Goal: Task Accomplishment & Management: Manage account settings

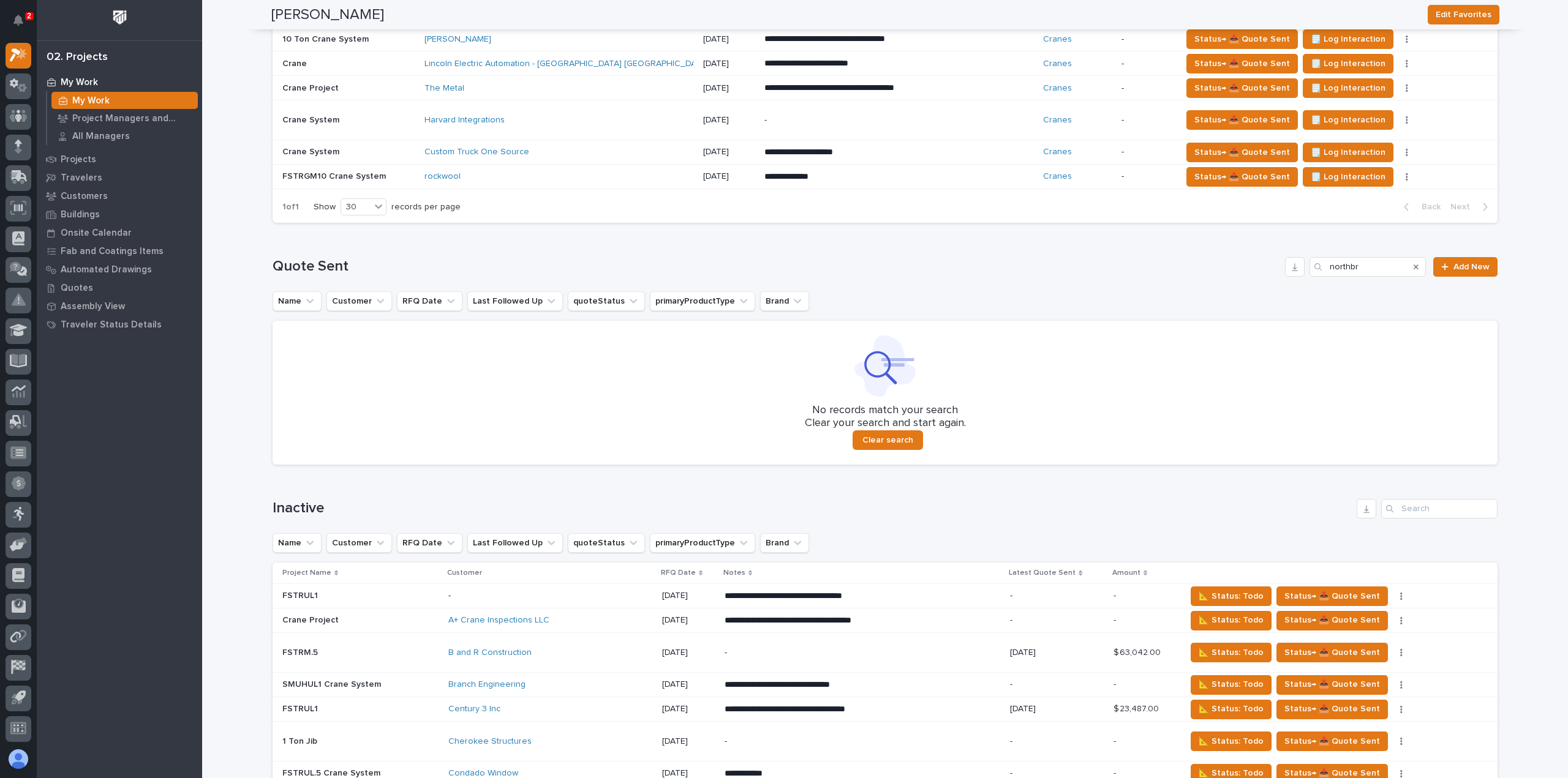
scroll to position [895, 0]
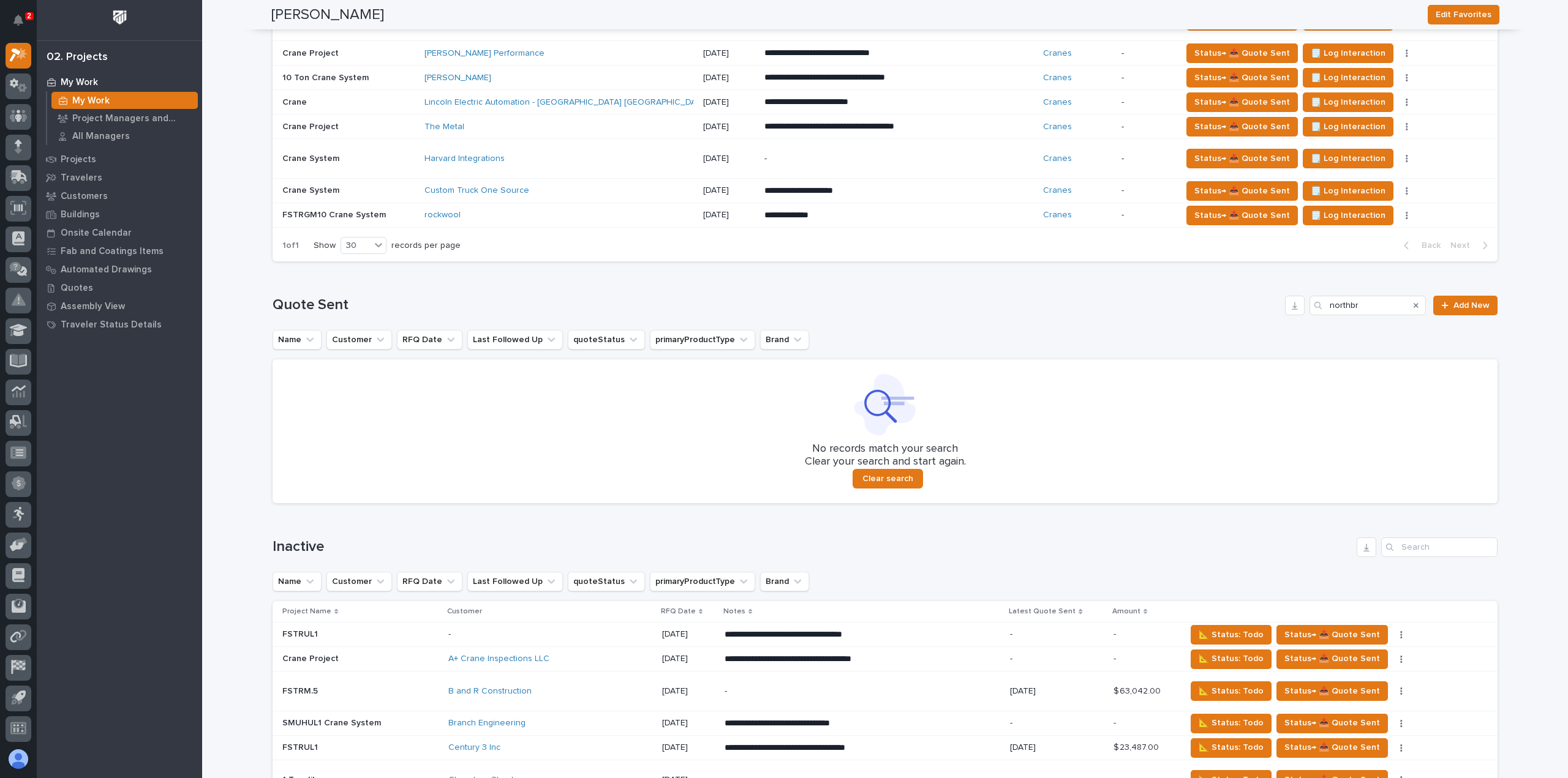
click at [1414, 303] on icon "Search" at bounding box center [1416, 305] width 5 height 5
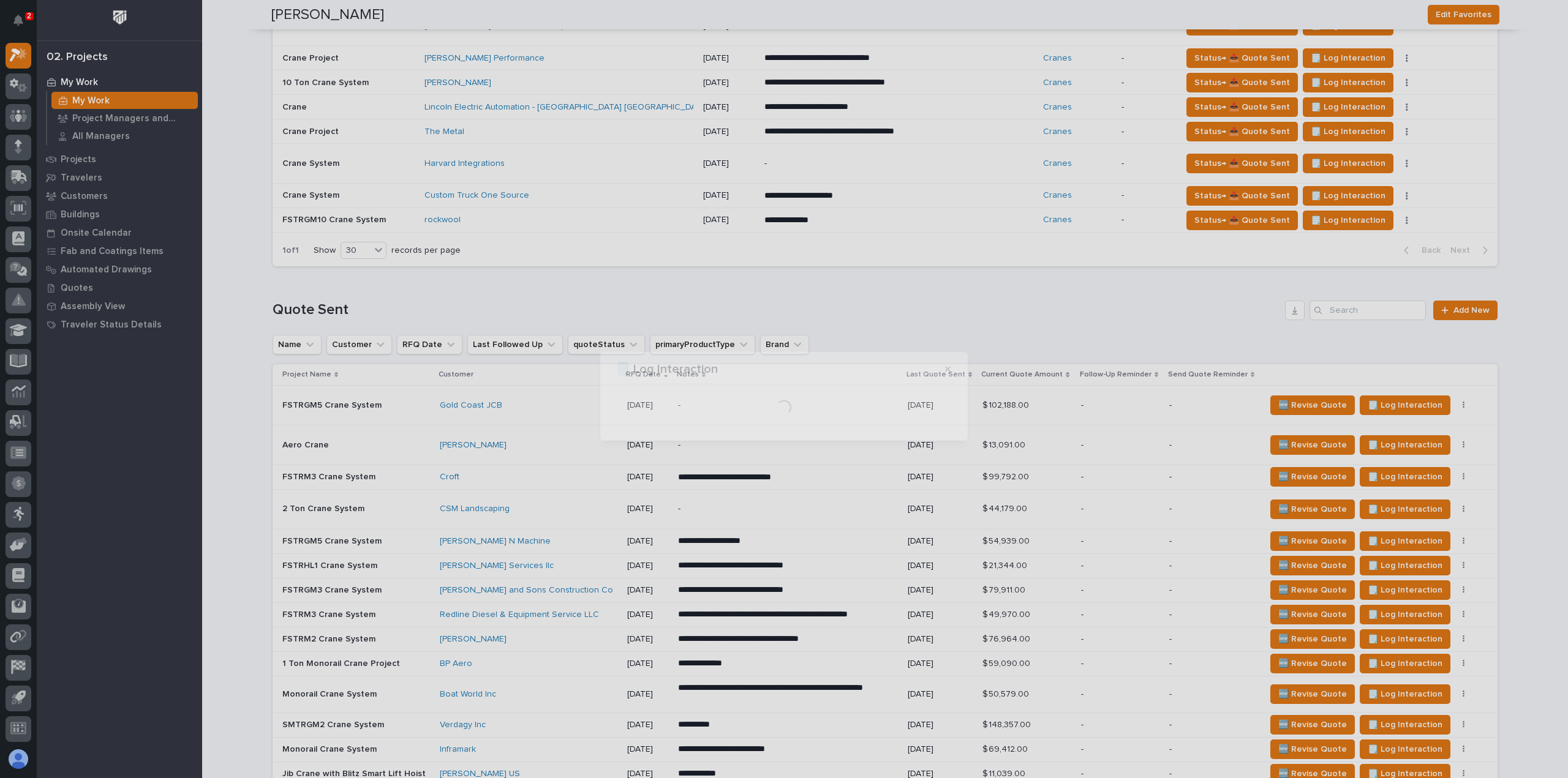
scroll to position [1310, 0]
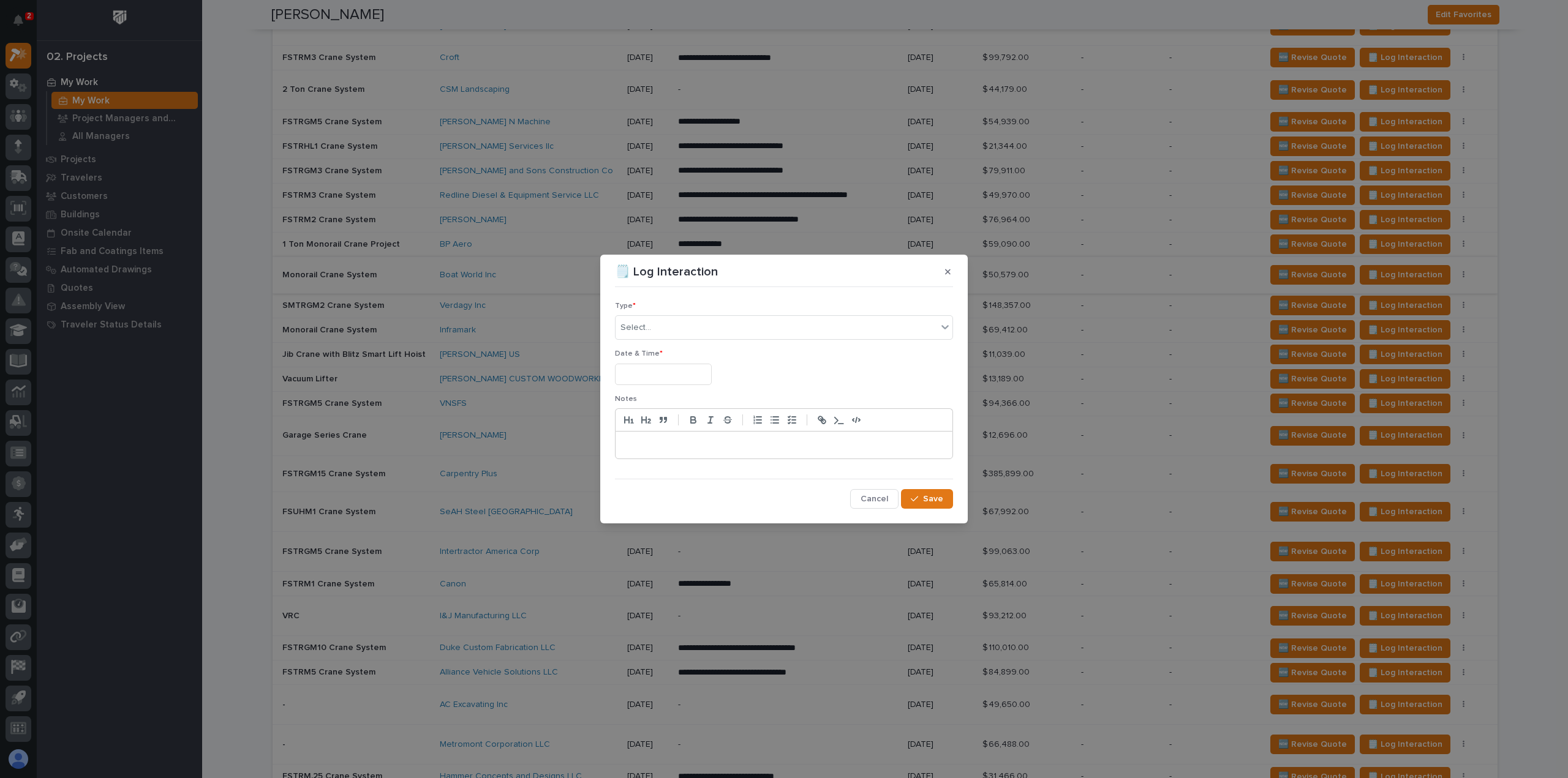
click at [947, 275] on icon "button" at bounding box center [948, 271] width 5 height 9
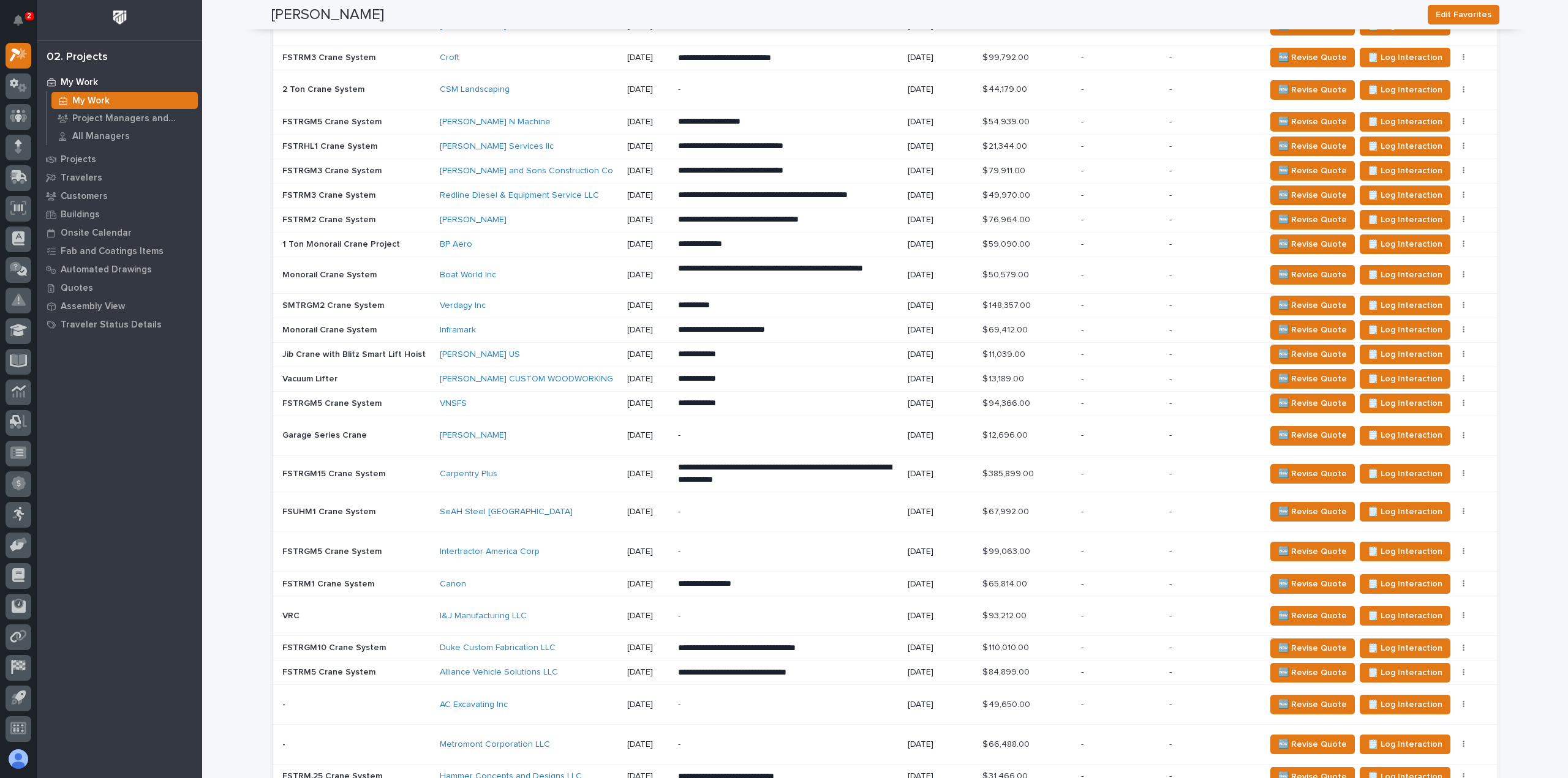
click at [627, 166] on p "[DATE]" at bounding box center [647, 171] width 40 height 11
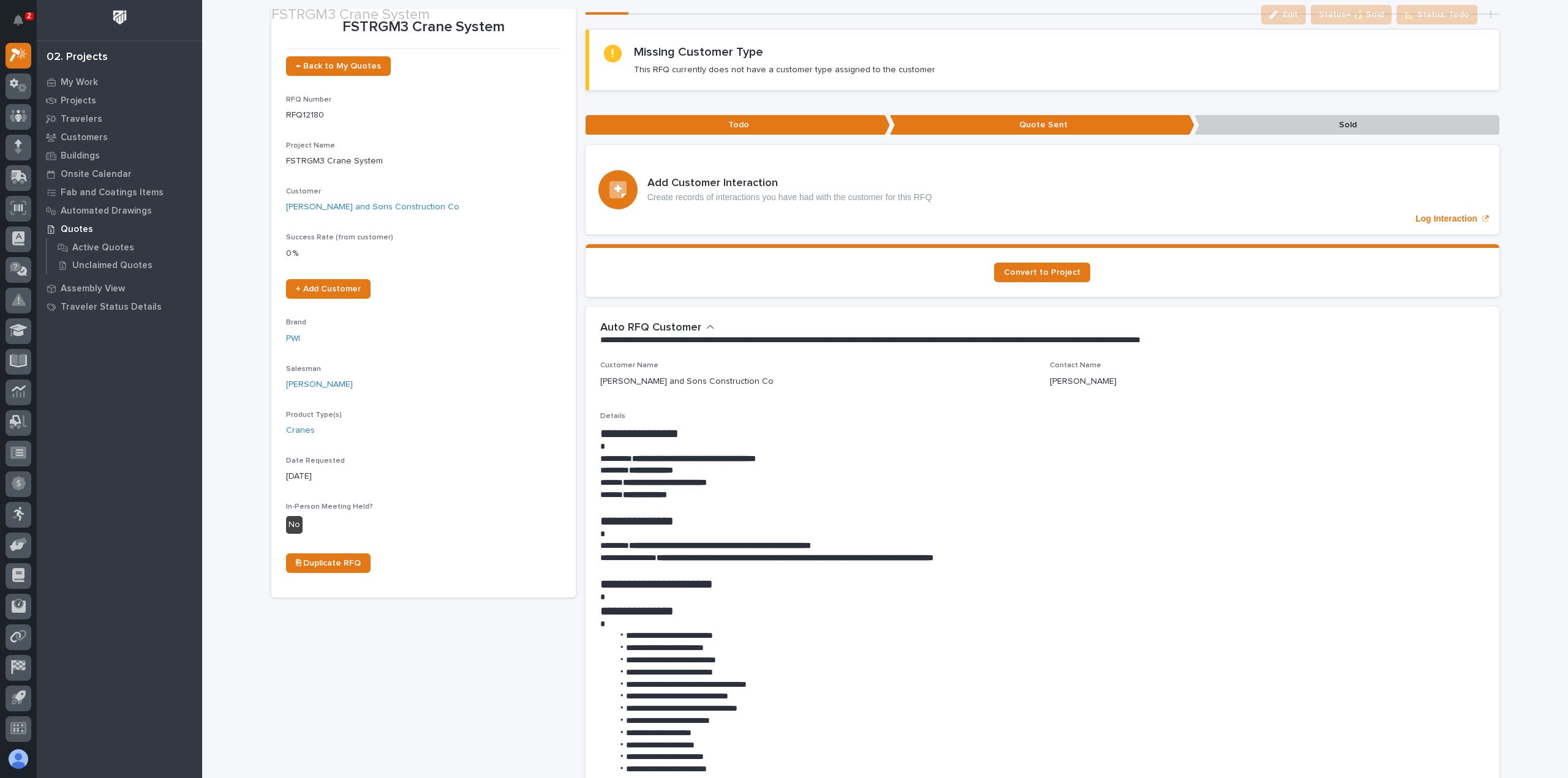
scroll to position [245, 0]
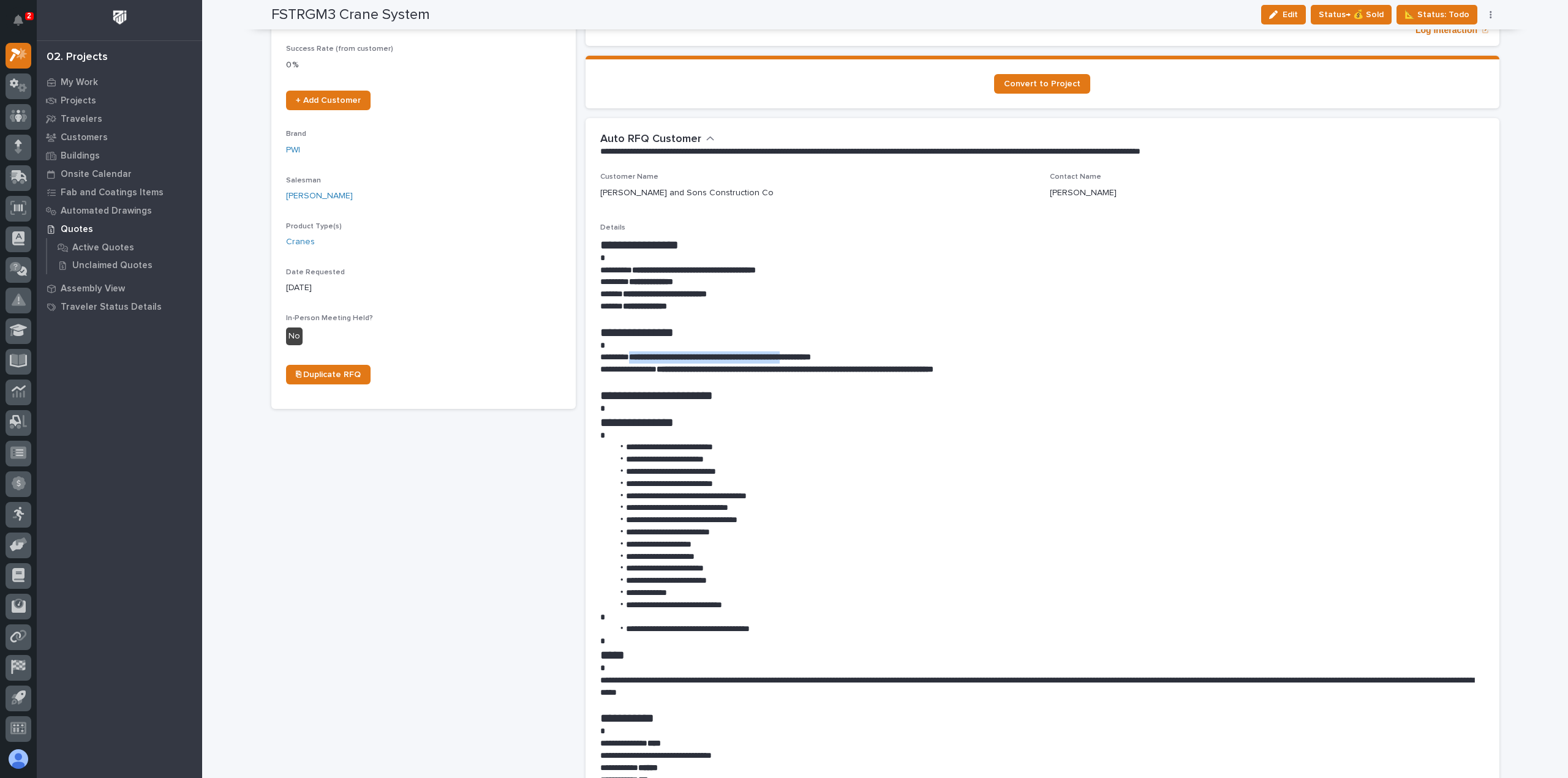
drag, startPoint x: 829, startPoint y: 355, endPoint x: 631, endPoint y: 357, distance: 198.0
click at [631, 357] on strong "**********" at bounding box center [720, 357] width 182 height 9
copy strong "**********"
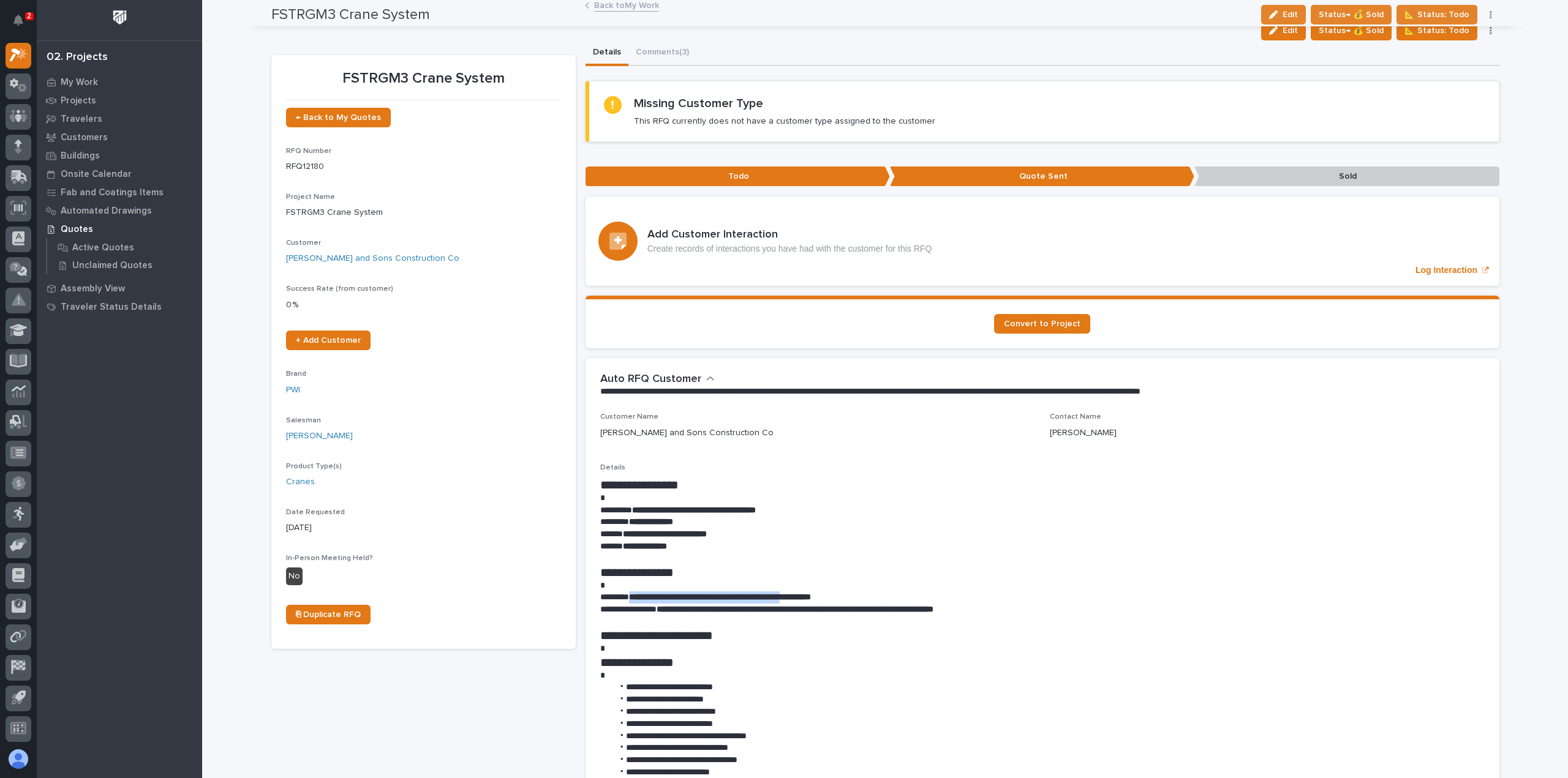
scroll to position [0, 0]
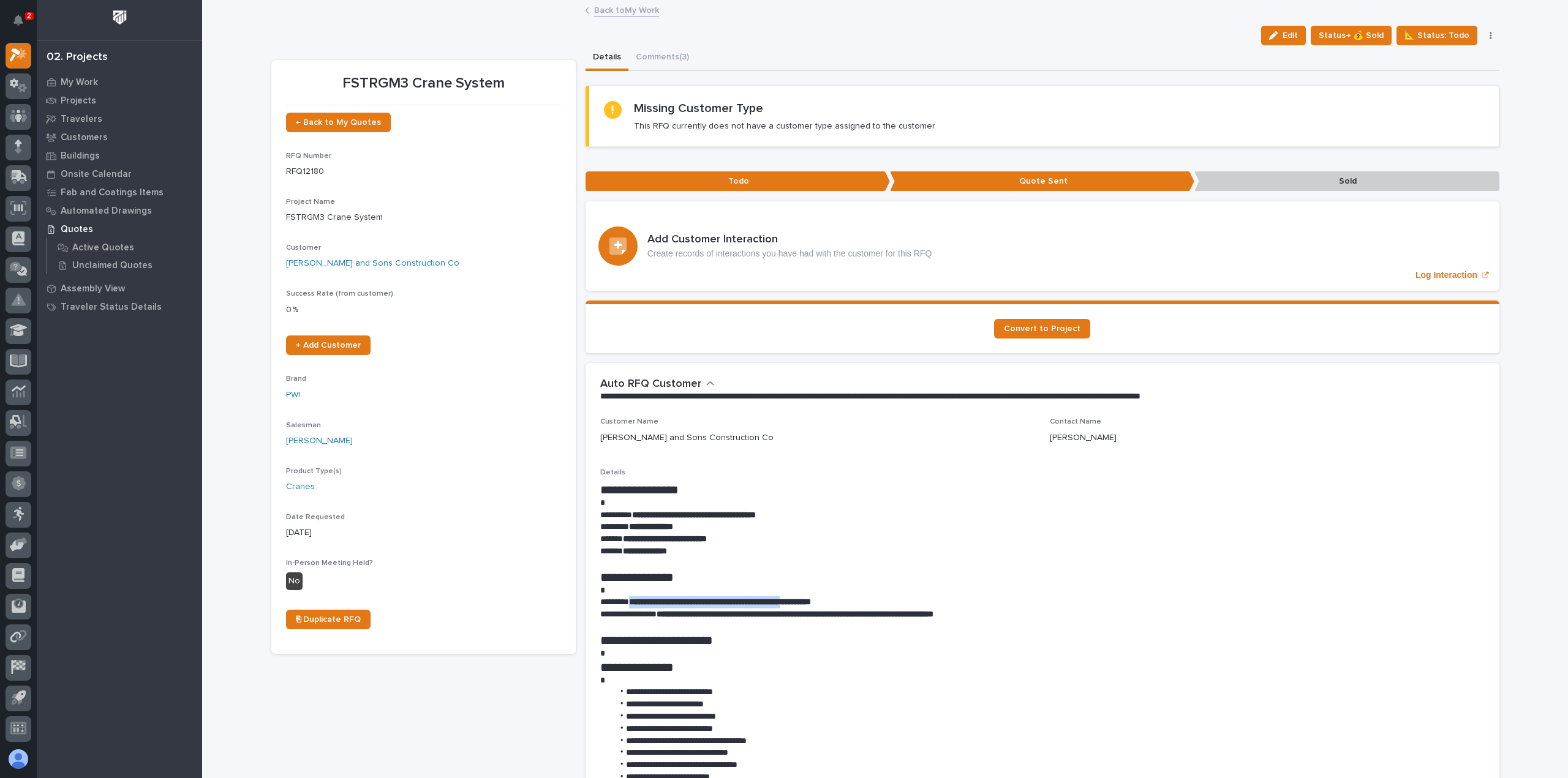
click at [600, 9] on link "Back to My Work" at bounding box center [627, 9] width 65 height 14
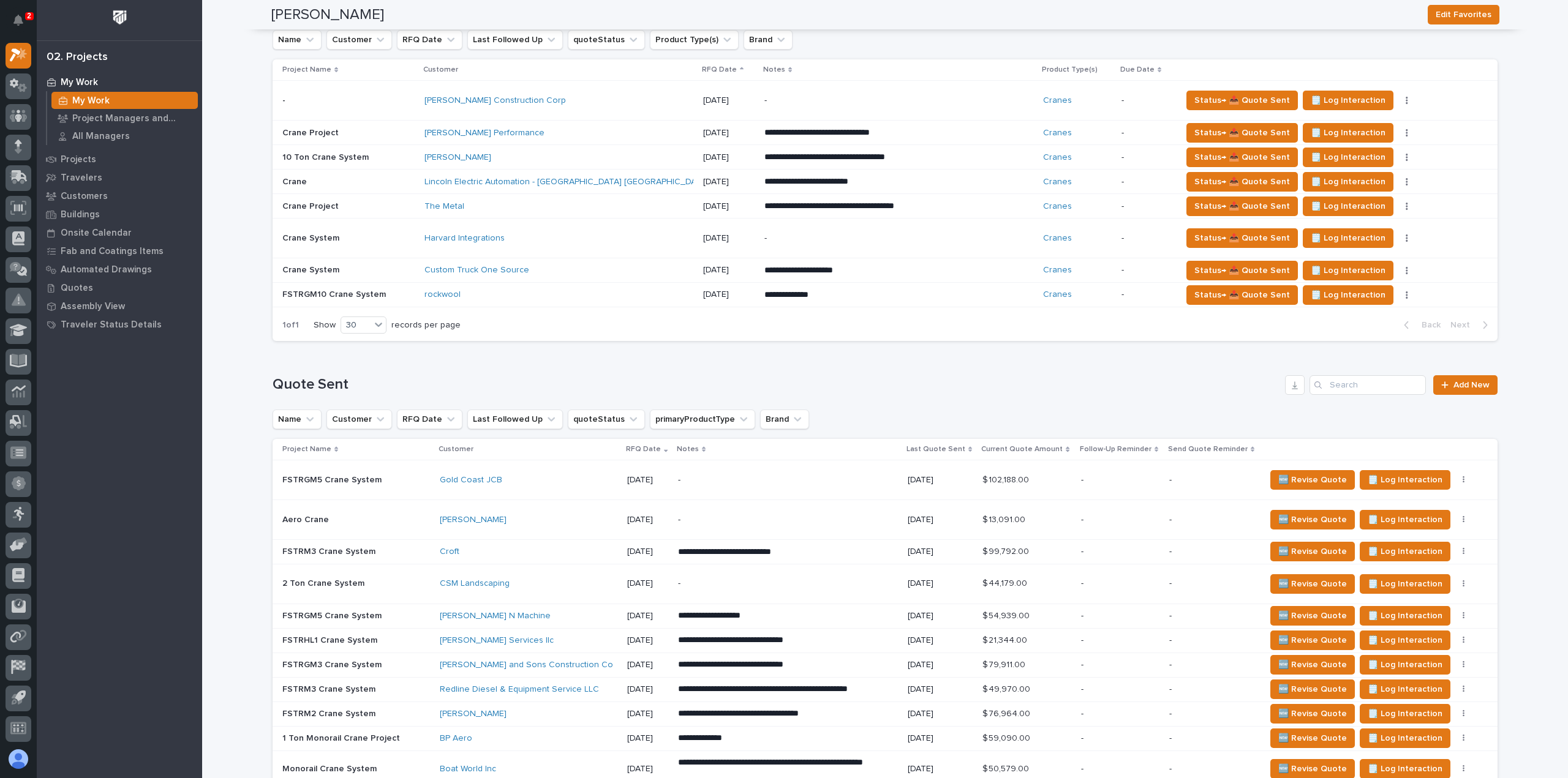
scroll to position [693, 0]
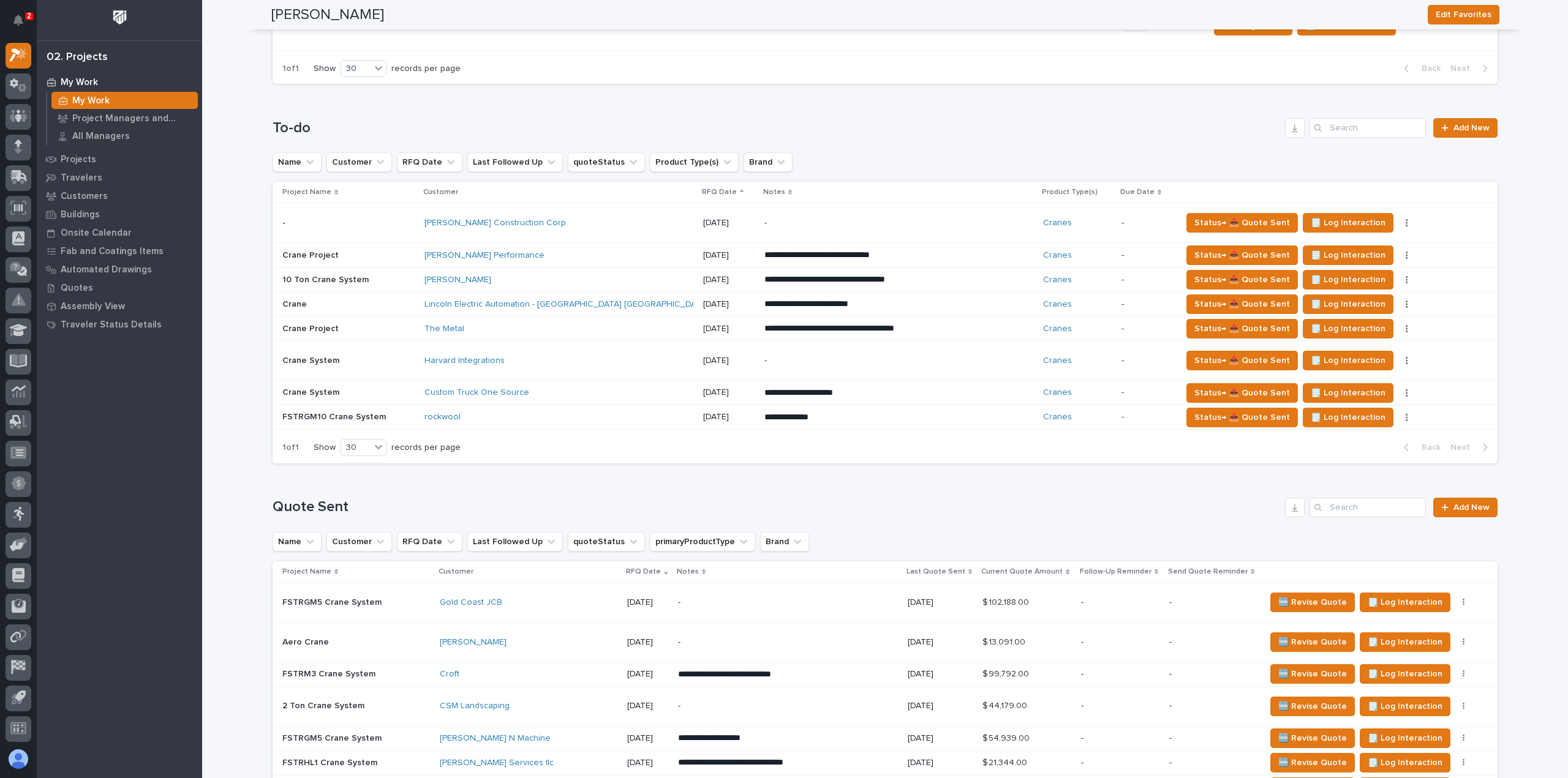
click at [610, 296] on div "Lincoln Electric Automation - [GEOGRAPHIC_DATA] [GEOGRAPHIC_DATA]" at bounding box center [559, 305] width 269 height 21
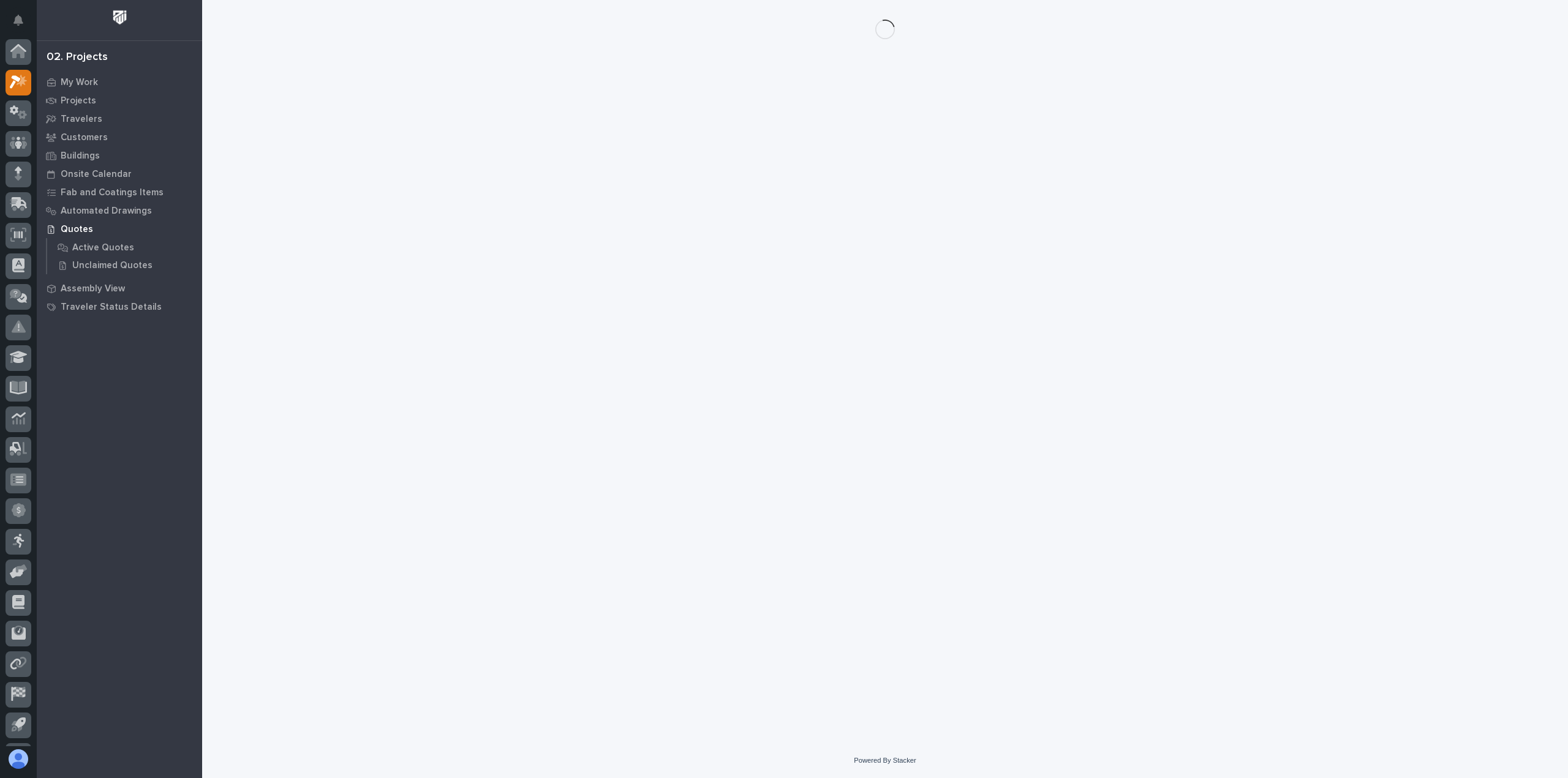
scroll to position [27, 0]
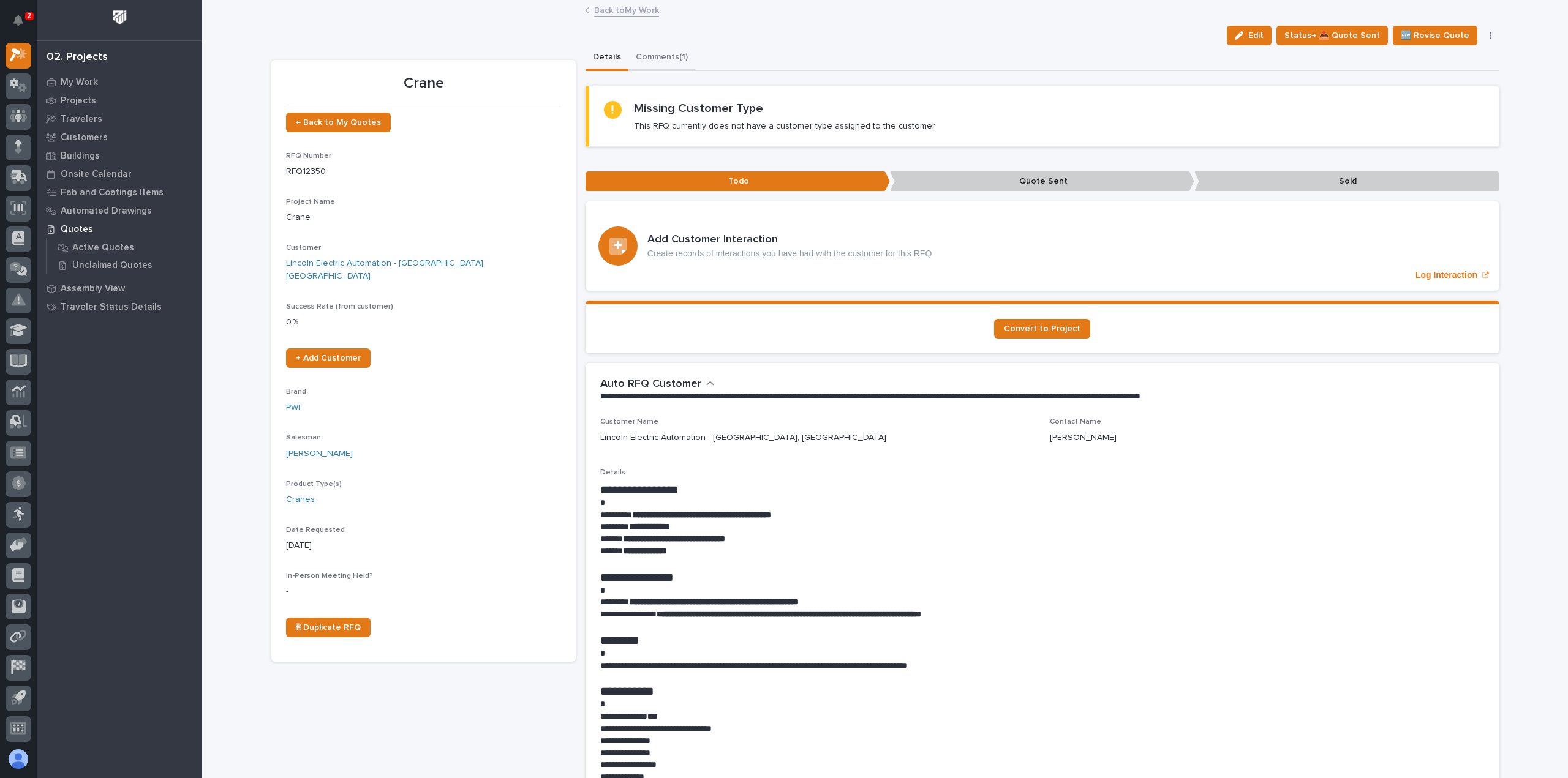
click at [649, 62] on button "Comments (1)" at bounding box center [662, 58] width 67 height 26
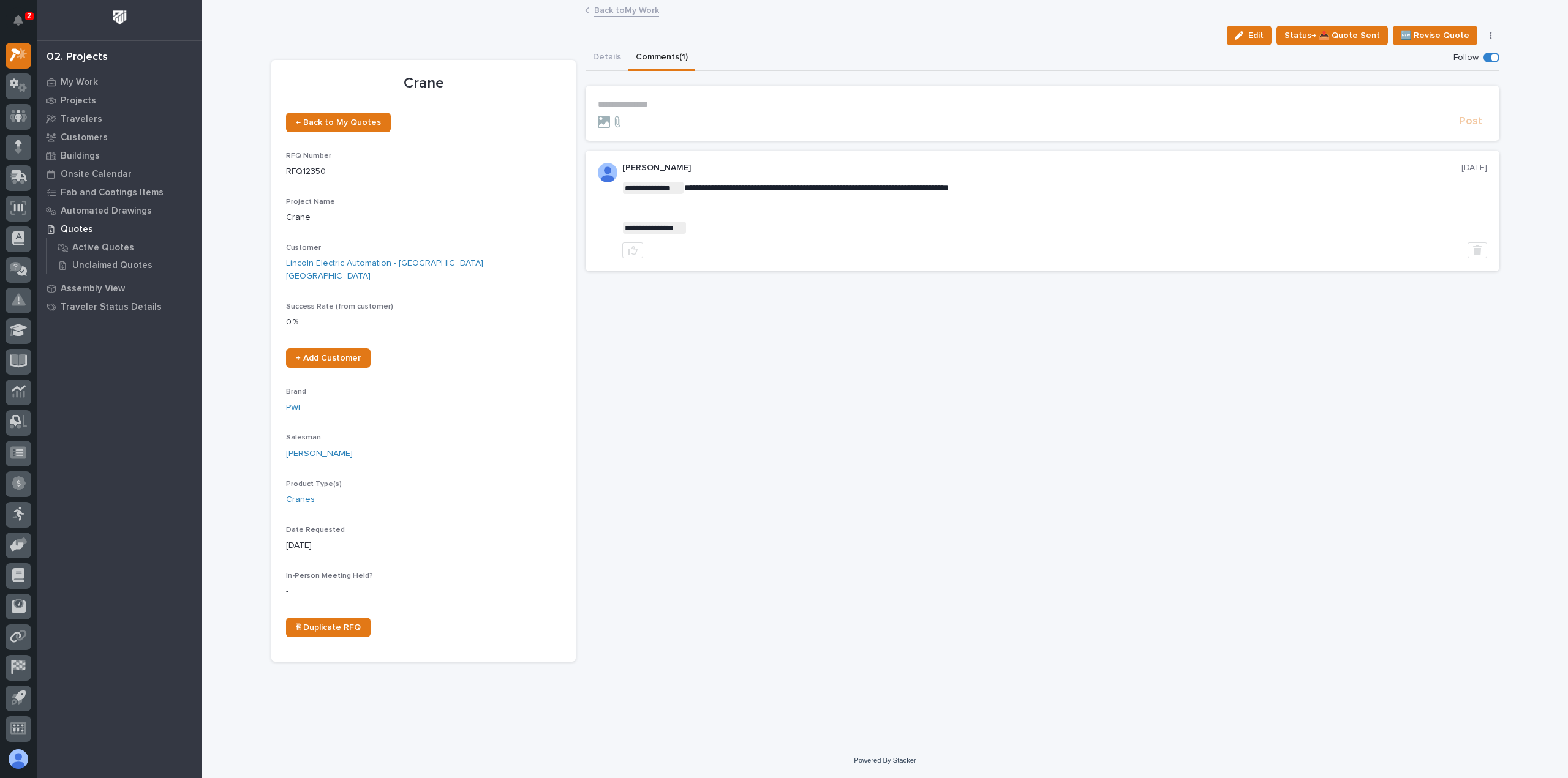
click at [671, 99] on p "**********" at bounding box center [1043, 105] width 890 height 11
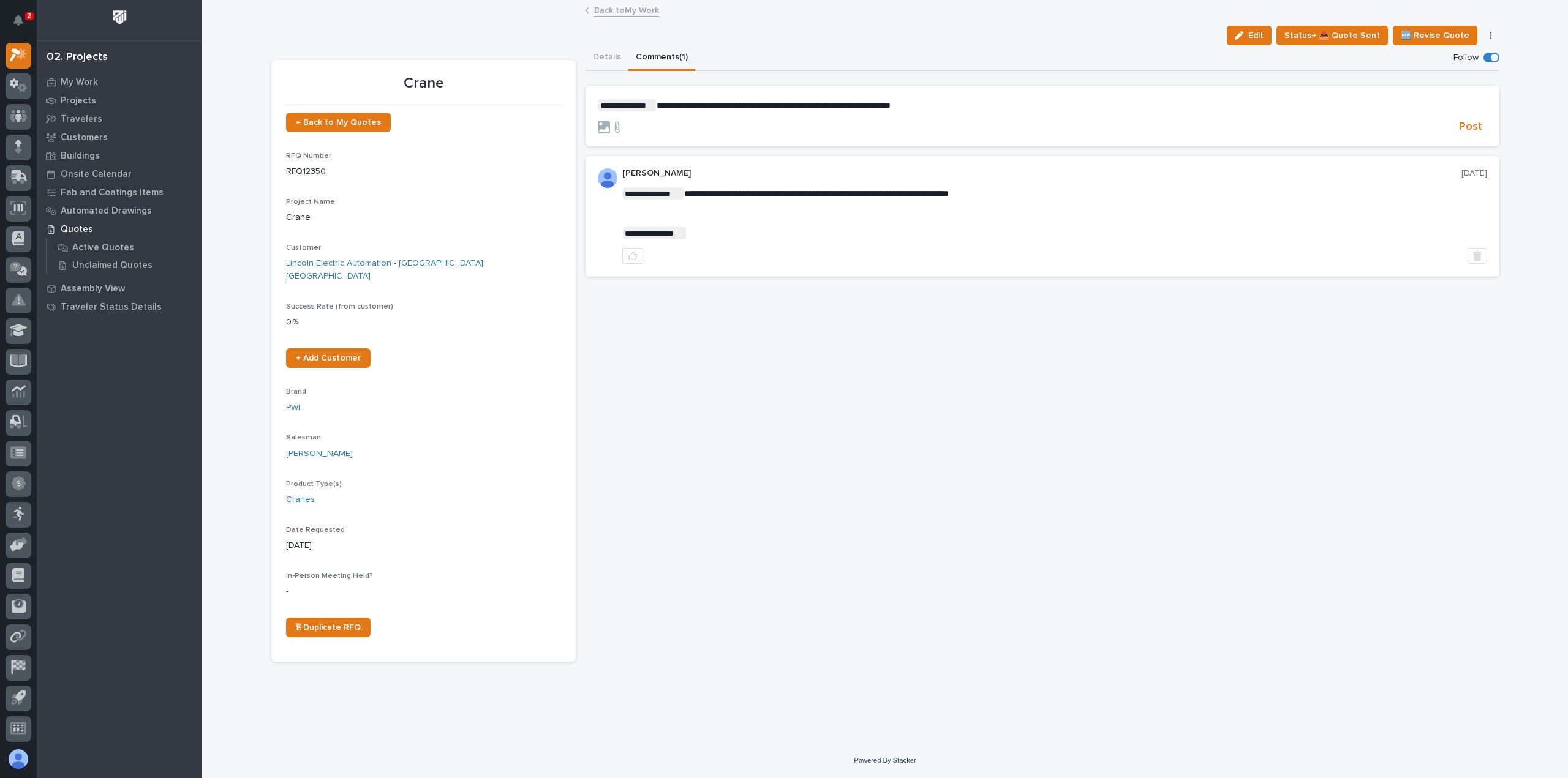
click at [641, 8] on link "Back to My Work" at bounding box center [627, 9] width 65 height 14
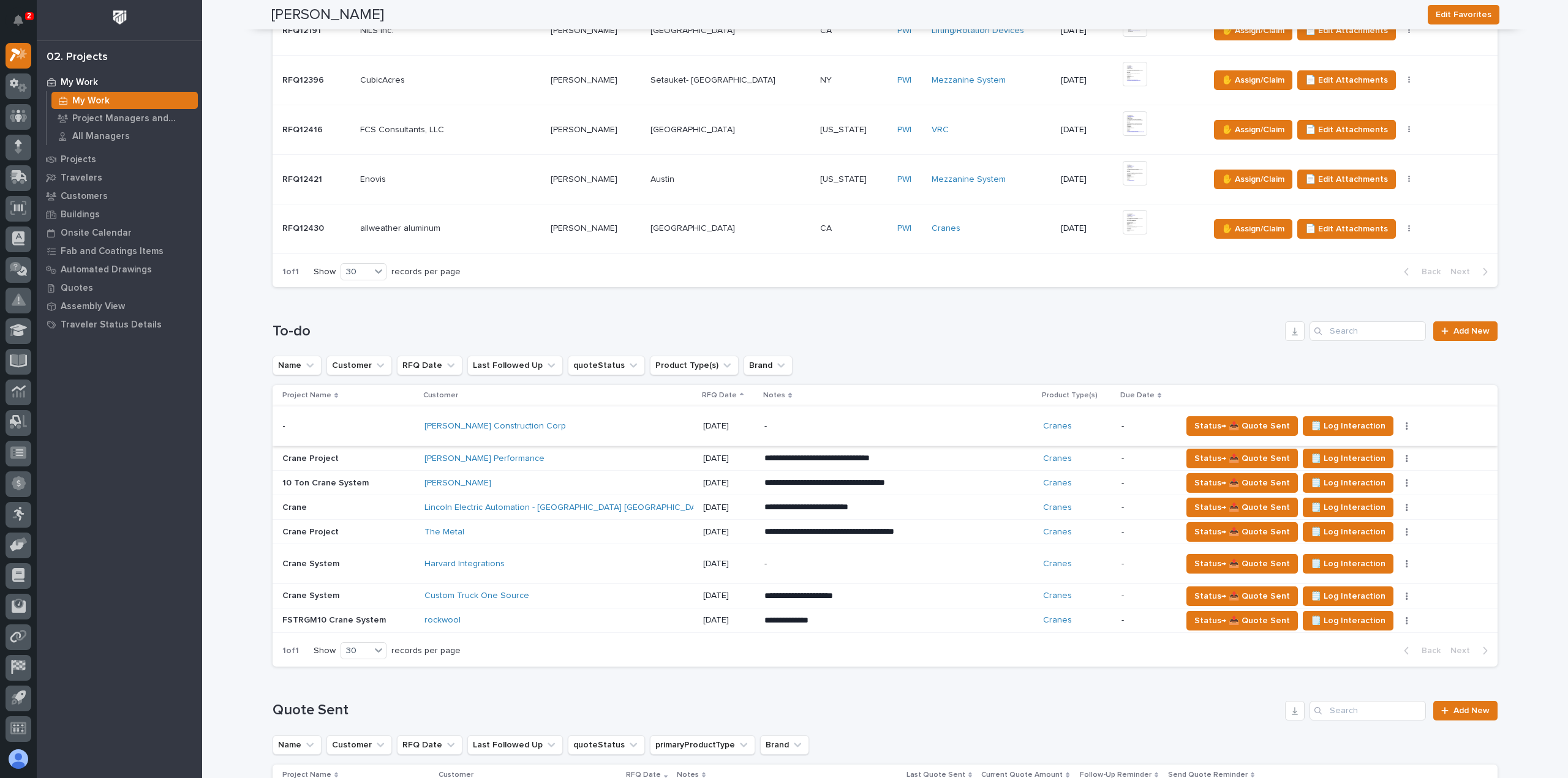
scroll to position [735, 0]
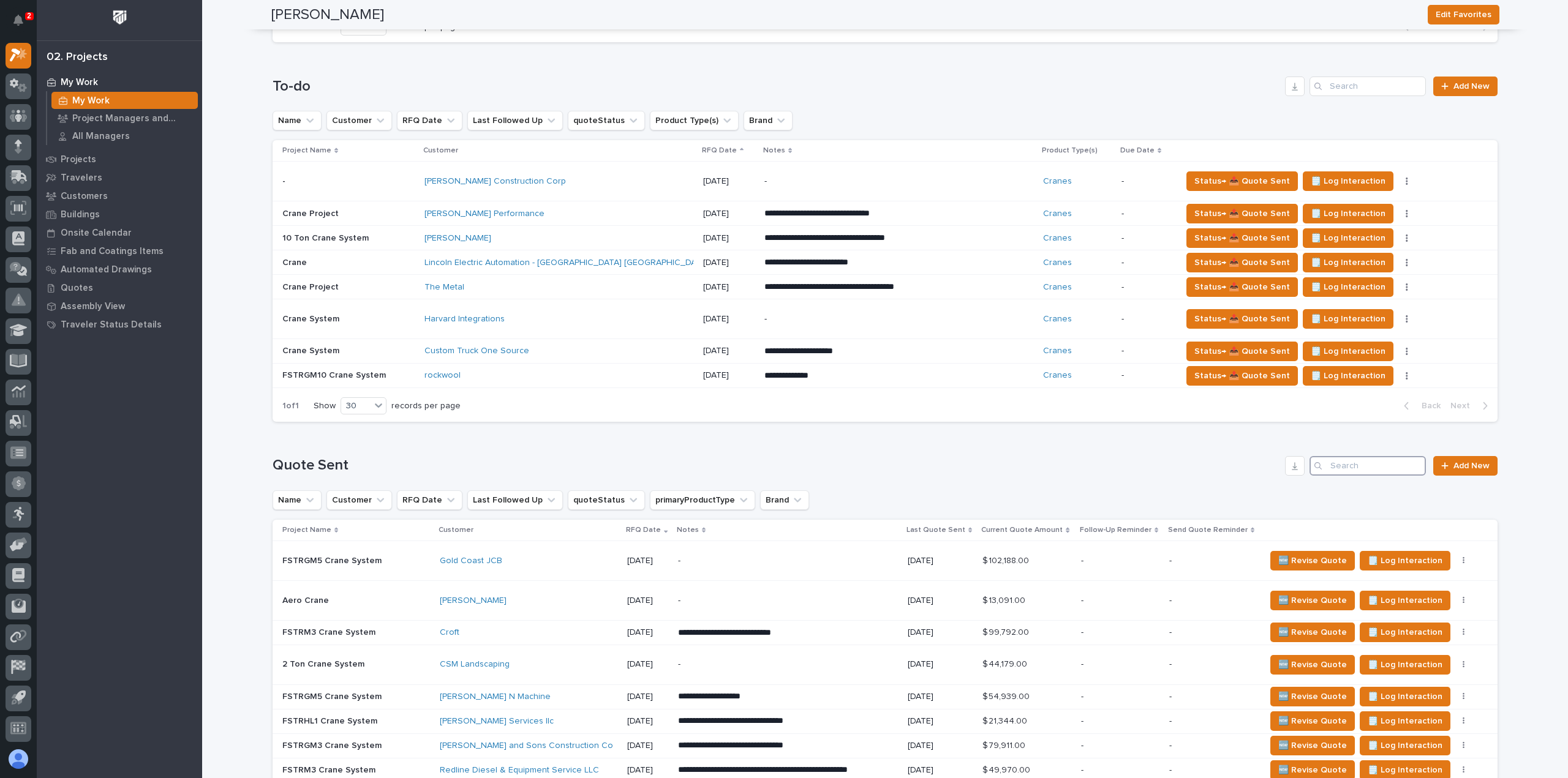
click at [1330, 457] on input "Search" at bounding box center [1368, 466] width 117 height 20
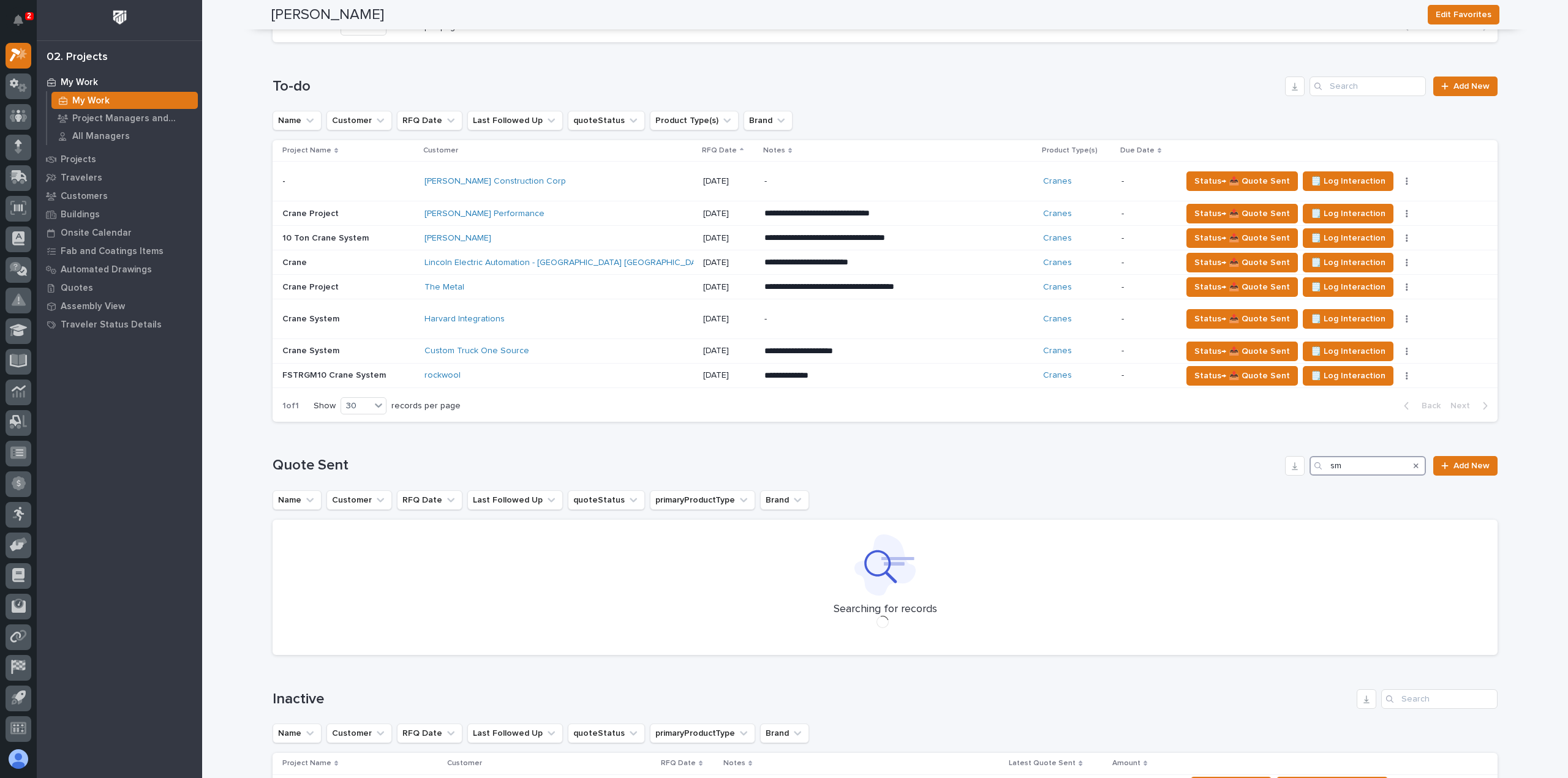
type input "s"
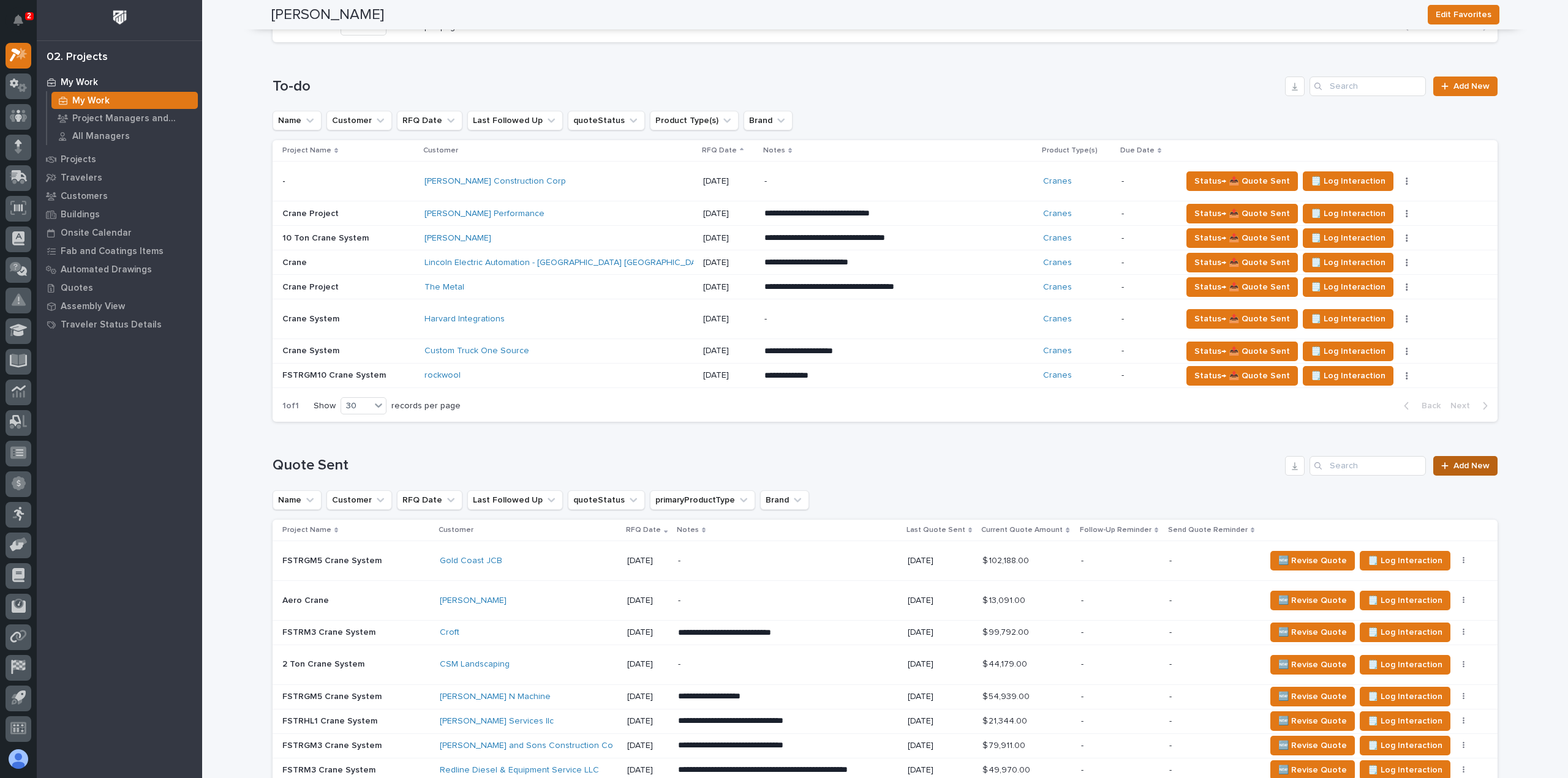
click at [1464, 458] on link "Add New" at bounding box center [1465, 466] width 64 height 20
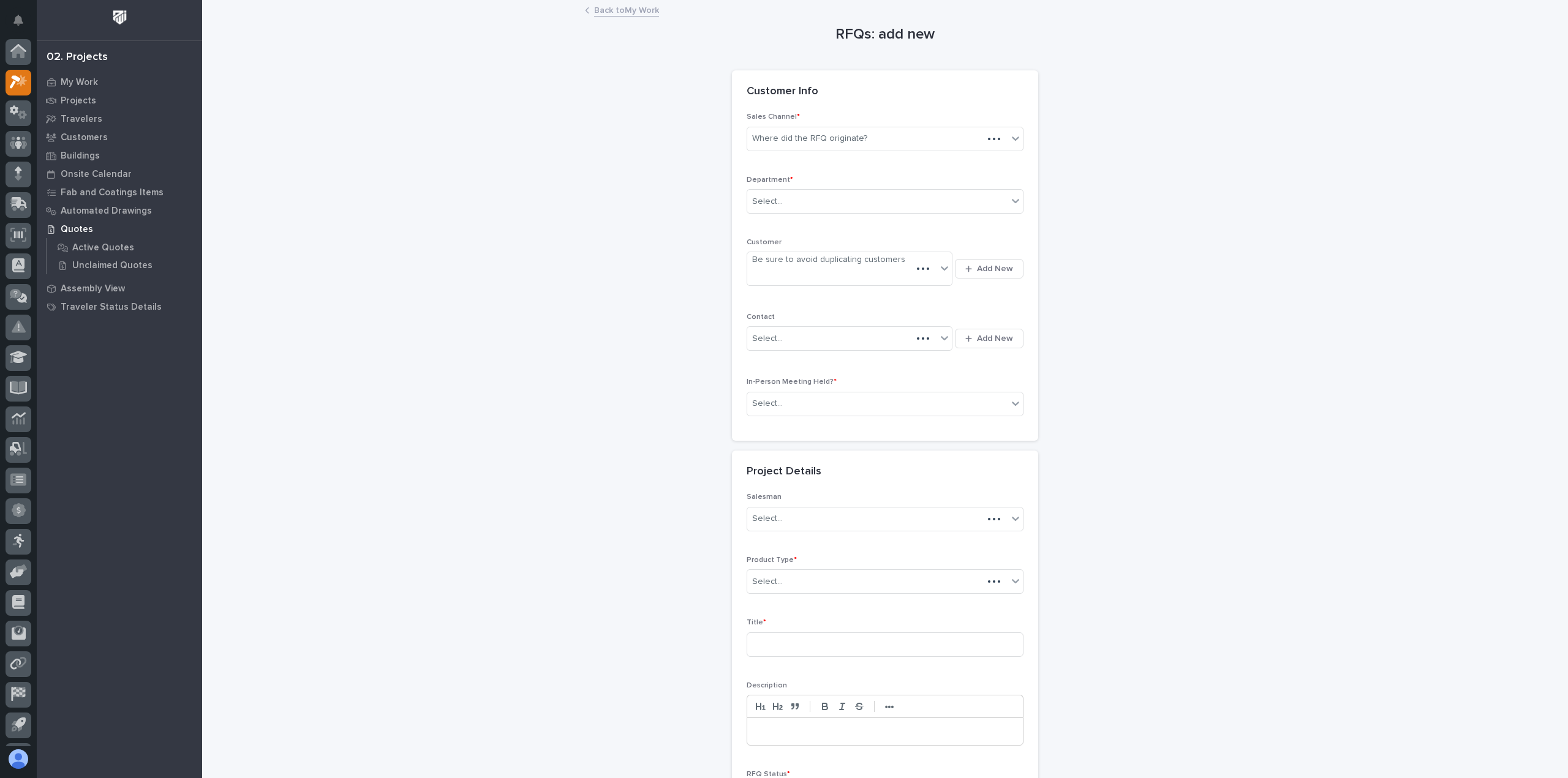
scroll to position [27, 0]
click at [806, 142] on div "Where did the RFQ originate?" at bounding box center [810, 138] width 115 height 13
click at [790, 191] on div "Select..." at bounding box center [877, 201] width 260 height 21
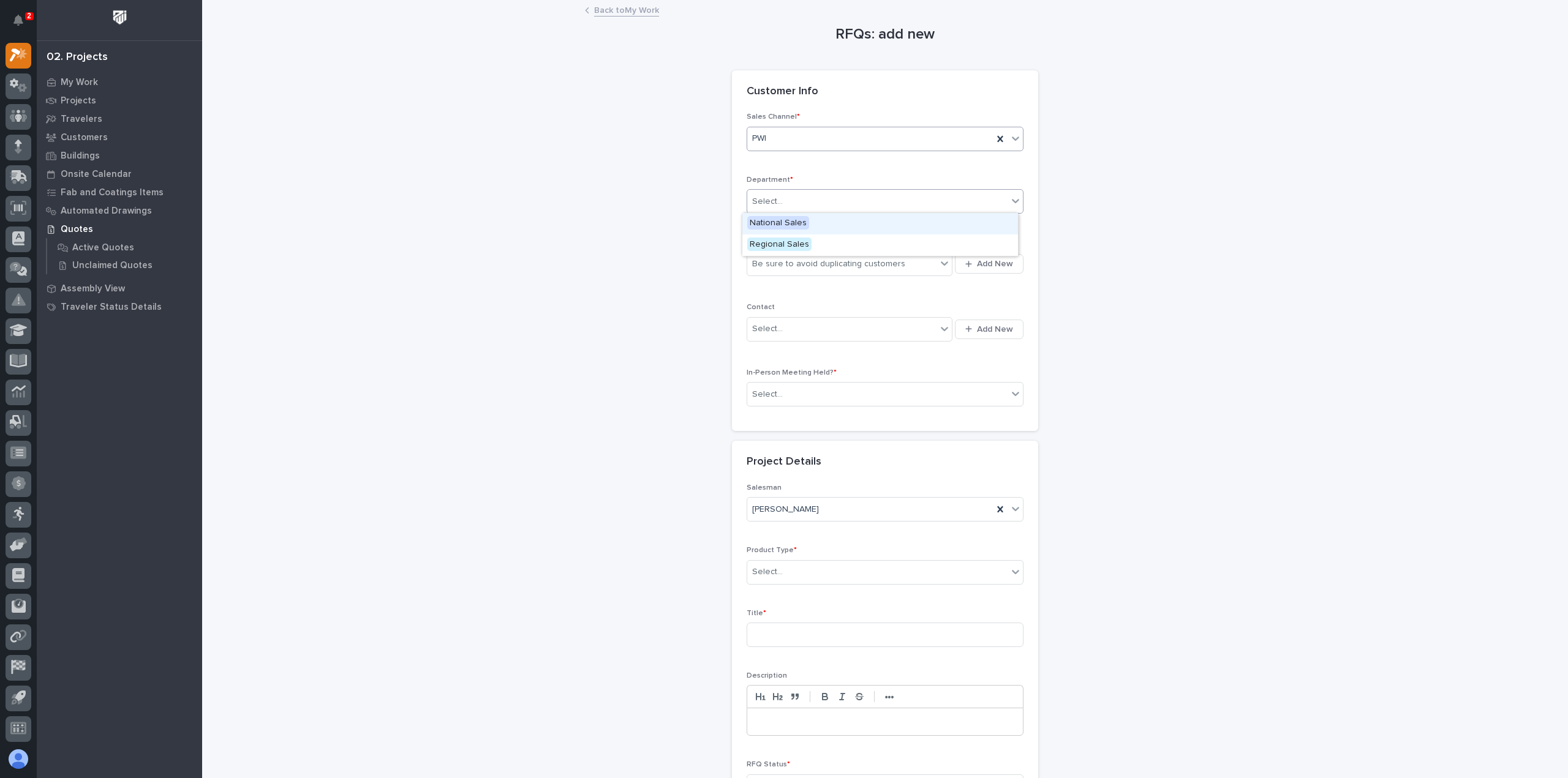
click at [790, 222] on span "National Sales" at bounding box center [778, 222] width 62 height 13
click at [835, 258] on div "Be sure to avoid duplicating customers" at bounding box center [829, 264] width 153 height 13
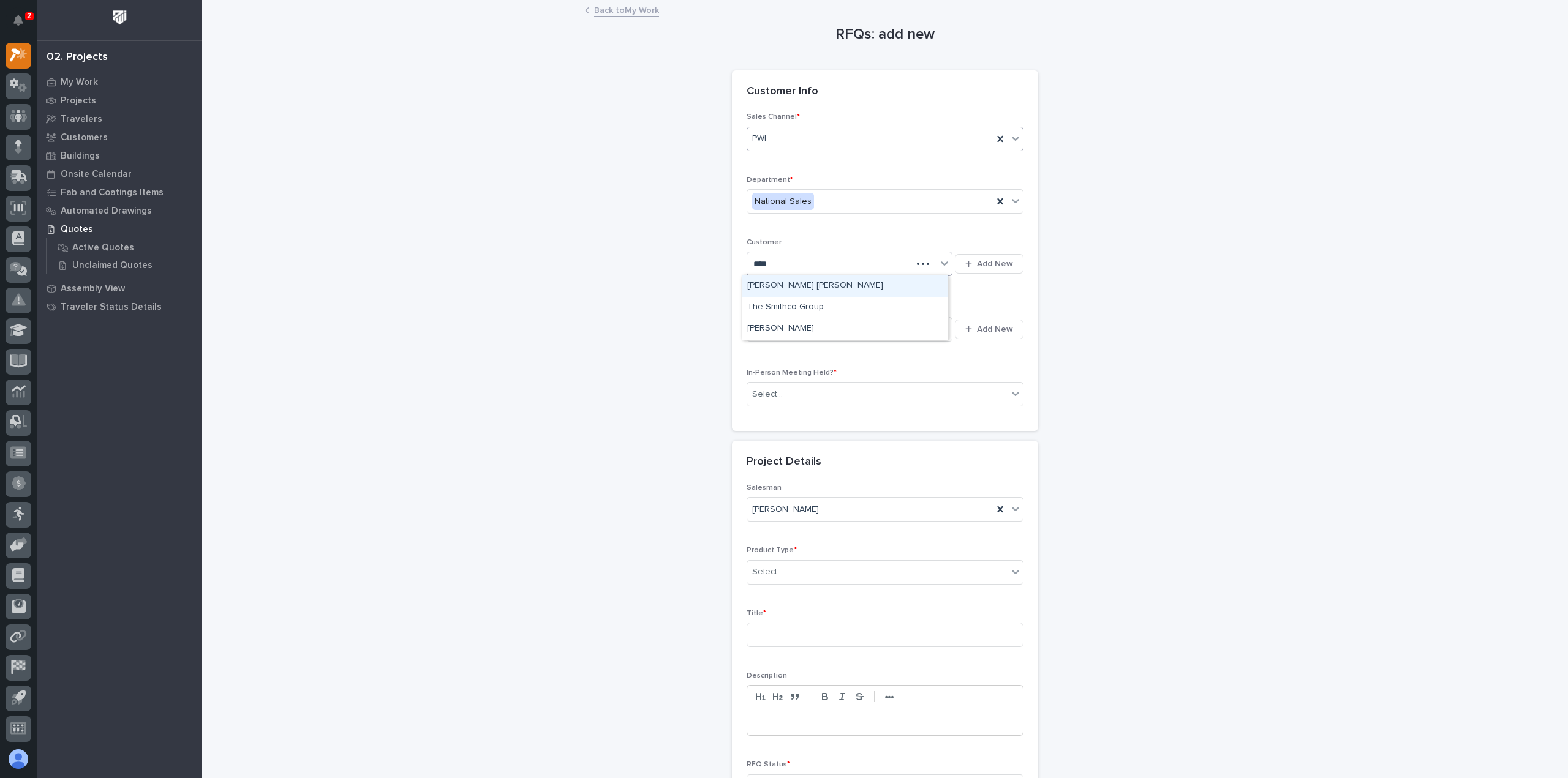
type input "*****"
click at [790, 350] on div "[PERSON_NAME] & [PERSON_NAME] Inc" at bounding box center [845, 350] width 206 height 21
click at [786, 328] on div "Select..." at bounding box center [842, 329] width 189 height 21
drag, startPoint x: 816, startPoint y: 321, endPoint x: 691, endPoint y: 339, distance: 126.3
click at [691, 339] on div "RFQs: add new Loading... Saving… Loading... Saving… Loading... Saving… Customer…" at bounding box center [886, 427] width 1228 height 851
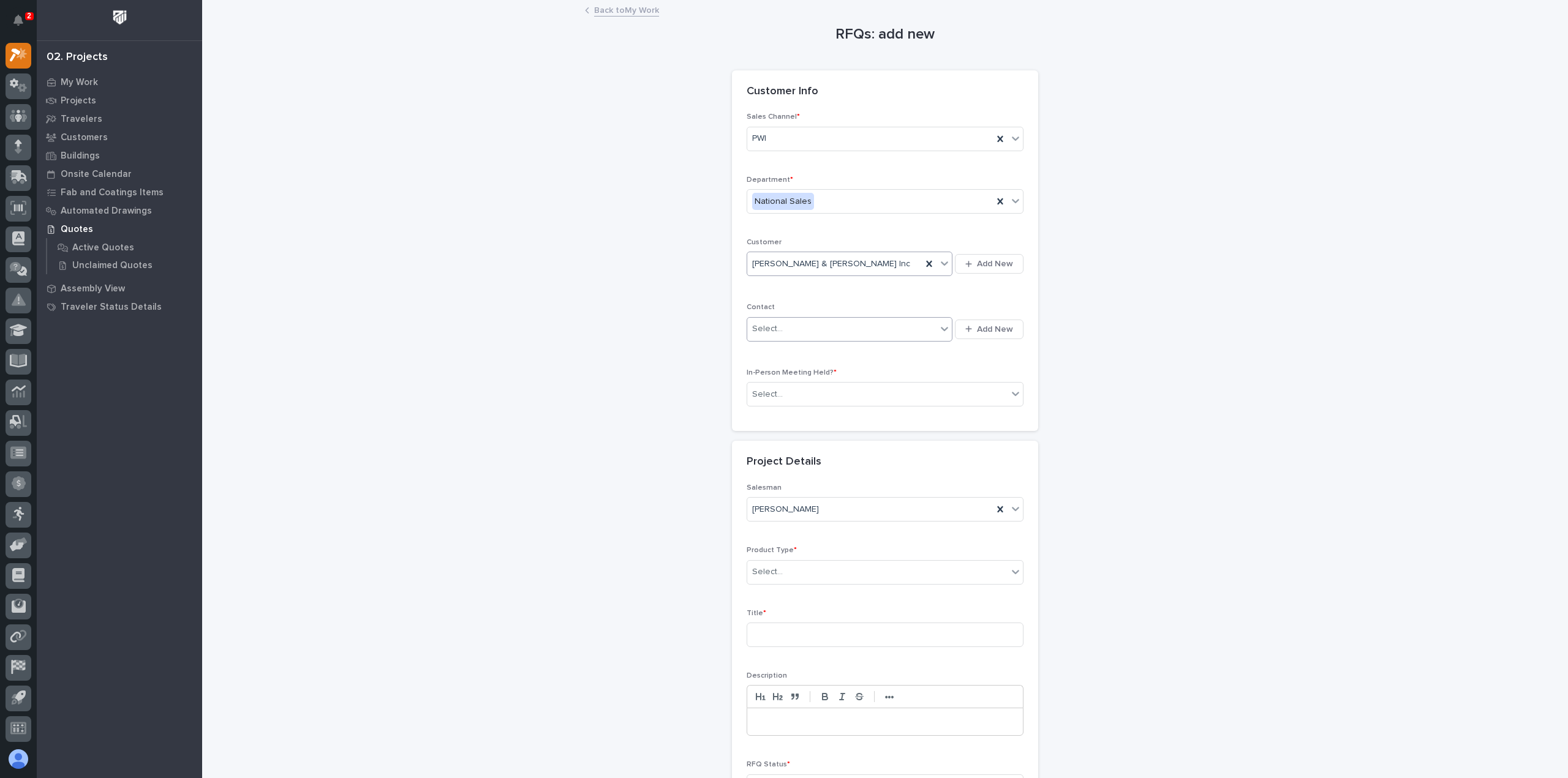
click at [762, 322] on div "Select..." at bounding box center [768, 328] width 30 height 13
type input "*******"
click at [820, 407] on div "Select..." at bounding box center [877, 416] width 260 height 21
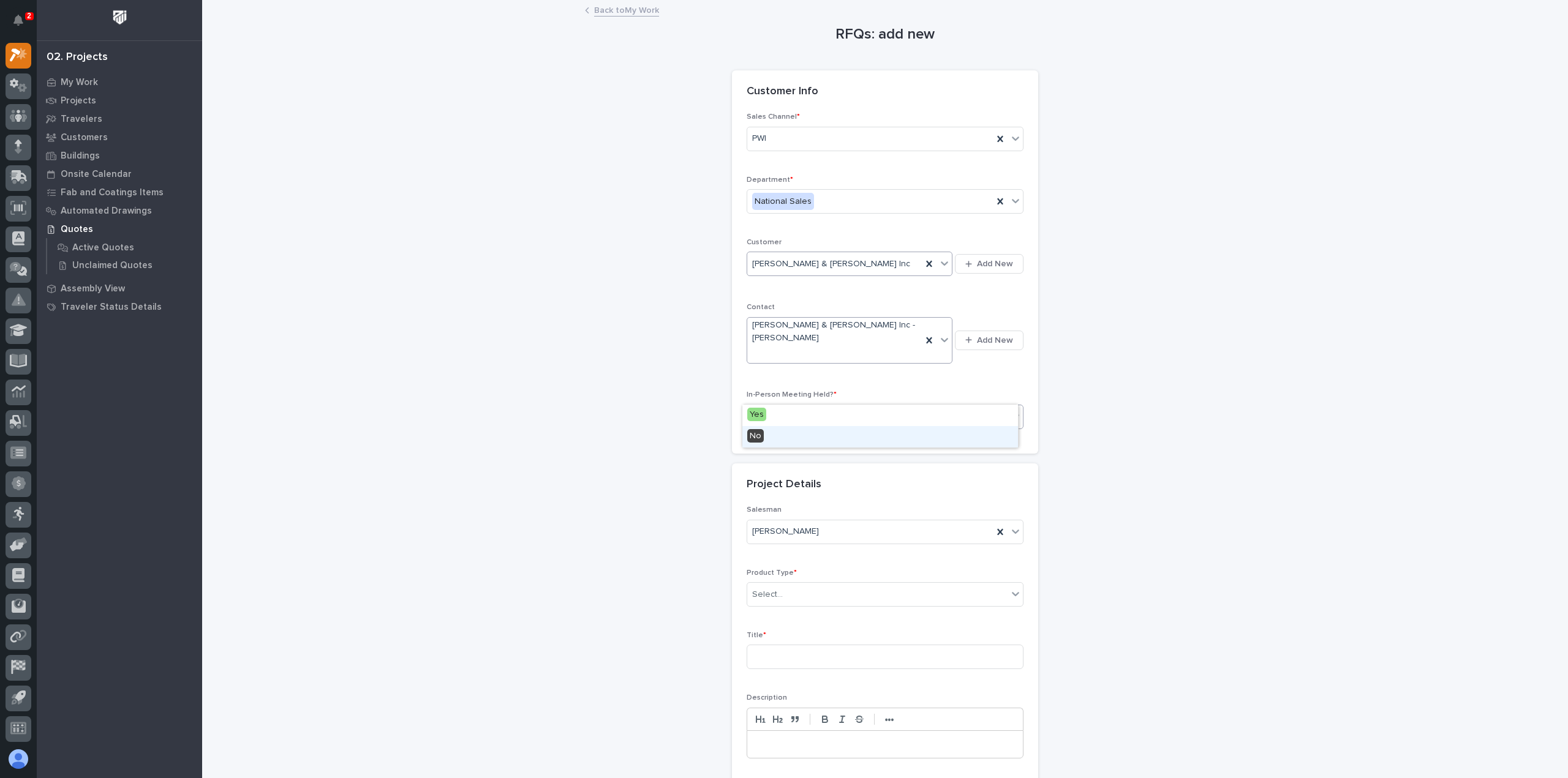
click at [796, 441] on div "No" at bounding box center [880, 437] width 276 height 21
click at [796, 585] on div "Select..." at bounding box center [877, 595] width 260 height 21
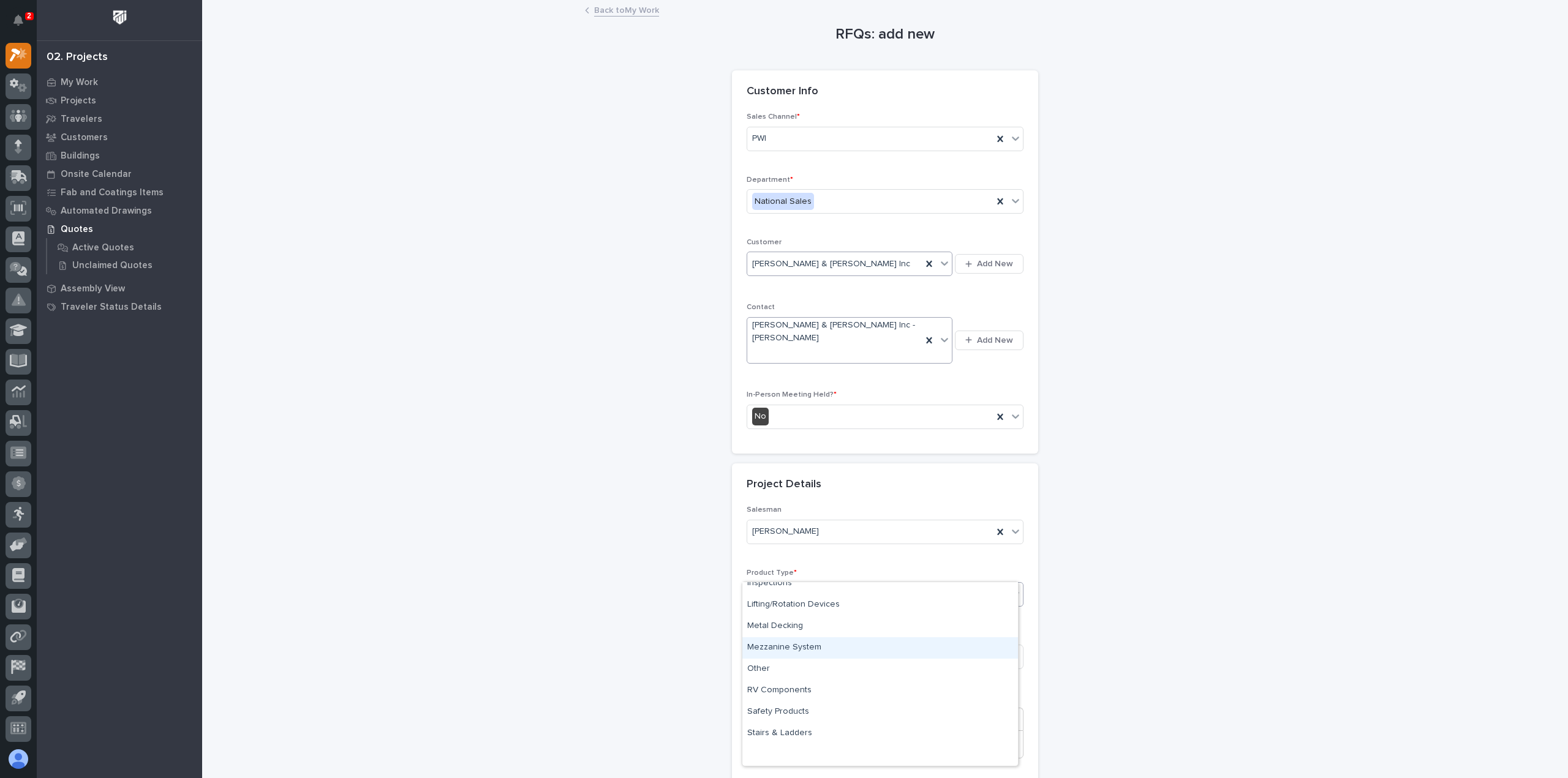
scroll to position [0, 0]
click at [800, 616] on div "Cranes" at bounding box center [880, 614] width 276 height 21
click at [800, 645] on input at bounding box center [885, 657] width 277 height 24
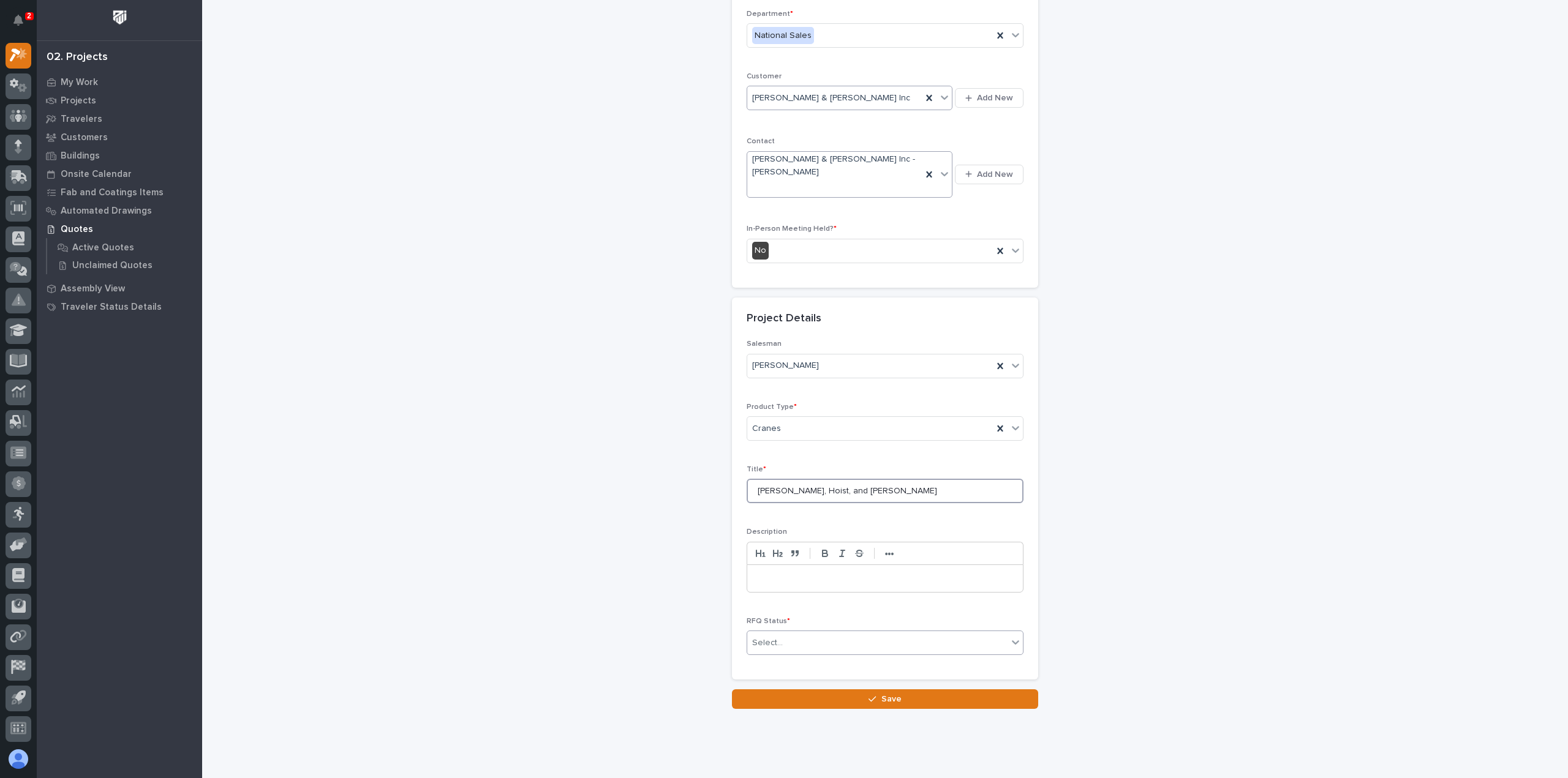
type input "[PERSON_NAME], Hoist, and [PERSON_NAME]"
click at [832, 633] on div "Select..." at bounding box center [877, 643] width 260 height 21
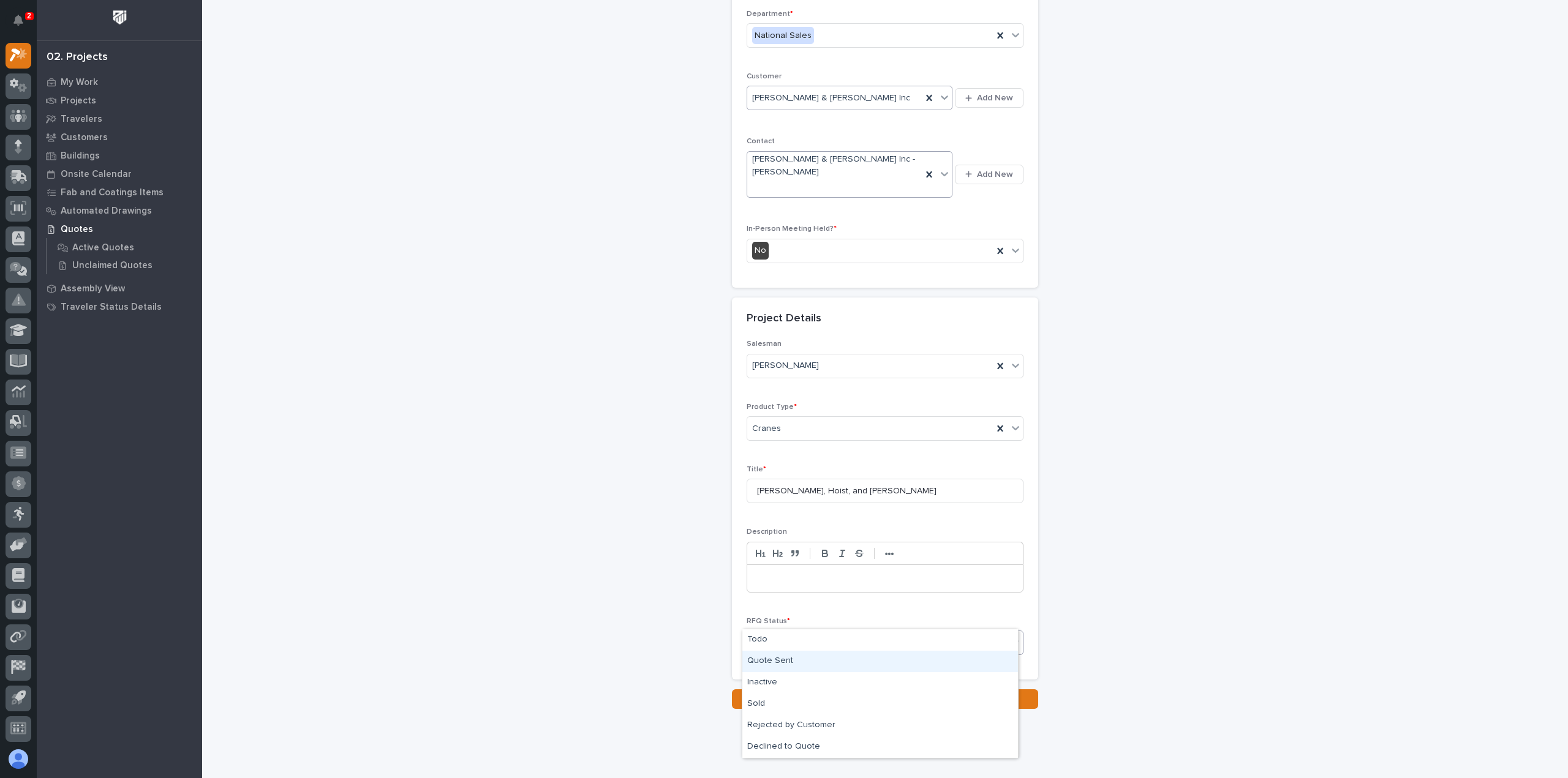
click at [799, 657] on div "Quote Sent" at bounding box center [880, 661] width 276 height 21
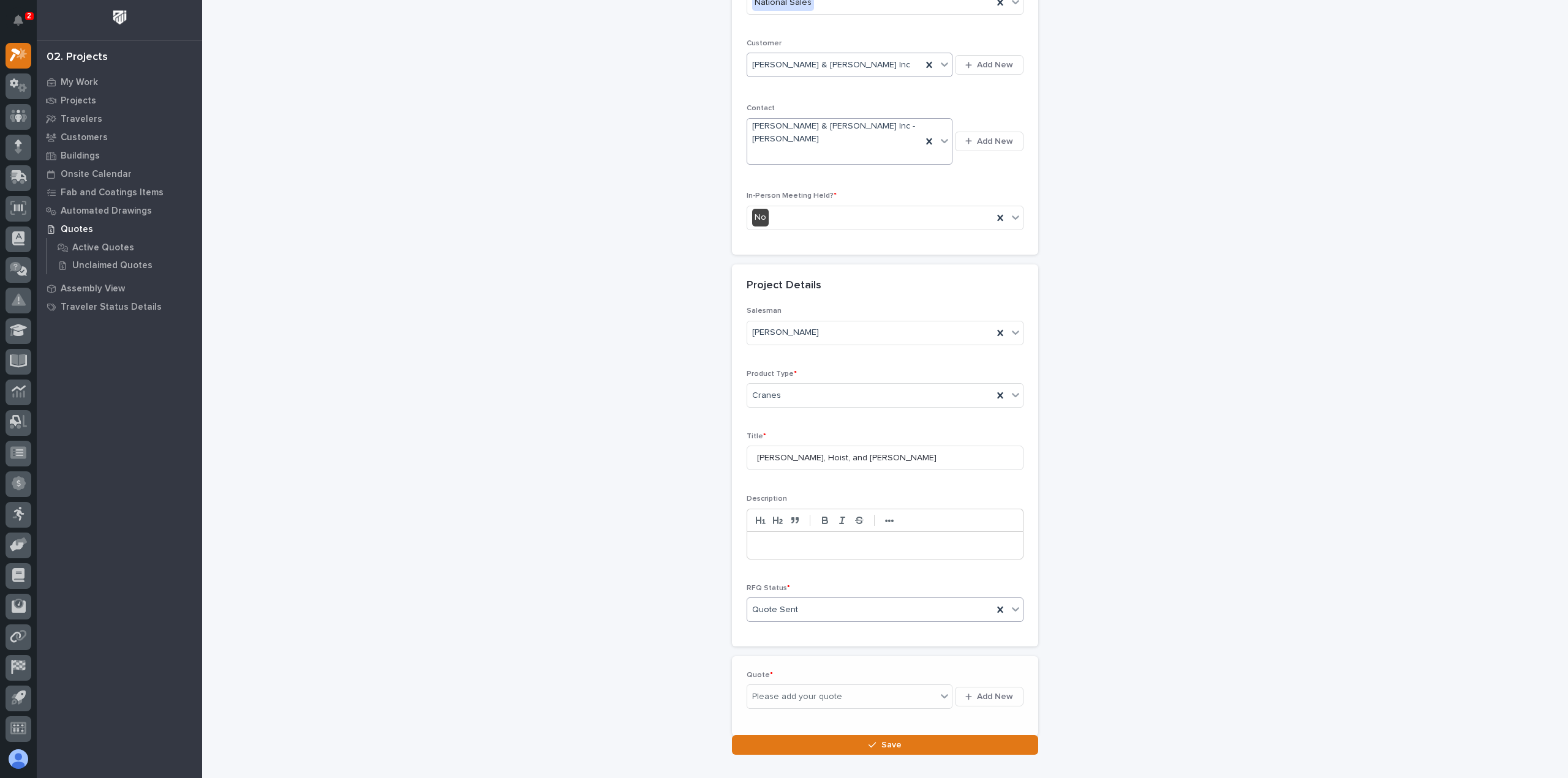
scroll to position [211, 0]
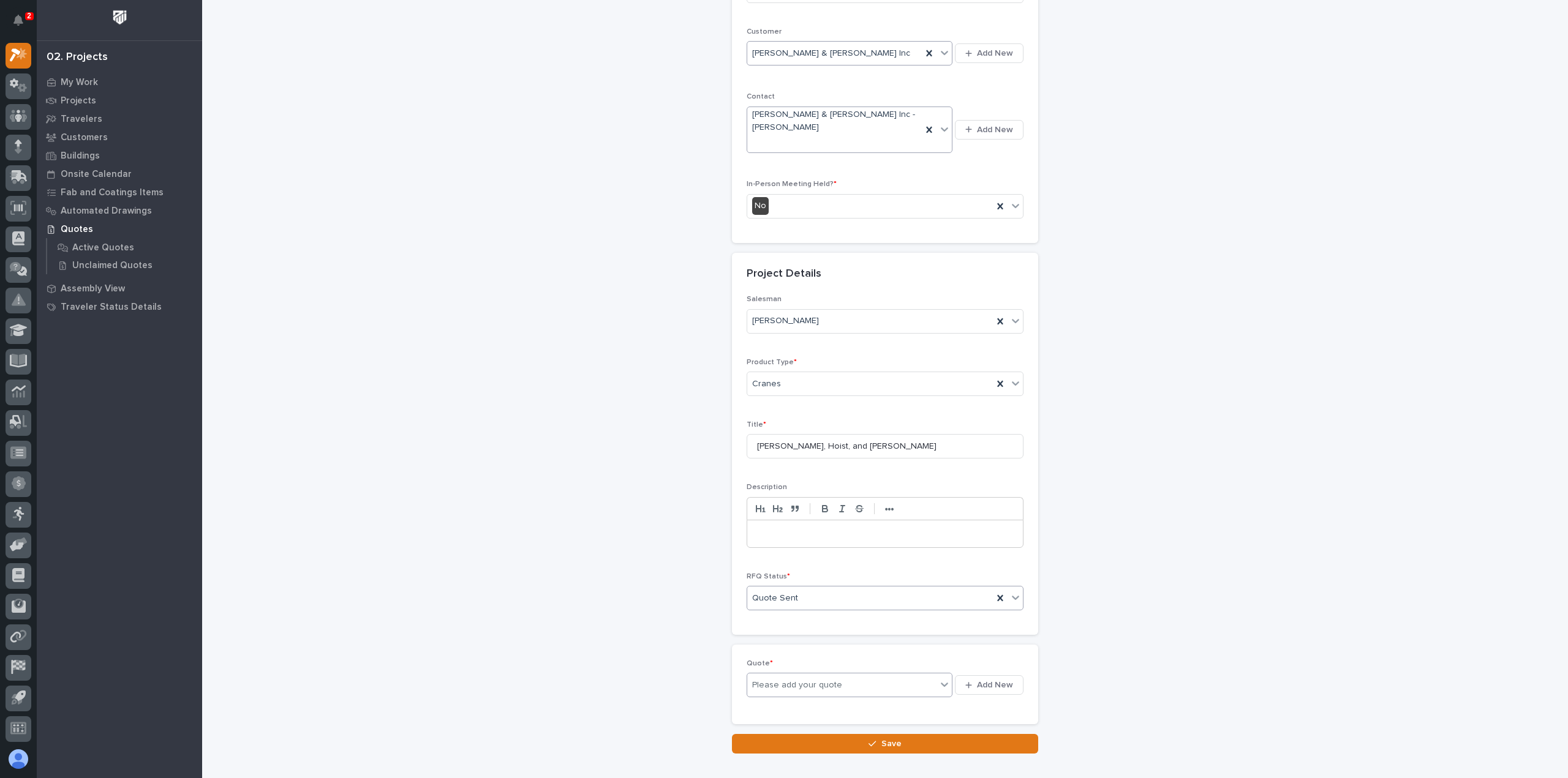
click at [825, 679] on div "Please add your quote" at bounding box center [798, 685] width 90 height 13
click at [966, 681] on icon "button" at bounding box center [968, 685] width 7 height 8
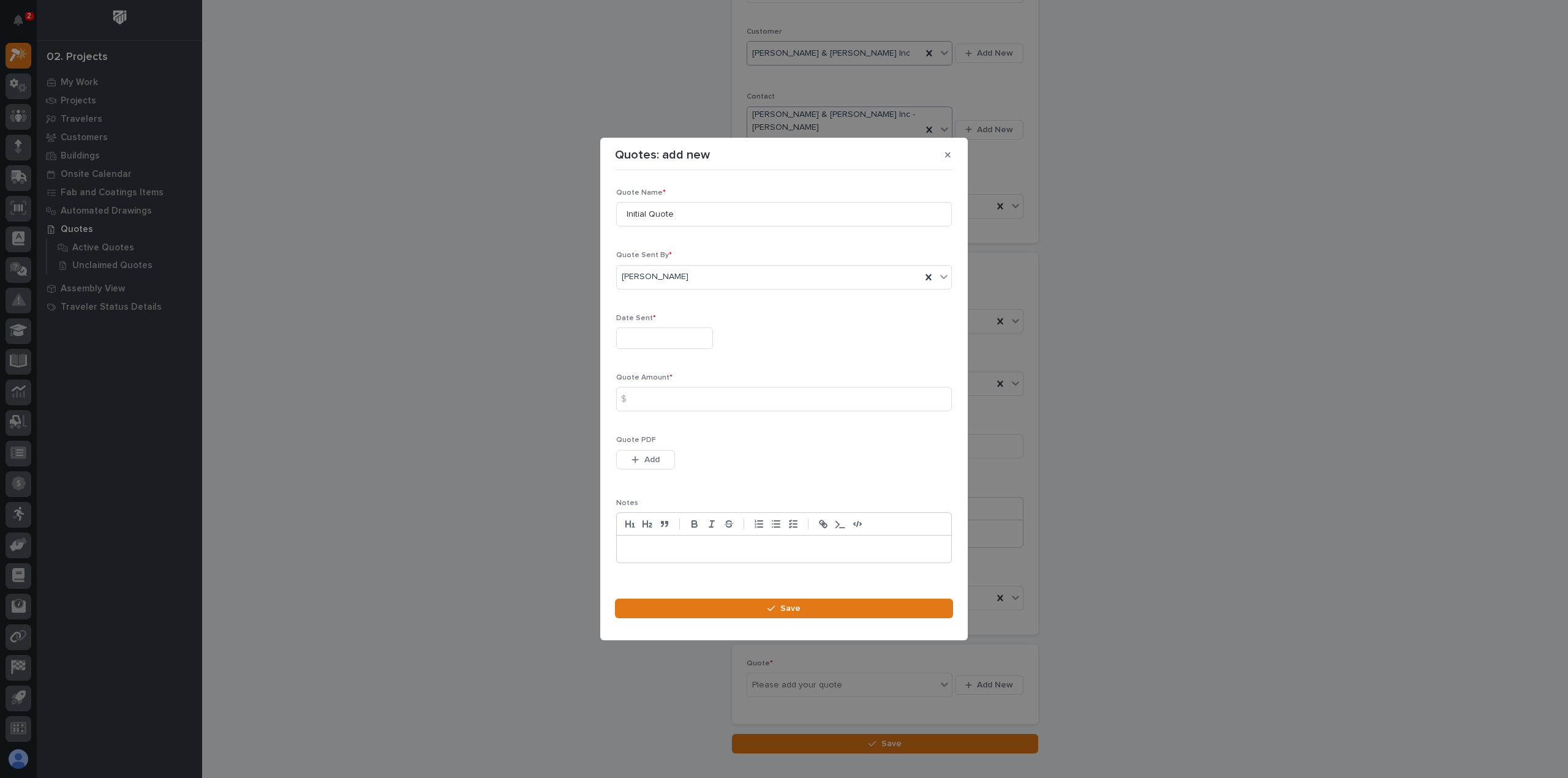
click at [682, 349] on div "Date Sent *" at bounding box center [784, 336] width 336 height 45
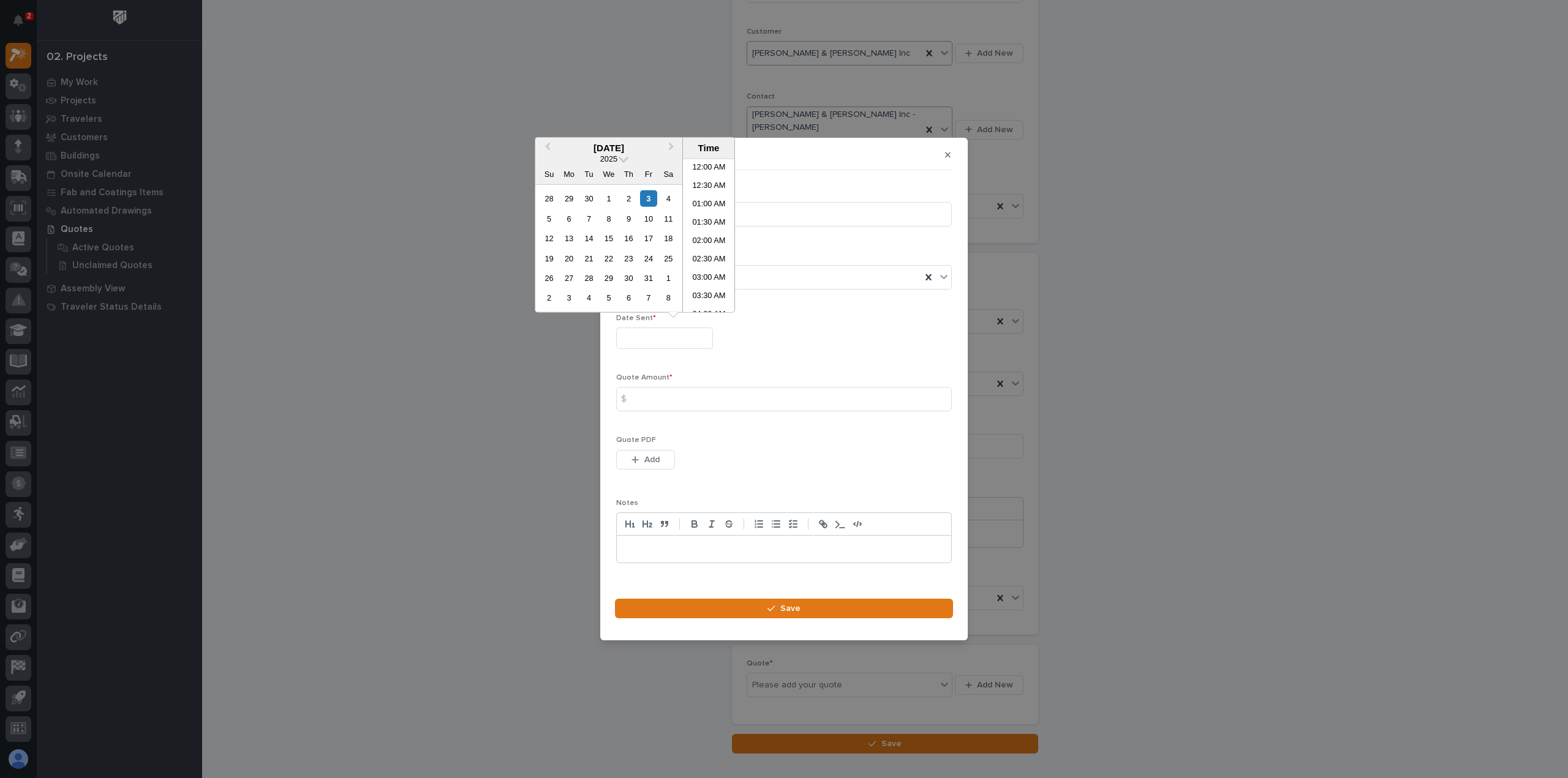
click at [673, 336] on input "text" at bounding box center [664, 338] width 97 height 21
click at [627, 196] on div "2" at bounding box center [629, 199] width 17 height 17
click at [647, 204] on div "3" at bounding box center [648, 199] width 17 height 17
type input "**********"
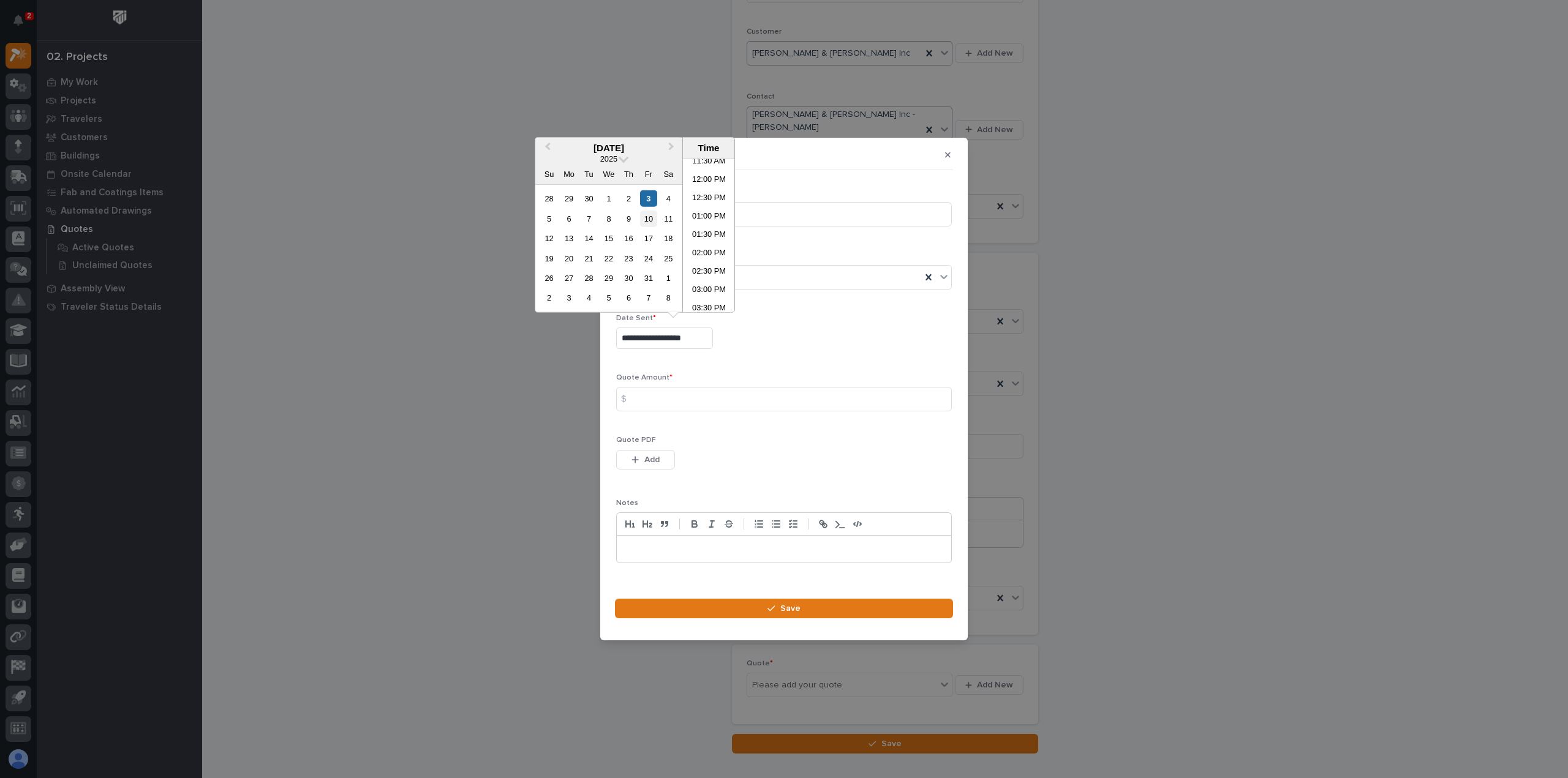
drag, startPoint x: 652, startPoint y: 201, endPoint x: 653, endPoint y: 213, distance: 12.0
click at [652, 201] on div "3" at bounding box center [648, 199] width 17 height 17
click at [678, 393] on input at bounding box center [784, 399] width 336 height 24
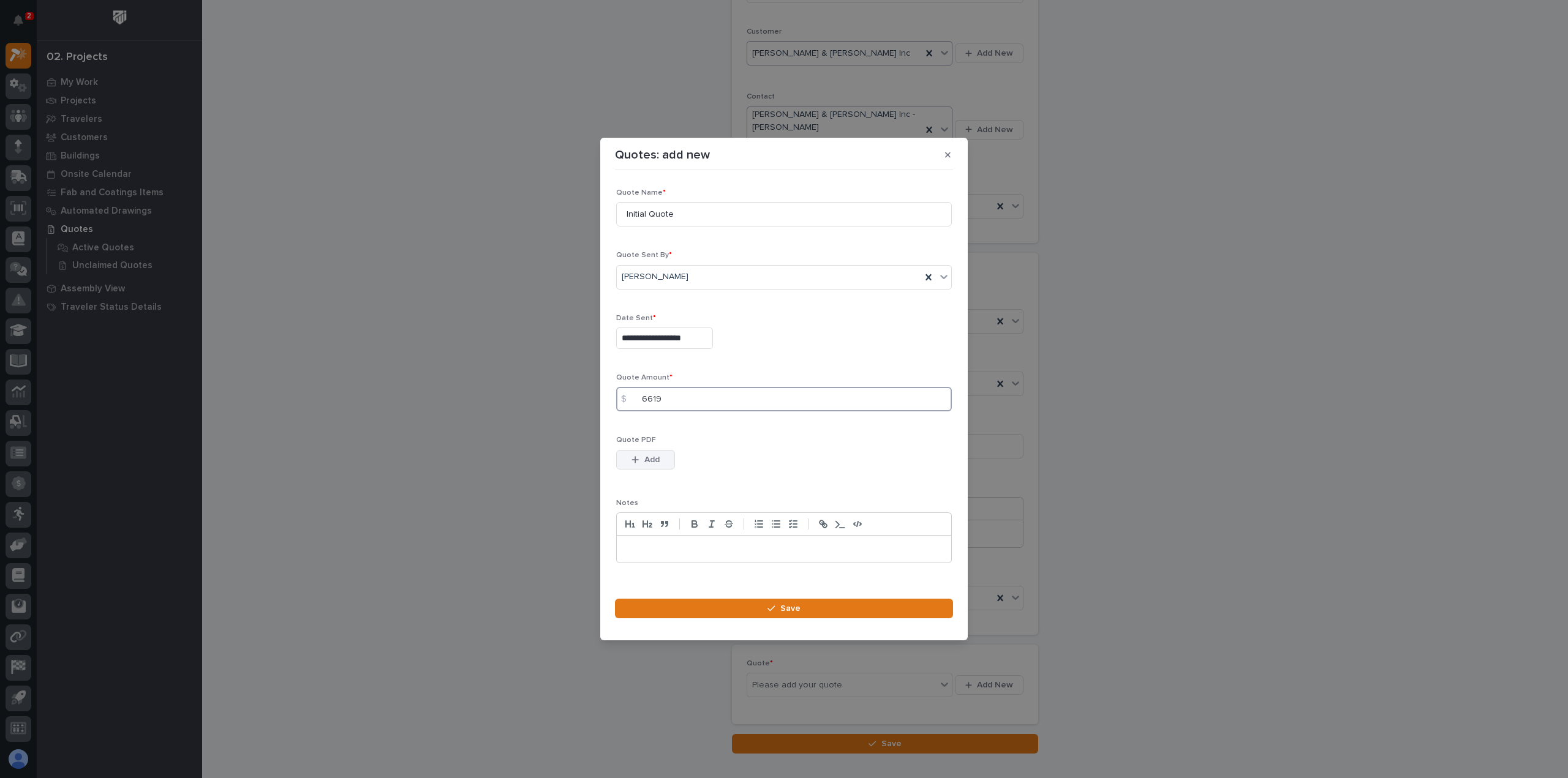
type input "6619"
click at [653, 463] on span "Add" at bounding box center [652, 460] width 15 height 11
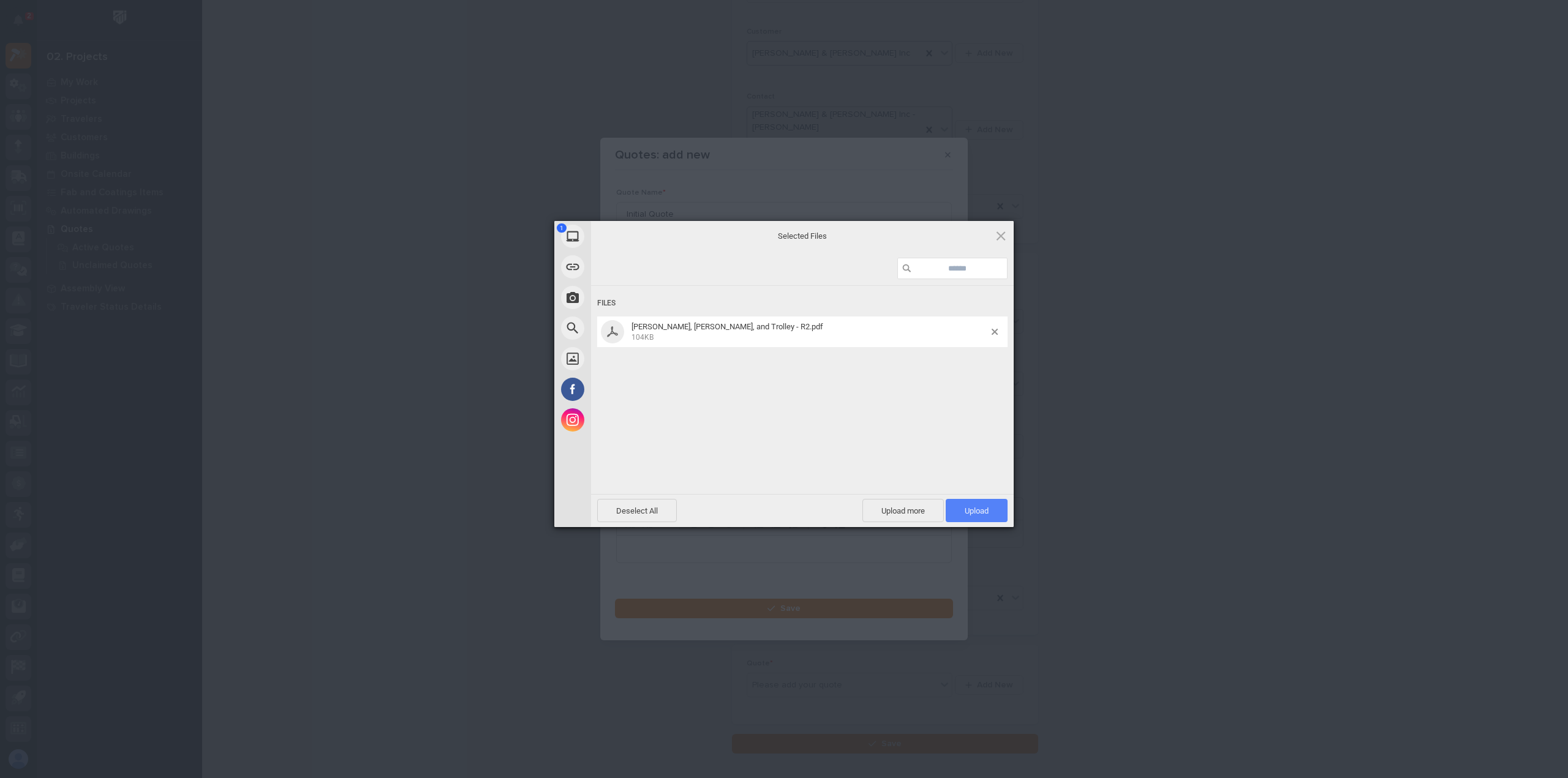
click at [959, 508] on span "Upload 1" at bounding box center [976, 511] width 62 height 23
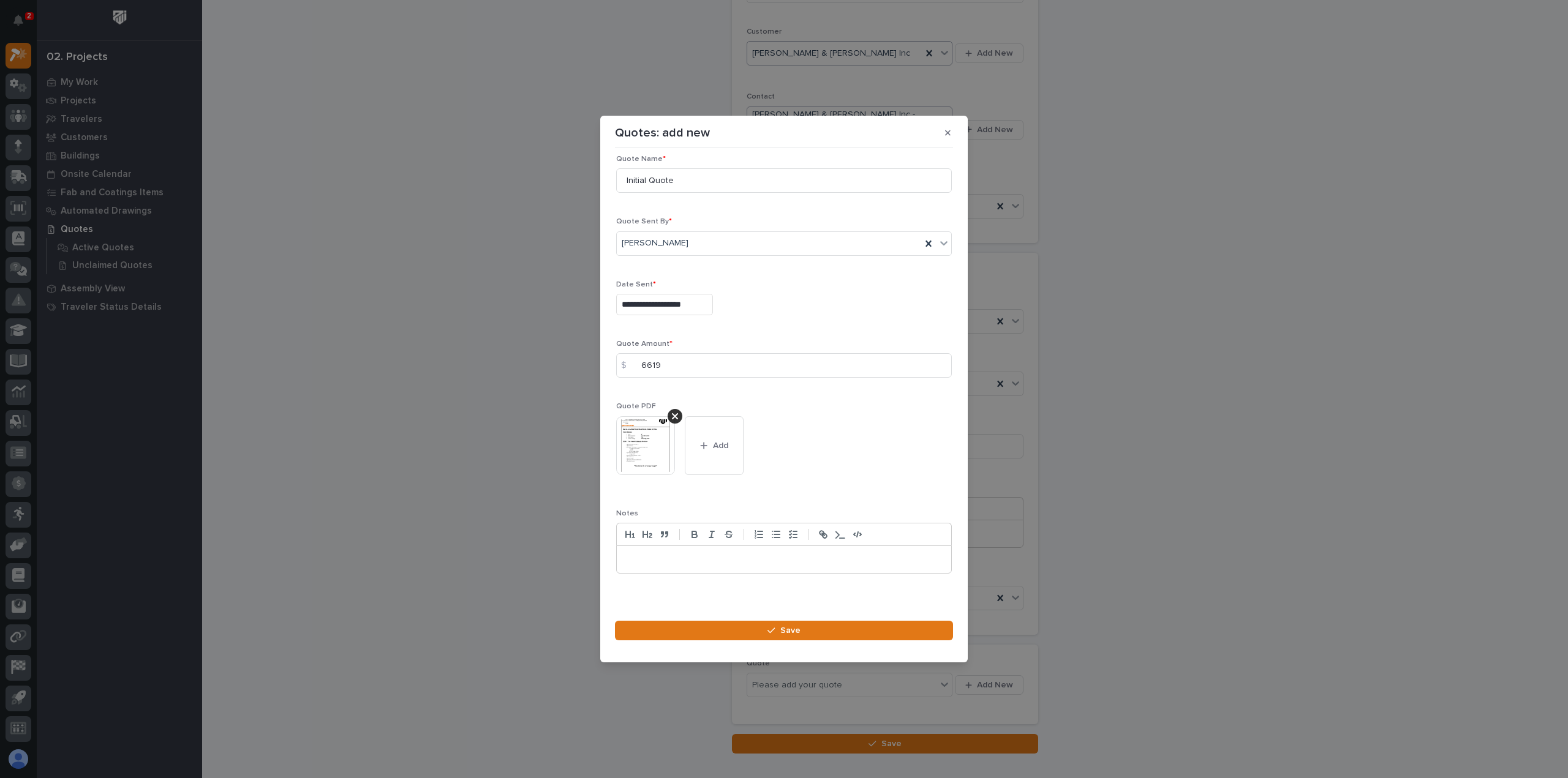
scroll to position [17, 0]
click at [750, 616] on section "**********" at bounding box center [784, 389] width 368 height 547
click at [755, 624] on button "Save" at bounding box center [784, 631] width 338 height 20
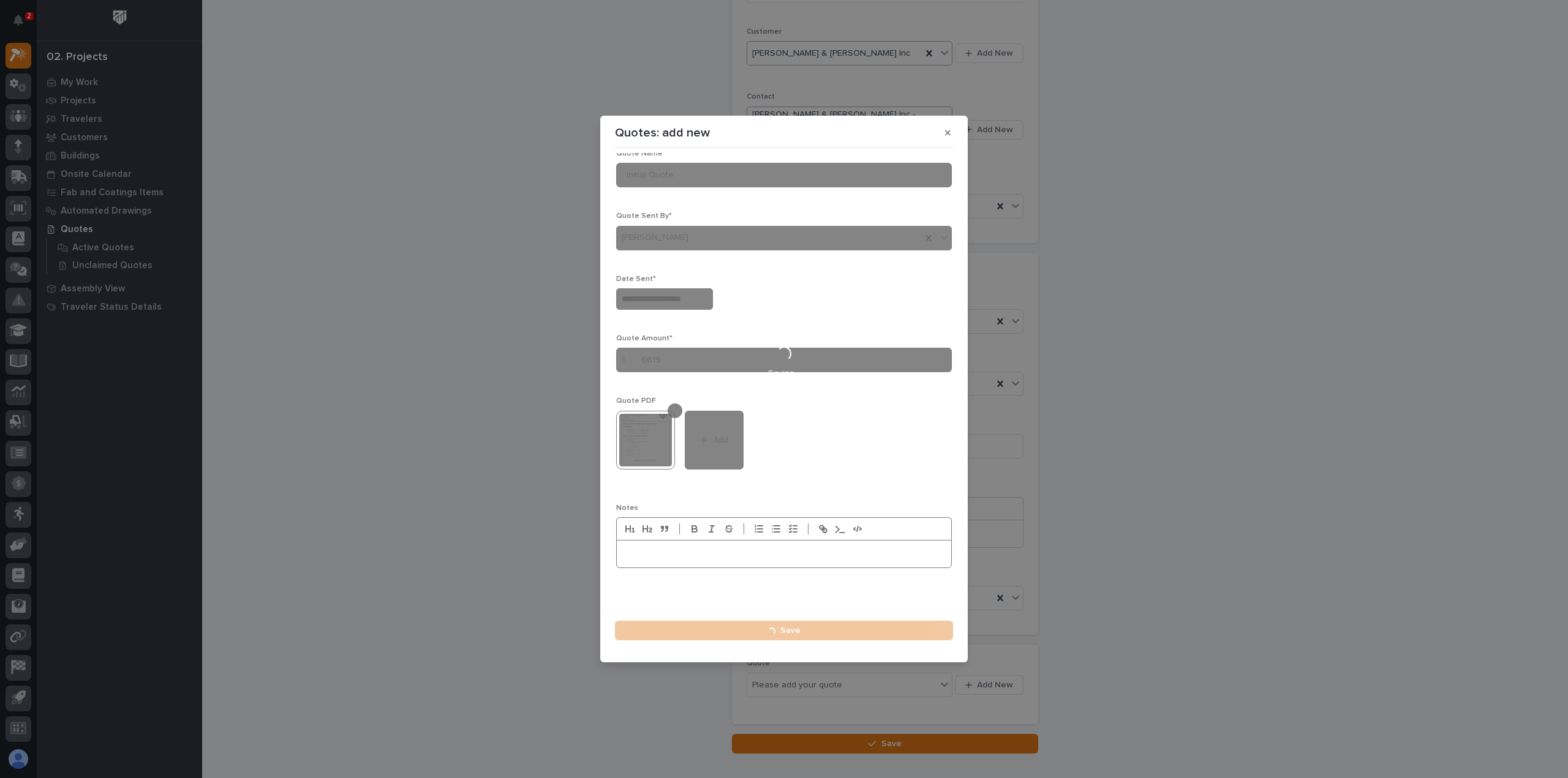
type input "**********"
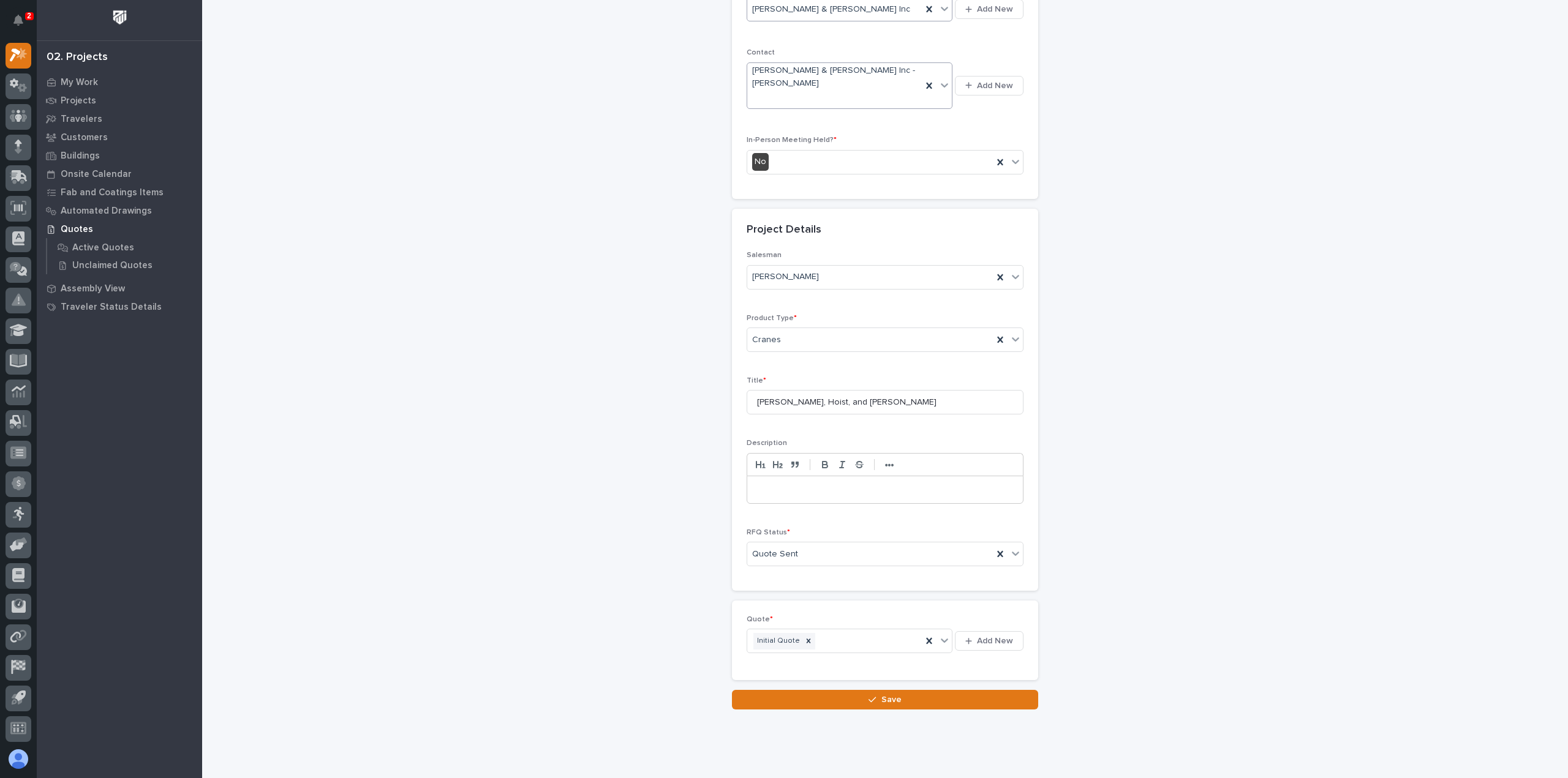
scroll to position [256, 0]
click at [822, 689] on button "Save" at bounding box center [885, 699] width 306 height 20
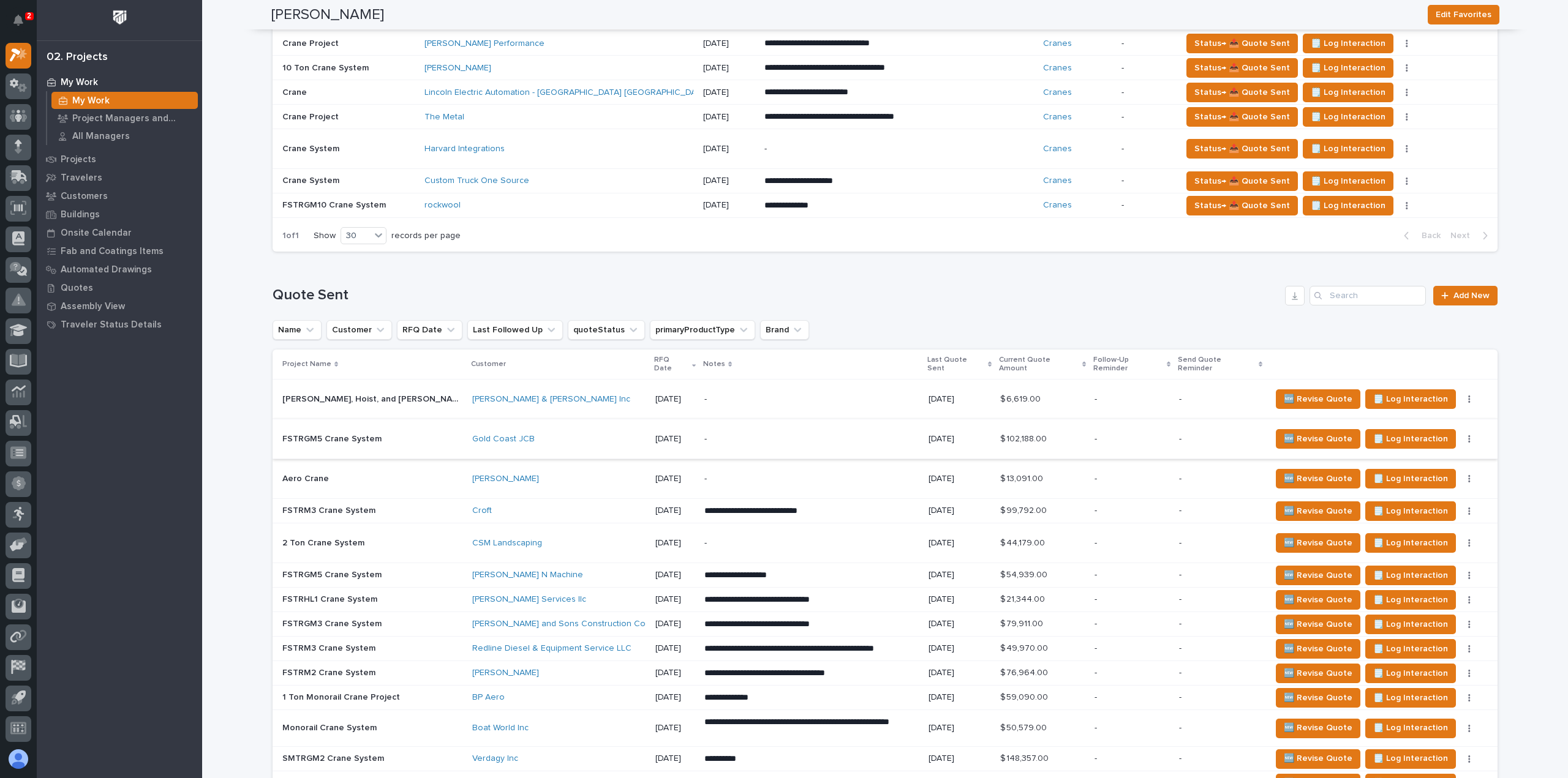
scroll to position [980, 0]
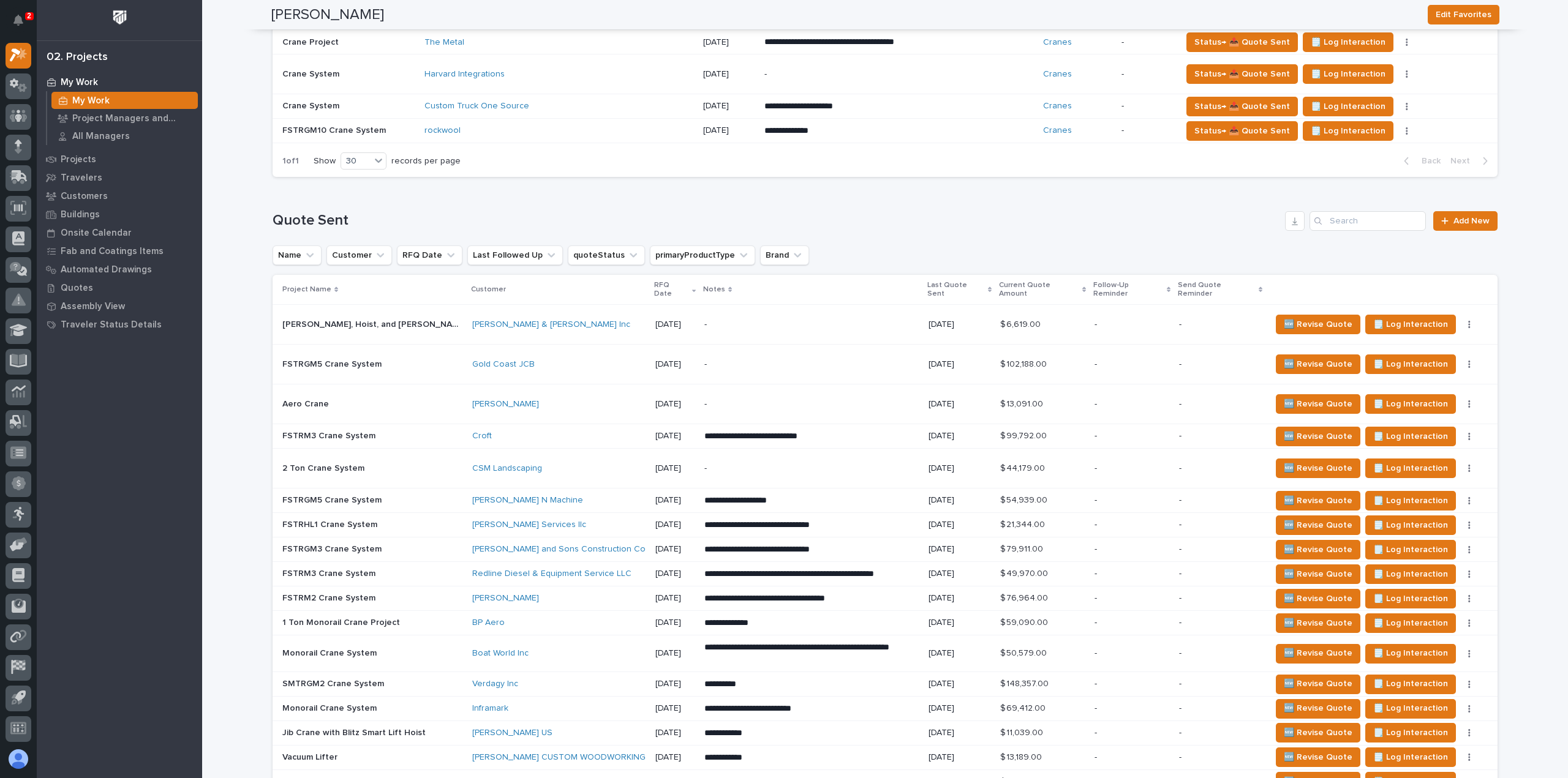
click at [1138, 320] on p "-" at bounding box center [1131, 325] width 75 height 11
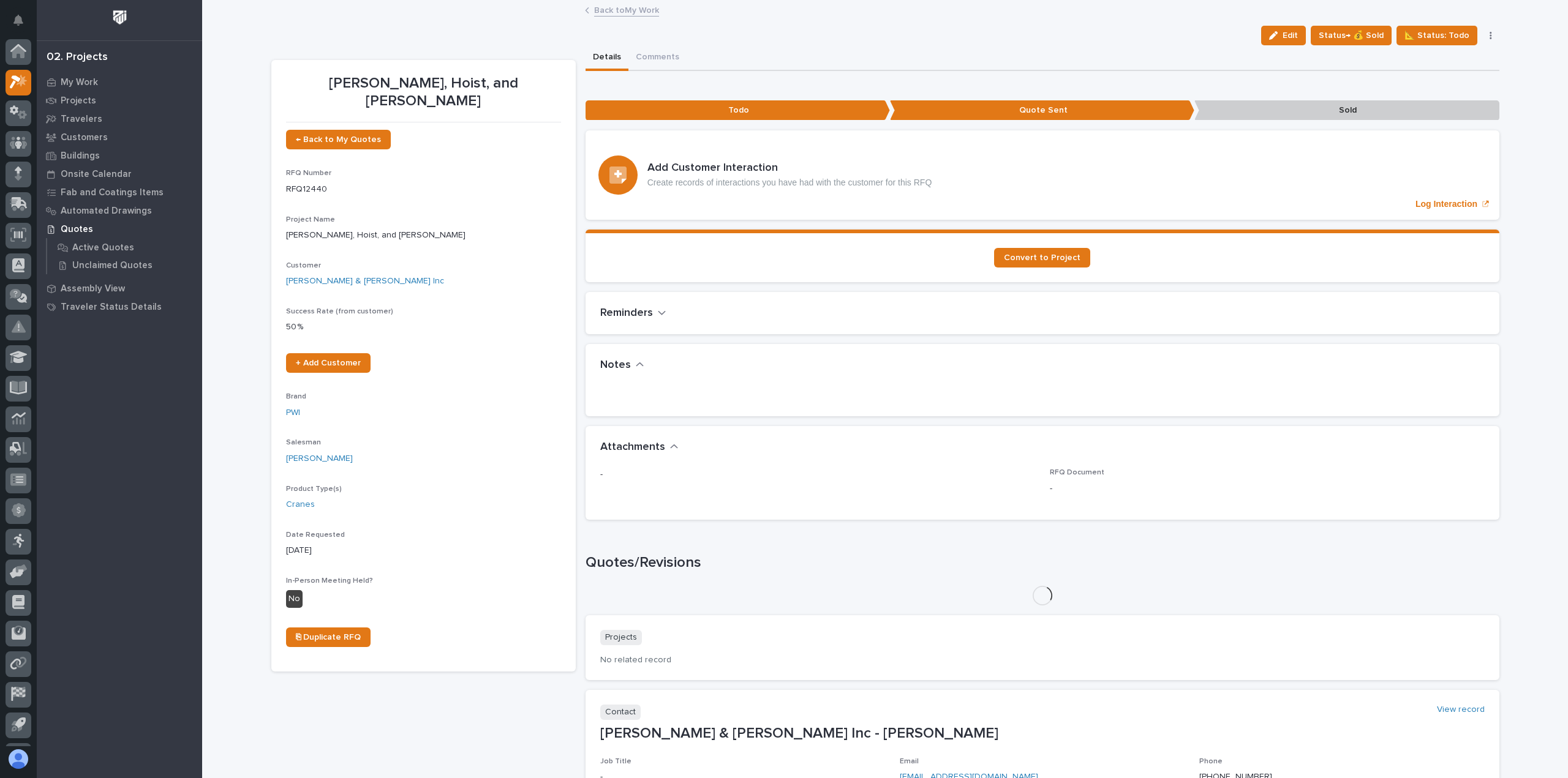
scroll to position [27, 0]
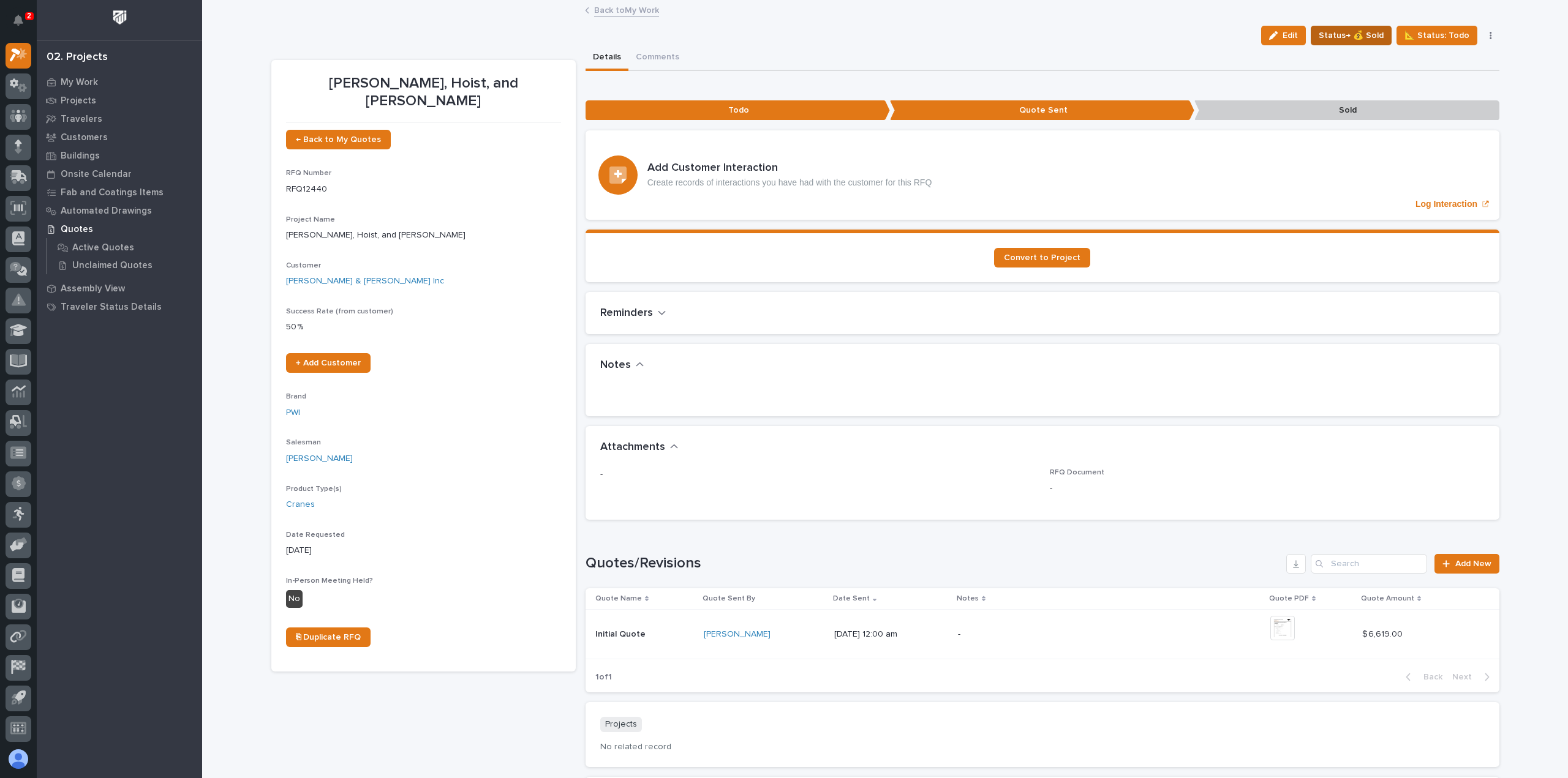
click at [1369, 30] on span "Status→ 💰 Sold" at bounding box center [1351, 36] width 65 height 15
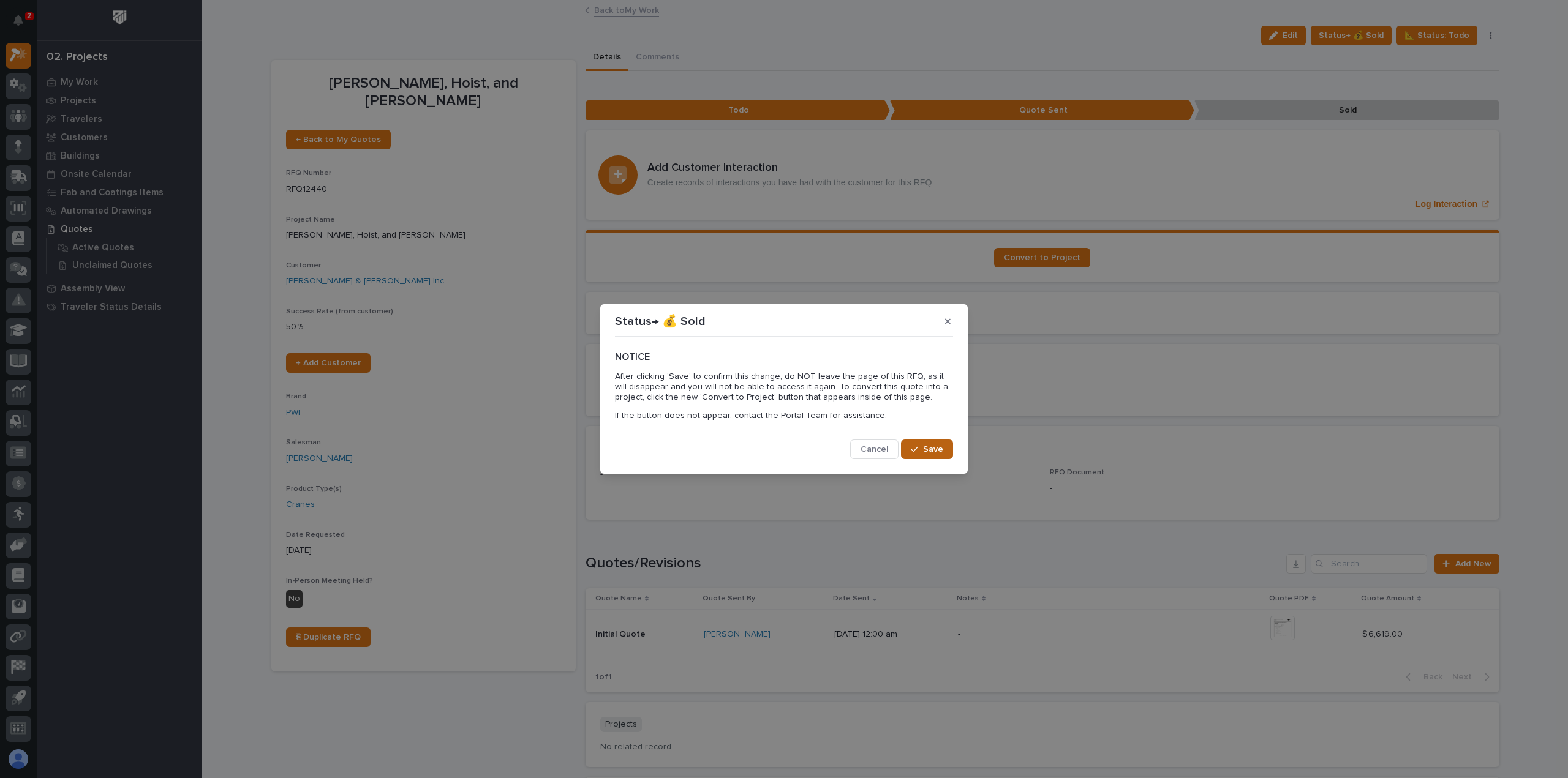
click at [925, 446] on span "Save" at bounding box center [933, 449] width 21 height 11
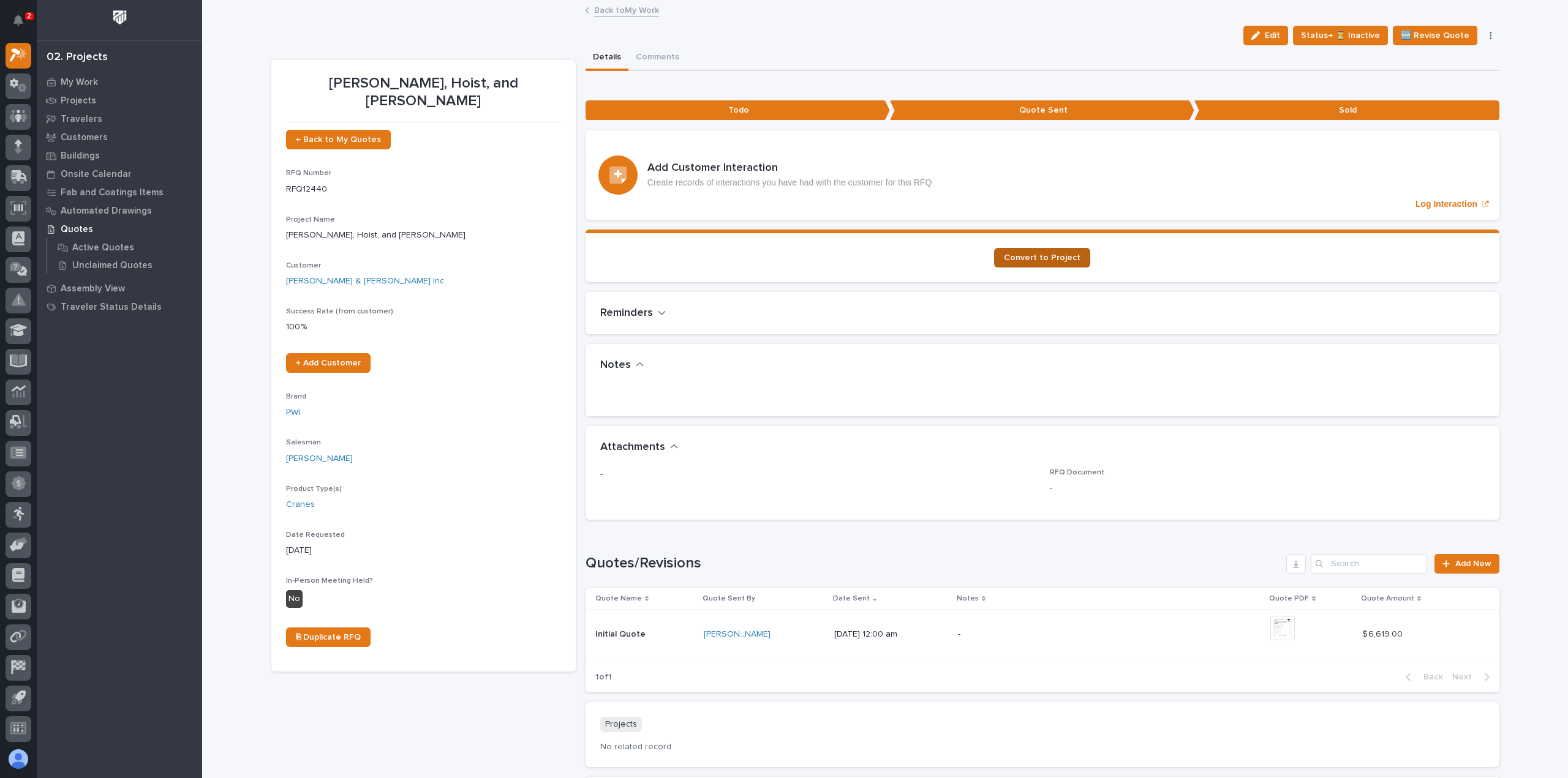
click at [1062, 254] on span "Convert to Project" at bounding box center [1043, 258] width 77 height 9
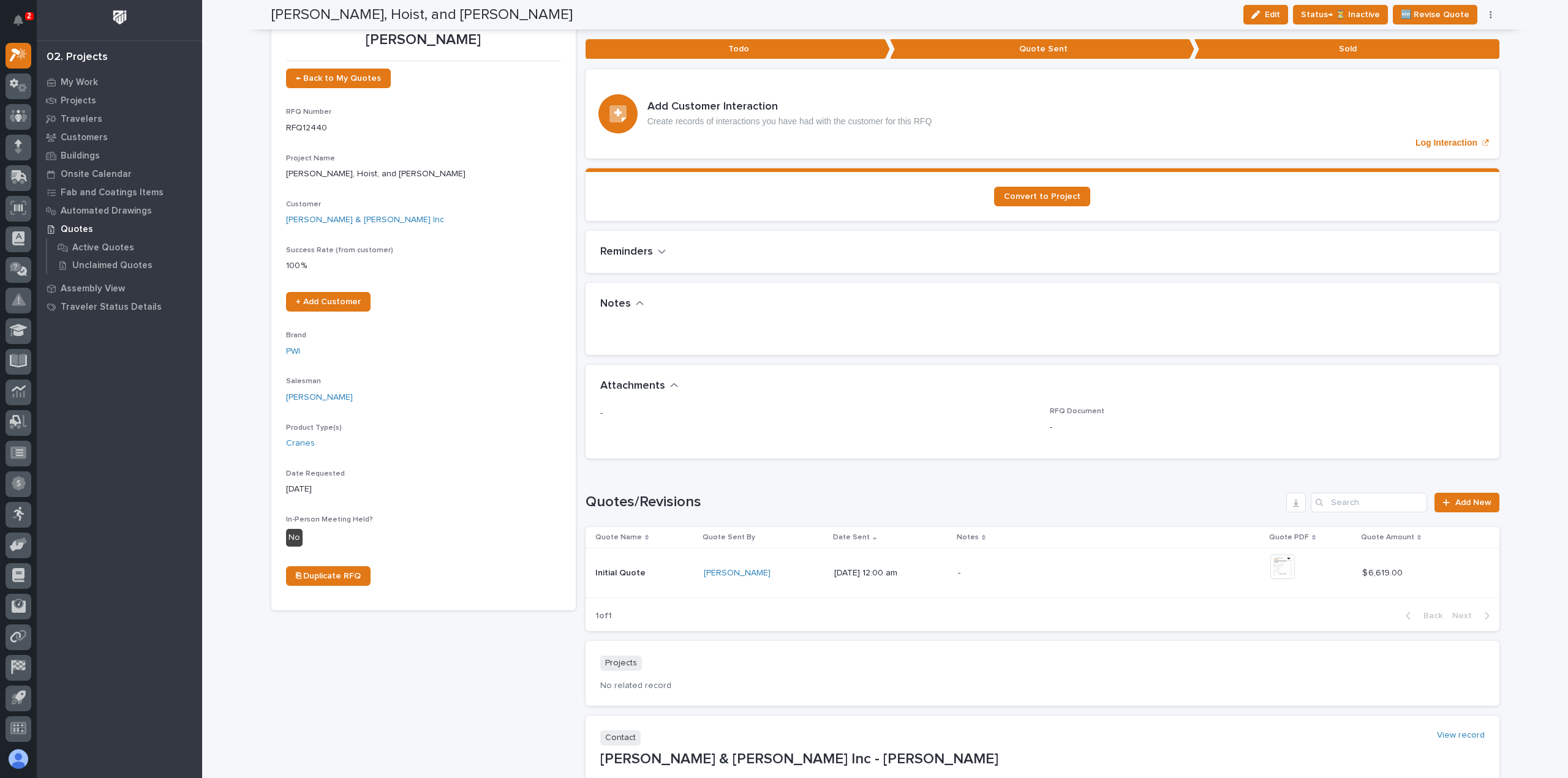
scroll to position [0, 0]
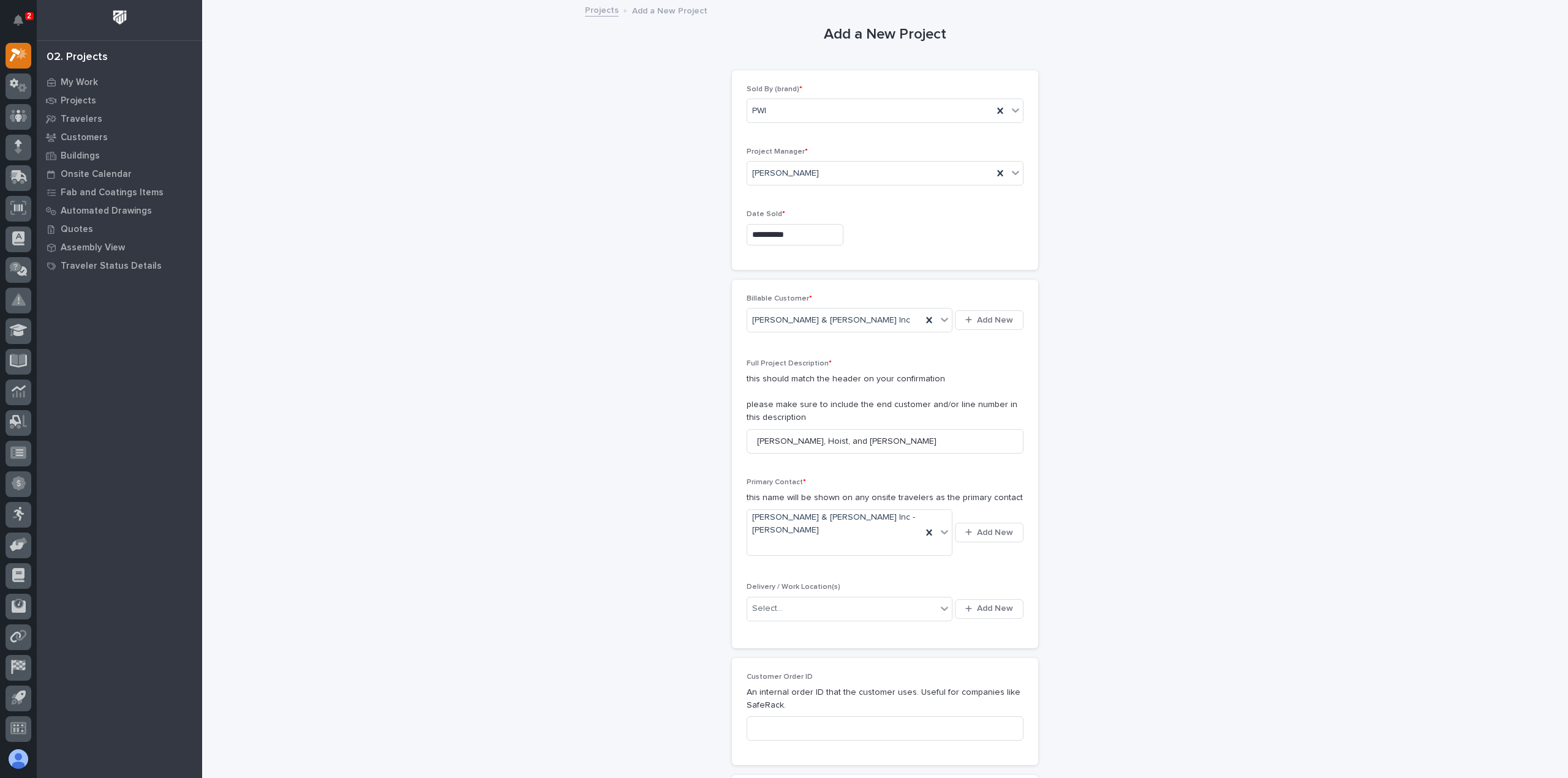
scroll to position [61, 0]
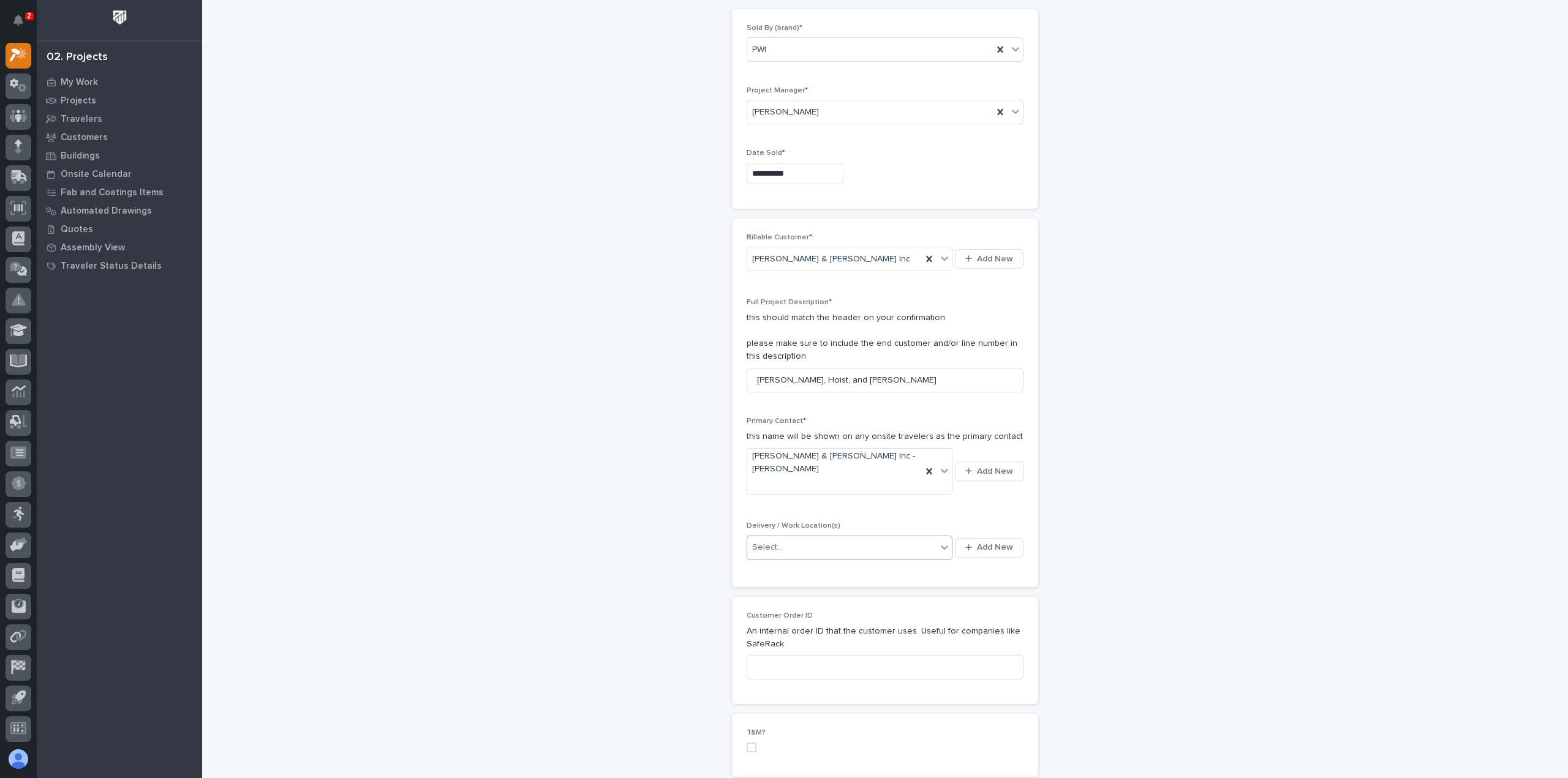
click at [813, 538] on div "Select..." at bounding box center [842, 548] width 189 height 21
type input "*"
type input "*****"
click at [772, 586] on div "[PERSON_NAME] & [PERSON_NAME] Inc" at bounding box center [845, 589] width 206 height 21
click at [797, 540] on div "[PERSON_NAME] & [PERSON_NAME] Inc" at bounding box center [824, 548] width 142 height 17
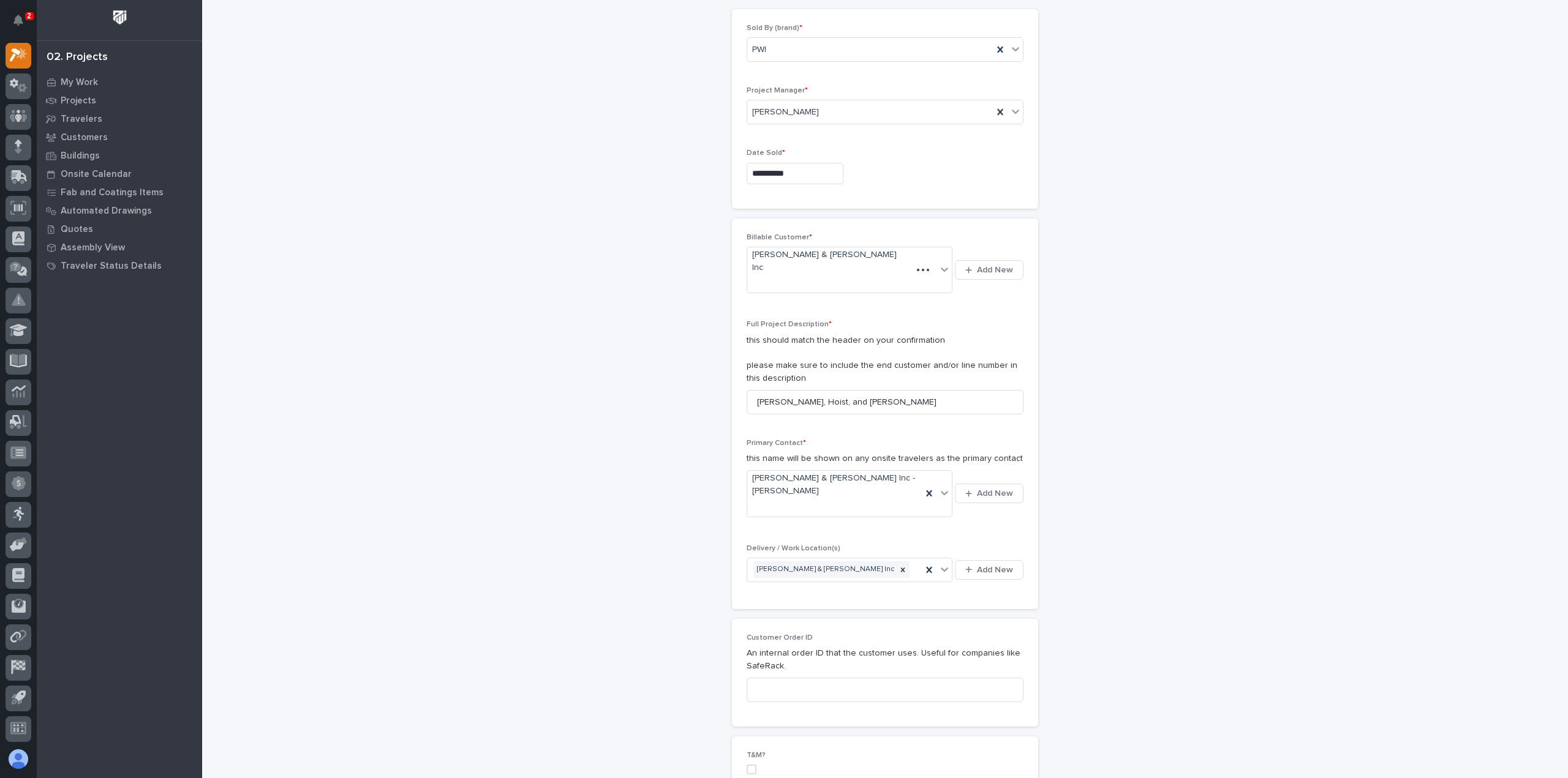
click at [925, 491] on div "Billable Customer * Smith & Loveless Inc Add New Full Project Description * thi…" at bounding box center [885, 414] width 277 height 362
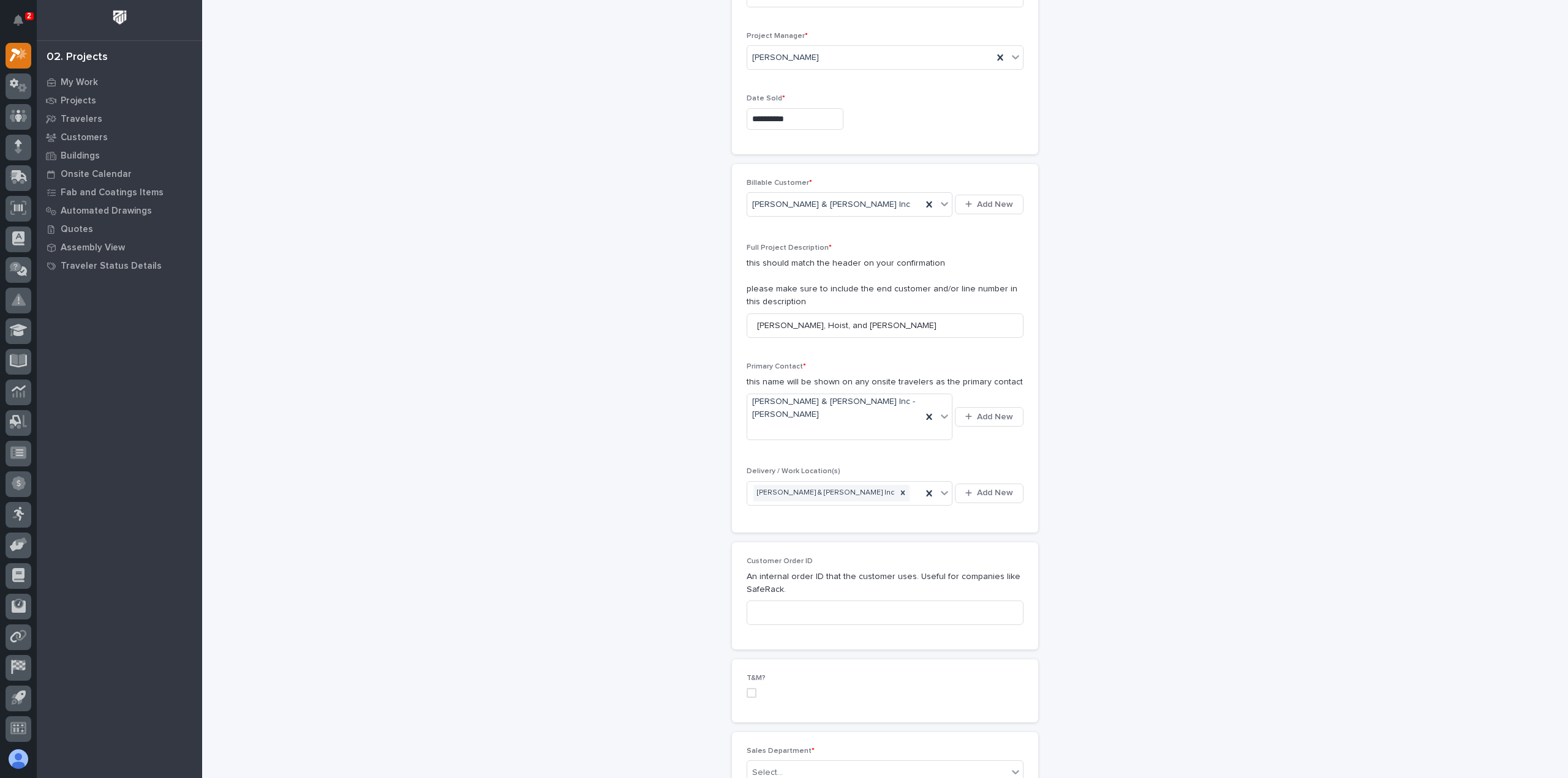
scroll to position [245, 0]
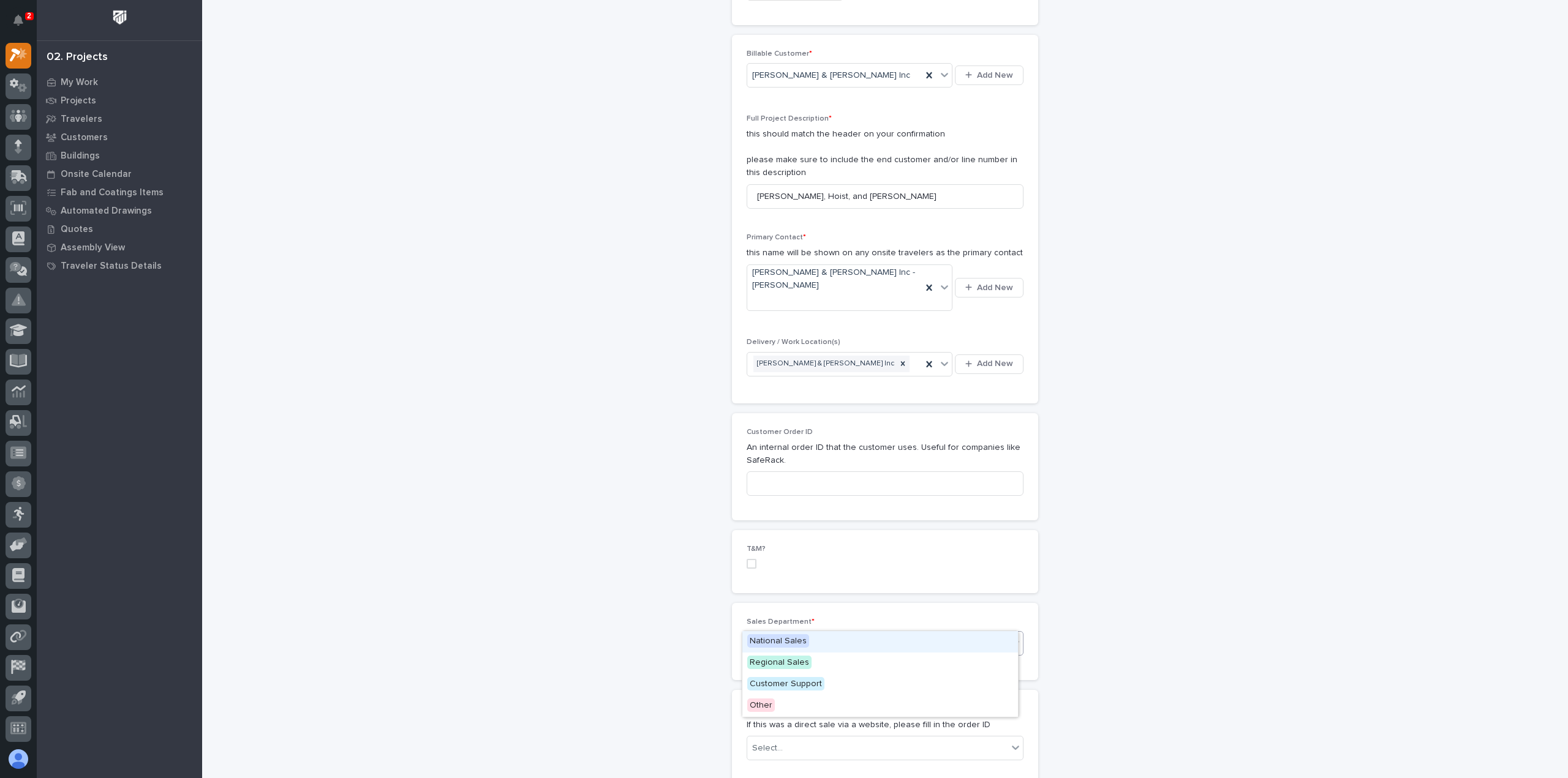
click at [794, 634] on div "Select..." at bounding box center [877, 644] width 260 height 21
click at [790, 638] on span "National Sales" at bounding box center [778, 641] width 62 height 13
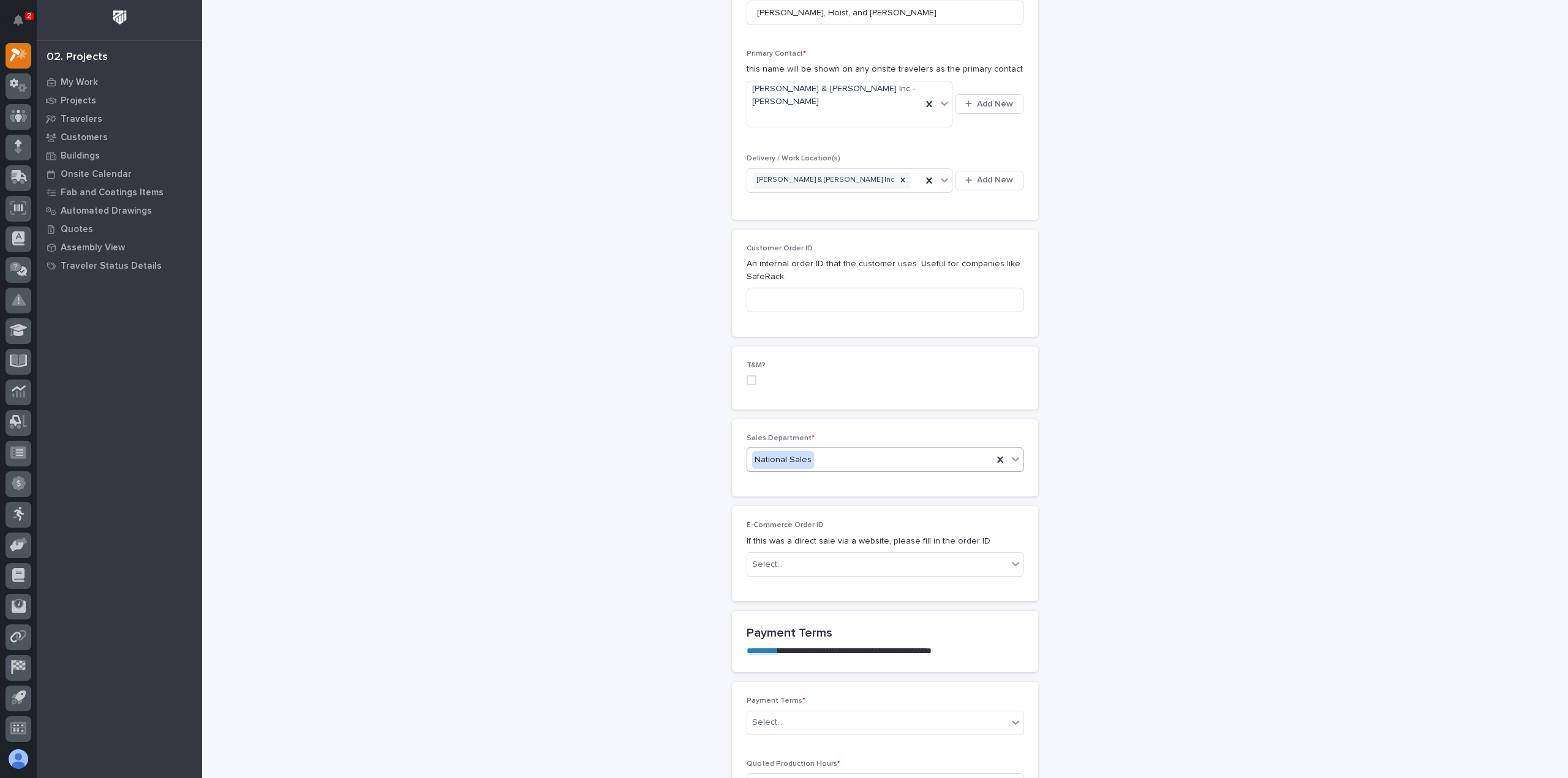
scroll to position [490, 0]
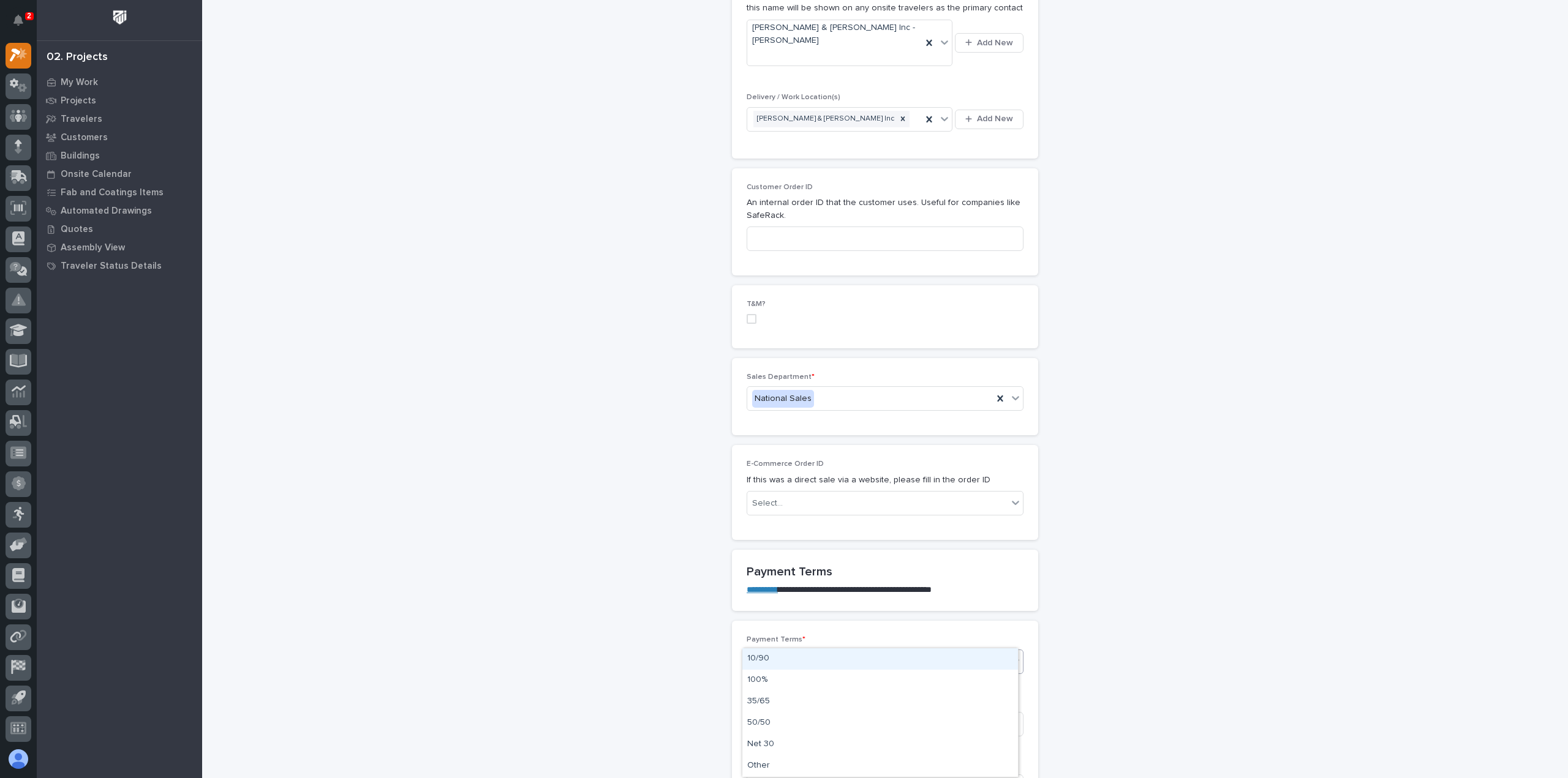
click at [780, 652] on div "Select..." at bounding box center [877, 661] width 260 height 21
click at [778, 739] on div "Net 30" at bounding box center [880, 745] width 276 height 21
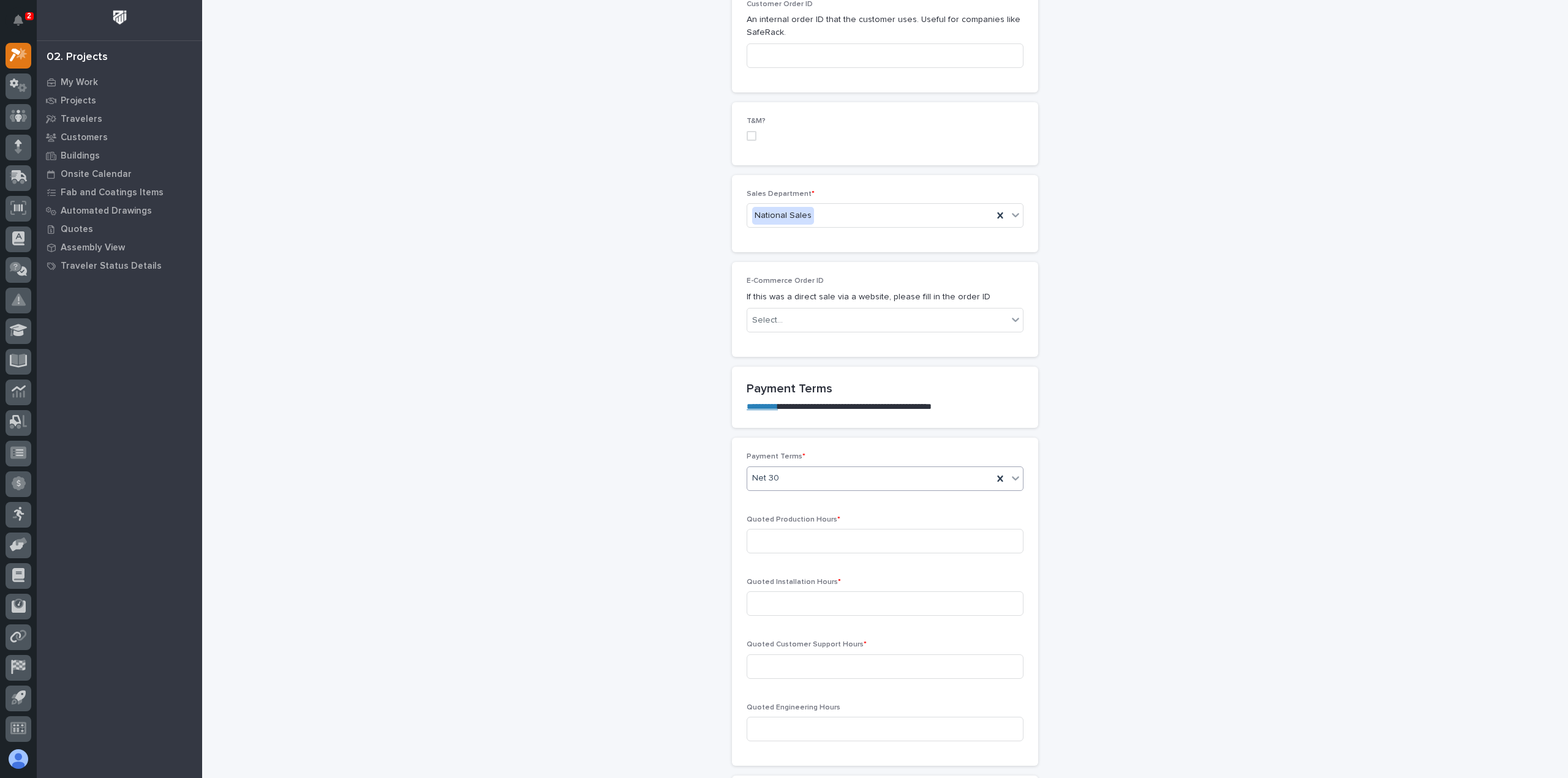
scroll to position [673, 0]
click at [798, 528] on input at bounding box center [885, 540] width 277 height 24
type input "15"
click at [815, 591] on input at bounding box center [885, 603] width 277 height 24
type input "0"
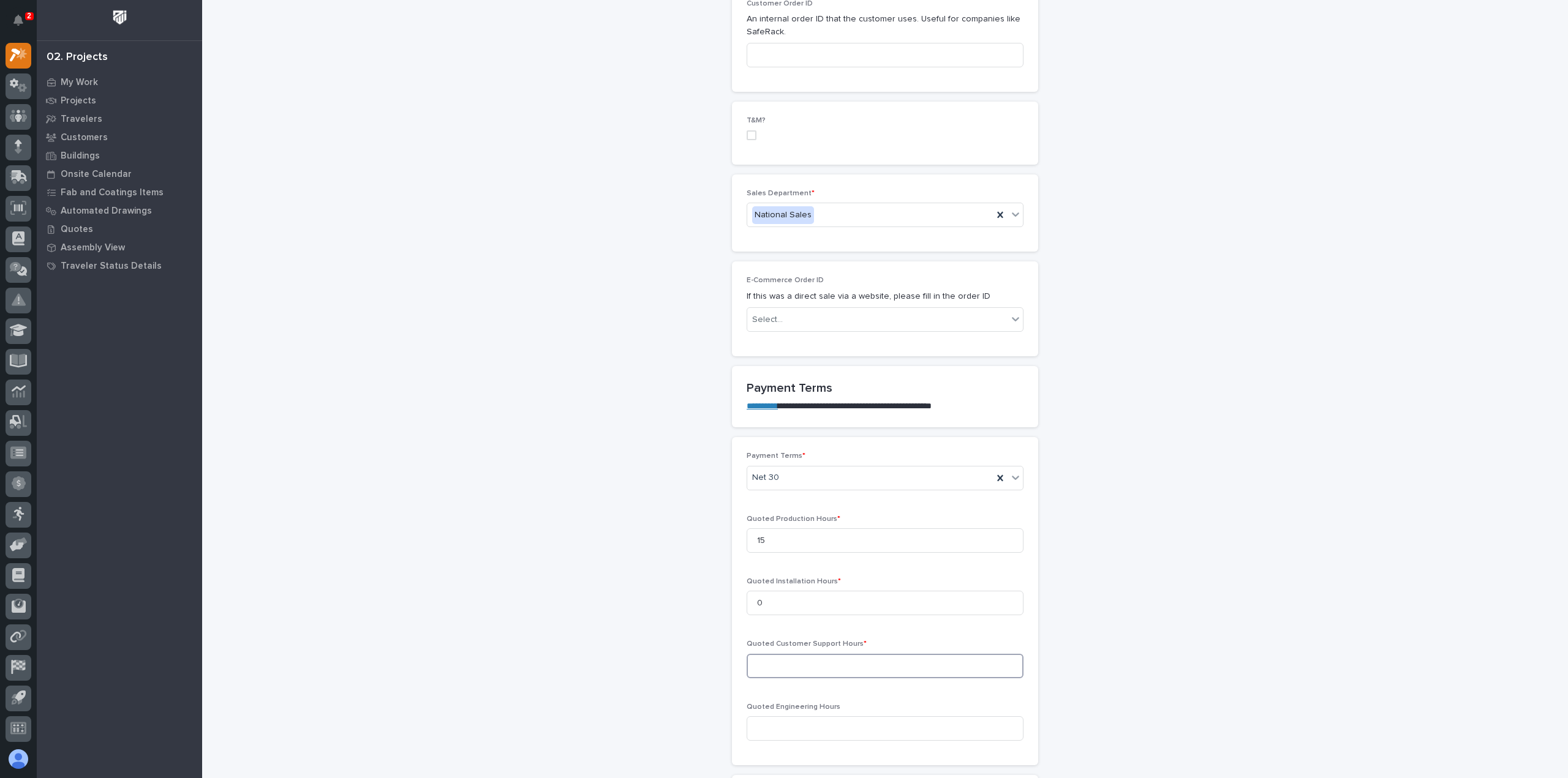
click at [810, 654] on input at bounding box center [885, 666] width 277 height 24
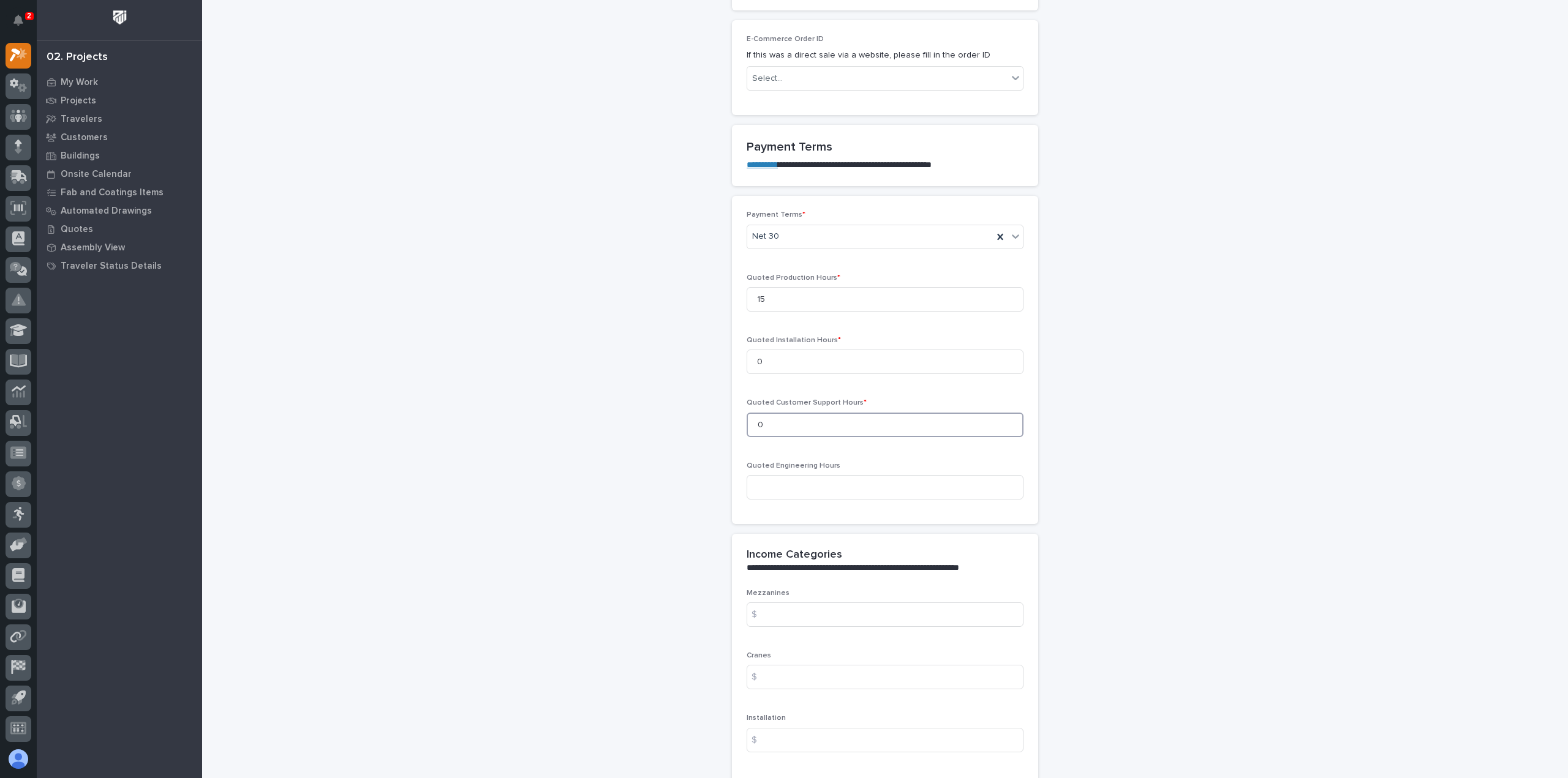
scroll to position [918, 0]
type input "0"
click at [786, 661] on input at bounding box center [885, 673] width 277 height 24
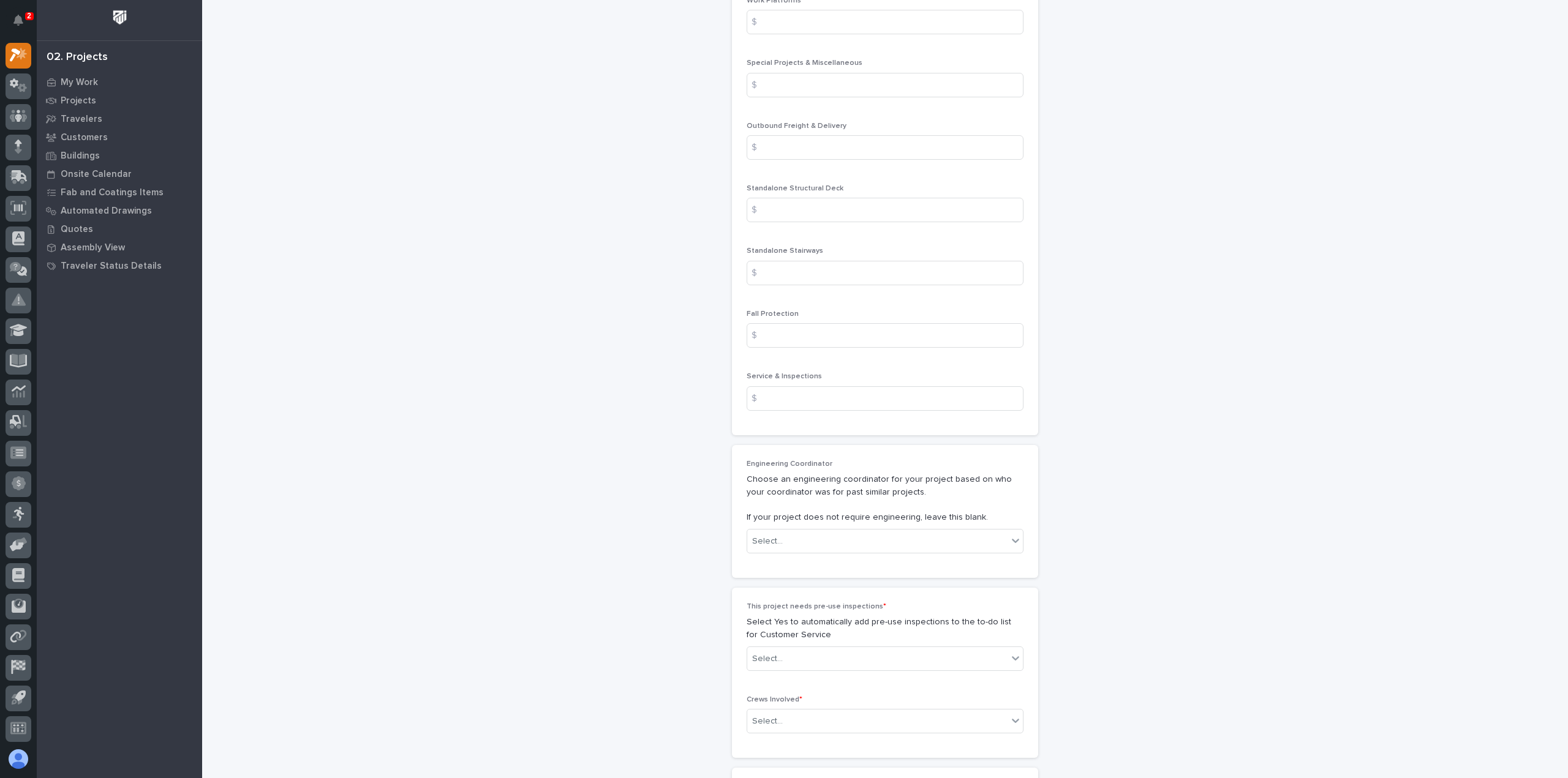
scroll to position [1714, 0]
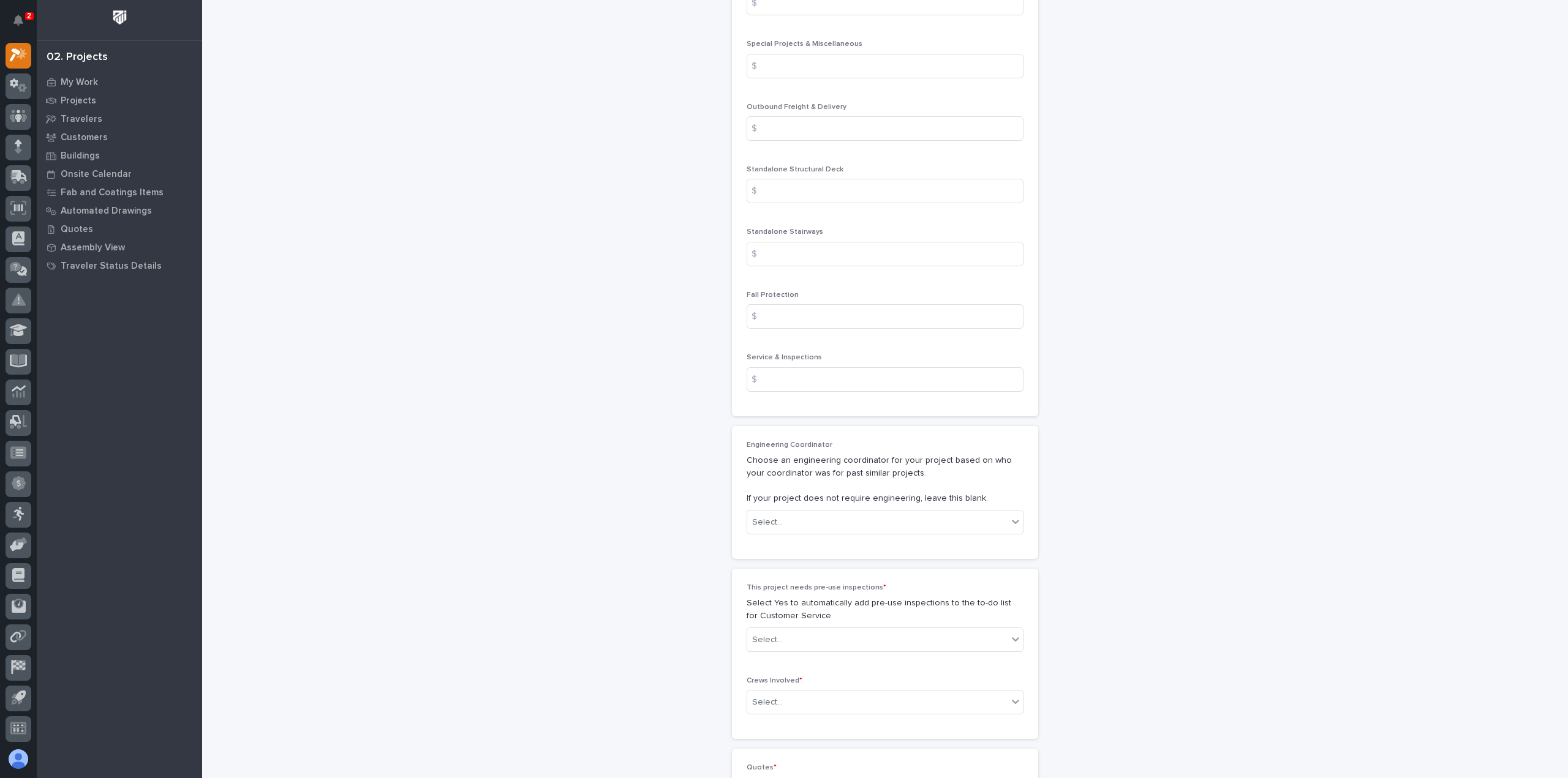
type input "6619"
click at [827, 597] on p "Select Yes to automatically add pre-use inspections to the to-do list for Custo…" at bounding box center [885, 610] width 277 height 26
click at [826, 630] on div "Select..." at bounding box center [877, 640] width 260 height 21
click at [794, 634] on div "Yes" at bounding box center [880, 636] width 276 height 21
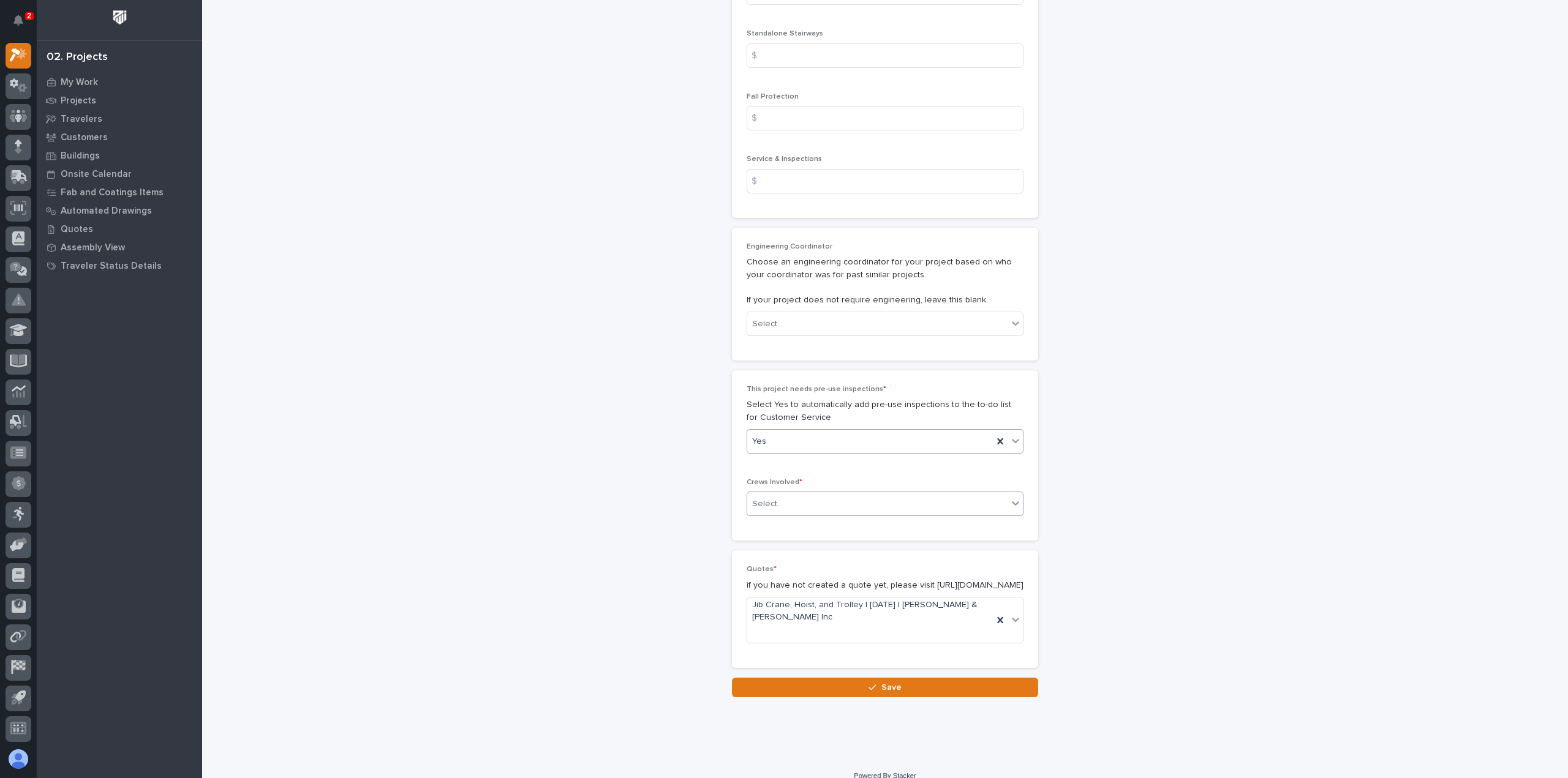
click at [785, 494] on div "Select..." at bounding box center [877, 504] width 260 height 21
click at [805, 494] on div "Select..." at bounding box center [877, 504] width 260 height 21
click at [802, 500] on div "Production" at bounding box center [880, 501] width 276 height 21
click at [813, 678] on button "Save" at bounding box center [885, 688] width 306 height 20
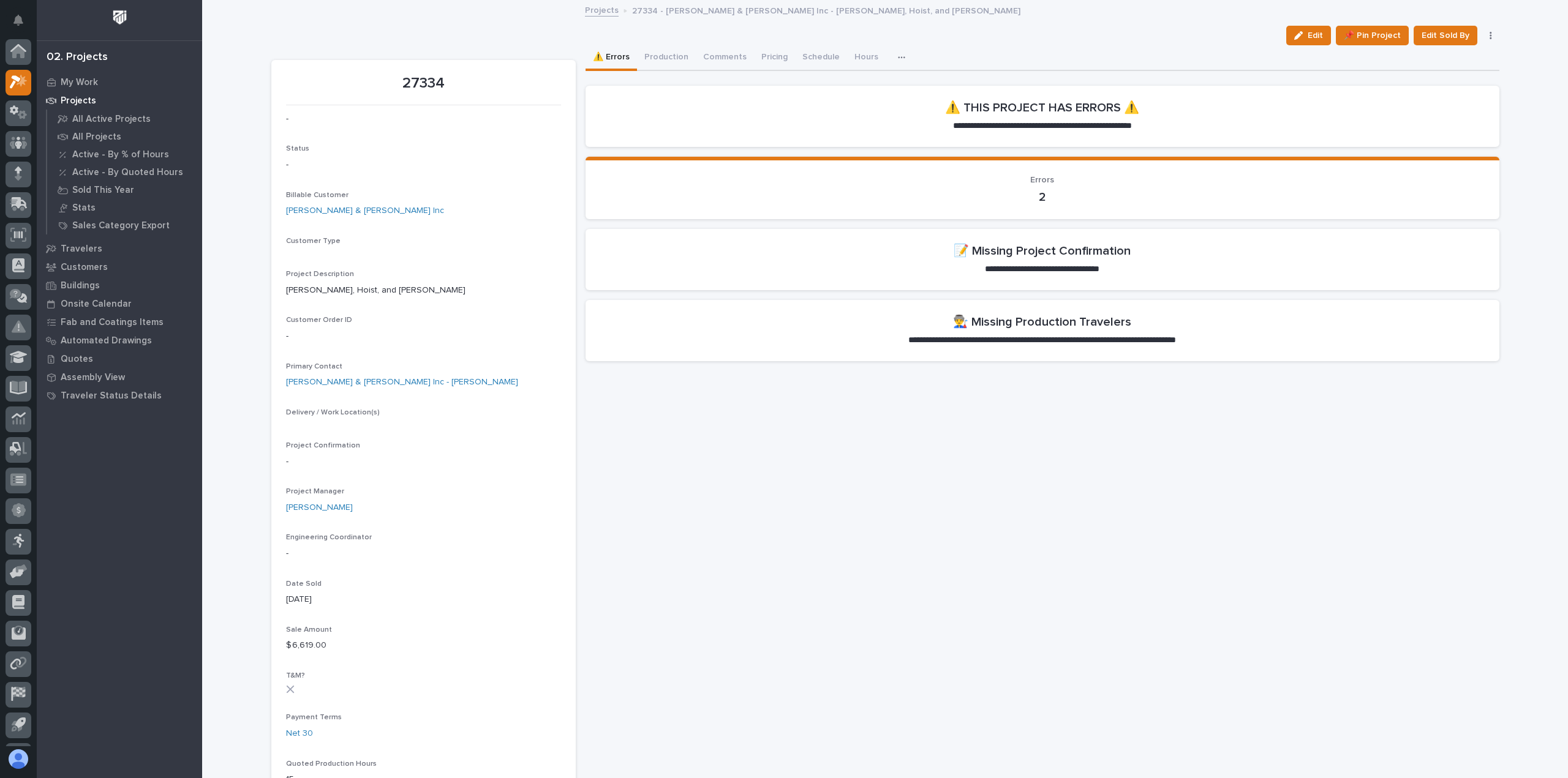
scroll to position [27, 0]
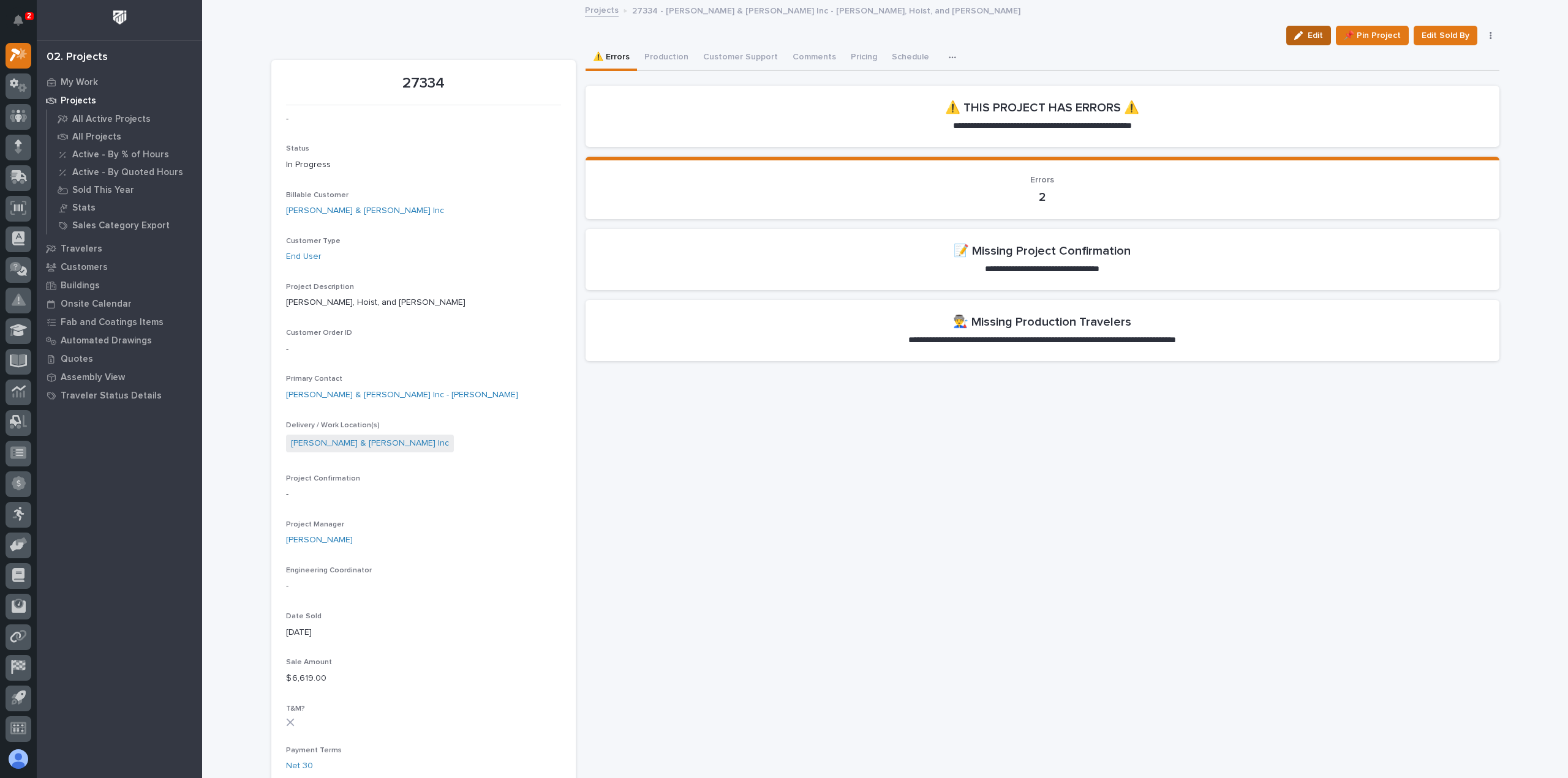
click at [1318, 35] on span "Edit" at bounding box center [1315, 35] width 15 height 11
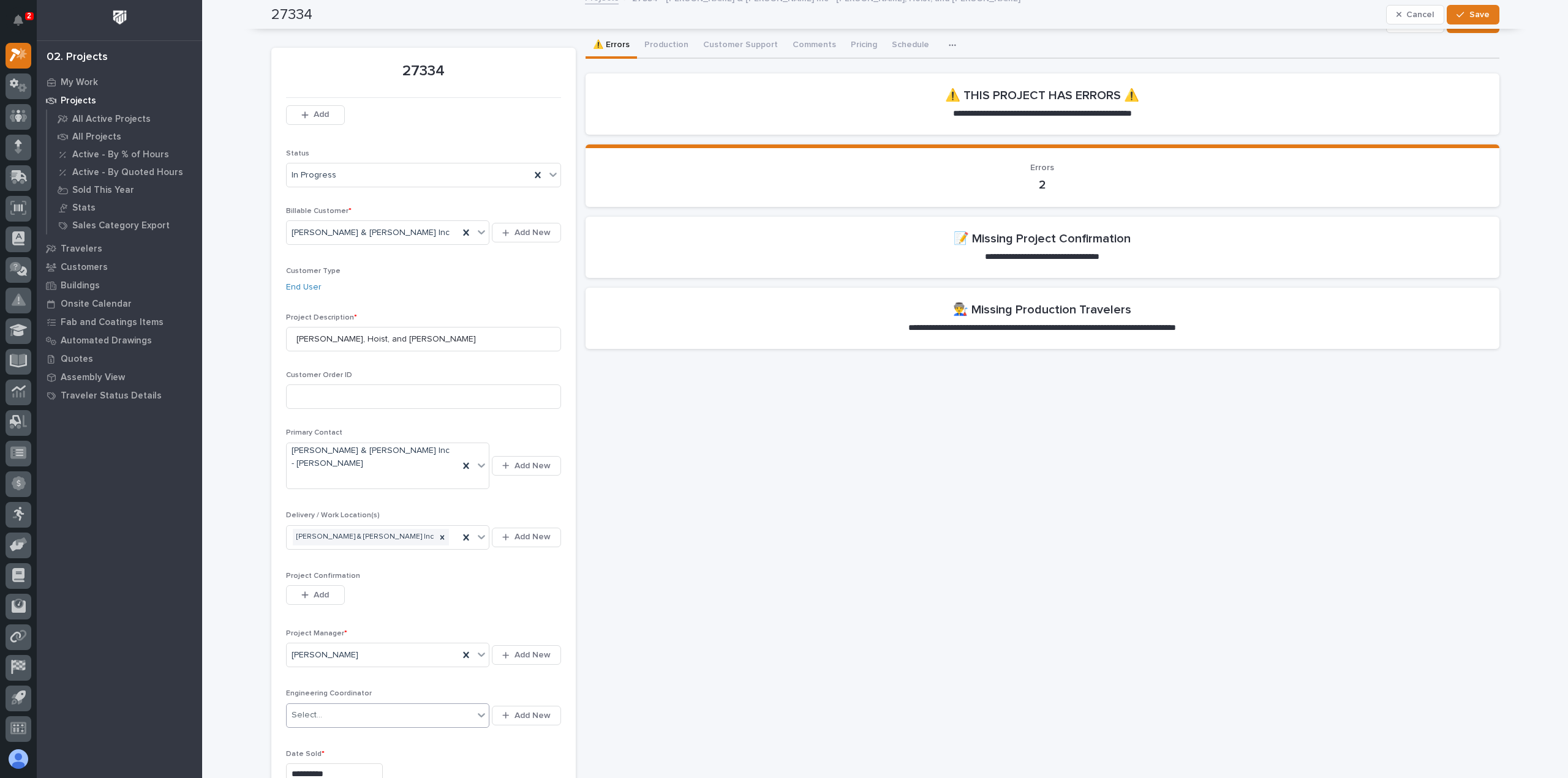
scroll to position [0, 0]
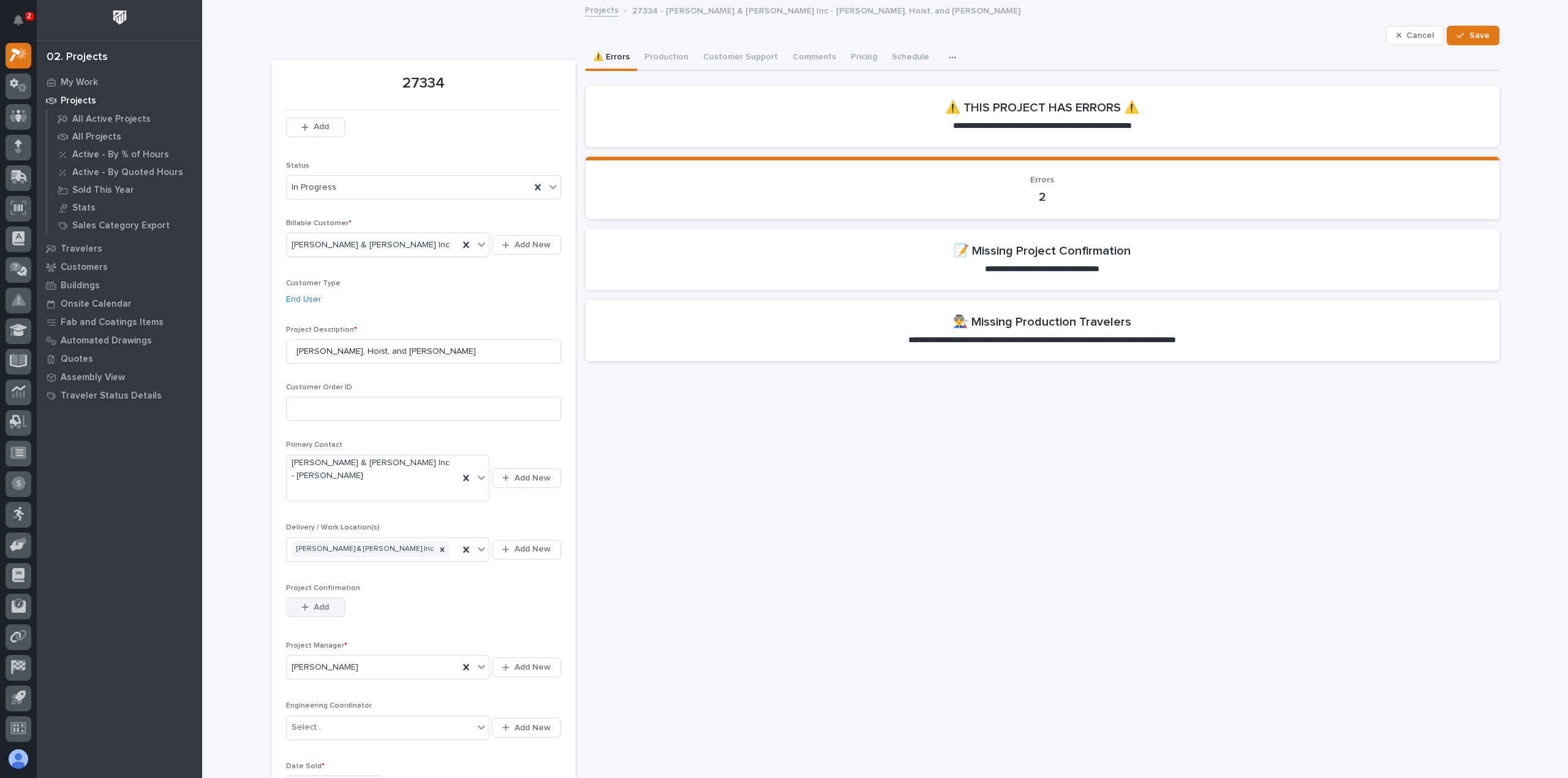
click at [319, 602] on span "Add" at bounding box center [321, 607] width 15 height 11
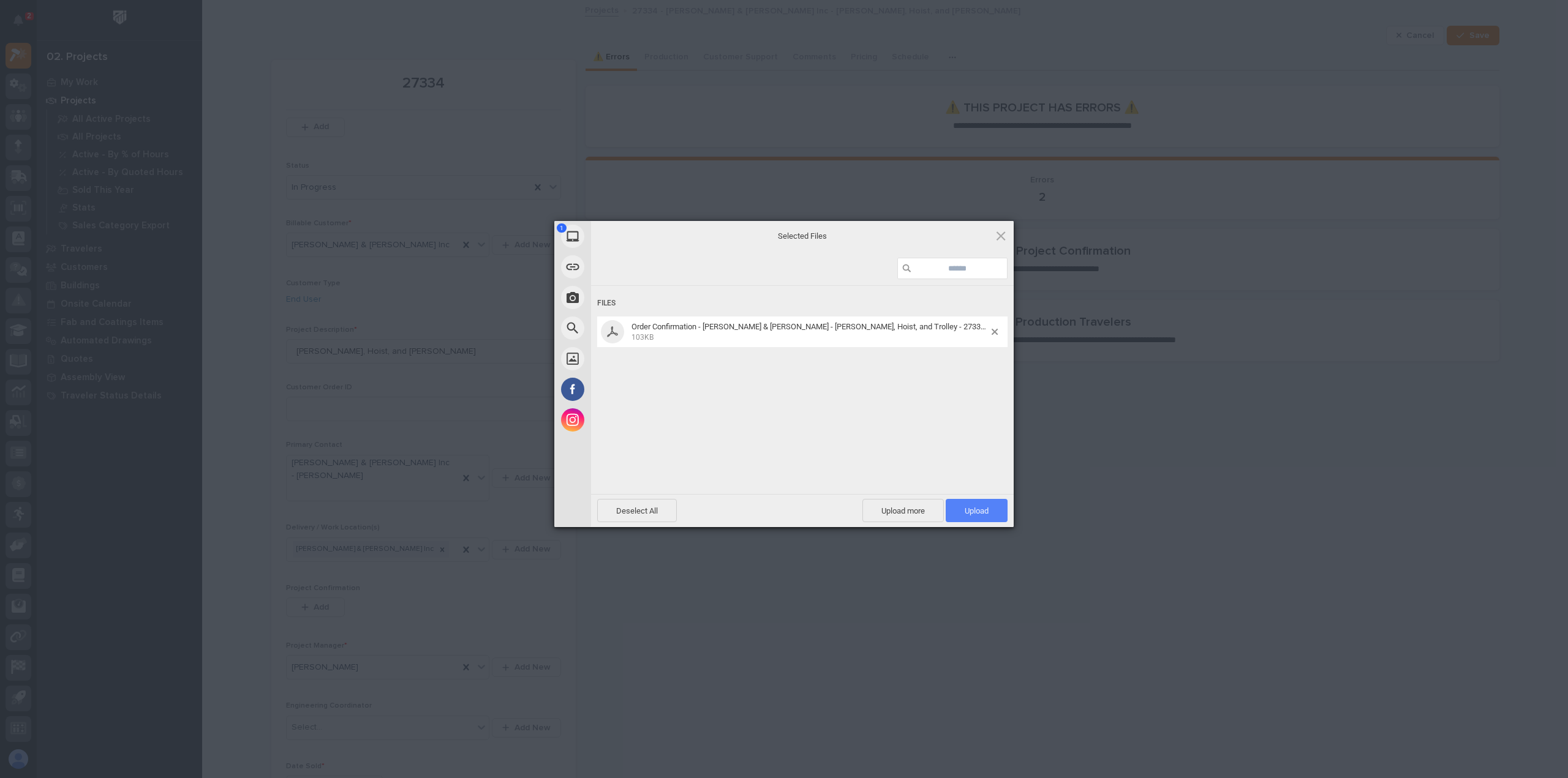
click at [984, 508] on span "Upload 1" at bounding box center [976, 511] width 24 height 9
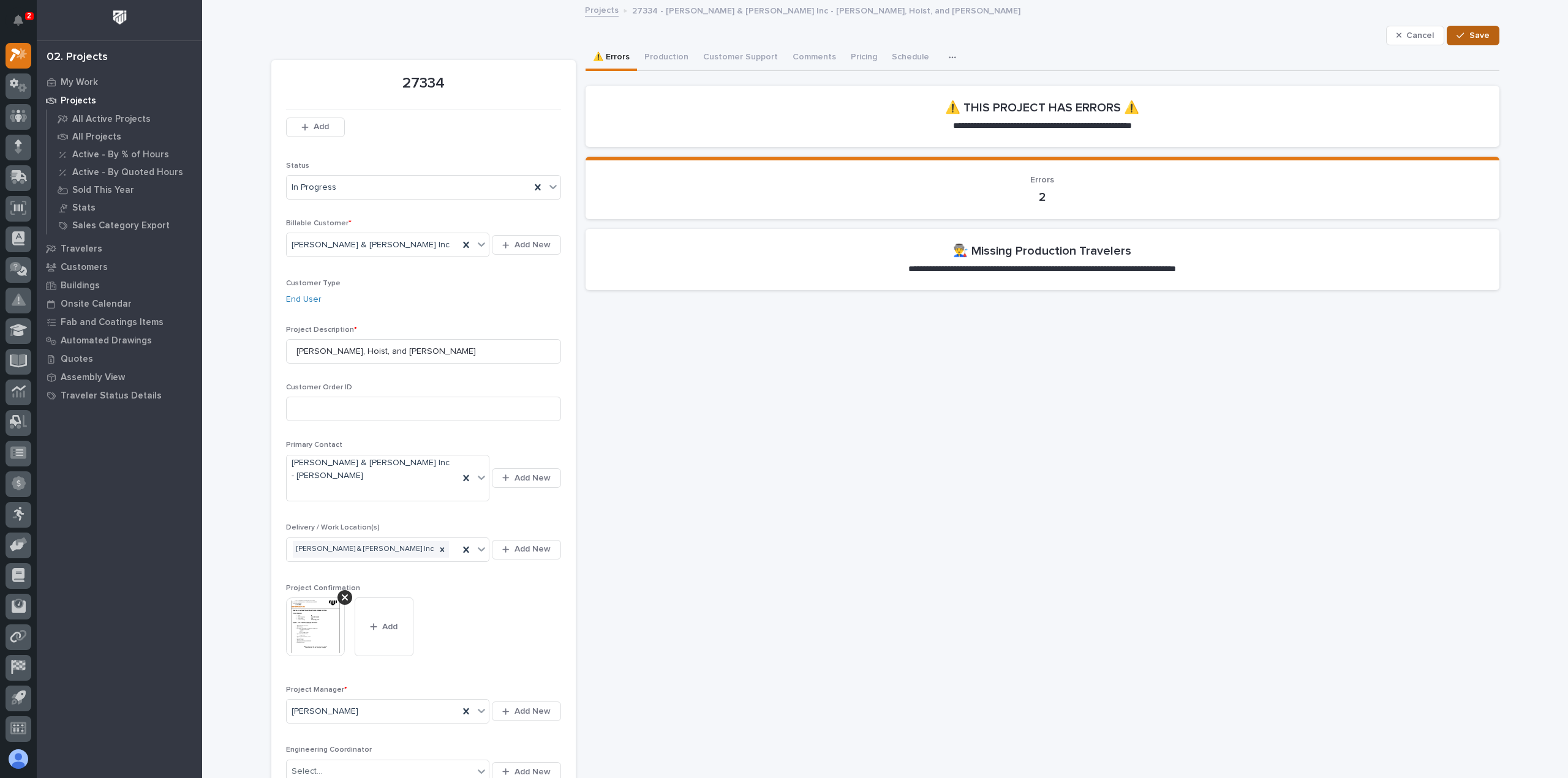
click at [1483, 37] on span "Save" at bounding box center [1479, 35] width 21 height 11
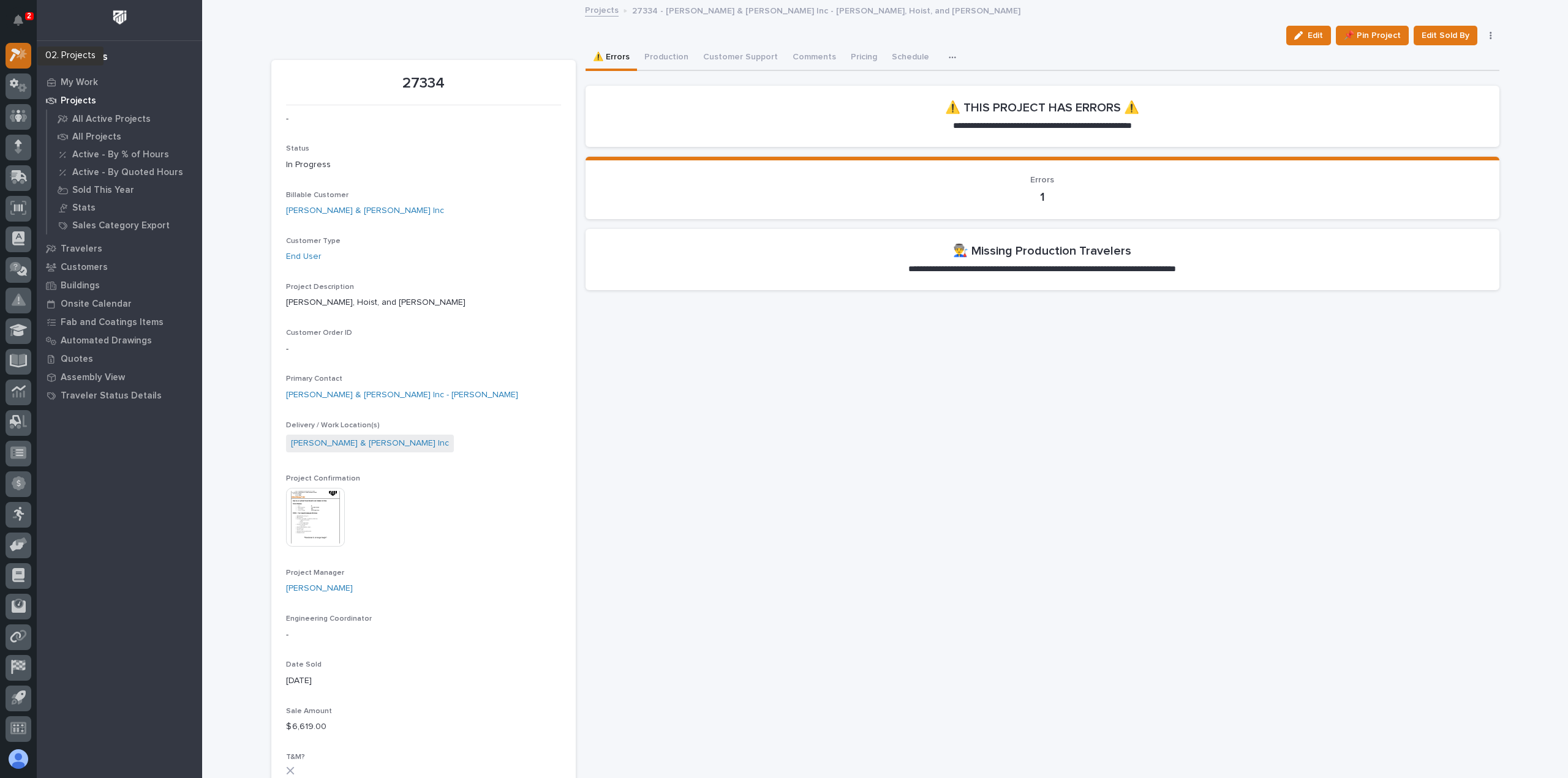
click at [20, 48] on icon at bounding box center [19, 54] width 18 height 14
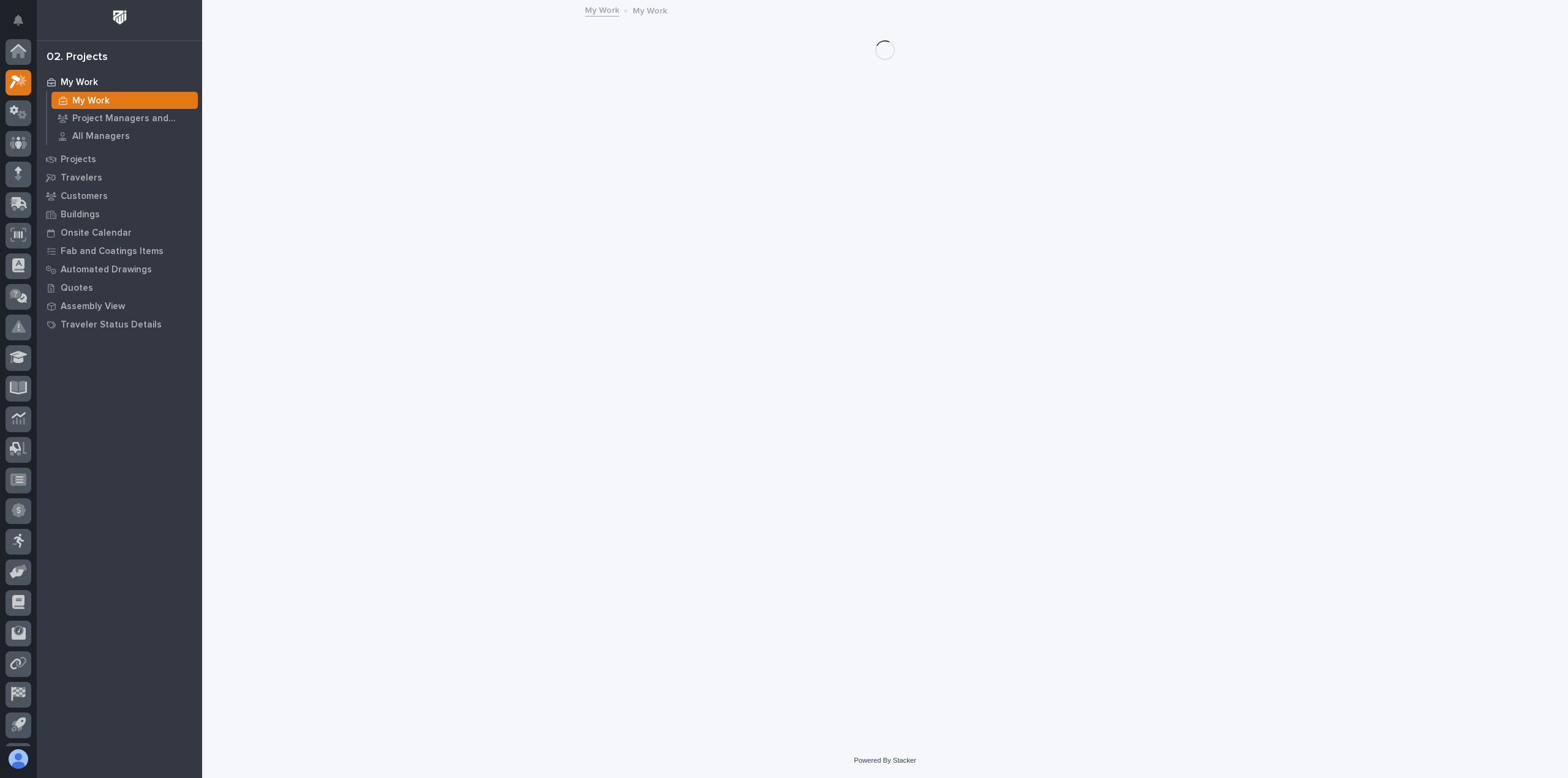
scroll to position [27, 0]
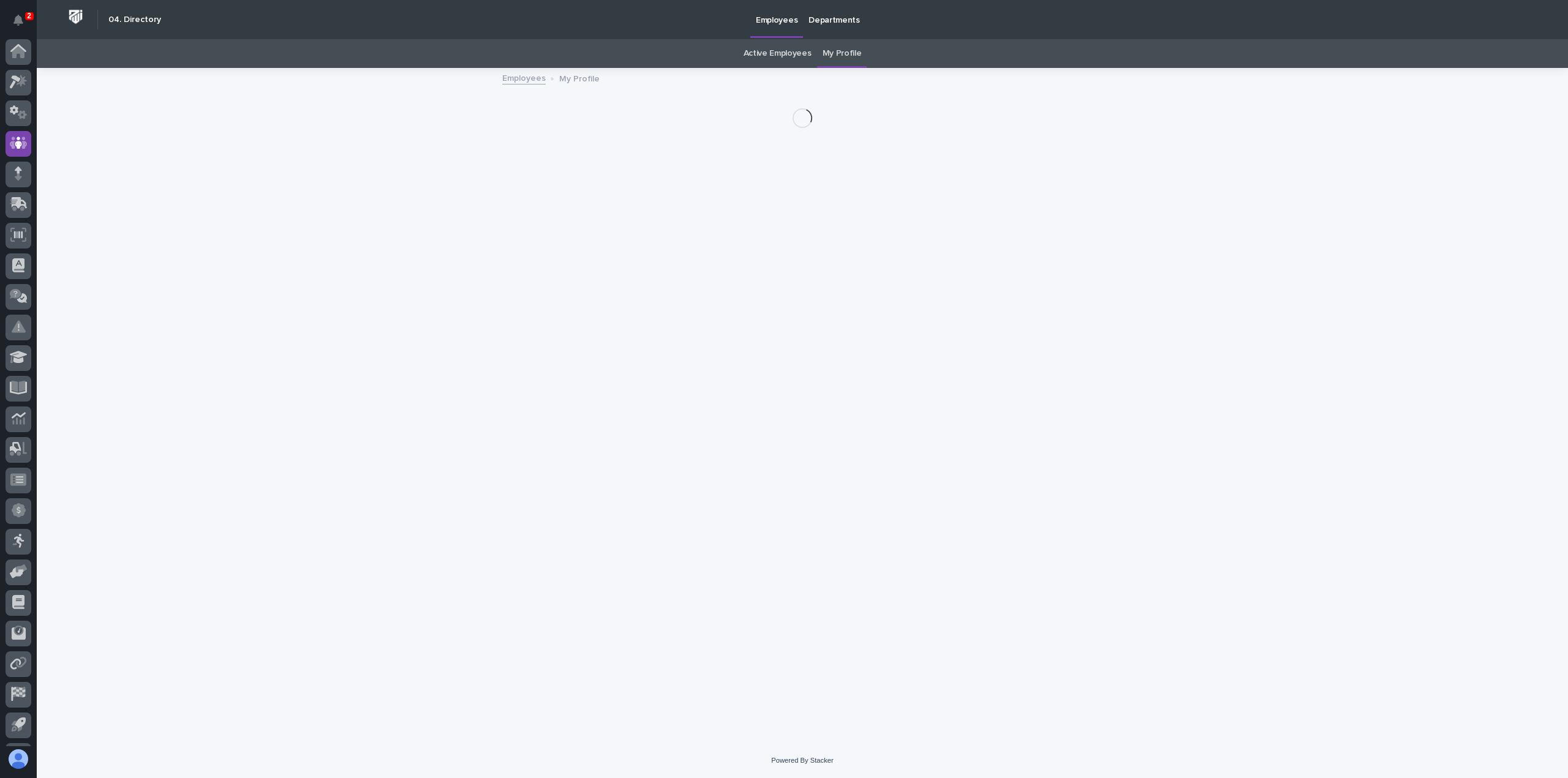
scroll to position [27, 0]
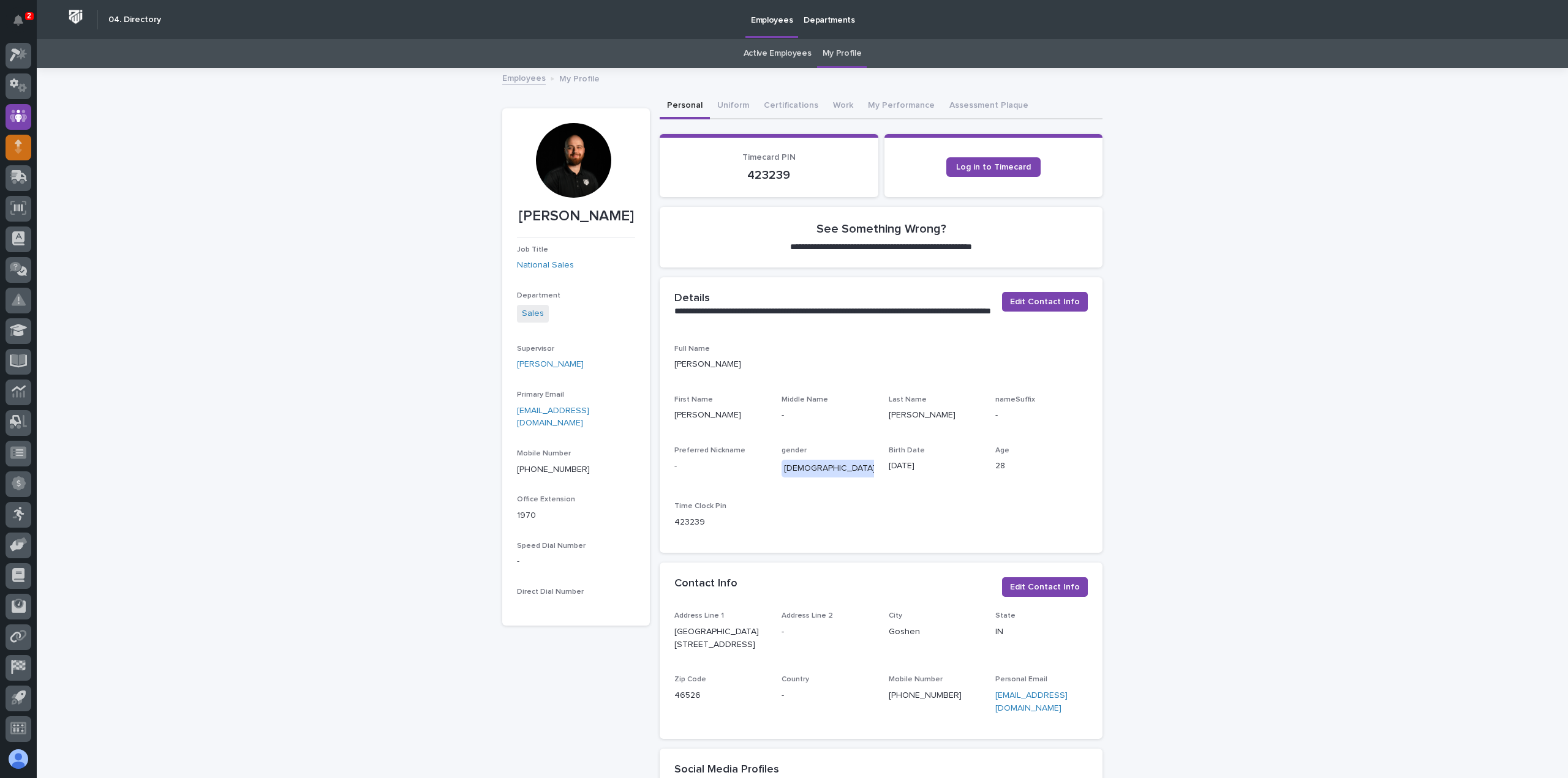
click at [24, 147] on div at bounding box center [18, 147] width 26 height 26
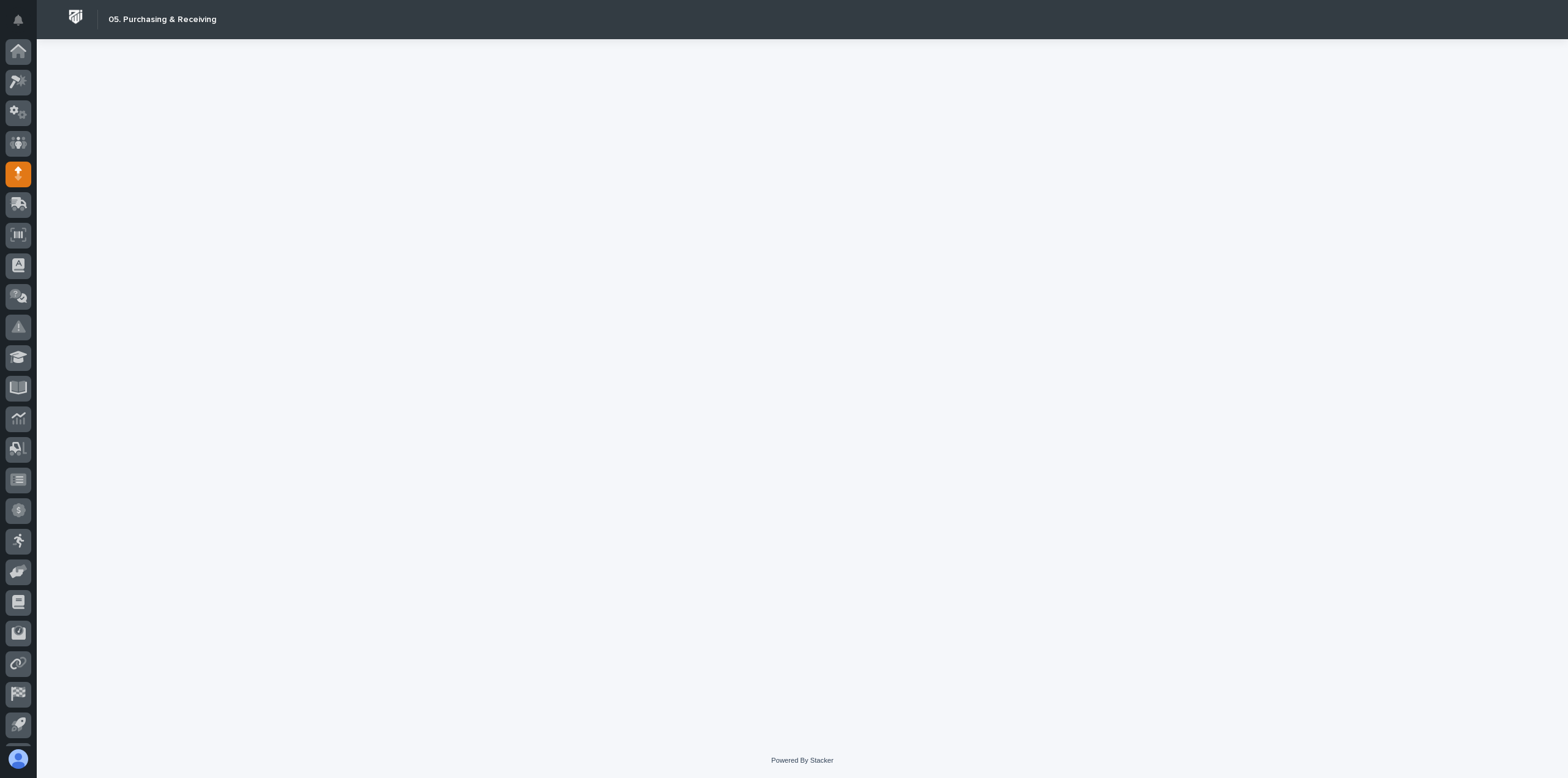
scroll to position [27, 0]
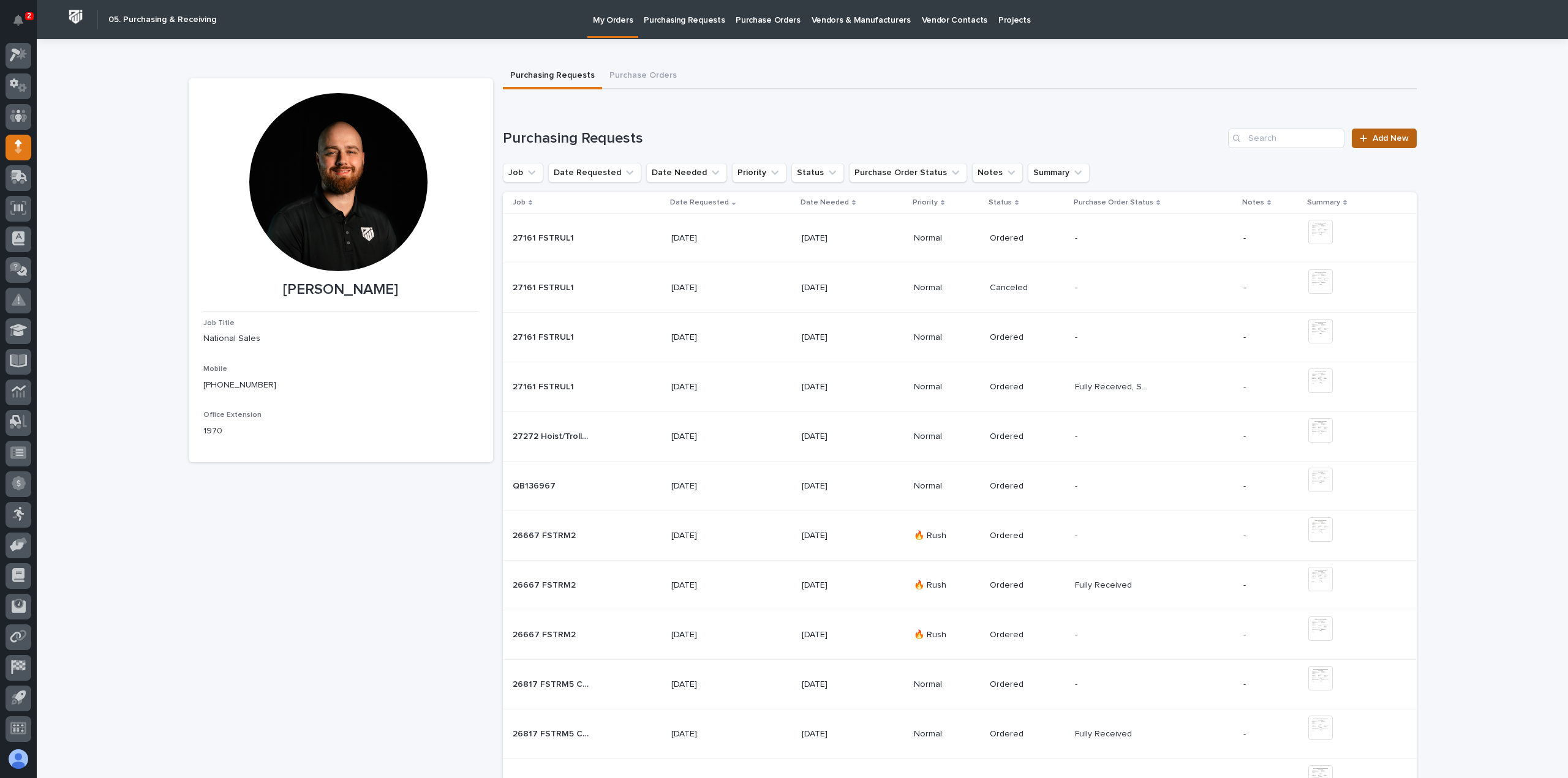
click at [1357, 134] on link "Add New" at bounding box center [1384, 138] width 64 height 20
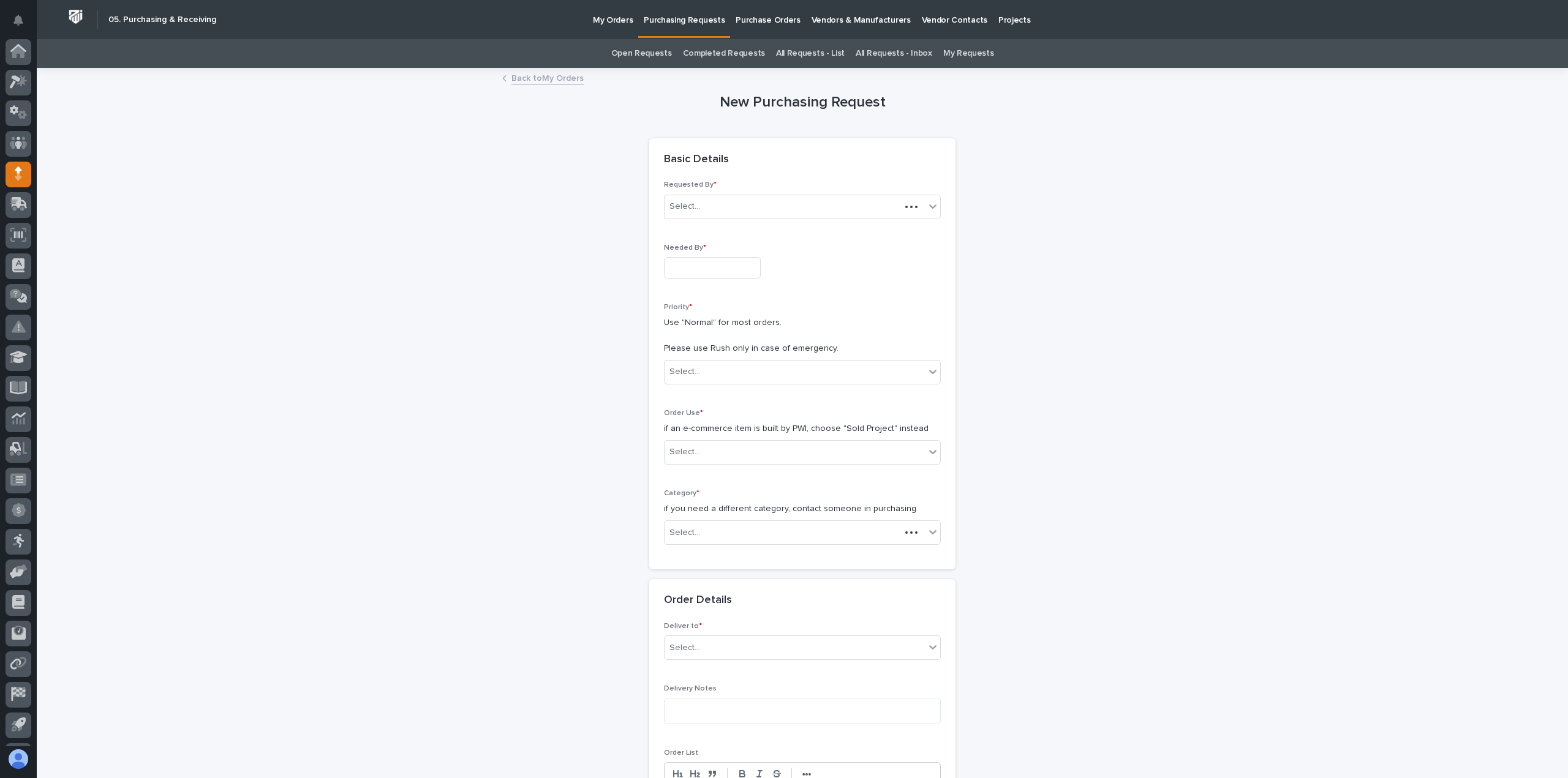
scroll to position [27, 0]
click at [694, 273] on input "text" at bounding box center [712, 267] width 97 height 21
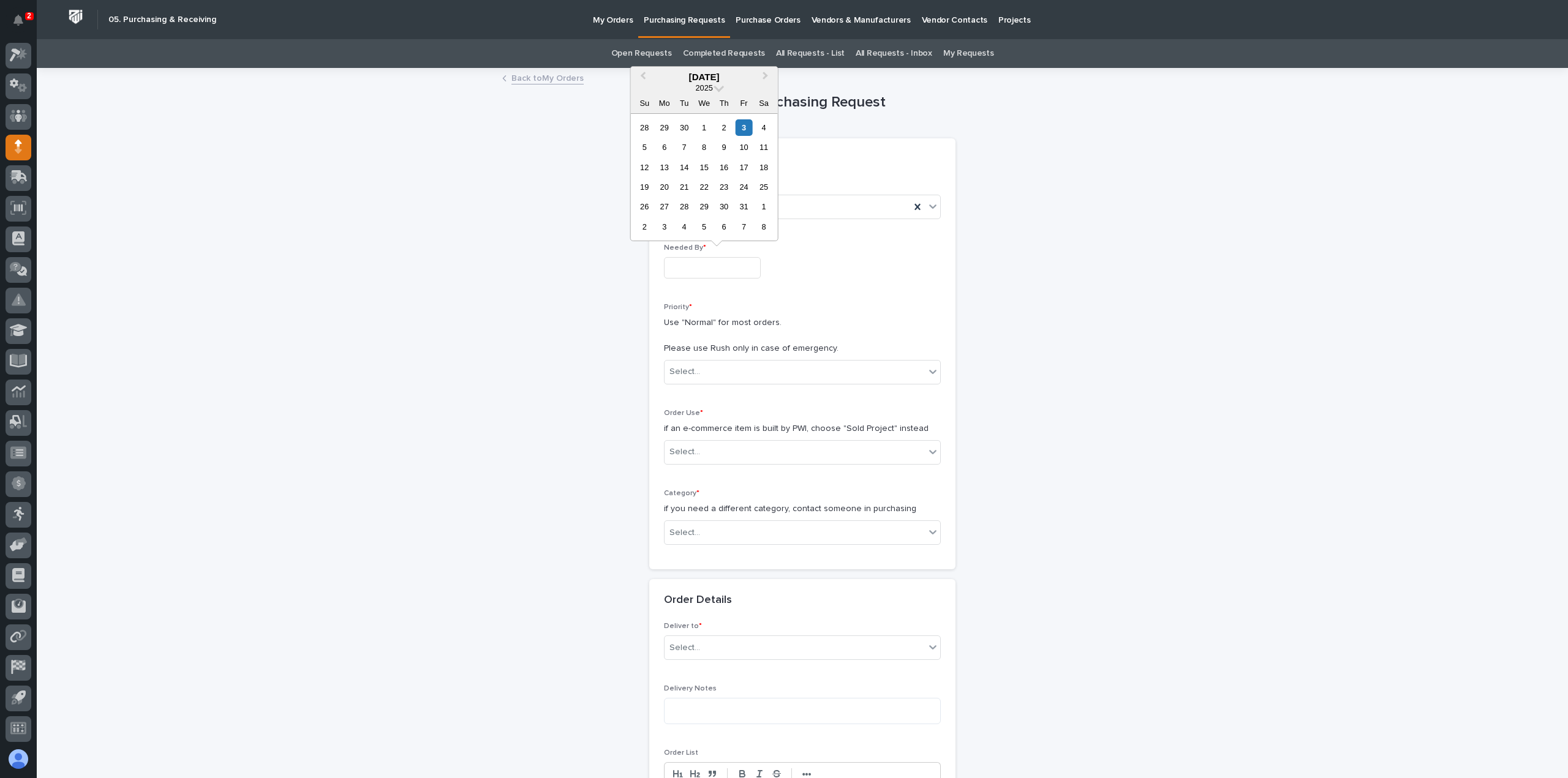
click at [1027, 207] on div "New Purchasing Request Loading... Saving… Loading... Saving… Loading... Saving……" at bounding box center [803, 693] width 1228 height 1248
click at [736, 277] on input "text" at bounding box center [712, 267] width 97 height 21
click at [749, 156] on div "10" at bounding box center [744, 147] width 17 height 17
type input "**********"
click at [706, 373] on div "Select..." at bounding box center [794, 372] width 260 height 21
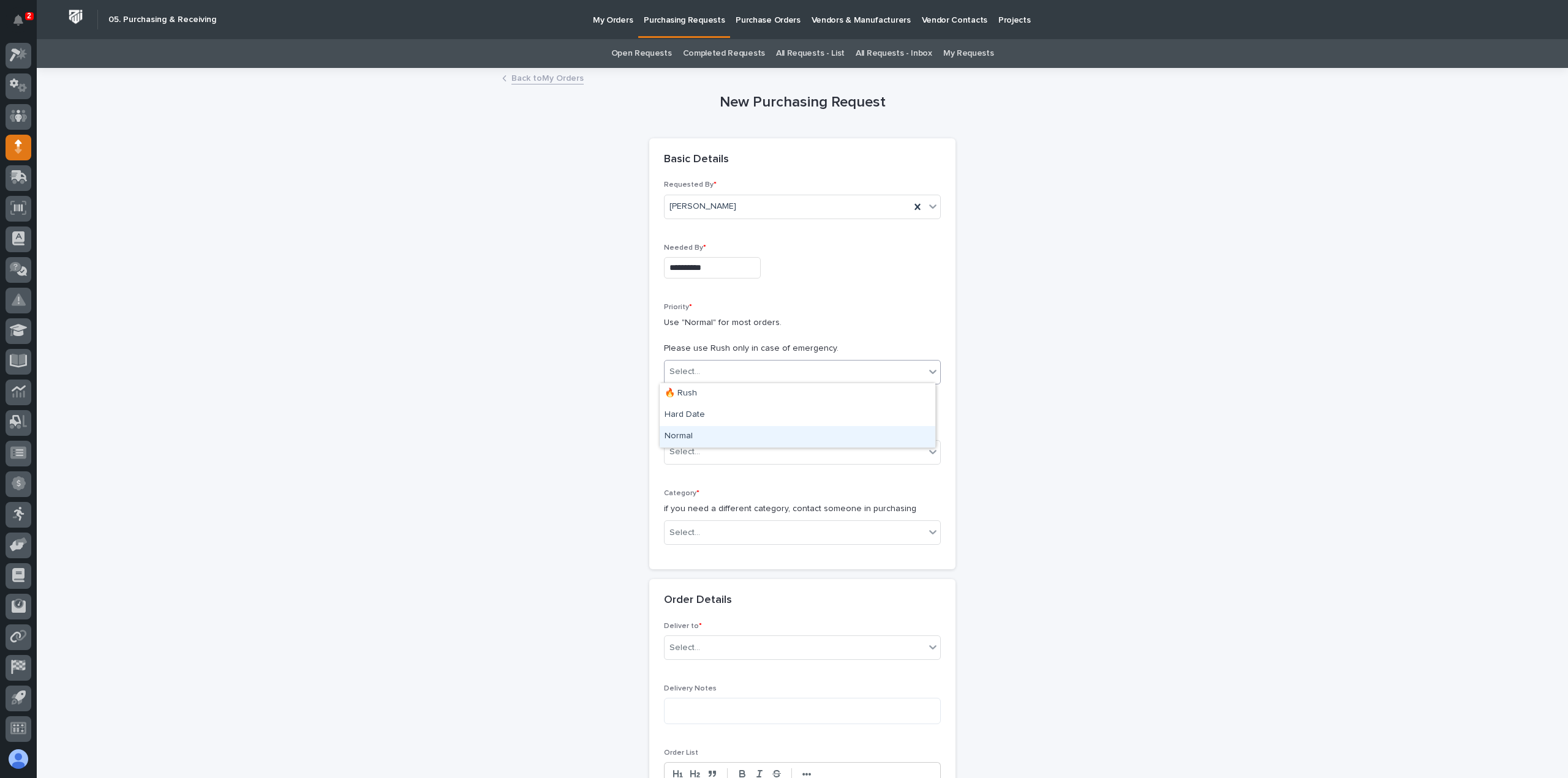
click at [700, 430] on div "Normal" at bounding box center [798, 437] width 276 height 21
click at [700, 450] on div "Select..." at bounding box center [794, 452] width 260 height 21
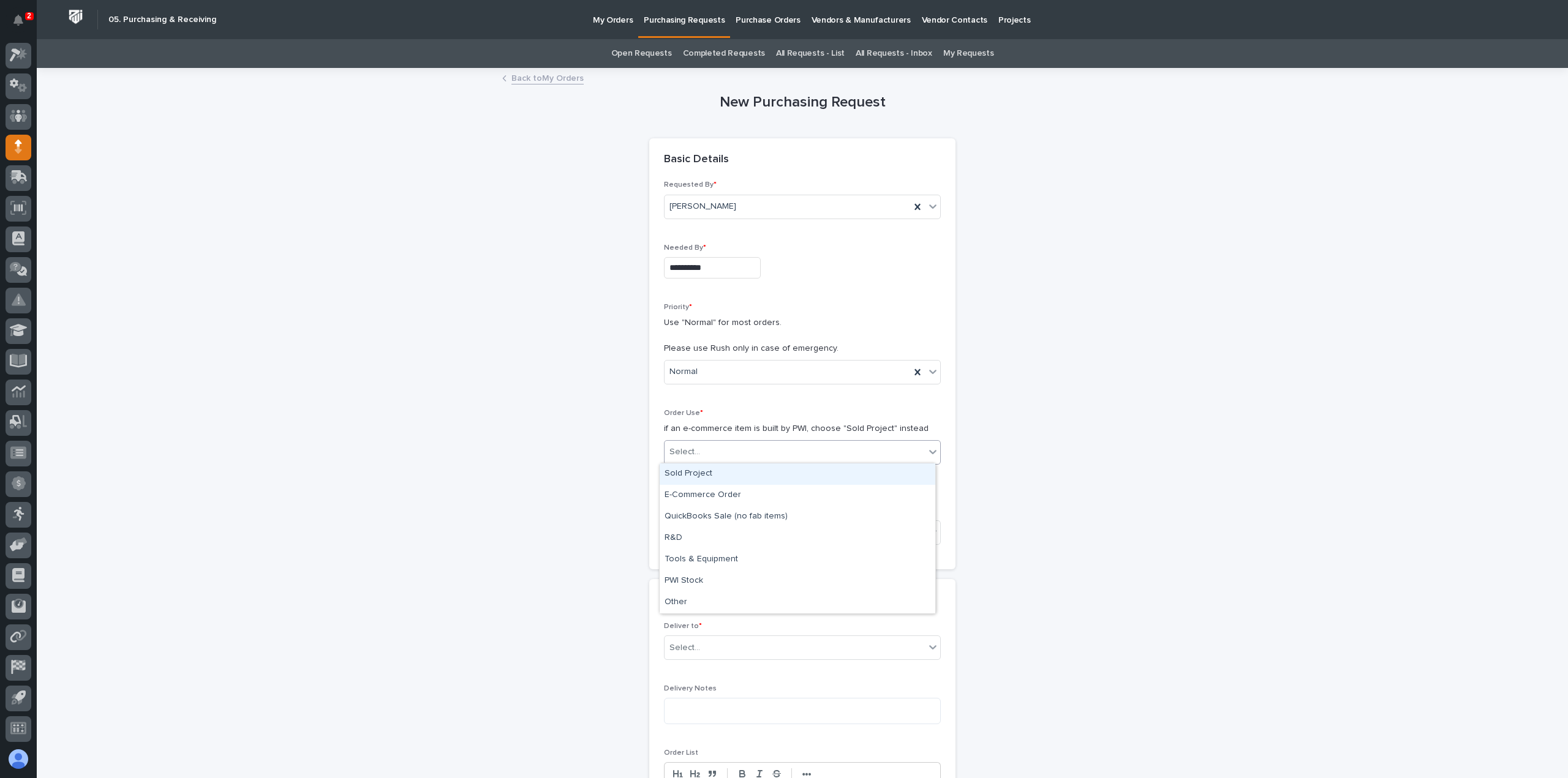
click at [707, 475] on div "Sold Project" at bounding box center [798, 474] width 276 height 21
click at [704, 529] on div "Select..." at bounding box center [794, 533] width 260 height 21
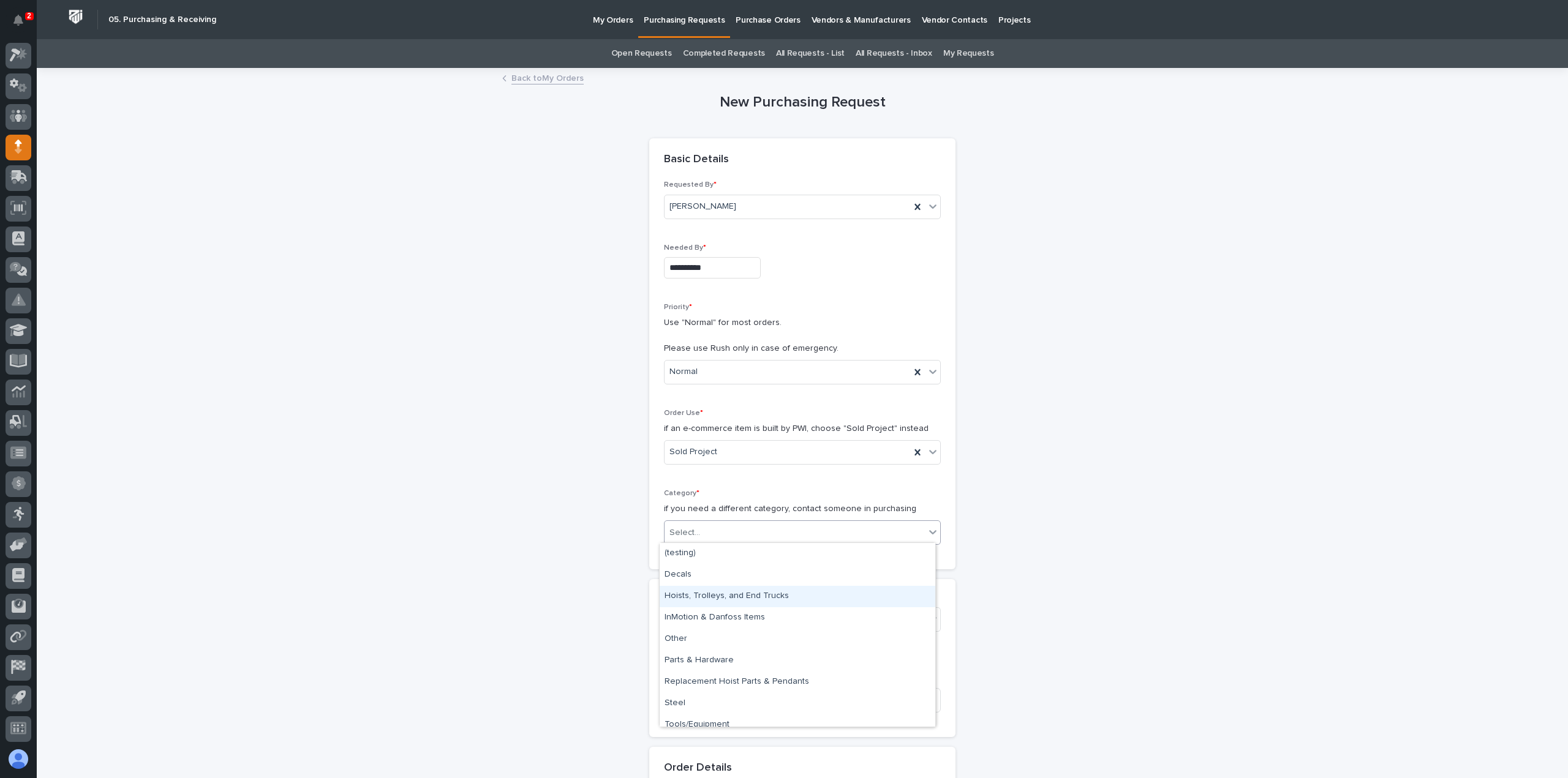
click at [716, 594] on div "Hoists, Trolleys, and End Trucks" at bounding box center [798, 597] width 276 height 21
click at [702, 614] on input "text" at bounding box center [702, 620] width 1 height 11
type input "*****"
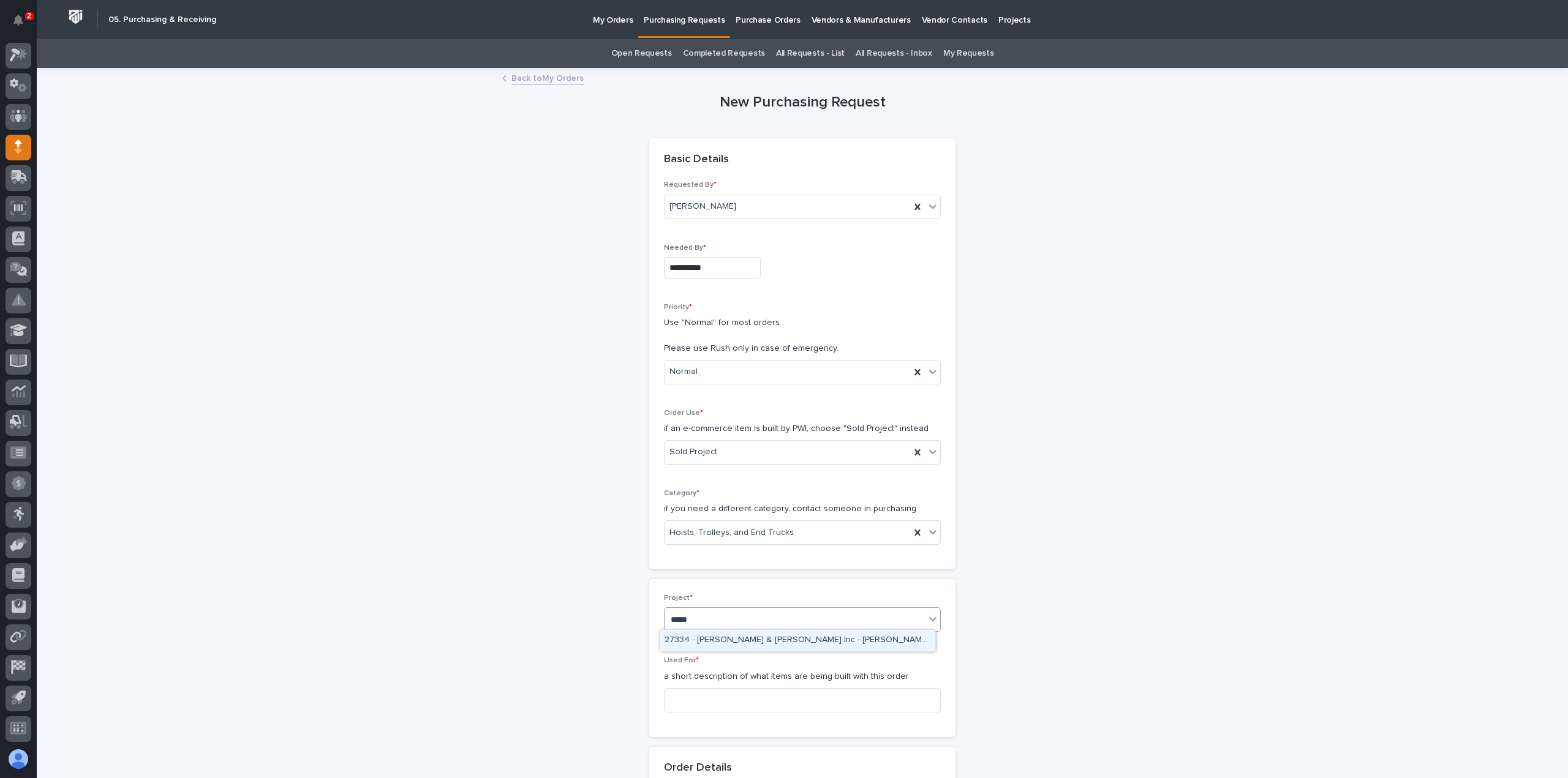
click at [736, 640] on div "27334 - [PERSON_NAME] & [PERSON_NAME] Inc - [PERSON_NAME], Hoist, and [PERSON_N…" at bounding box center [798, 641] width 276 height 21
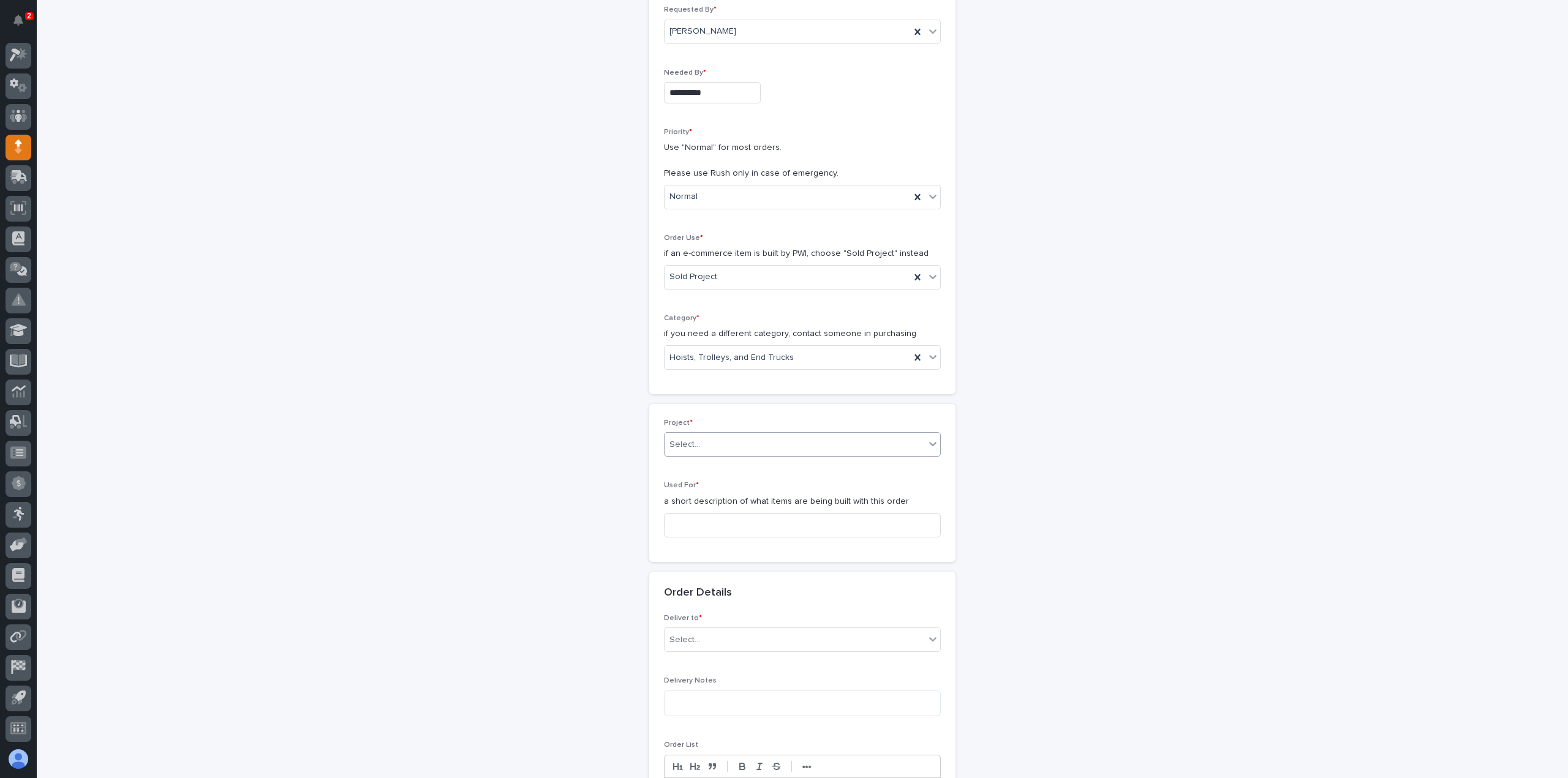
scroll to position [245, 0]
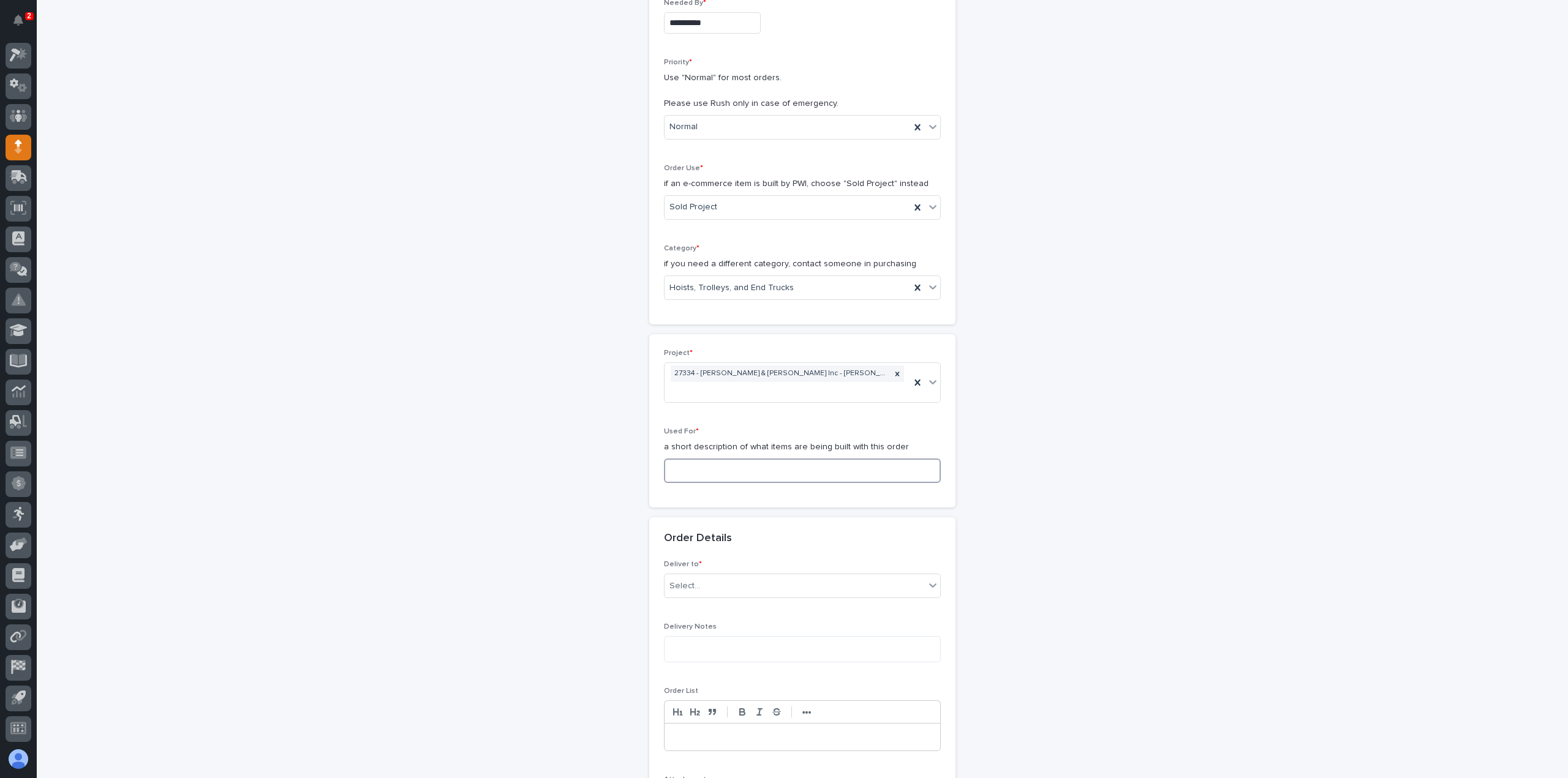
click at [733, 459] on input at bounding box center [802, 471] width 277 height 24
type input "Hoist"
click at [717, 576] on div "Select..." at bounding box center [794, 586] width 260 height 21
click at [714, 588] on div "PWI" at bounding box center [798, 591] width 276 height 21
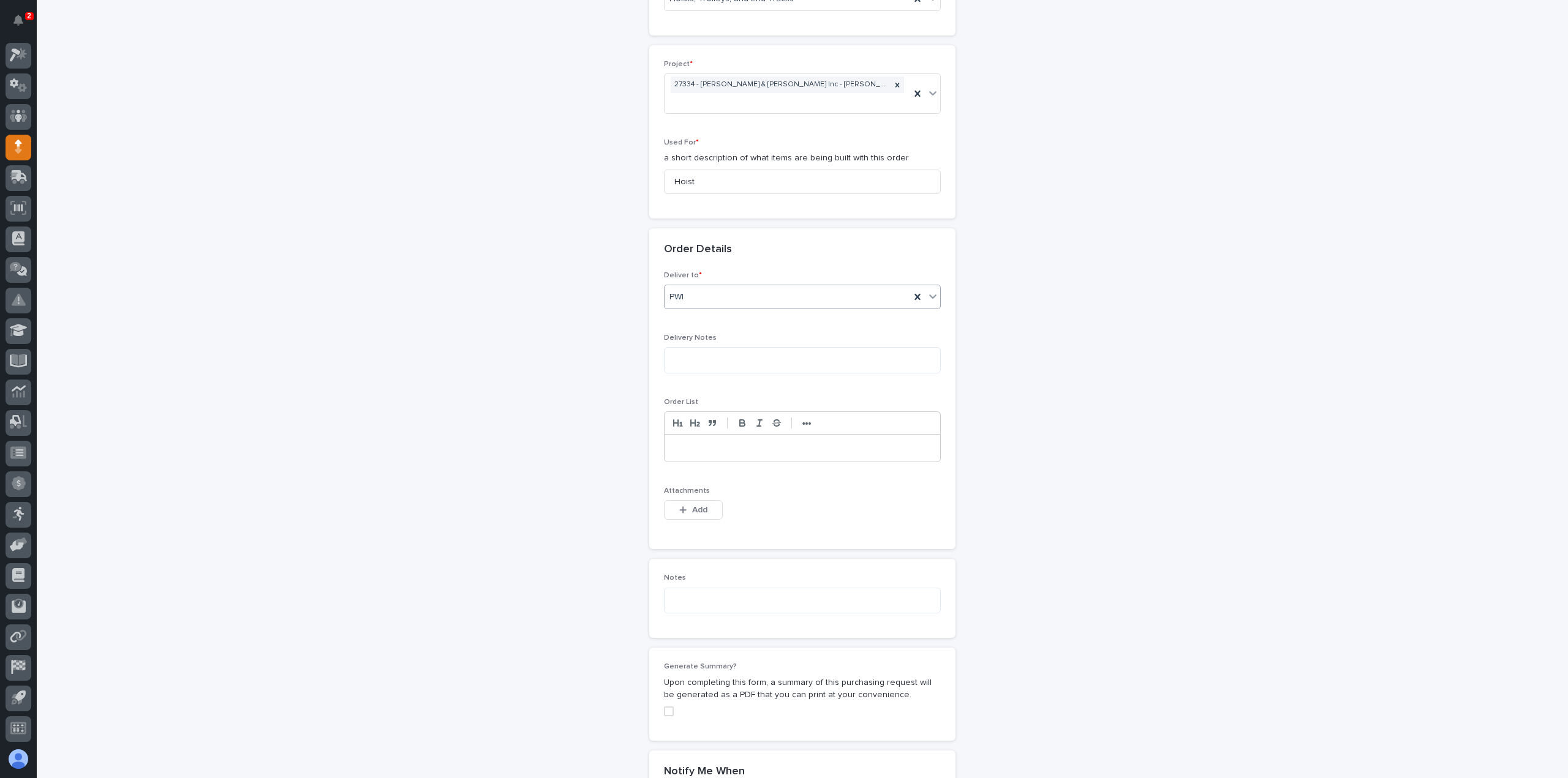
scroll to position [673, 0]
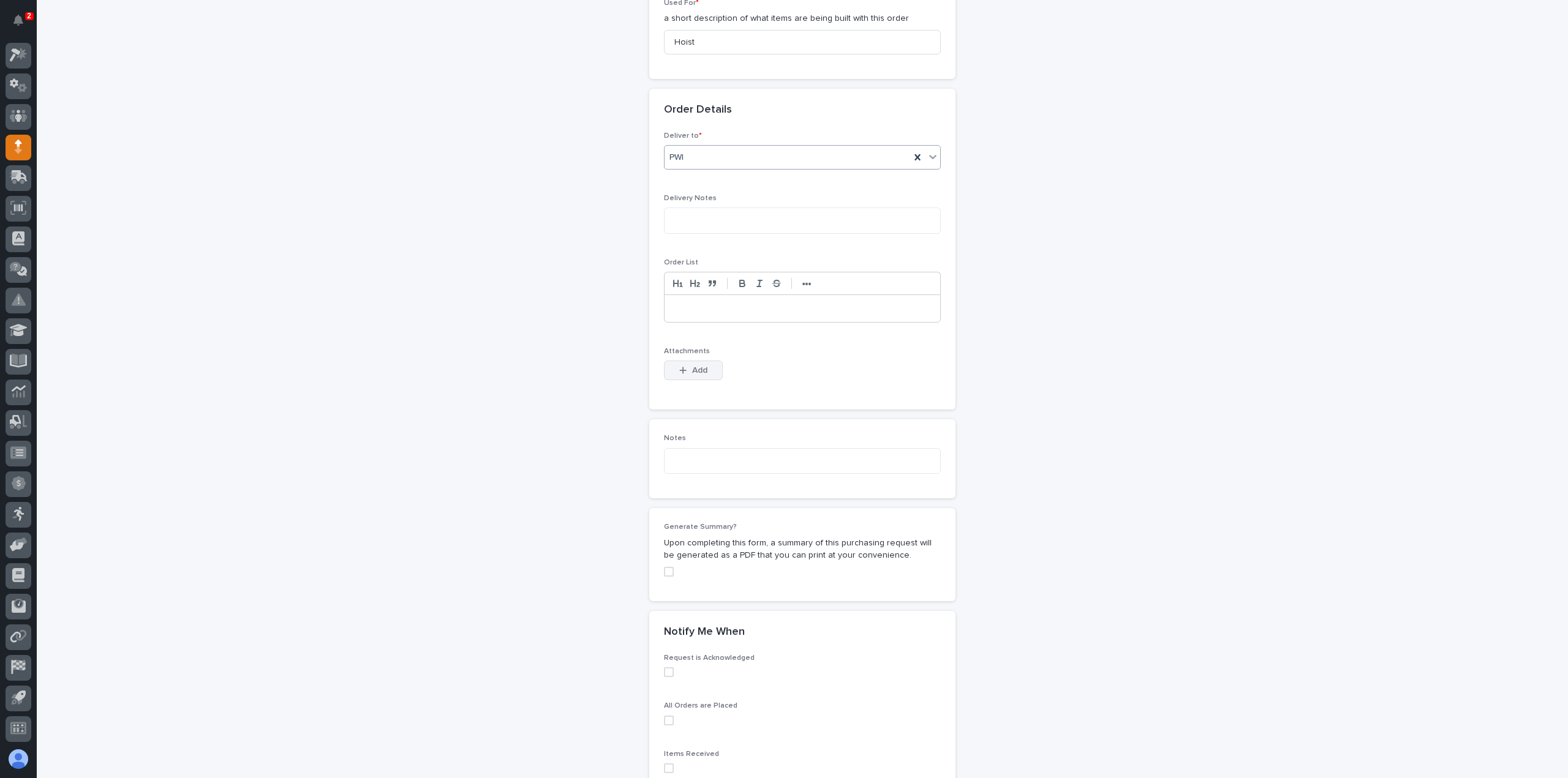
click at [695, 365] on span "Add" at bounding box center [700, 370] width 15 height 11
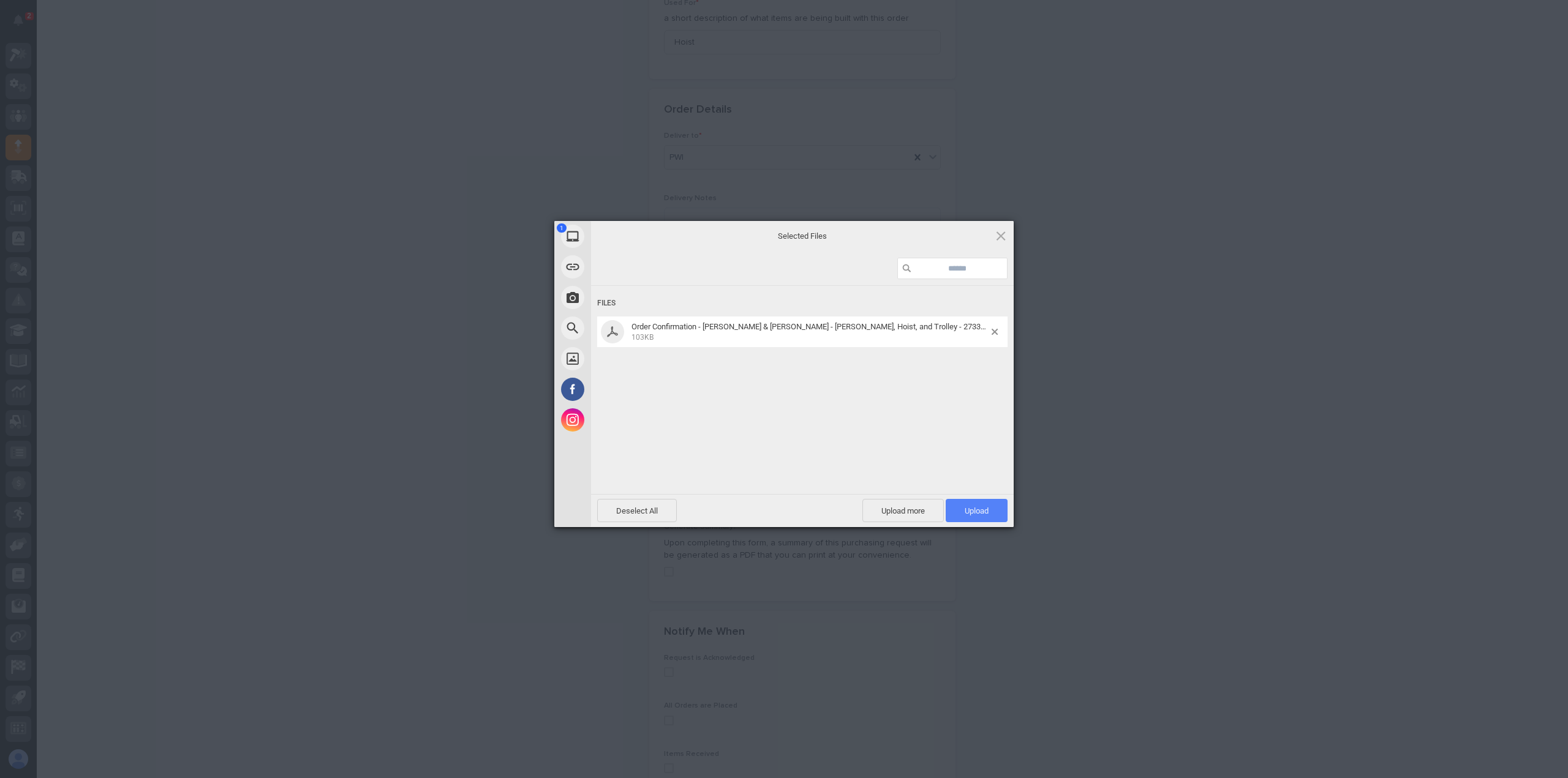
click at [965, 516] on span "Upload 1" at bounding box center [976, 511] width 62 height 23
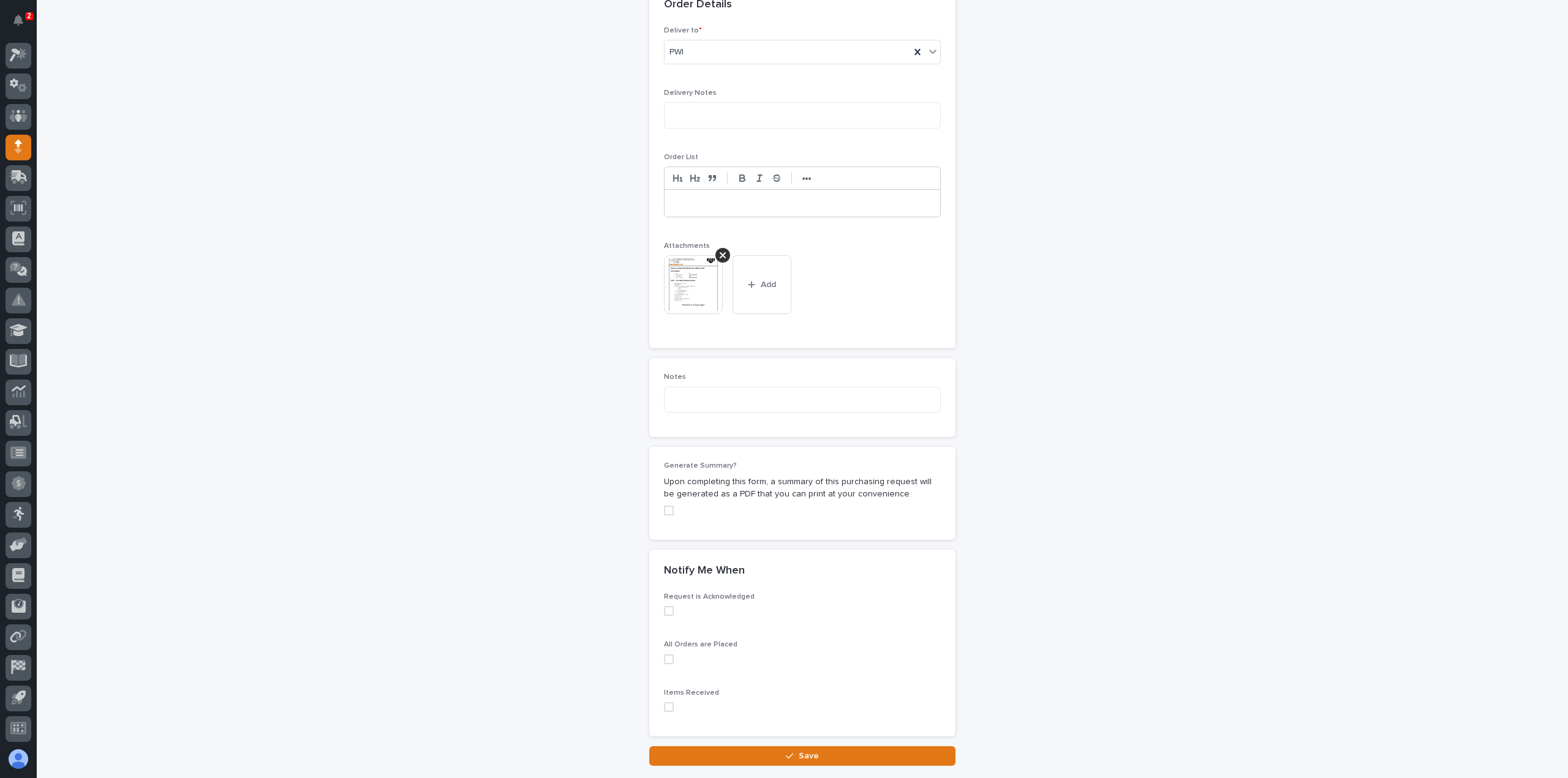
scroll to position [842, 0]
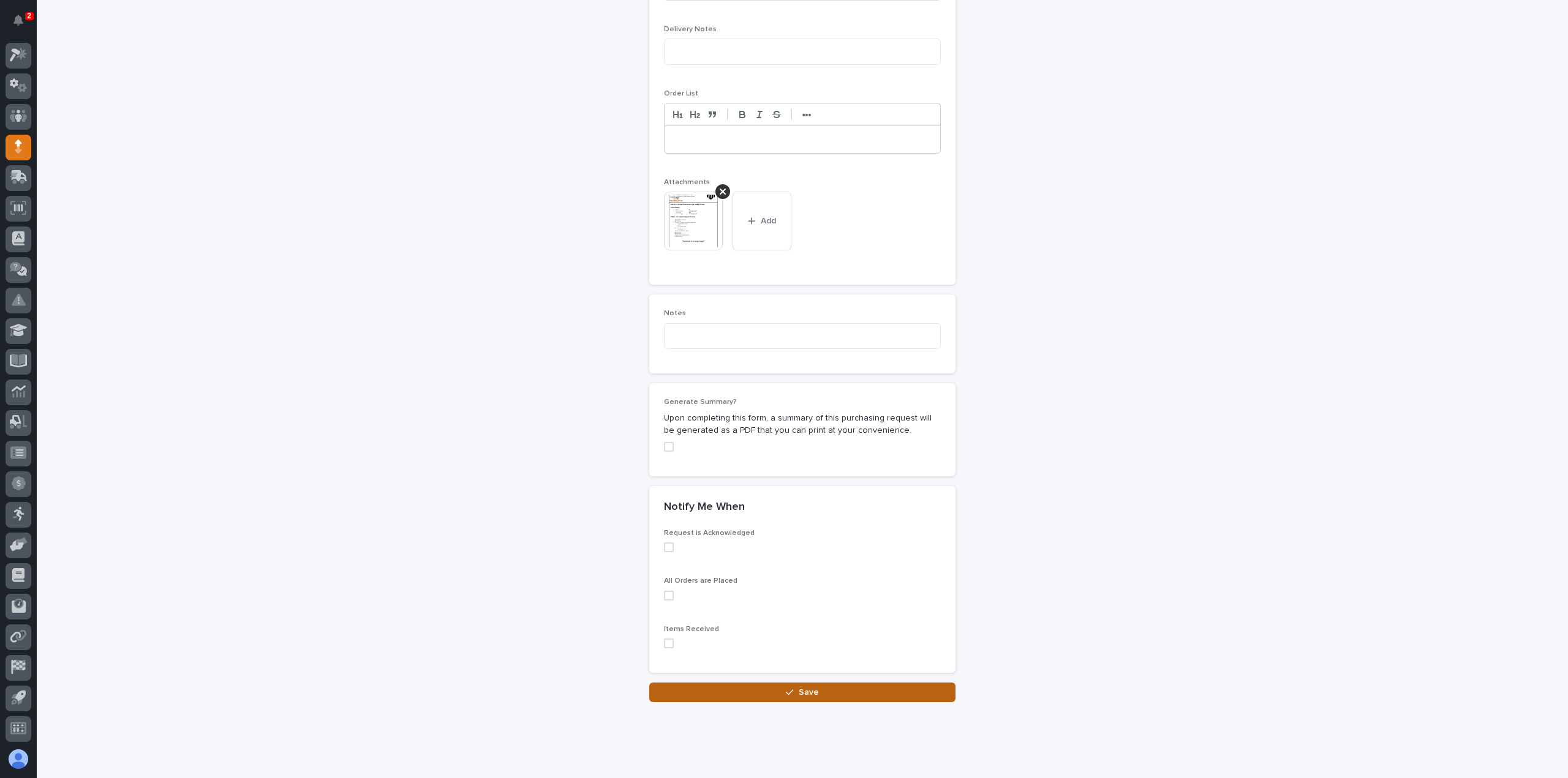
click at [753, 683] on button "Save" at bounding box center [802, 693] width 306 height 20
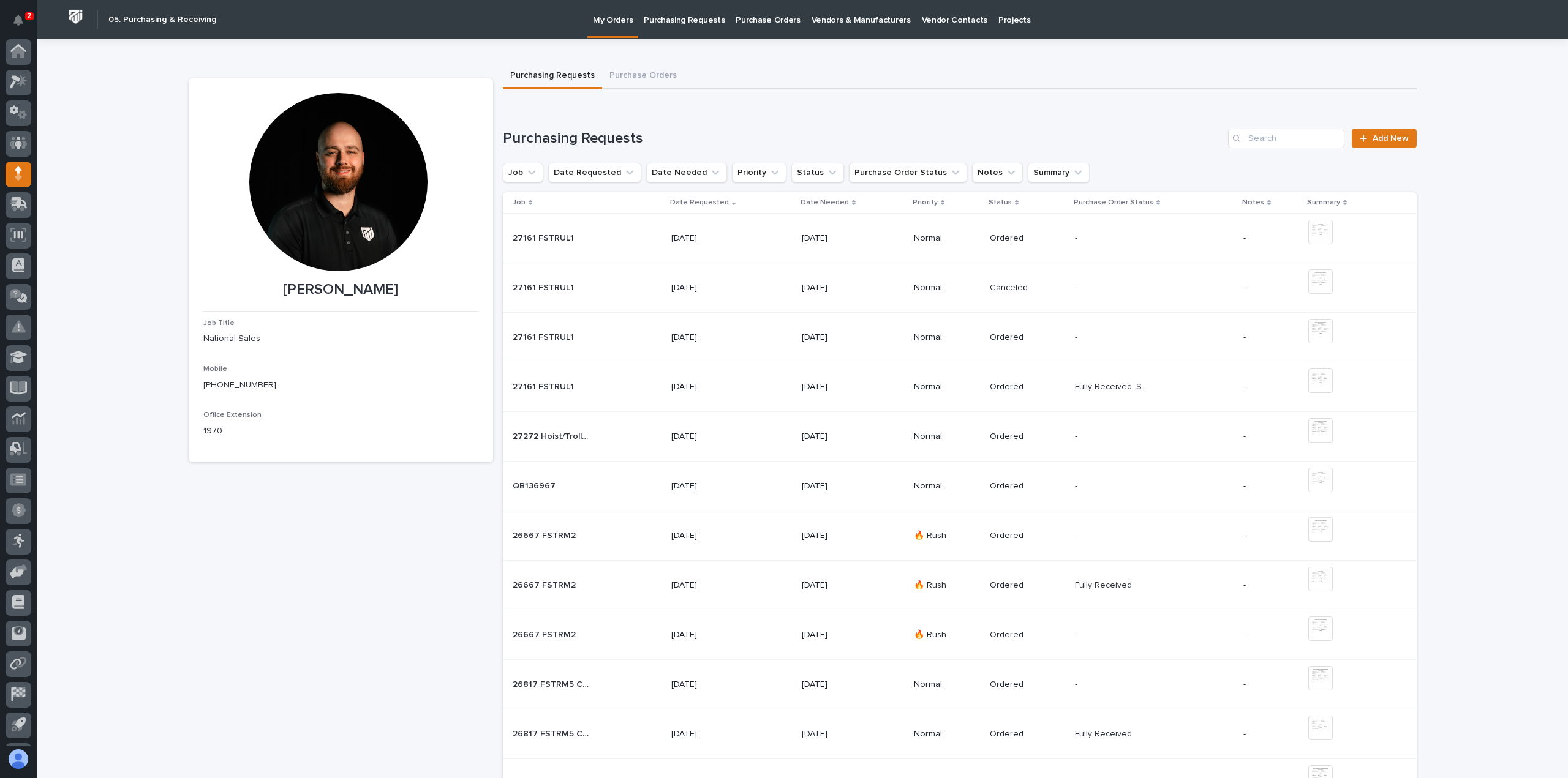
scroll to position [27, 0]
click at [1387, 146] on link "Add New" at bounding box center [1384, 138] width 64 height 20
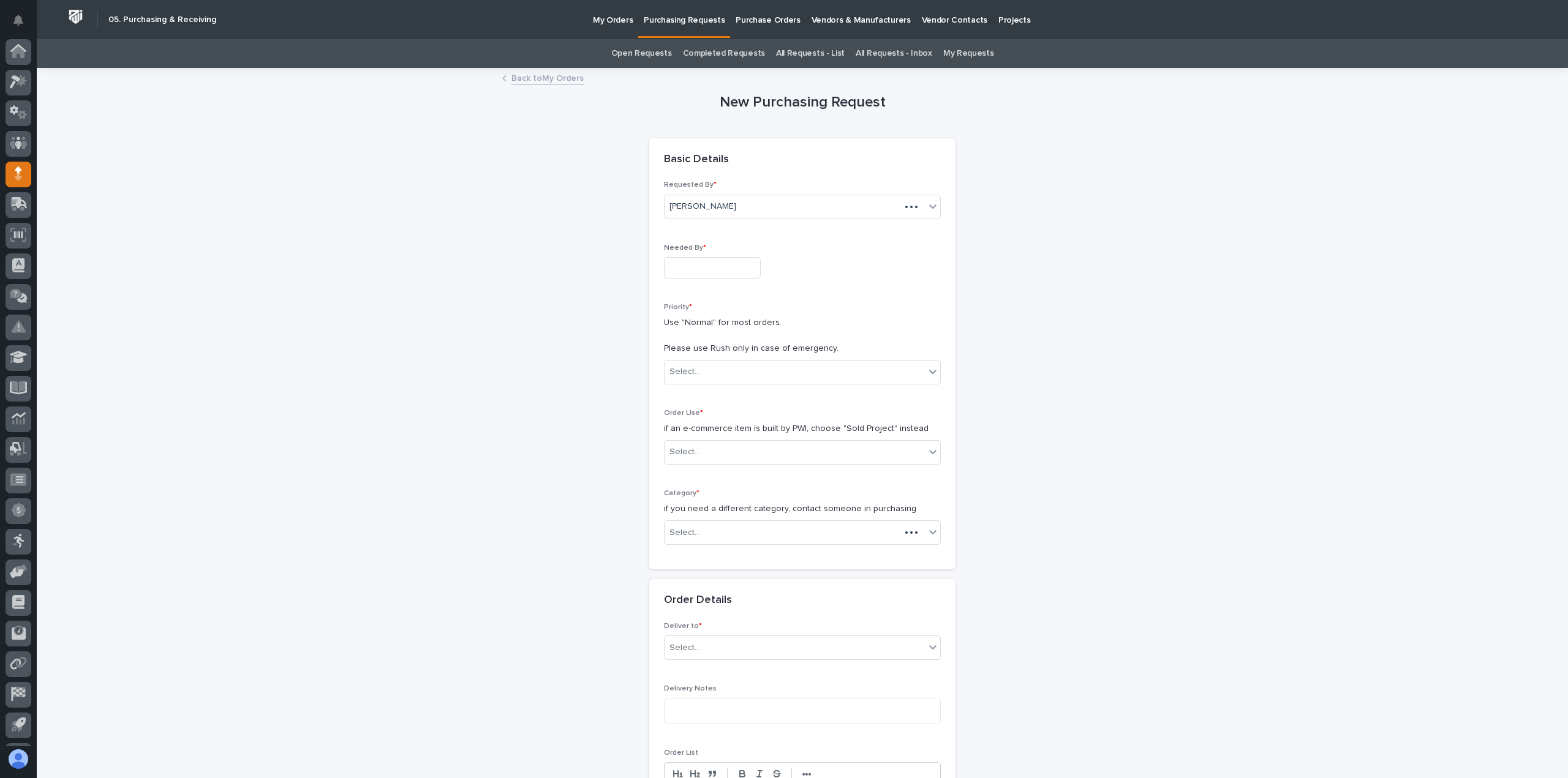
scroll to position [27, 0]
click at [700, 248] on p "Needed By *" at bounding box center [802, 248] width 277 height 9
click at [706, 258] on input "text" at bounding box center [712, 267] width 97 height 21
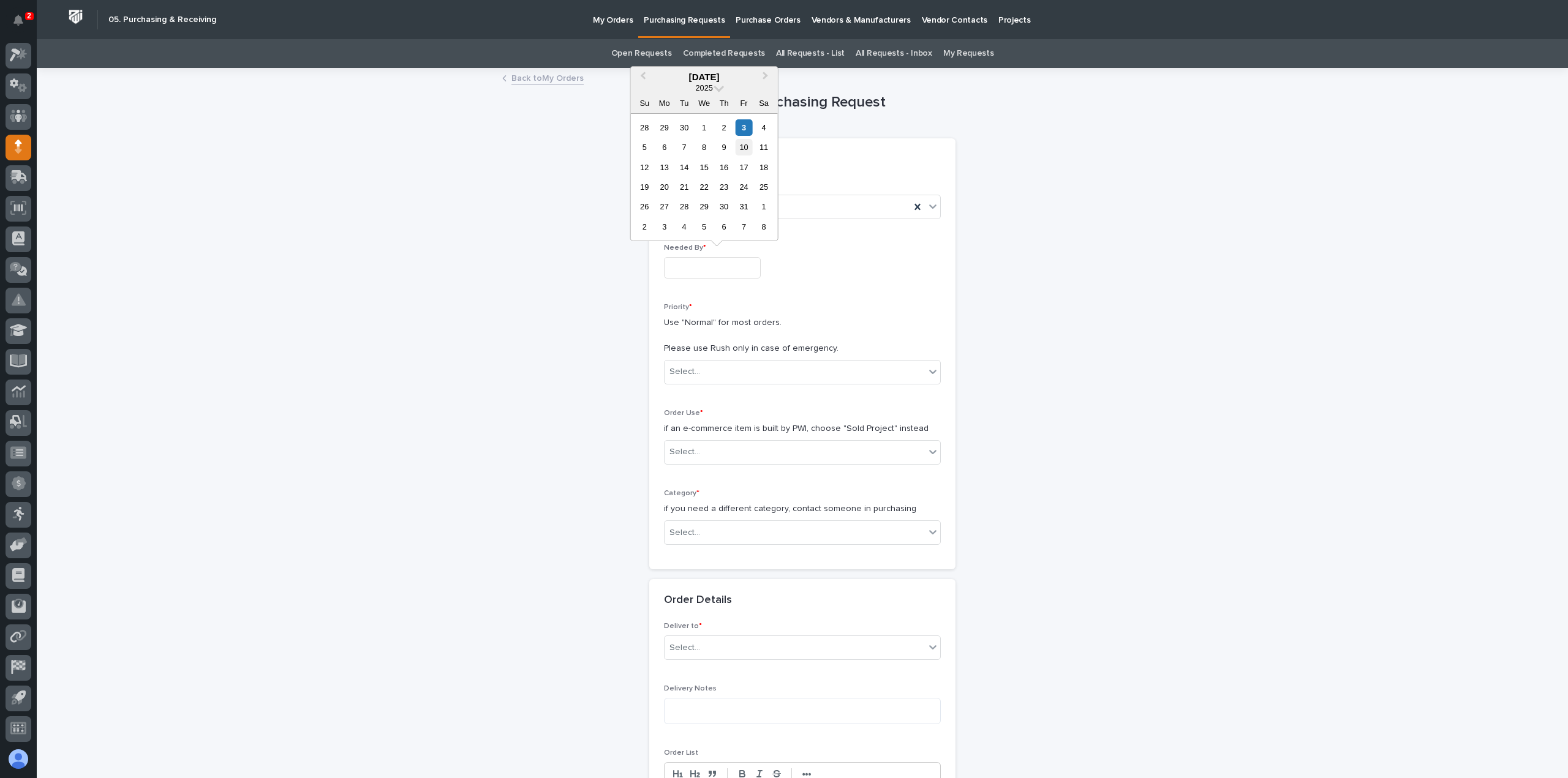
click at [745, 151] on div "10" at bounding box center [744, 147] width 17 height 17
type input "**********"
drag, startPoint x: 701, startPoint y: 406, endPoint x: 702, endPoint y: 378, distance: 28.0
click at [701, 403] on div "**********" at bounding box center [802, 367] width 277 height 374
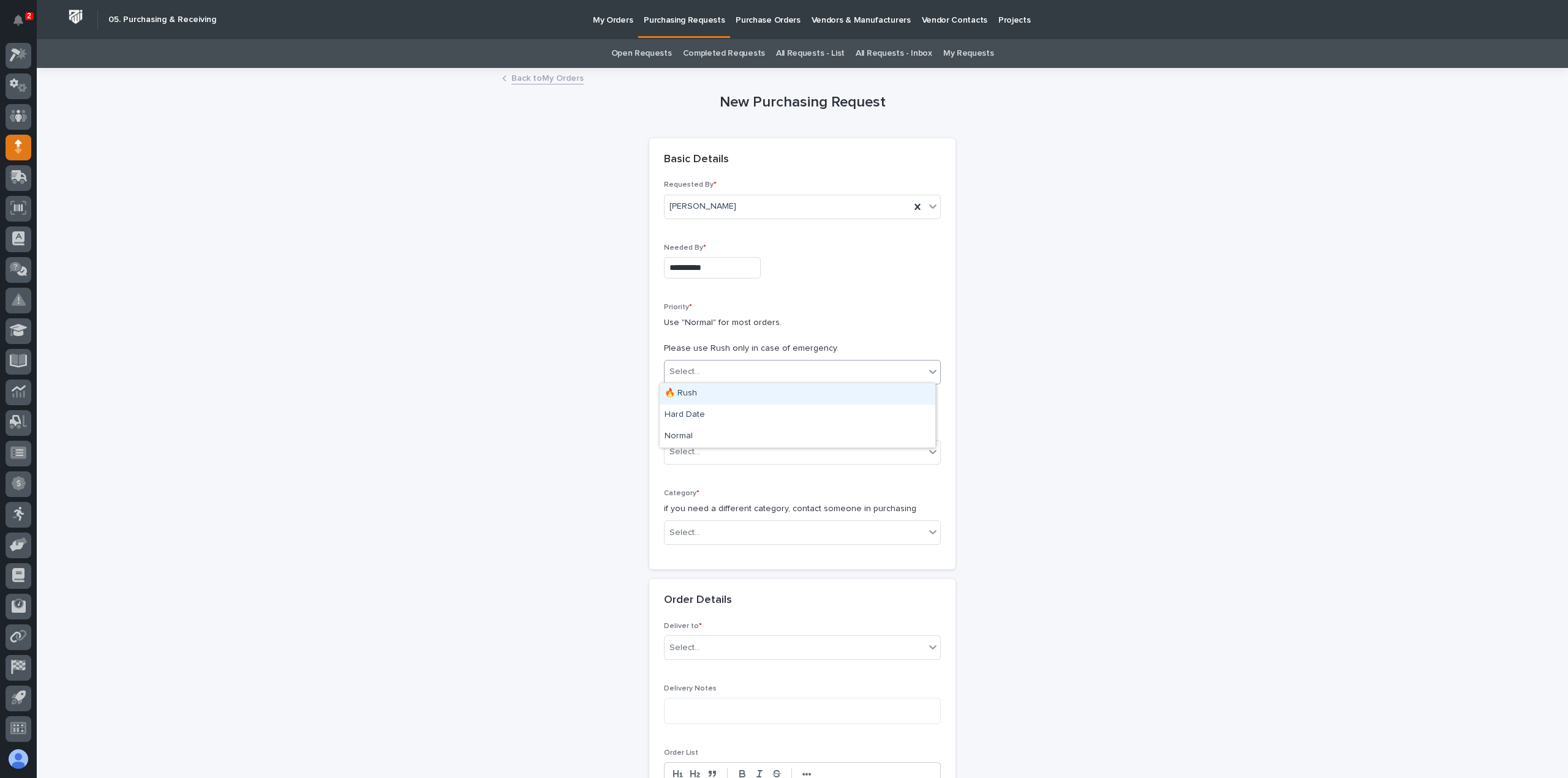
click at [701, 373] on div "Select..." at bounding box center [794, 372] width 260 height 21
click at [704, 430] on div "Normal" at bounding box center [798, 437] width 276 height 21
click at [706, 450] on div "Select..." at bounding box center [794, 452] width 260 height 21
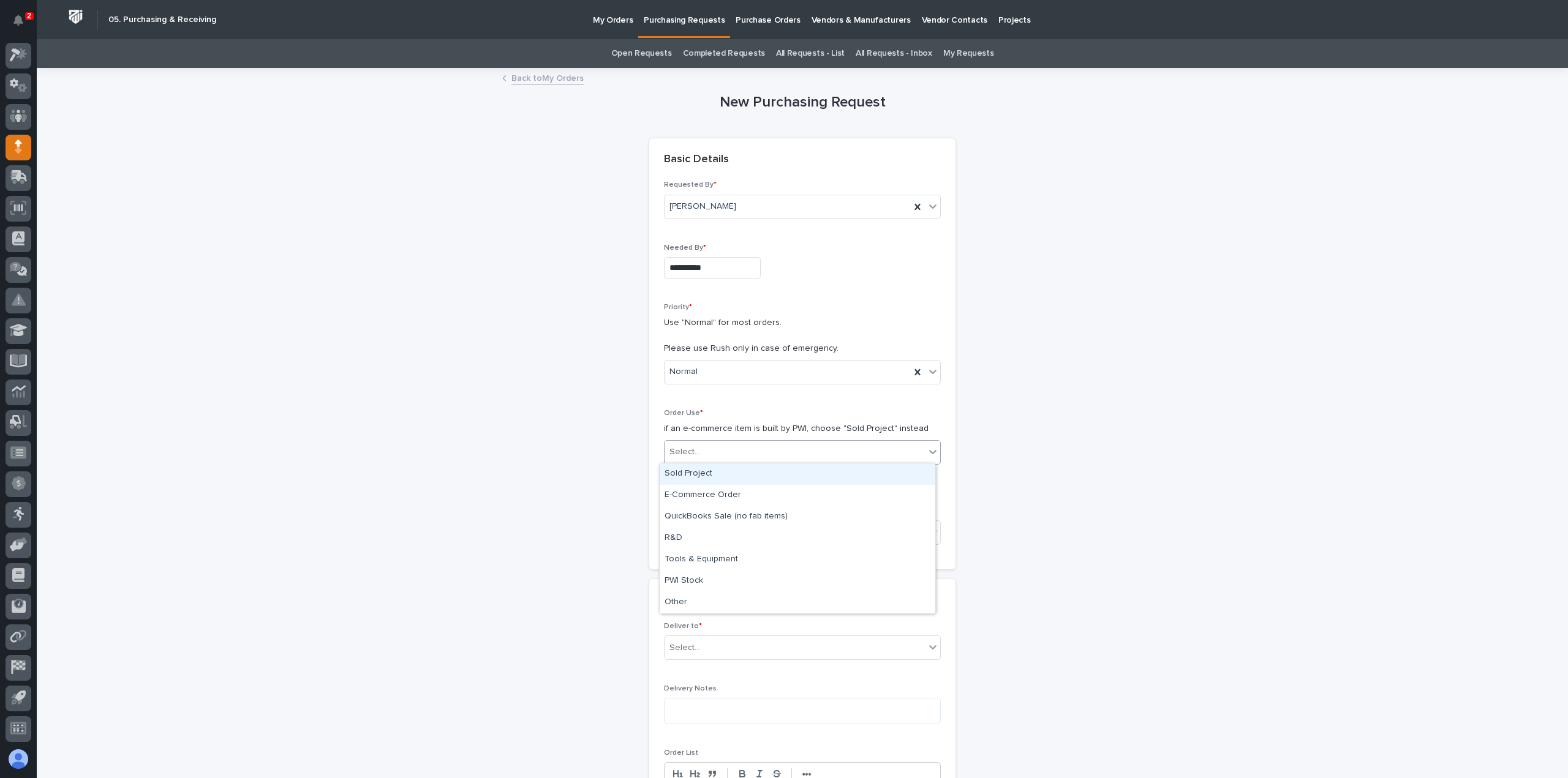
click at [712, 475] on div "Sold Project" at bounding box center [798, 474] width 276 height 21
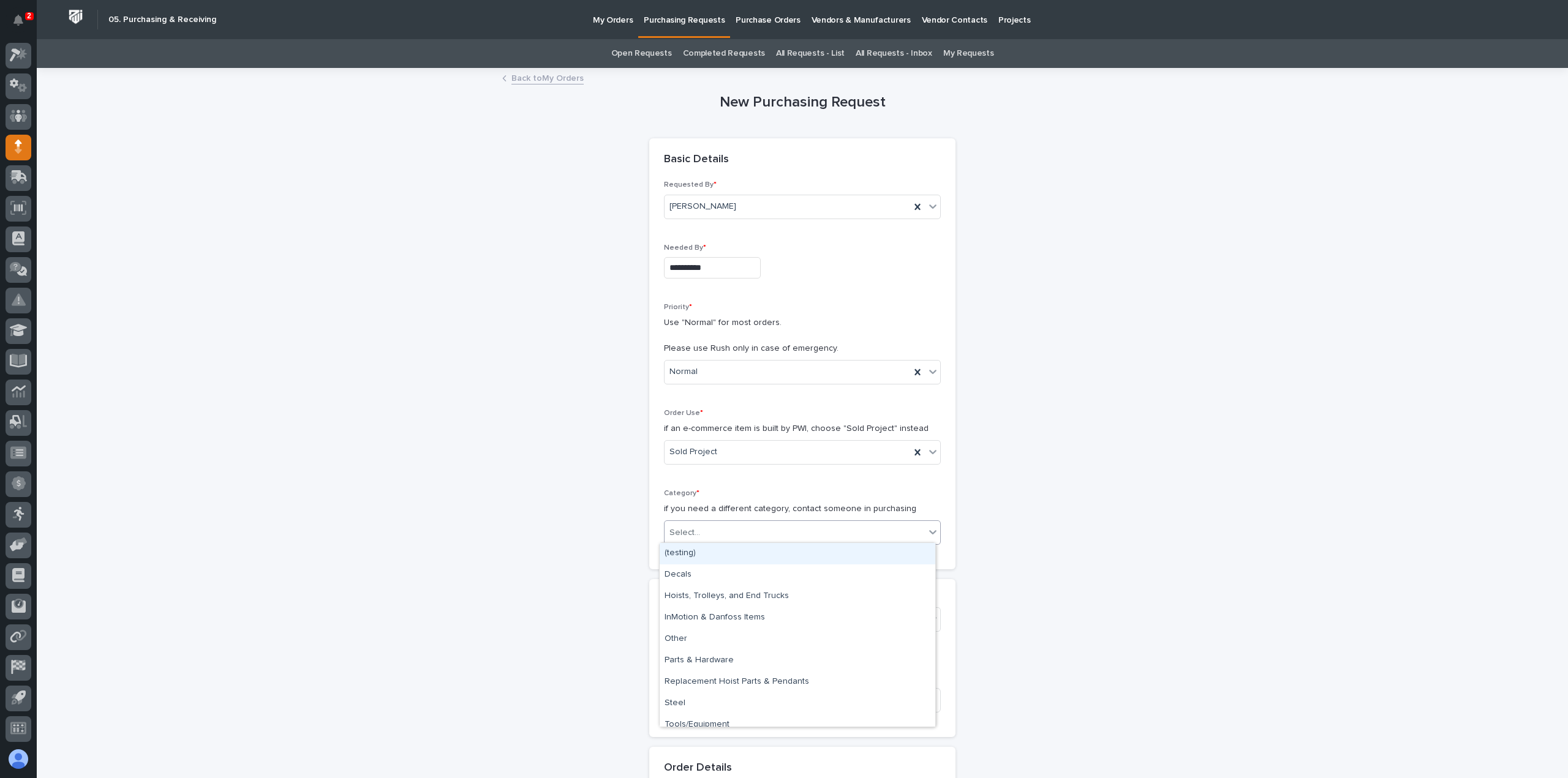
click at [713, 531] on div "Select..." at bounding box center [794, 533] width 260 height 21
click at [706, 657] on div "Parts & Hardware" at bounding box center [798, 661] width 276 height 21
click at [720, 614] on div "Select..." at bounding box center [794, 620] width 260 height 21
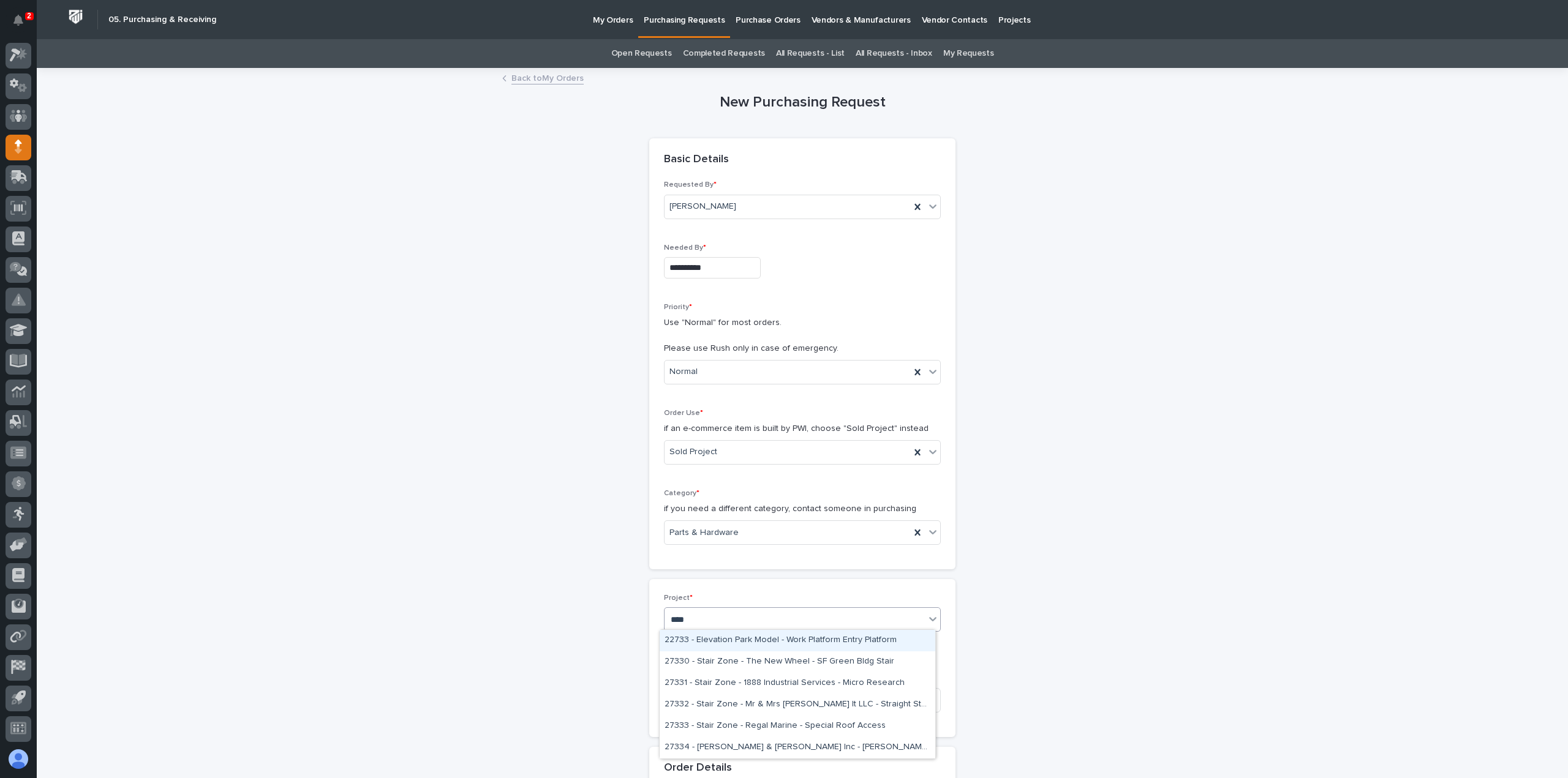
type input "*****"
click at [738, 641] on div "27334 - [PERSON_NAME] & [PERSON_NAME] Inc - [PERSON_NAME], Hoist, and [PERSON_N…" at bounding box center [798, 641] width 276 height 21
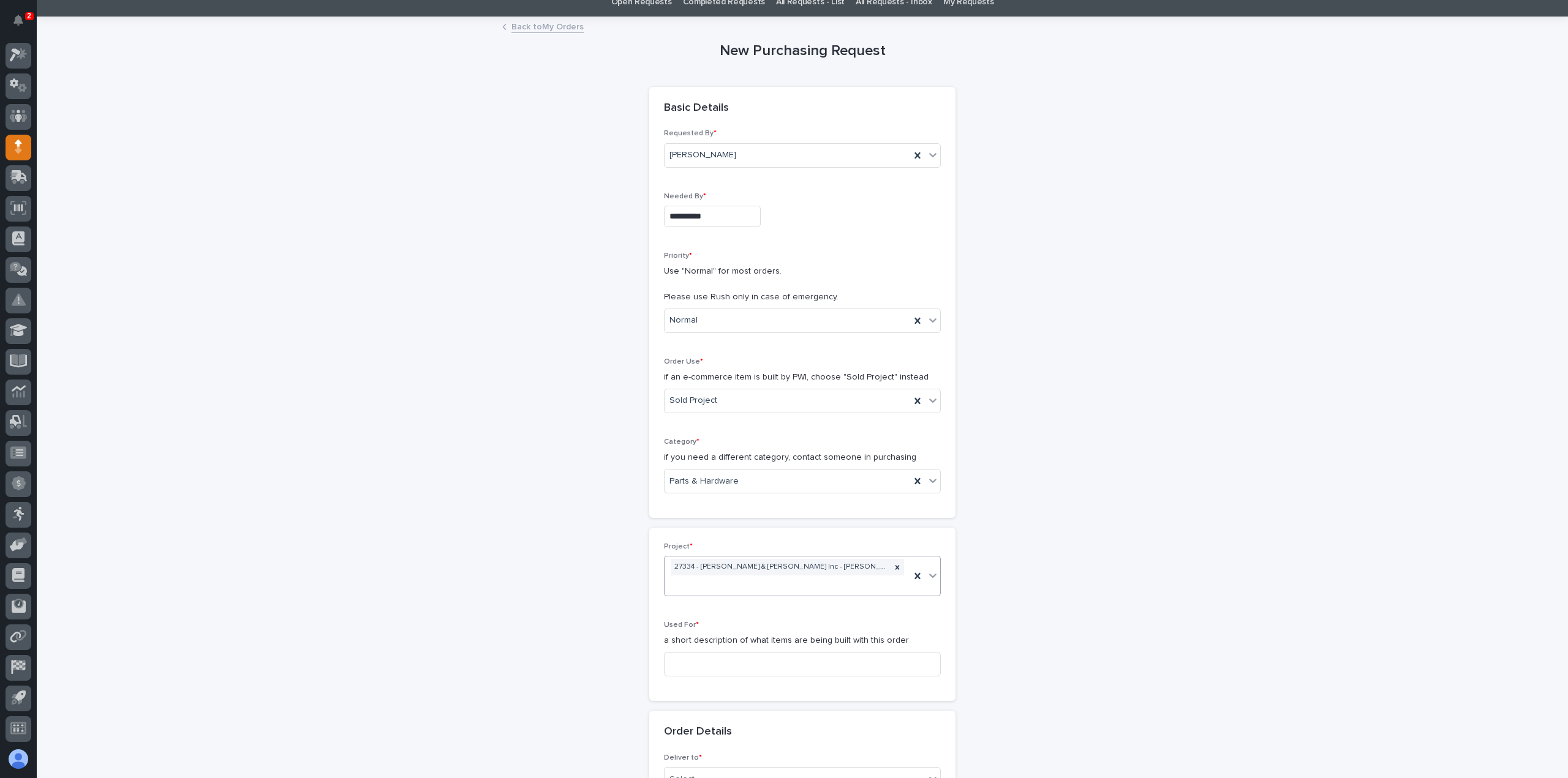
scroll to position [122, 0]
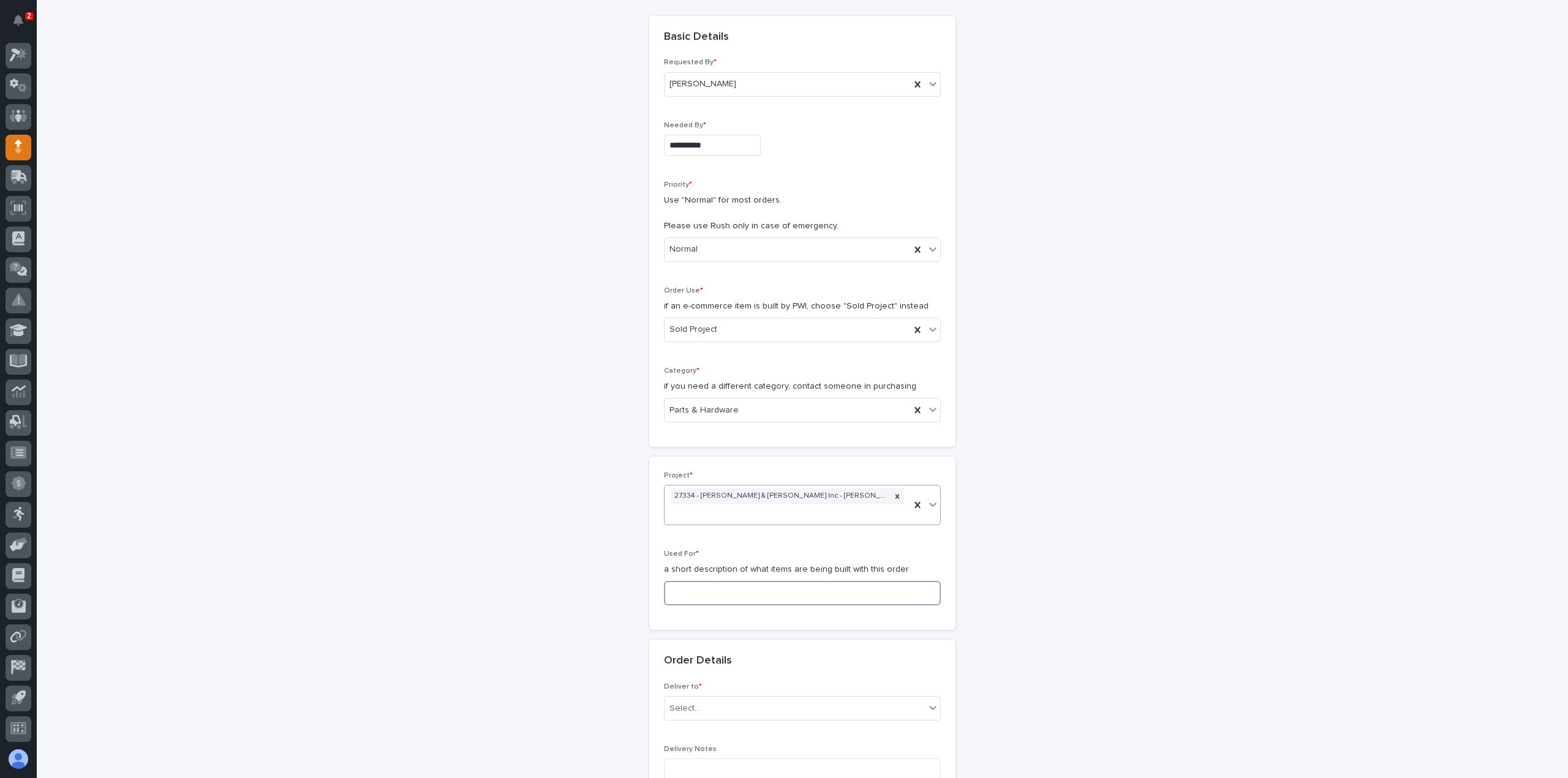
click at [723, 581] on input at bounding box center [802, 593] width 277 height 24
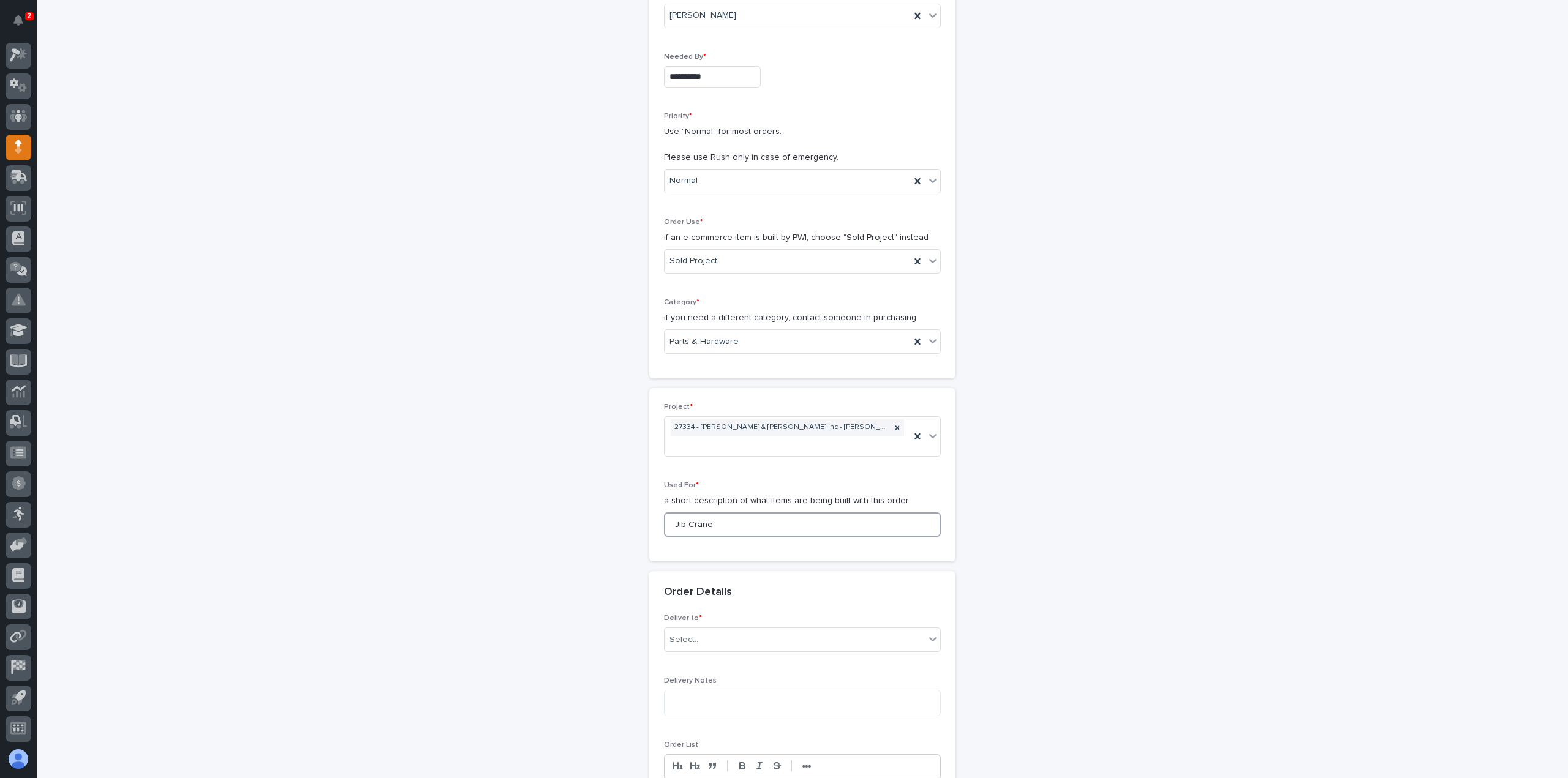
scroll to position [367, 0]
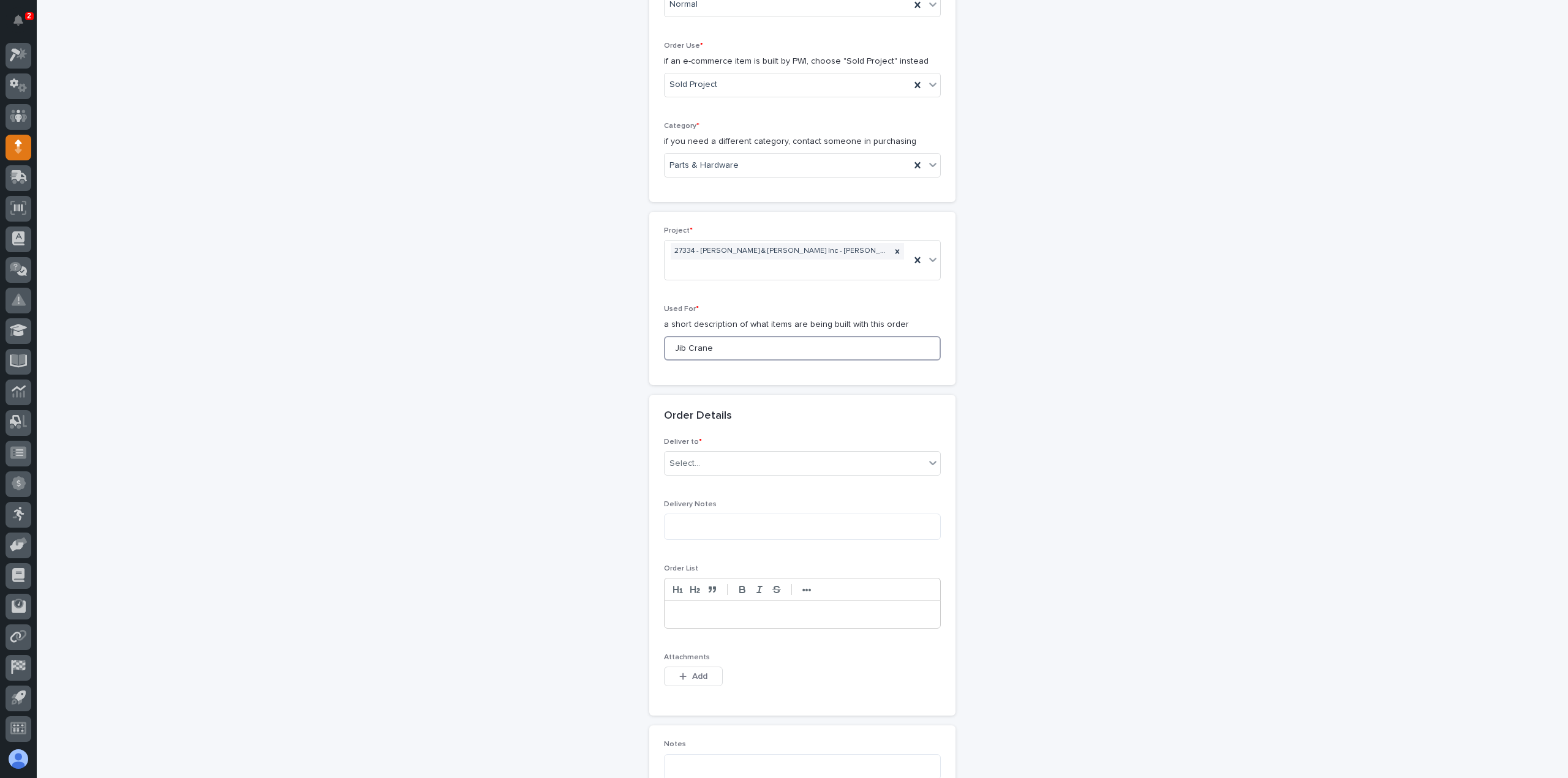
type input "Jib Crane"
drag, startPoint x: 681, startPoint y: 431, endPoint x: 687, endPoint y: 435, distance: 7.2
click at [684, 438] on div "Deliver to * Select..." at bounding box center [802, 462] width 277 height 48
click at [697, 454] on div "Select..." at bounding box center [794, 463] width 260 height 21
click at [704, 462] on div "PWI" at bounding box center [798, 469] width 276 height 21
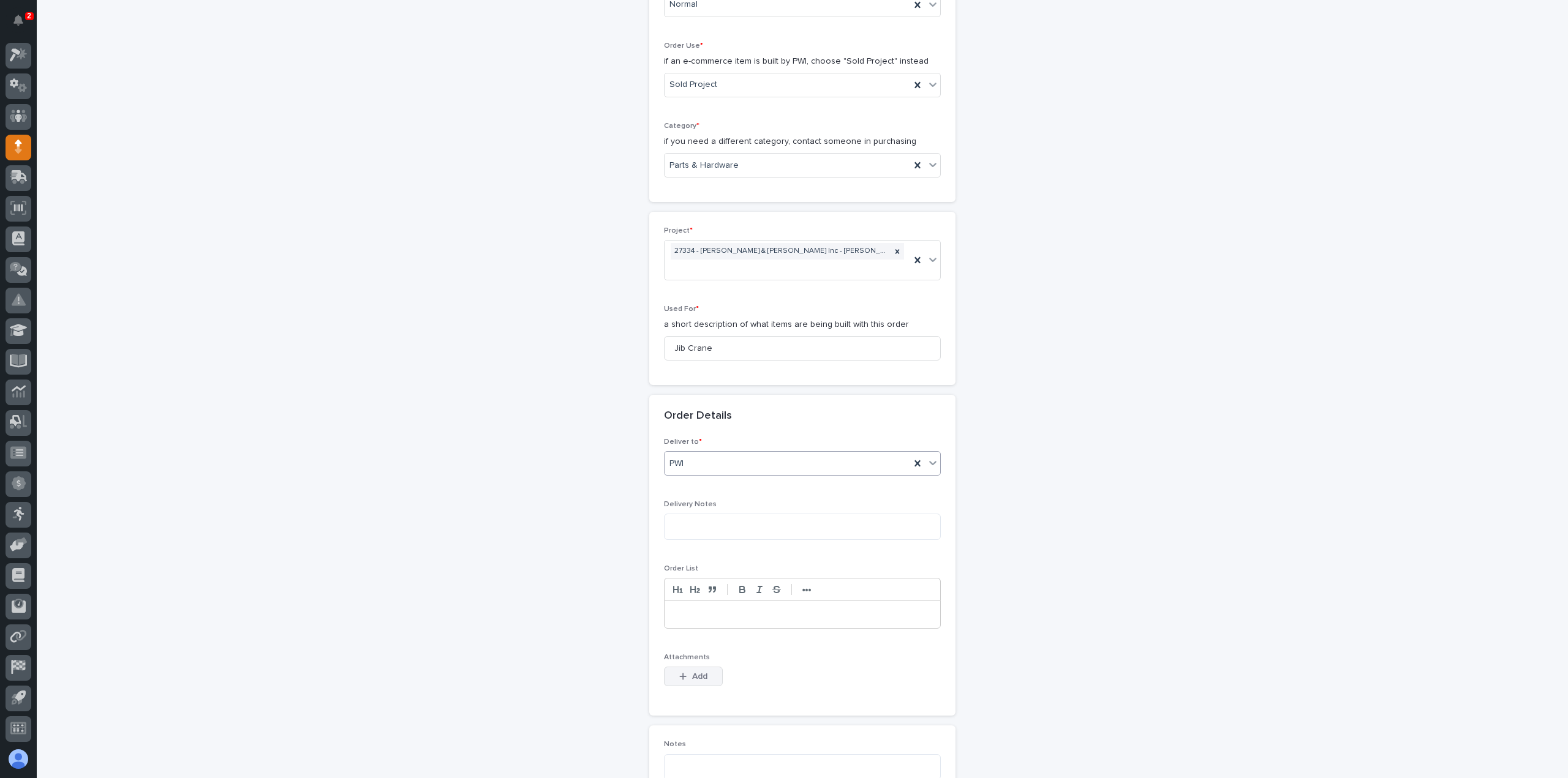
click at [701, 671] on span "Add" at bounding box center [700, 676] width 15 height 11
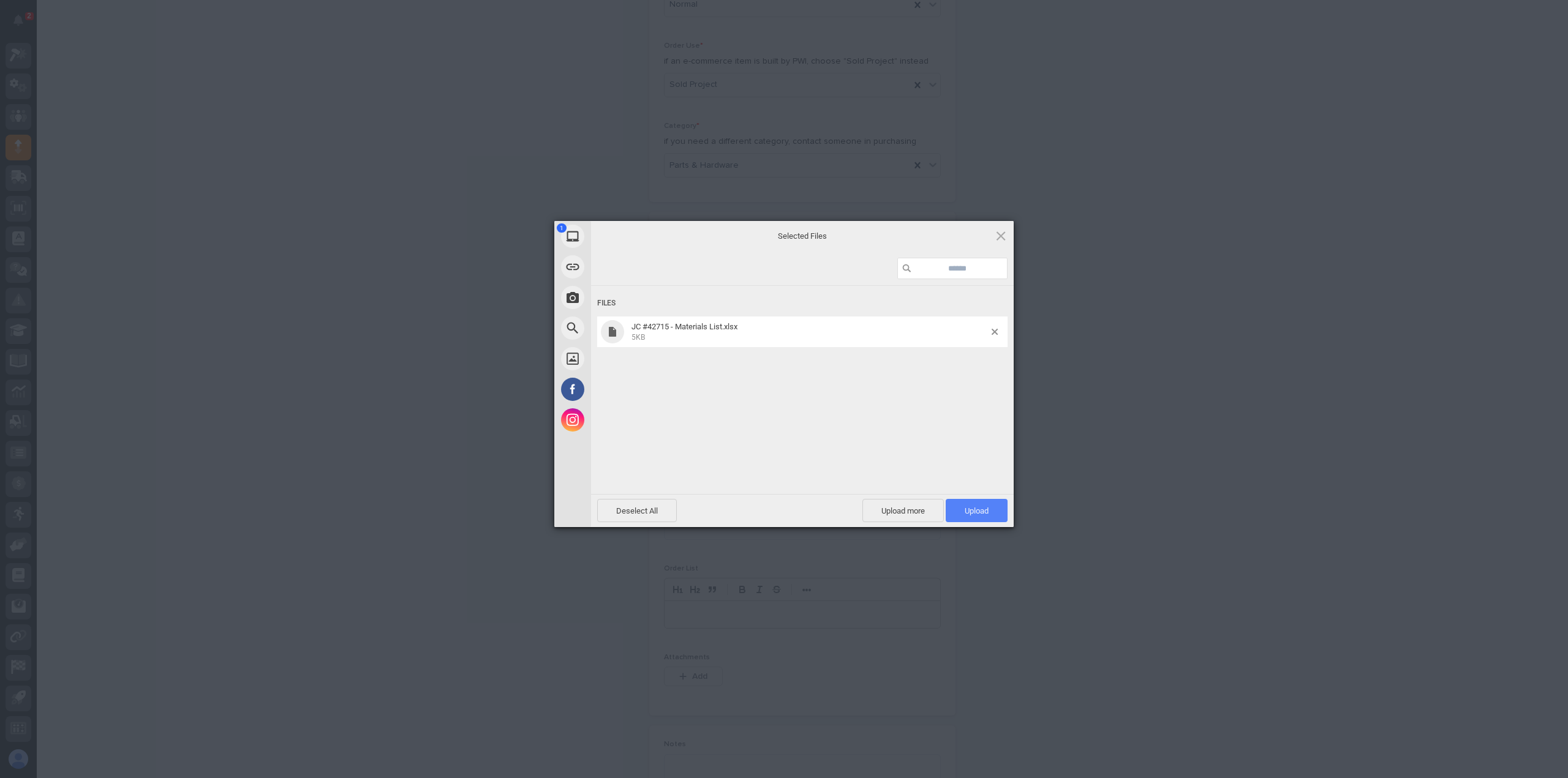
click at [971, 520] on span "Upload 1" at bounding box center [976, 511] width 62 height 23
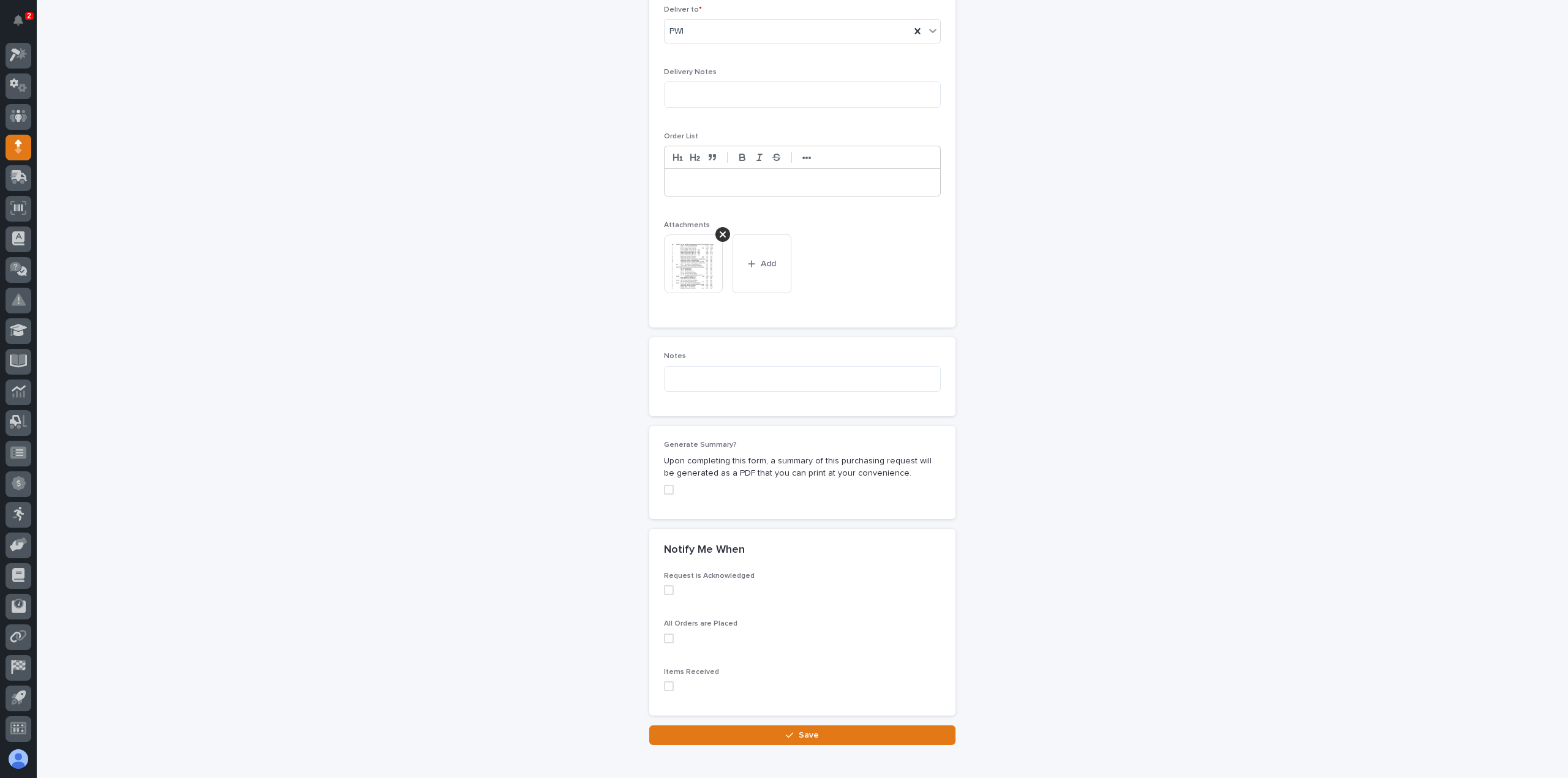
scroll to position [842, 0]
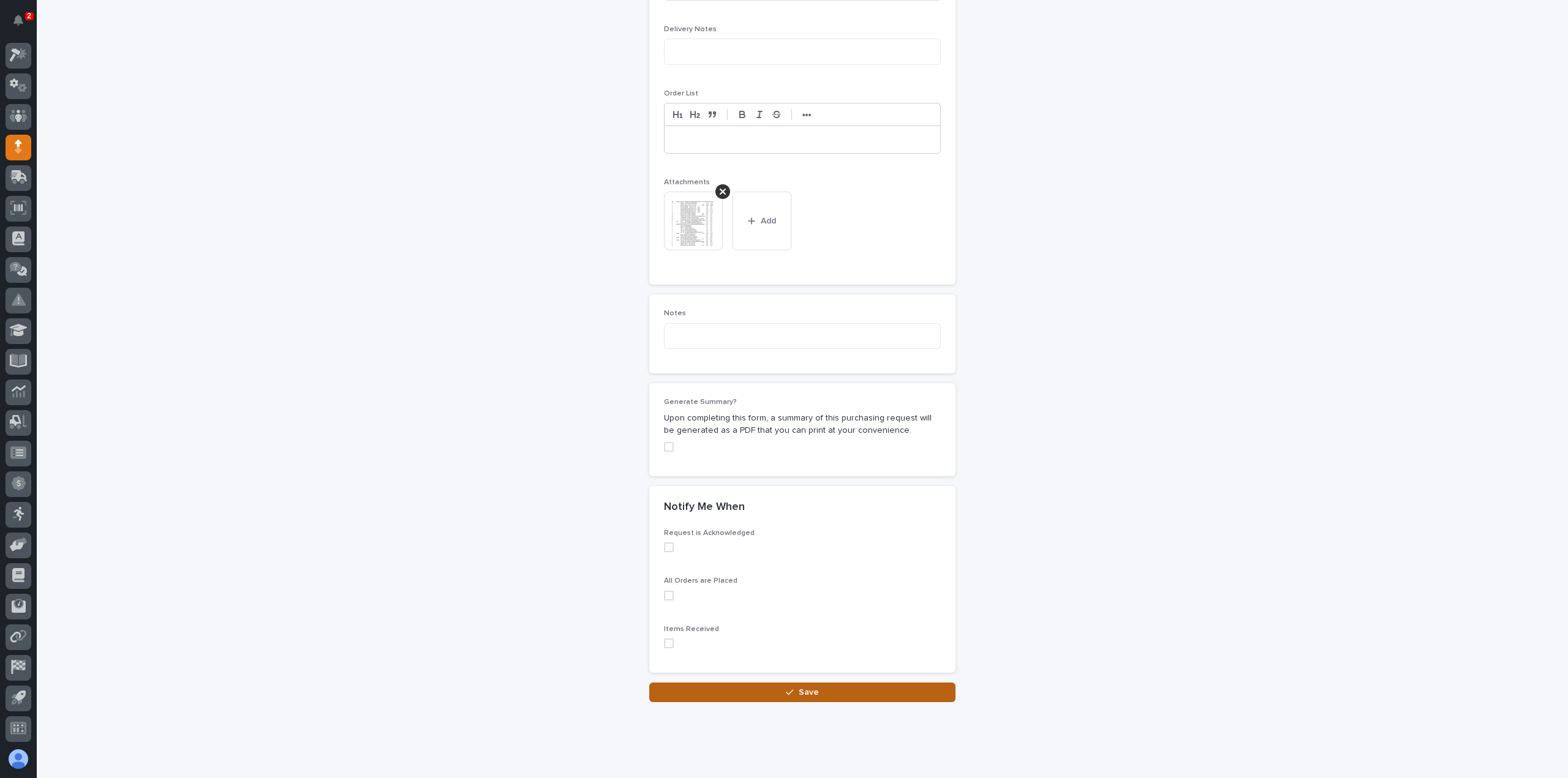
click at [923, 683] on button "Save" at bounding box center [802, 693] width 306 height 20
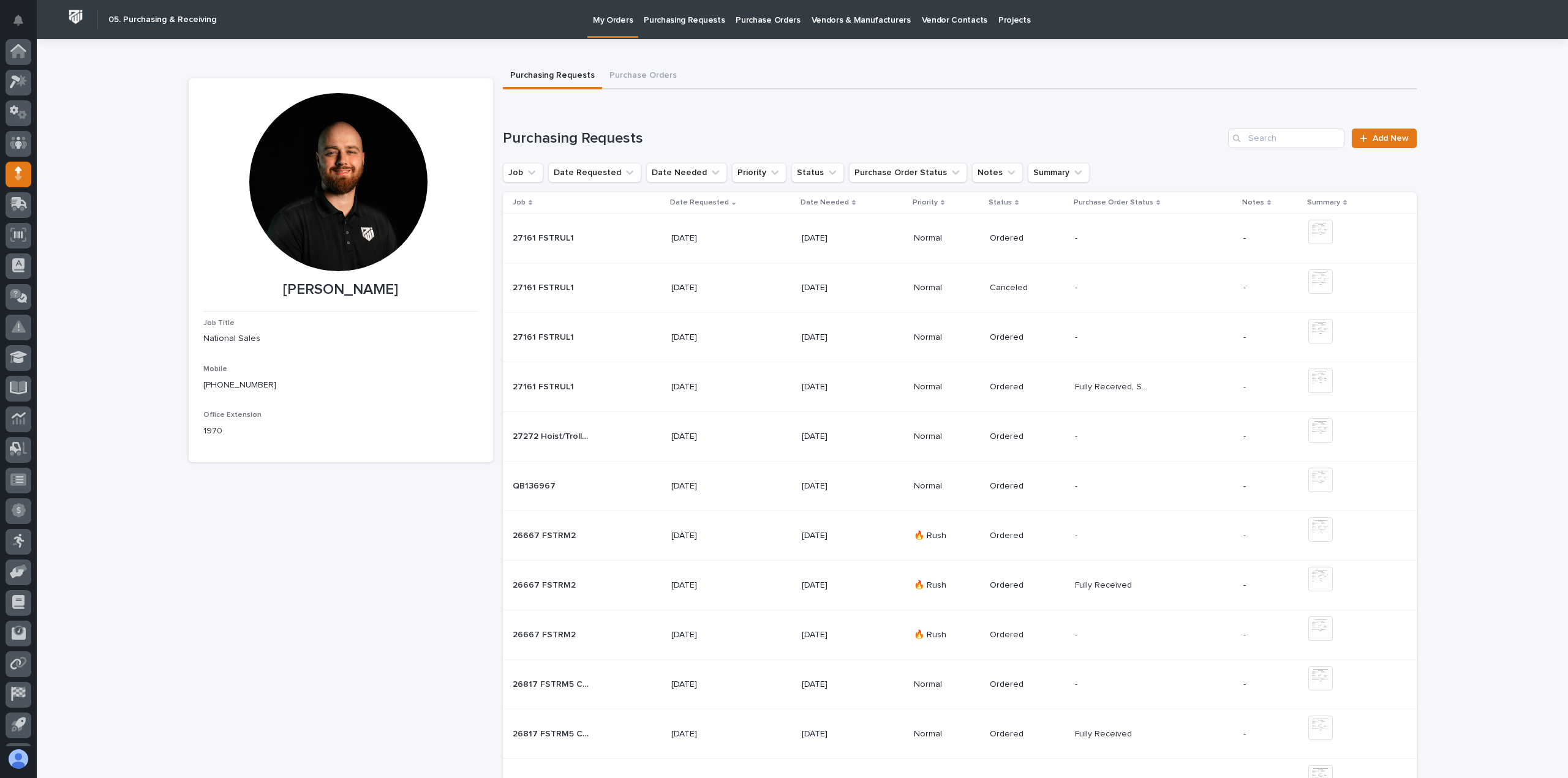
scroll to position [27, 0]
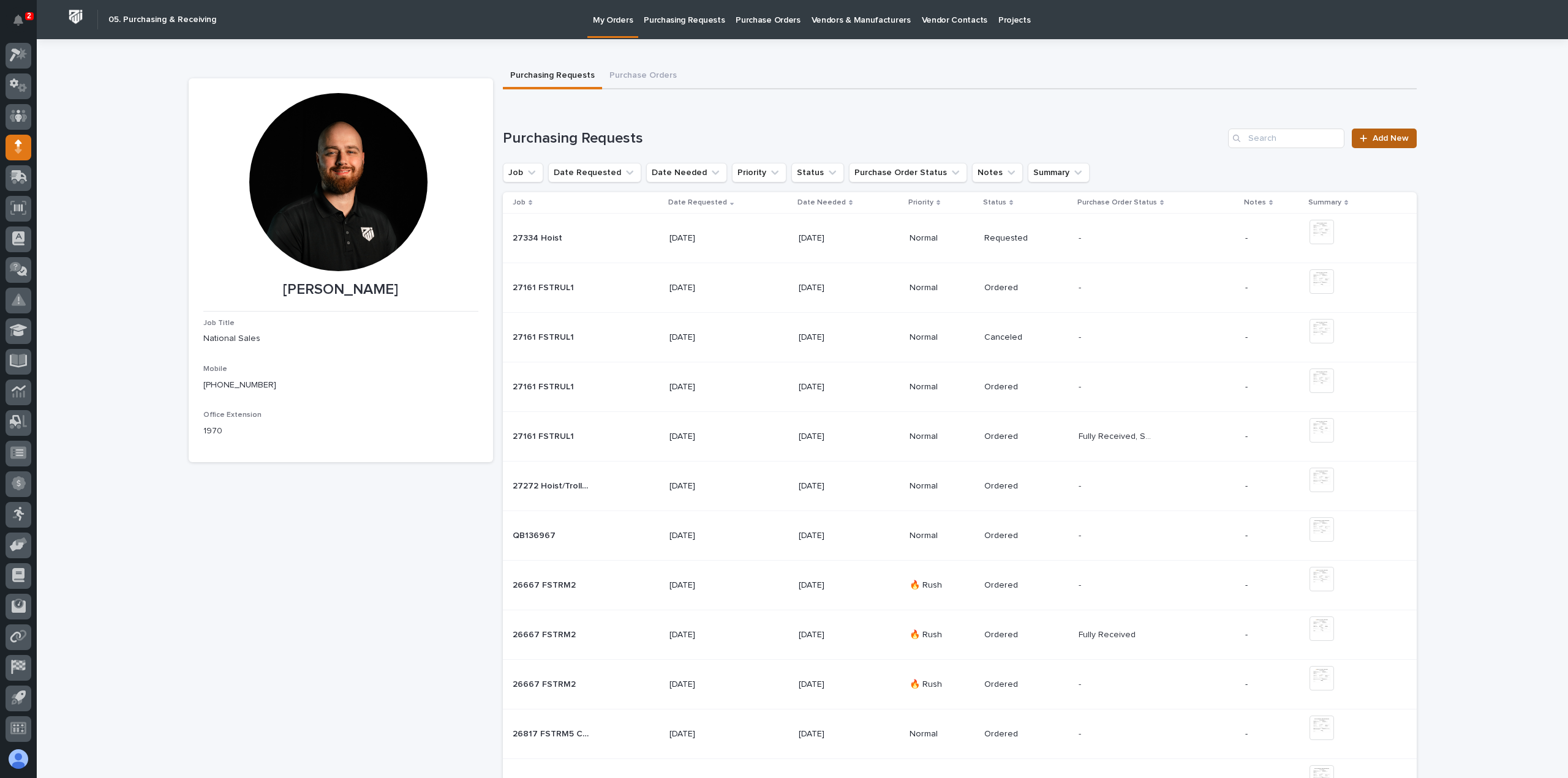
click at [1387, 144] on link "Add New" at bounding box center [1384, 138] width 64 height 20
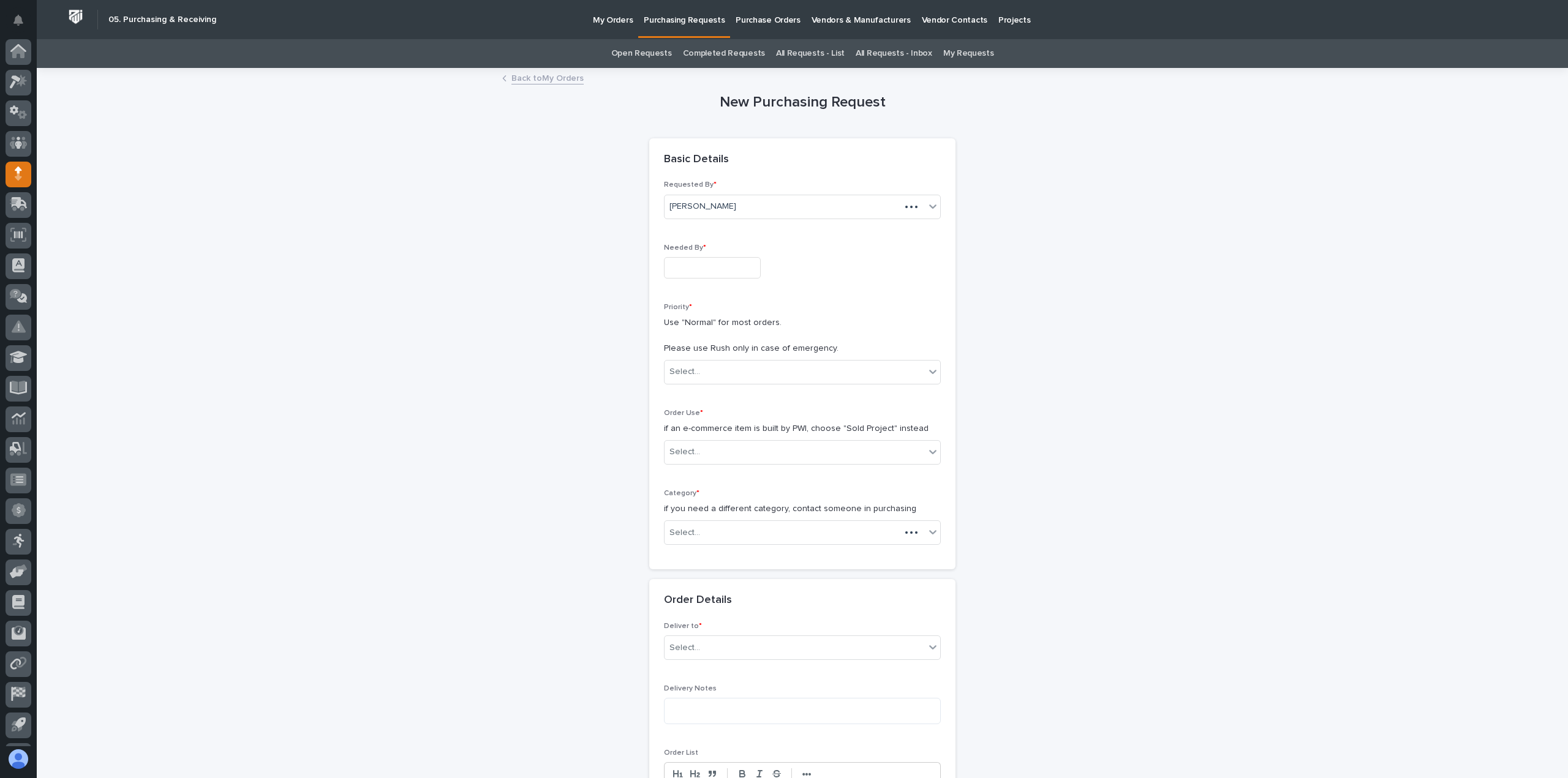
scroll to position [27, 0]
click at [718, 279] on div "Needed By *" at bounding box center [802, 266] width 277 height 45
click at [715, 270] on input "text" at bounding box center [712, 267] width 97 height 21
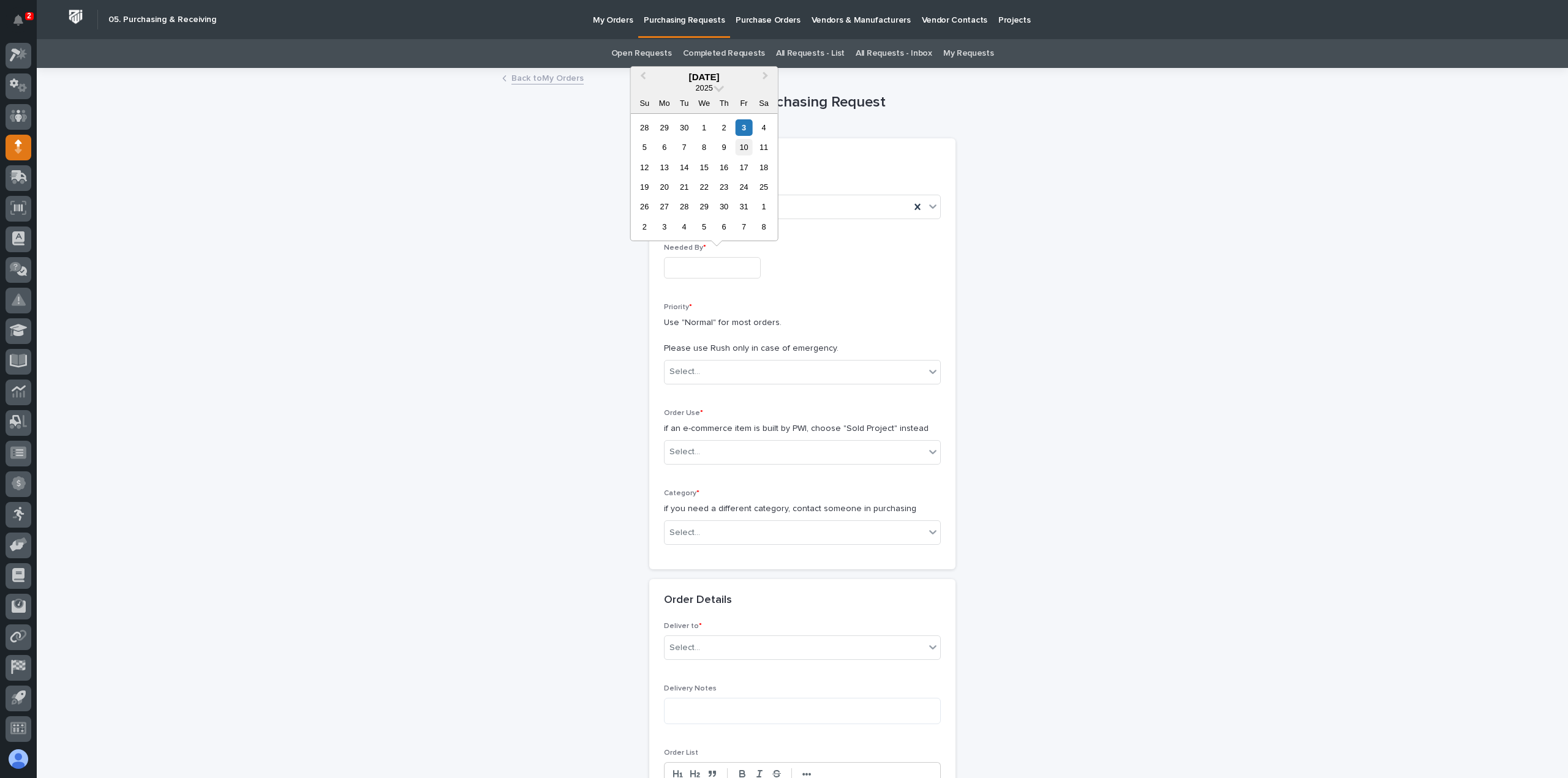
click at [745, 151] on div "10" at bounding box center [744, 147] width 17 height 17
type input "**********"
click at [697, 373] on div "Select..." at bounding box center [794, 372] width 260 height 21
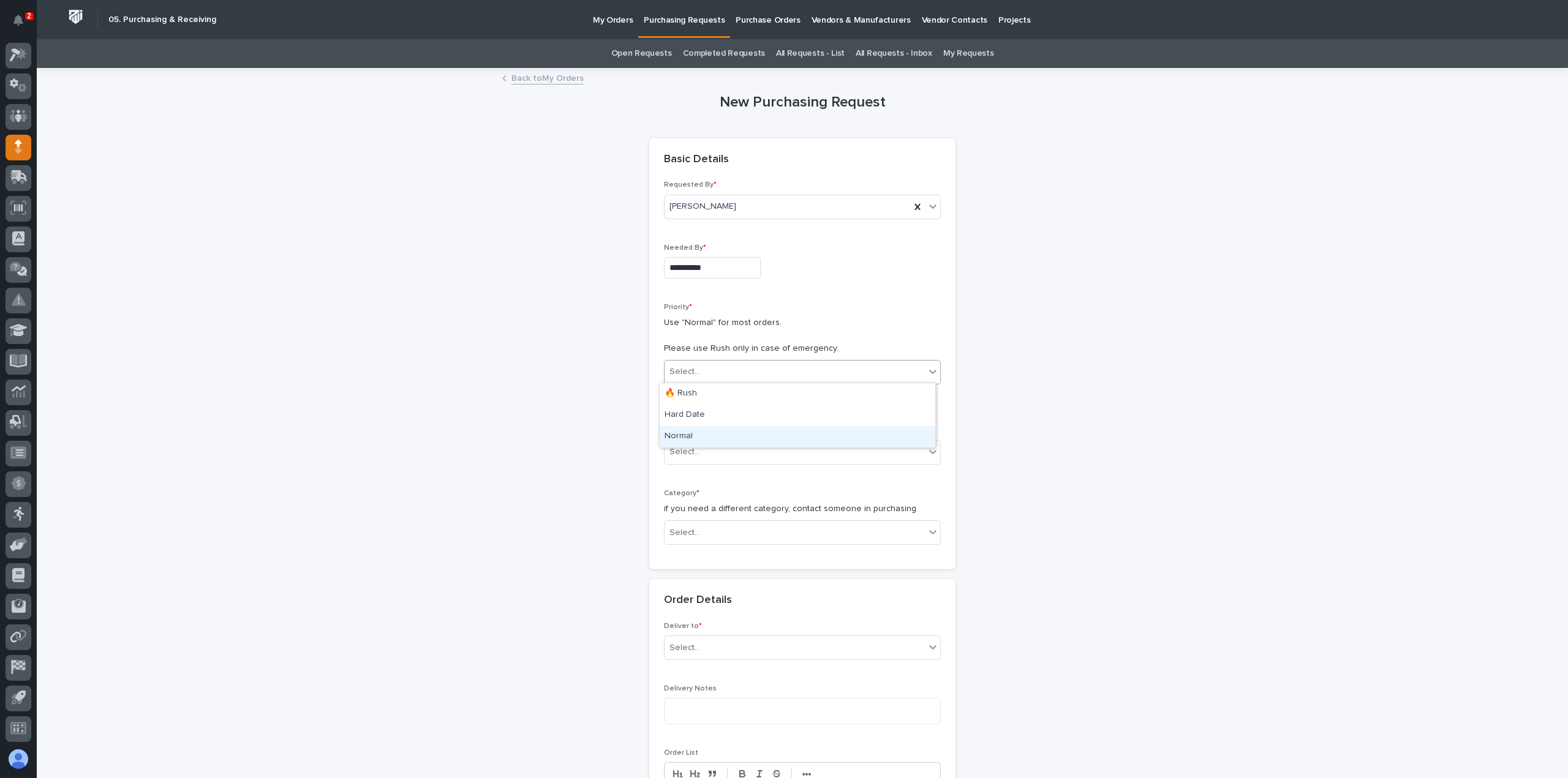
click at [694, 433] on div "Normal" at bounding box center [798, 437] width 276 height 21
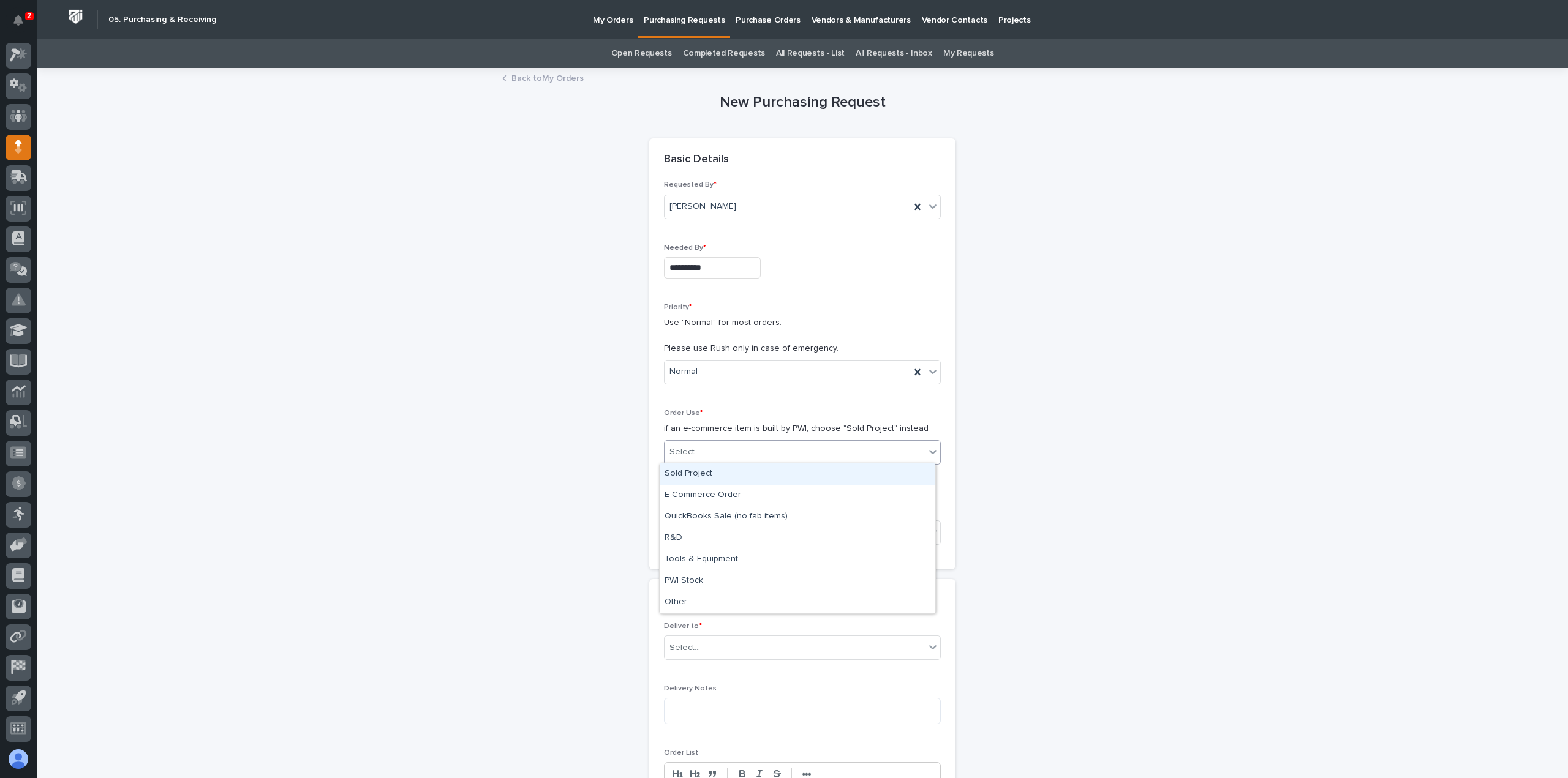
click at [691, 446] on div "Select..." at bounding box center [685, 452] width 30 height 13
click at [692, 467] on div "Sold Project" at bounding box center [798, 474] width 276 height 21
click at [682, 530] on div "Select..." at bounding box center [685, 532] width 30 height 13
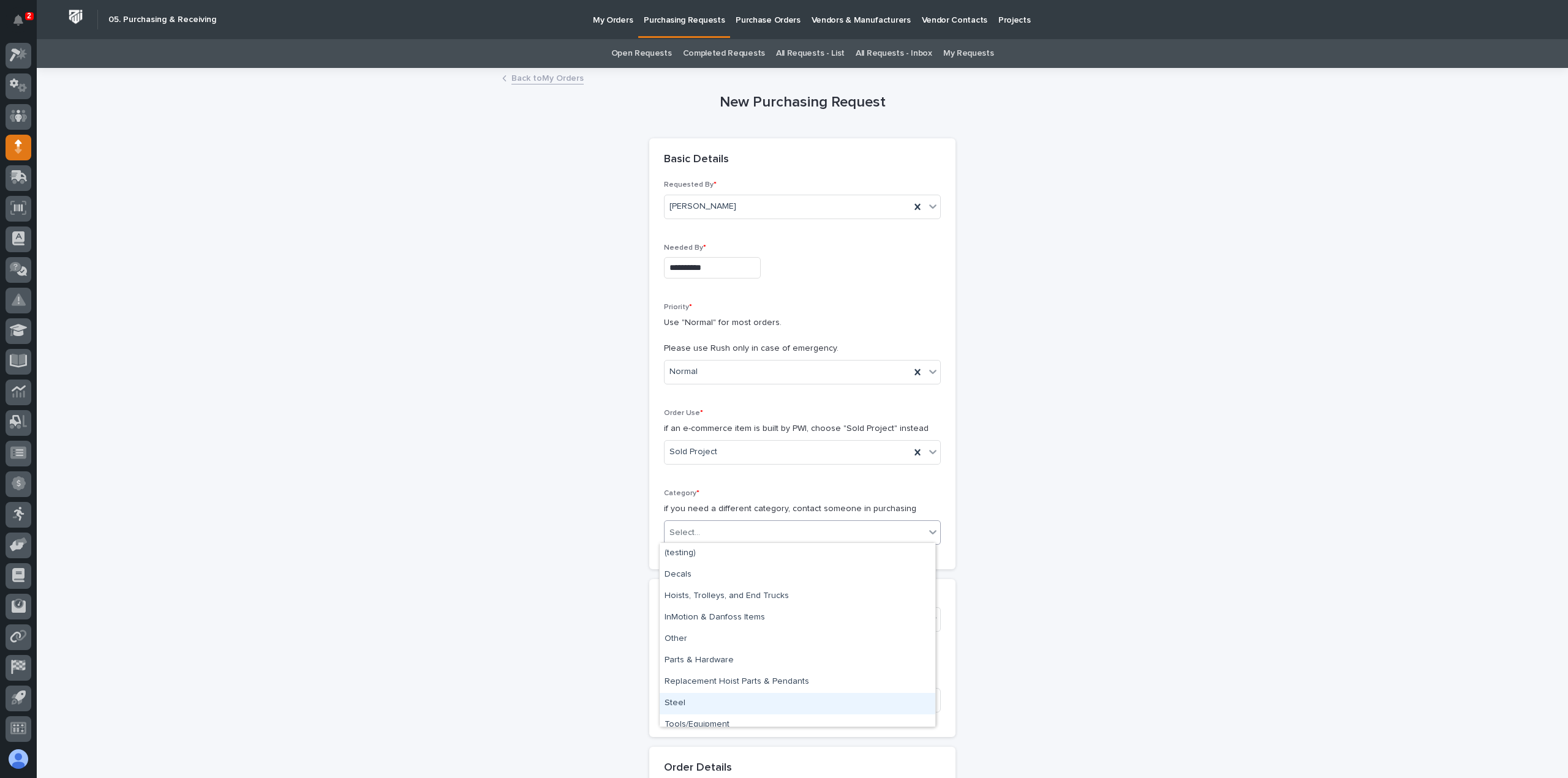
click at [696, 699] on div "Steel" at bounding box center [798, 704] width 276 height 21
click at [705, 620] on div "Select..." at bounding box center [794, 620] width 260 height 21
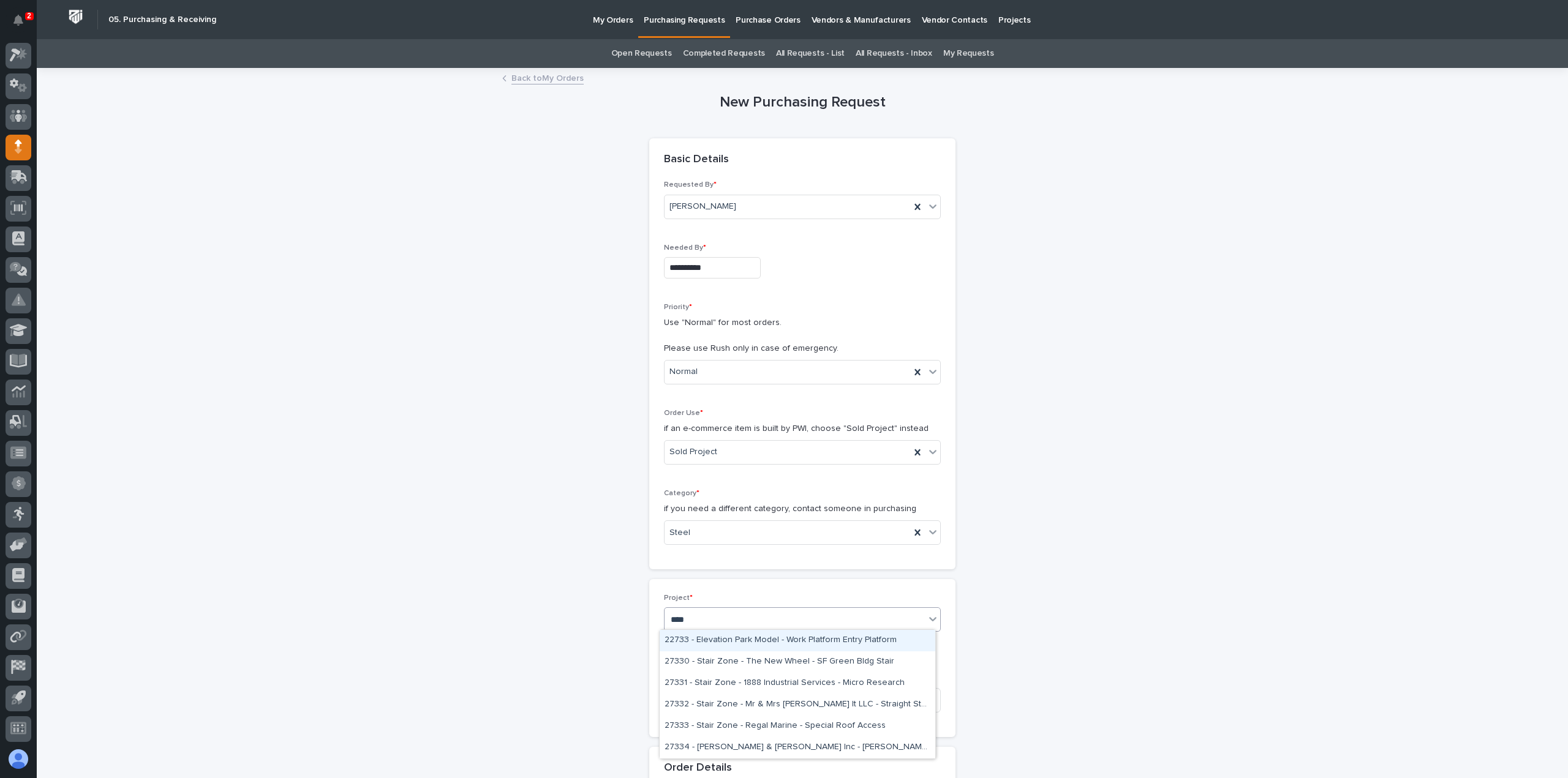
type input "*****"
click at [711, 637] on div "27334 - [PERSON_NAME] & [PERSON_NAME] Inc - [PERSON_NAME], Hoist, and [PERSON_N…" at bounding box center [798, 641] width 276 height 21
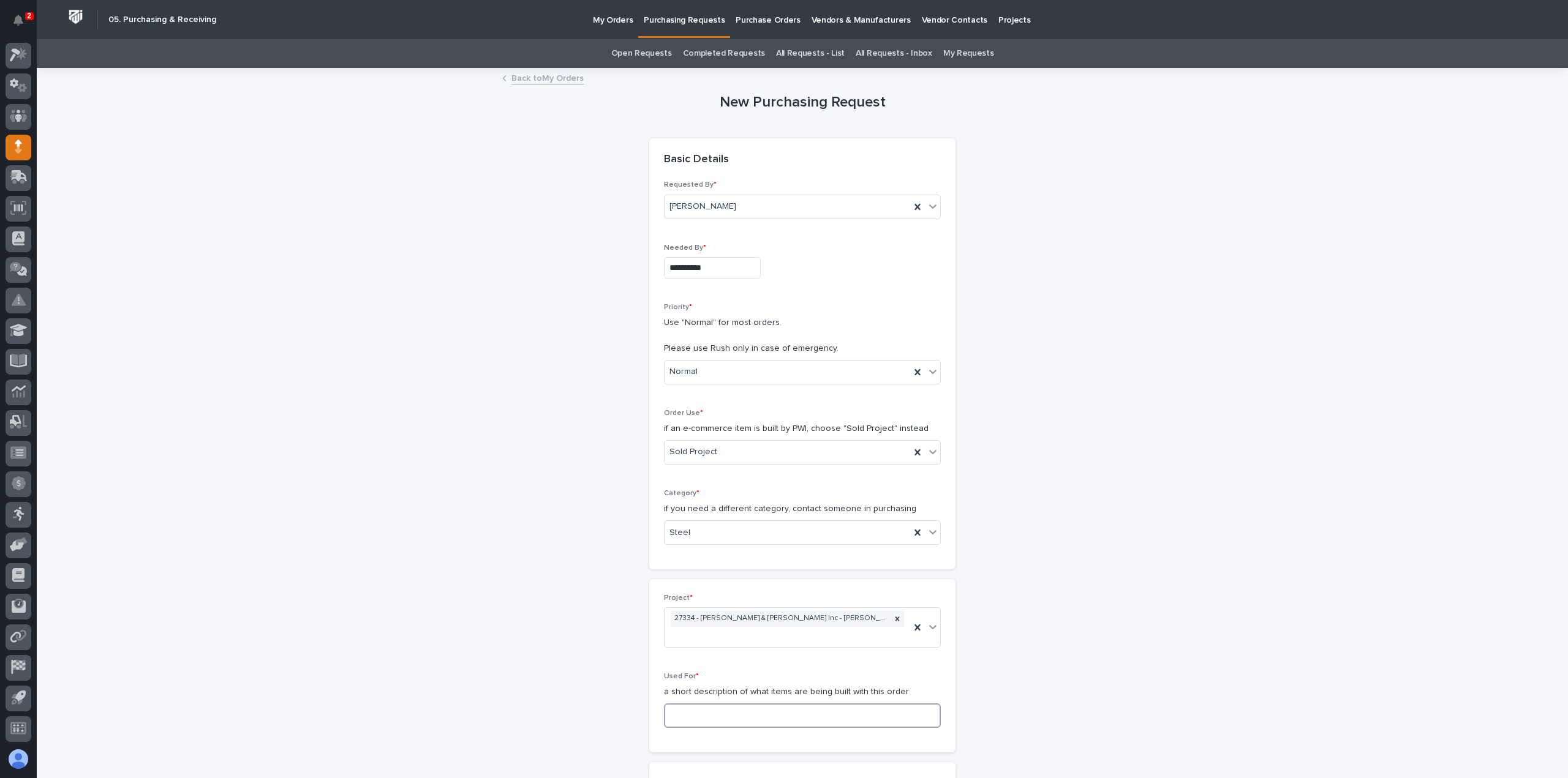
click at [698, 703] on input at bounding box center [802, 715] width 277 height 24
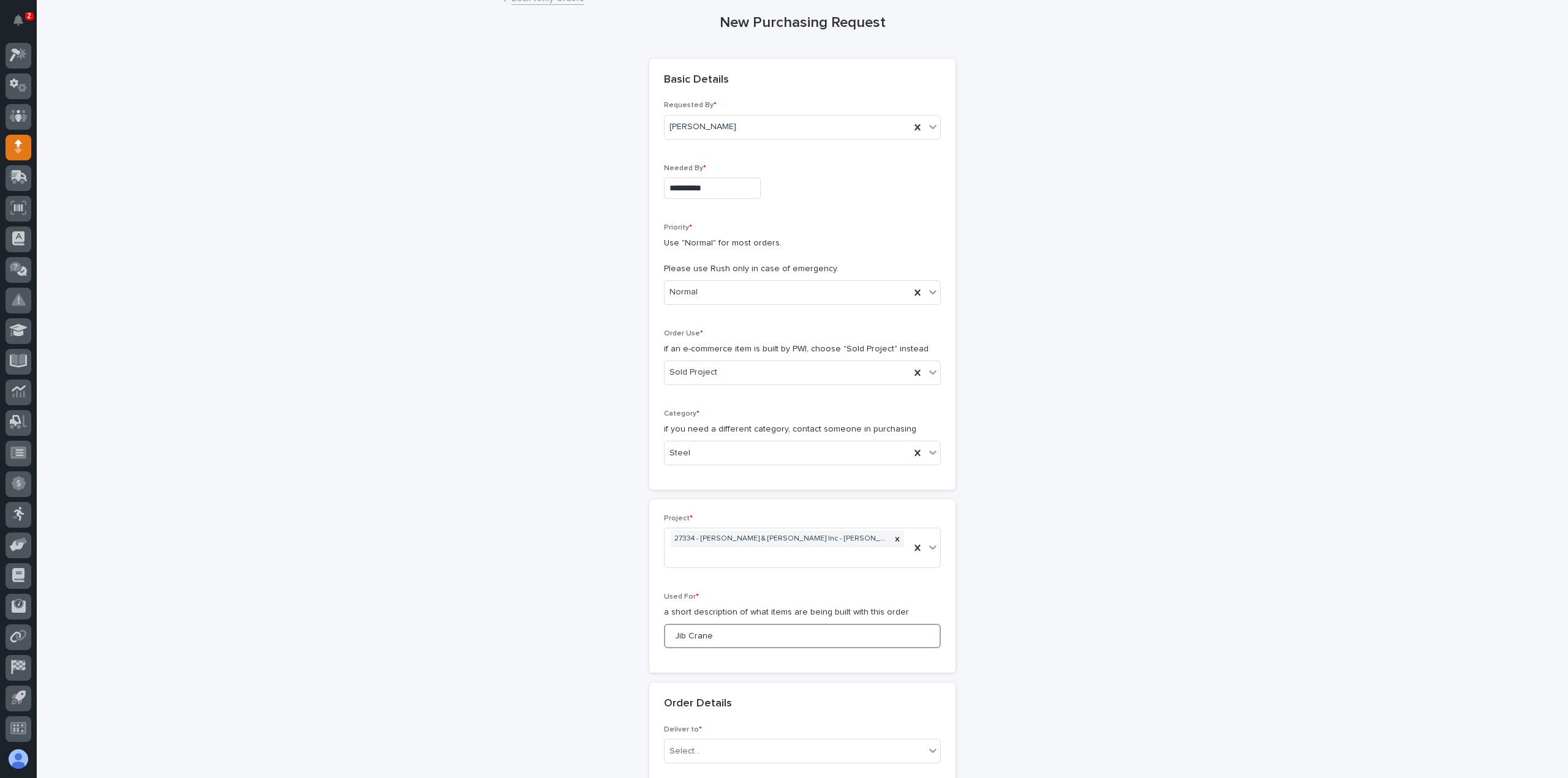
scroll to position [306, 0]
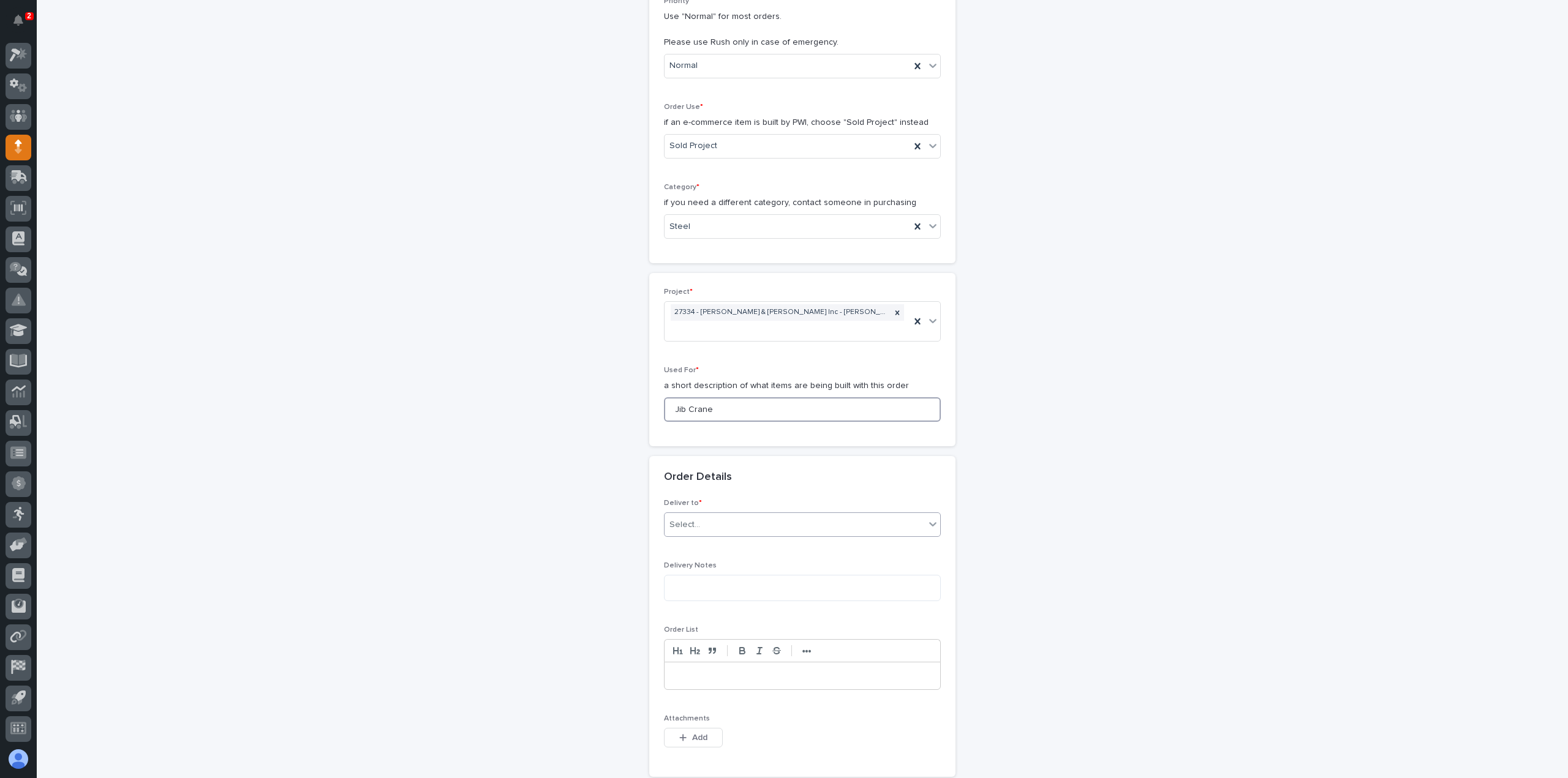
type input "Jib Crane"
click at [717, 515] on div "Select..." at bounding box center [794, 525] width 260 height 21
click at [690, 530] on div "PWI" at bounding box center [798, 530] width 276 height 21
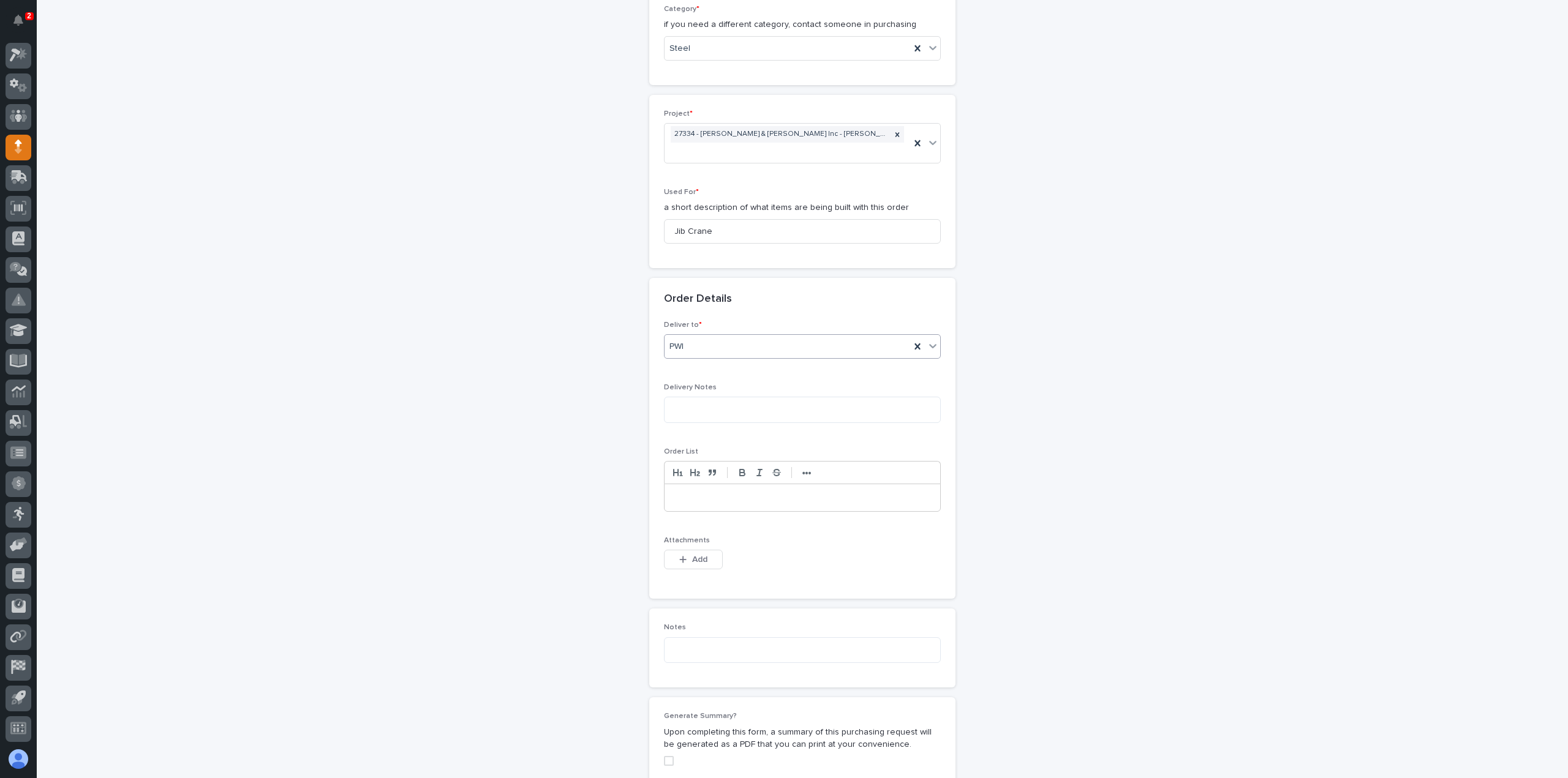
scroll to position [490, 0]
click at [700, 549] on span "Add" at bounding box center [700, 554] width 15 height 11
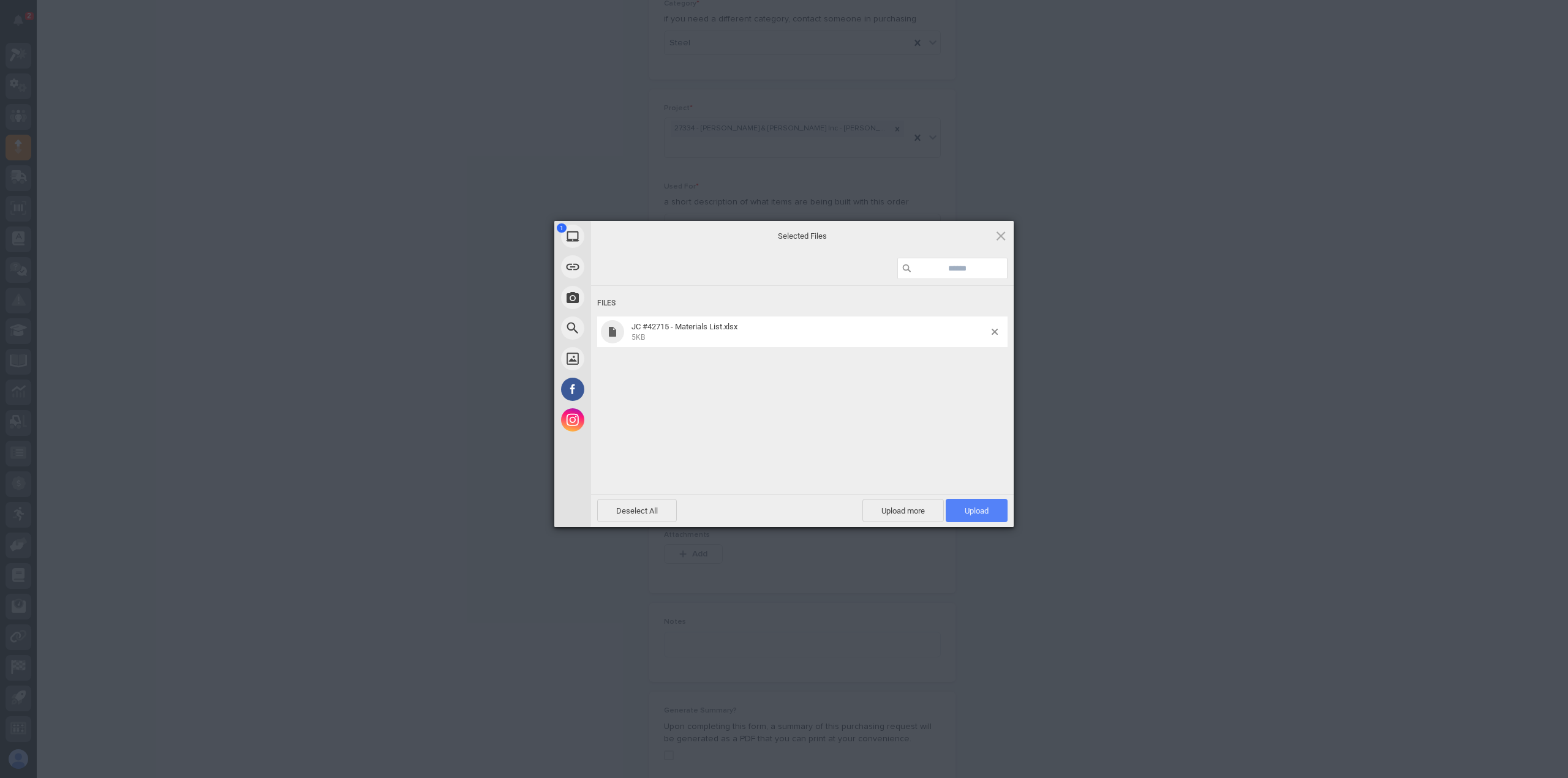
click at [968, 507] on span "Upload 1" at bounding box center [976, 511] width 24 height 9
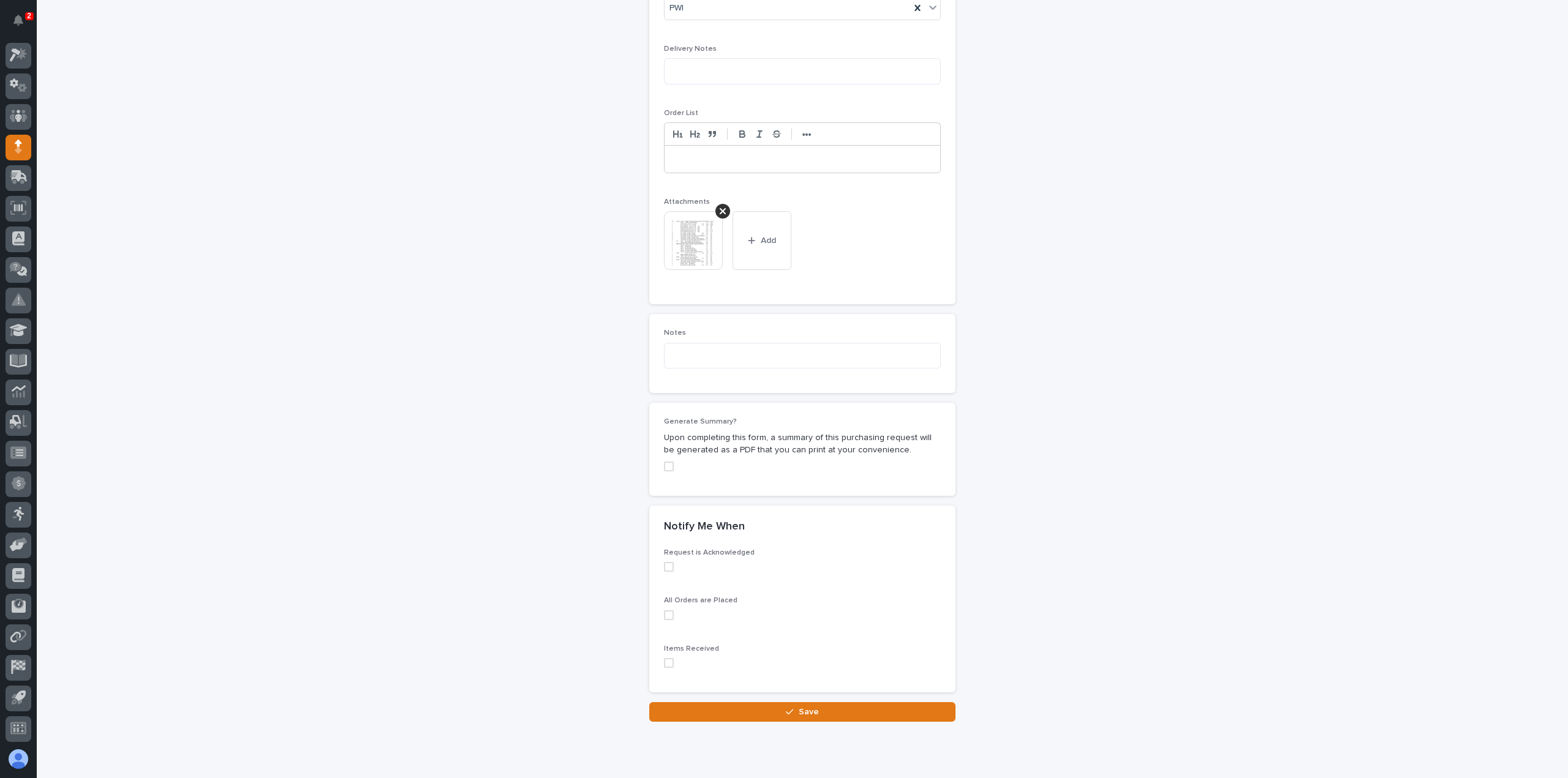
scroll to position [842, 0]
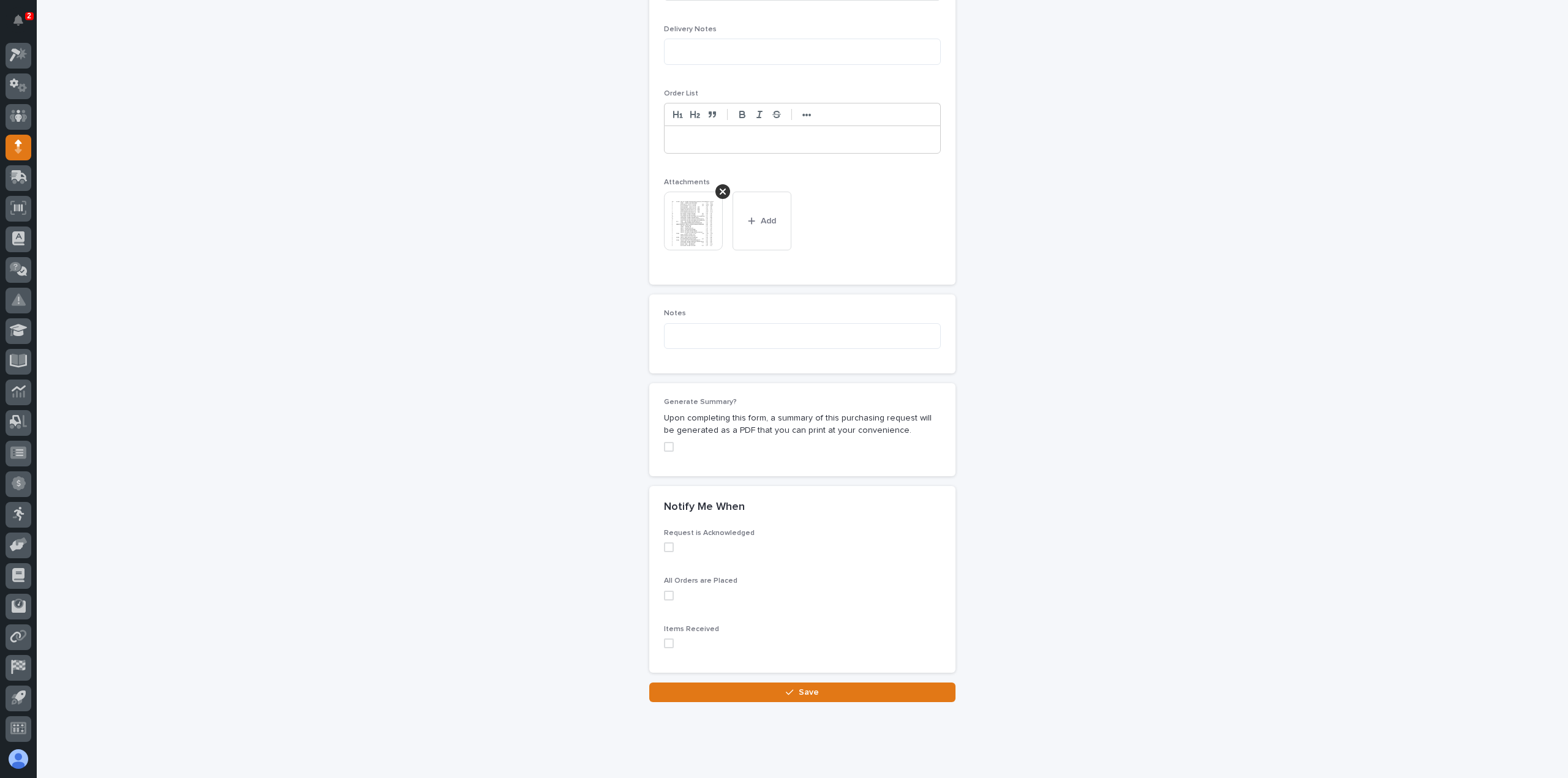
click at [741, 683] on button "Save" at bounding box center [802, 693] width 306 height 20
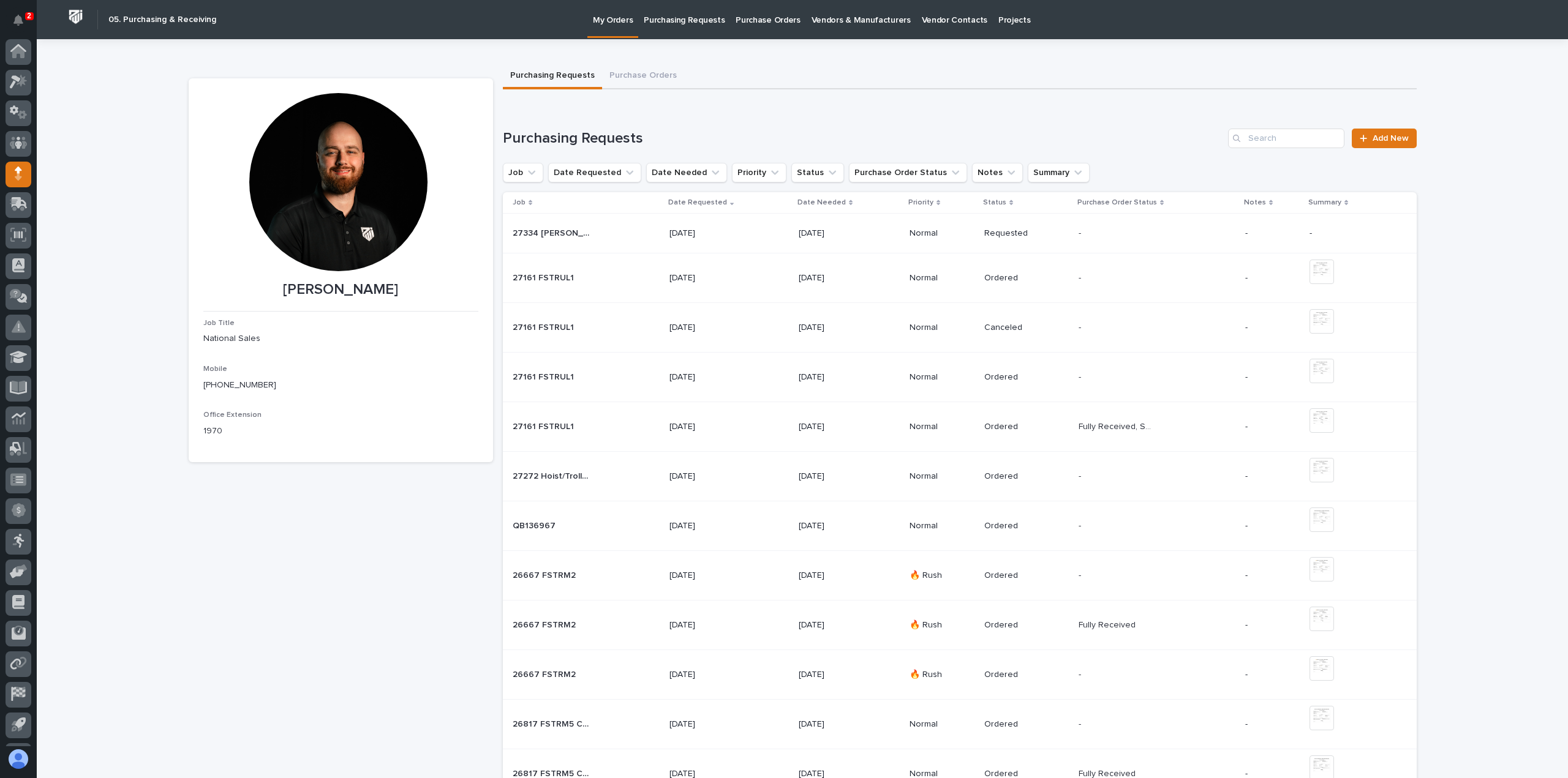
scroll to position [27, 0]
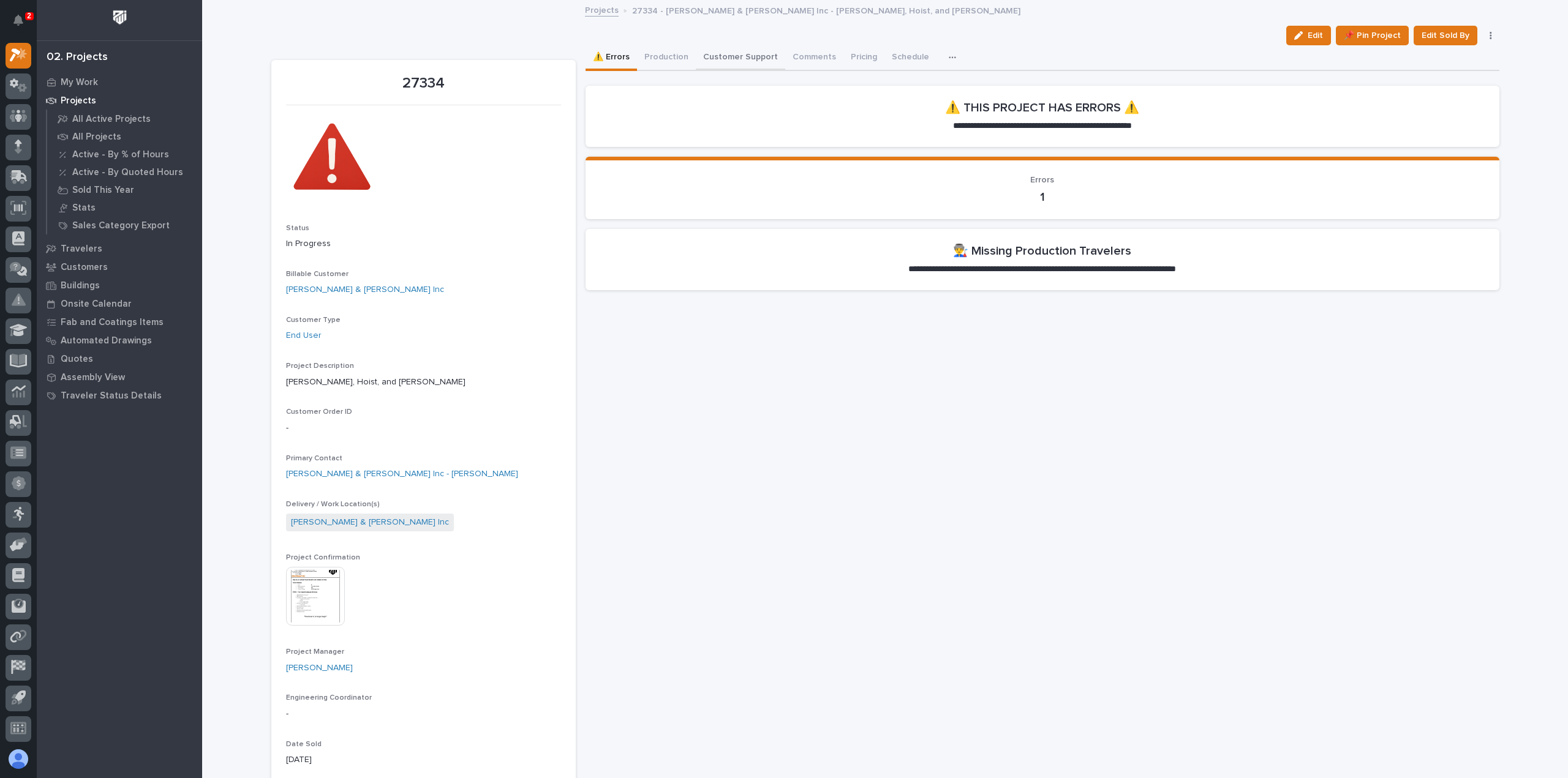
click at [759, 53] on button "Customer Support" at bounding box center [740, 58] width 89 height 26
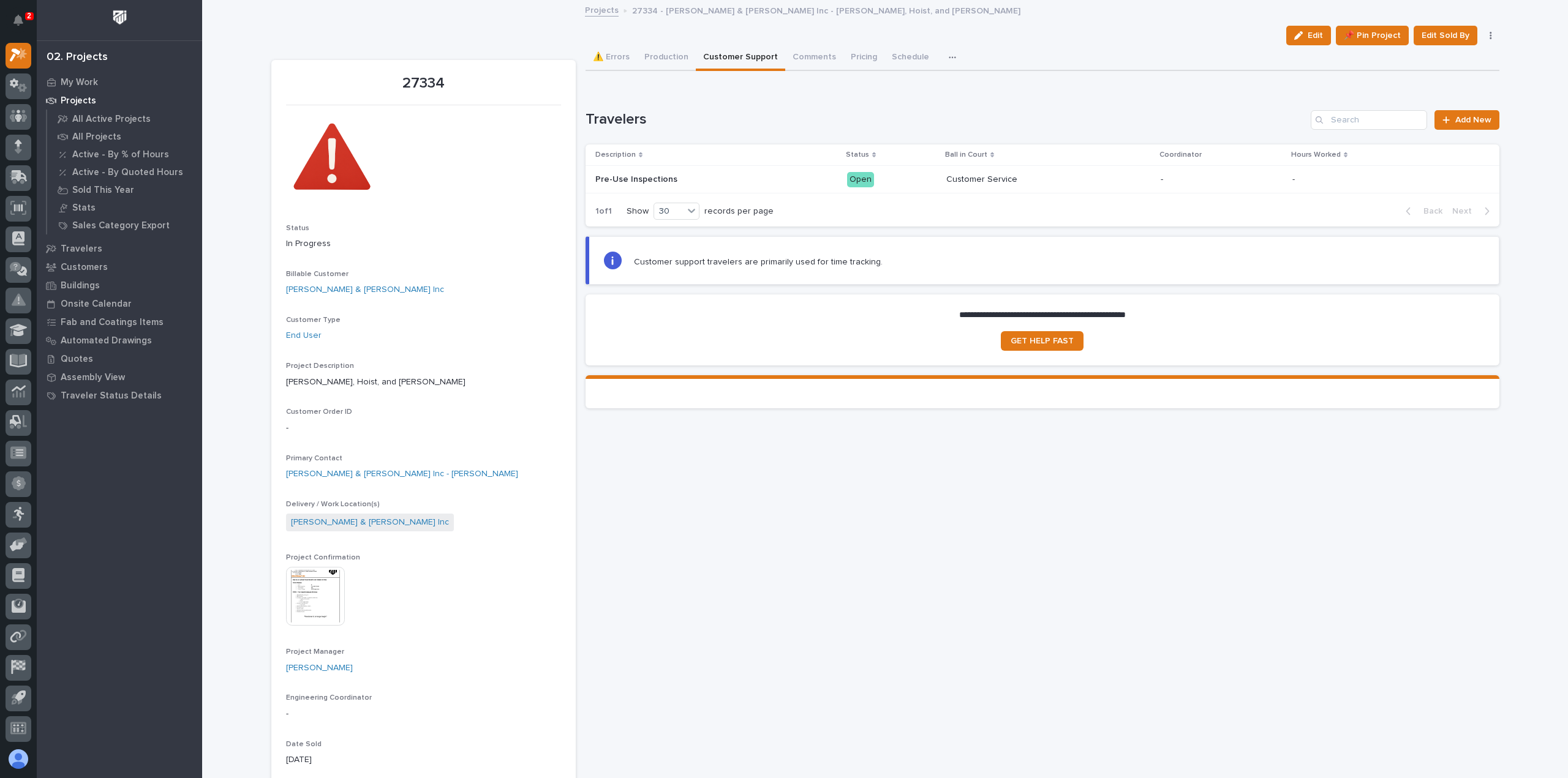
click at [751, 180] on p at bounding box center [703, 180] width 215 height 11
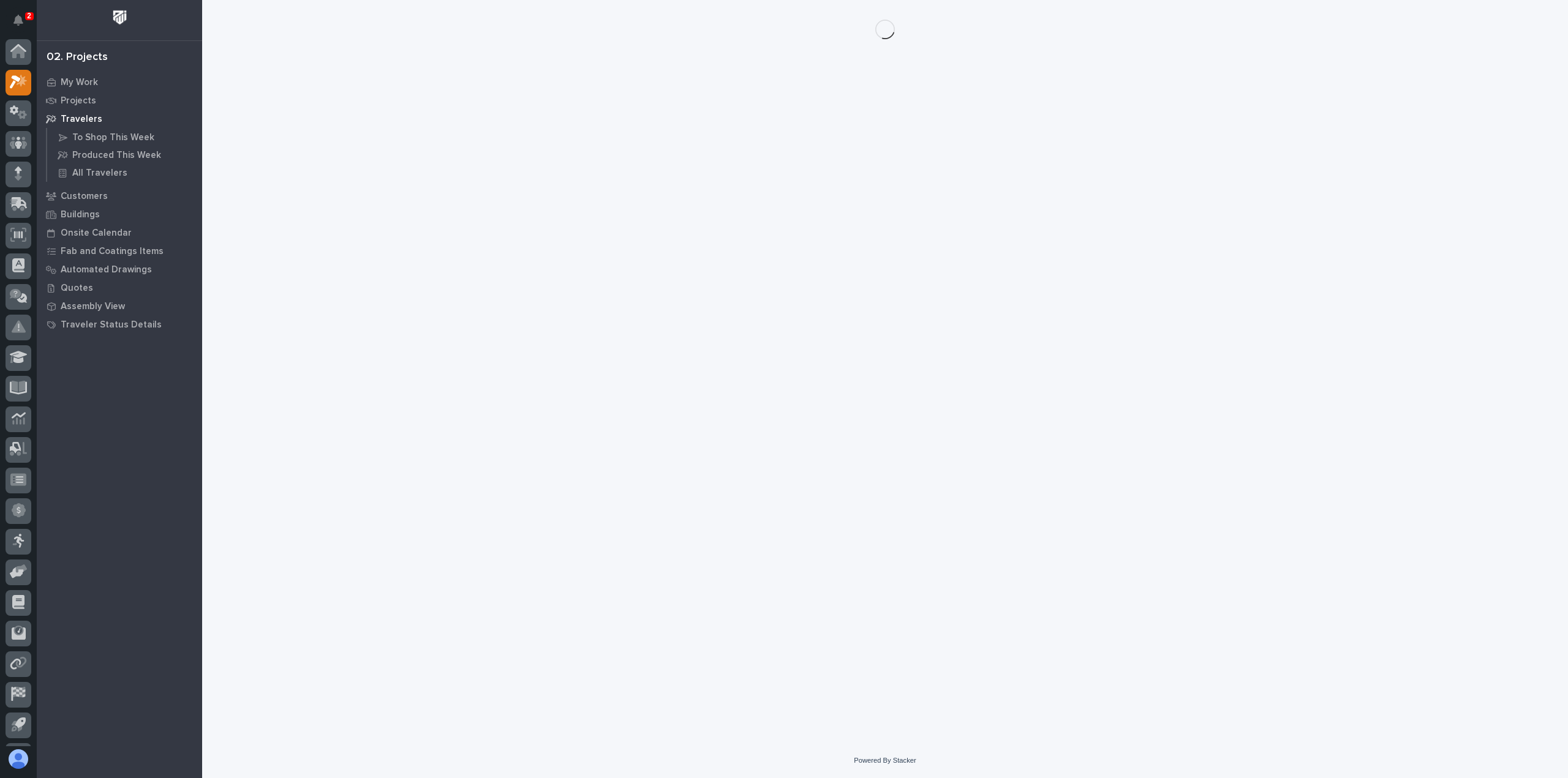
scroll to position [27, 0]
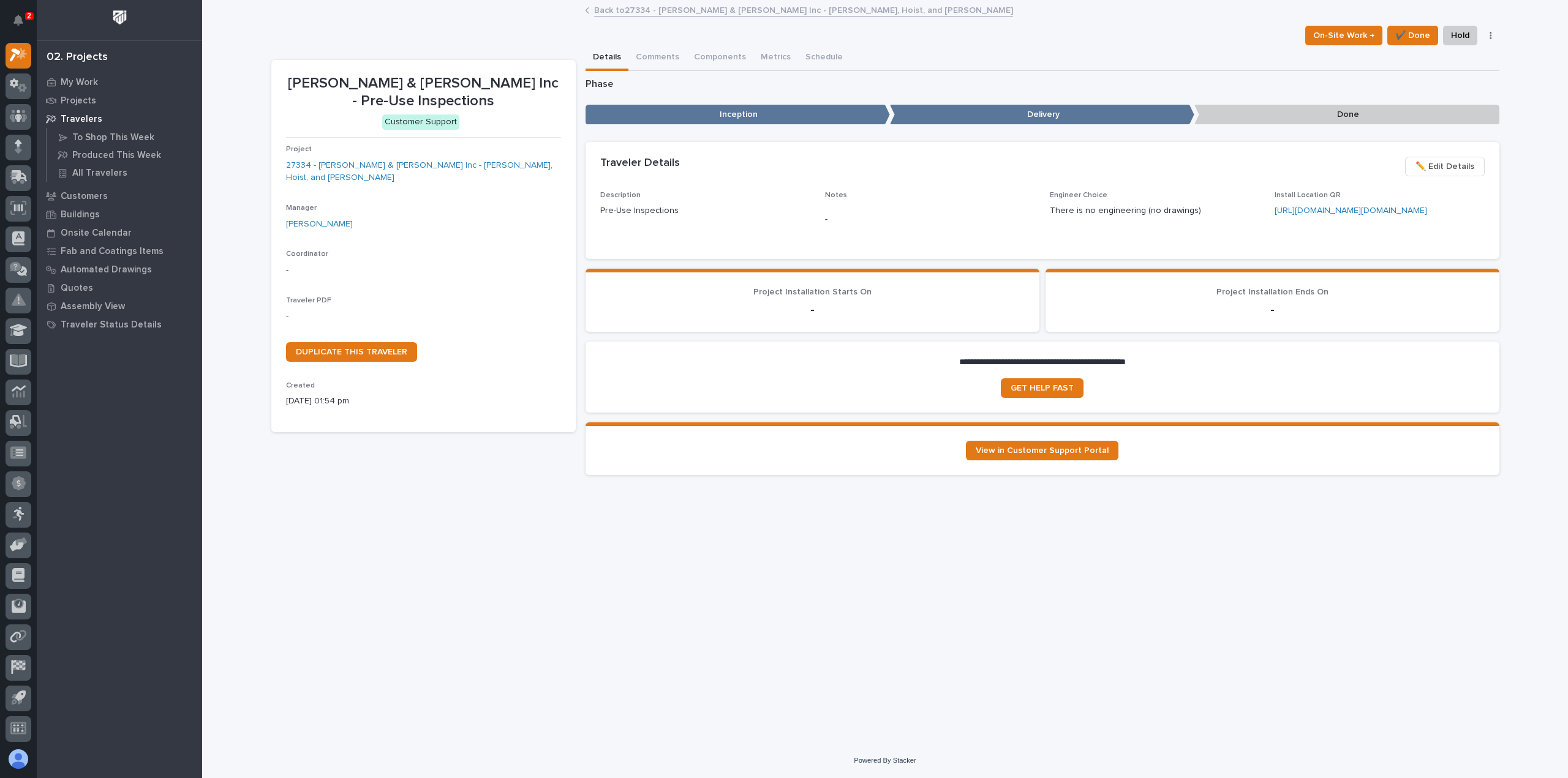
click at [1490, 36] on icon "button" at bounding box center [1491, 35] width 3 height 9
click at [1434, 58] on button "Cancel" at bounding box center [1442, 60] width 103 height 20
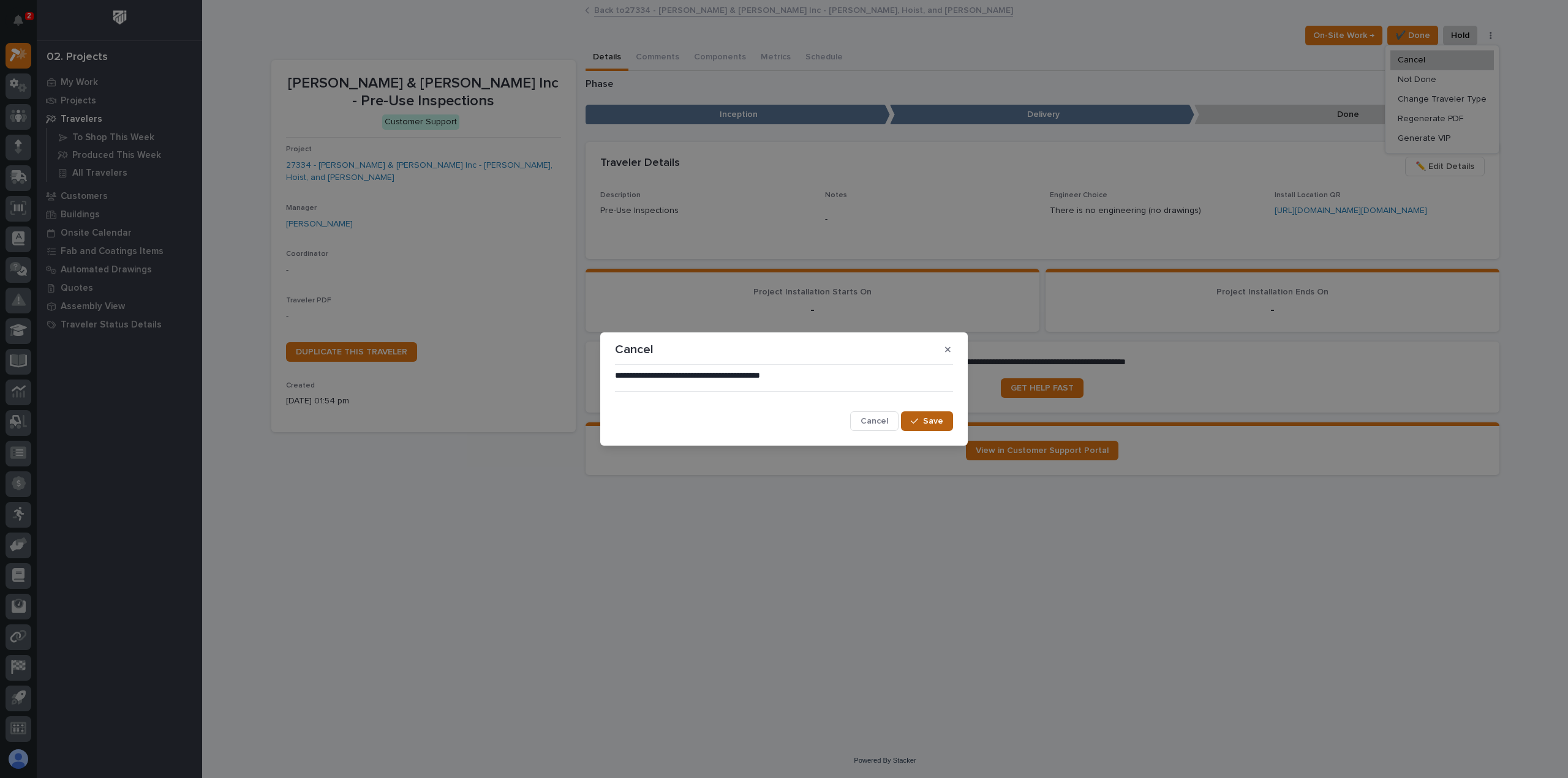
click at [941, 414] on button "Save" at bounding box center [927, 421] width 52 height 20
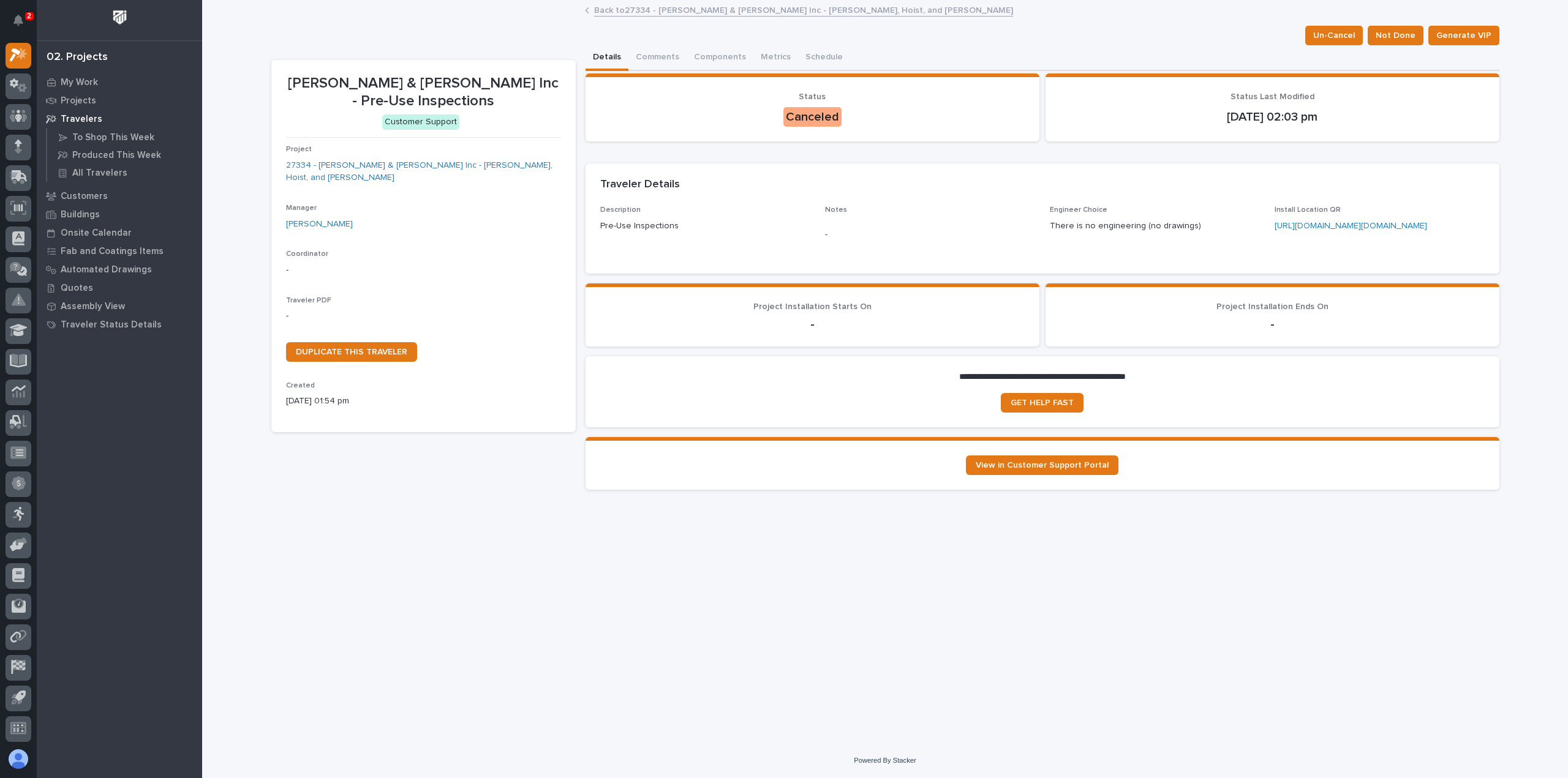
click at [613, 6] on link "Back to 27334 - Smith & Loveless Inc - Jib Crane, Hoist, and Trolley" at bounding box center [804, 9] width 419 height 14
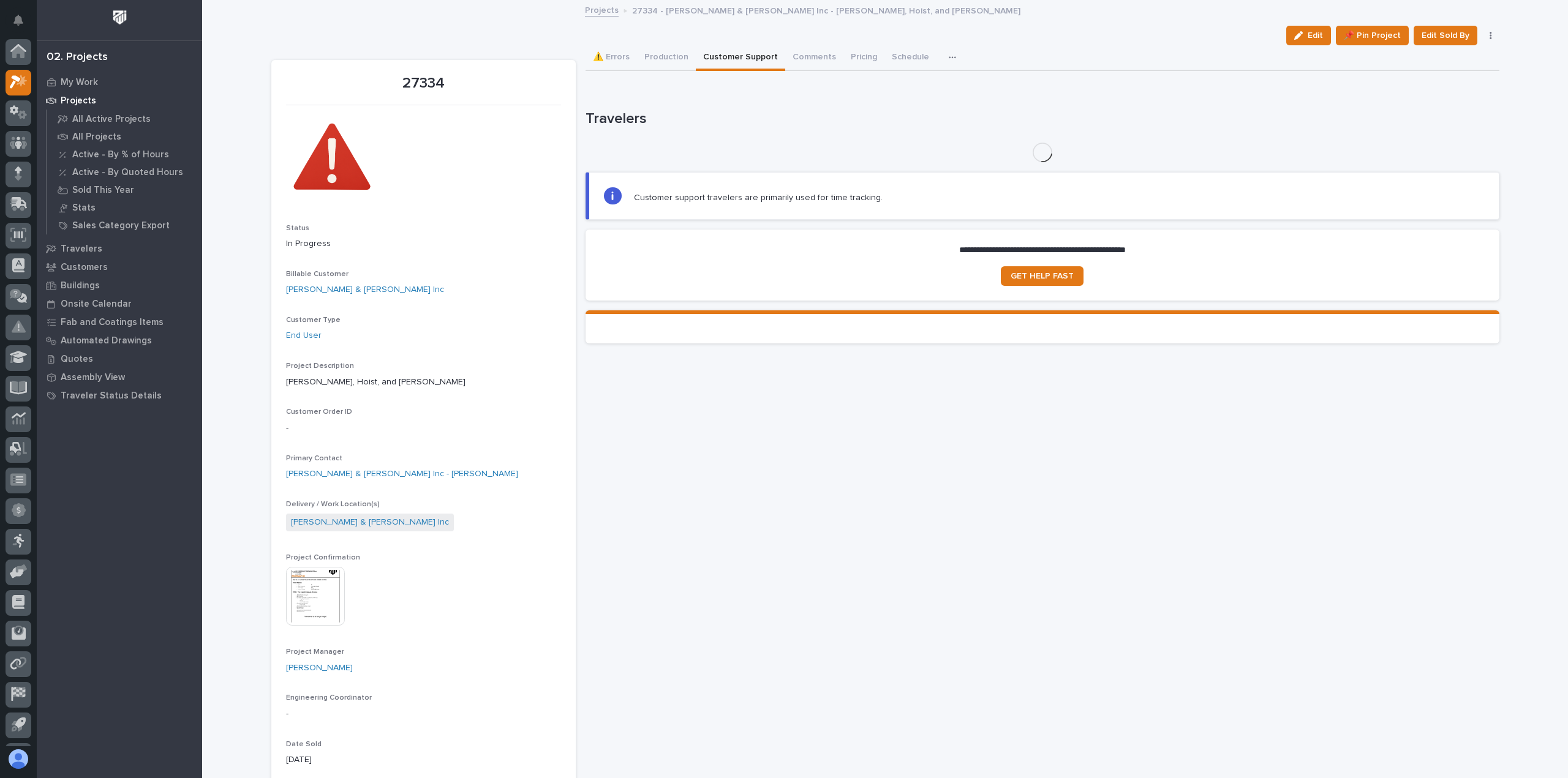
scroll to position [27, 0]
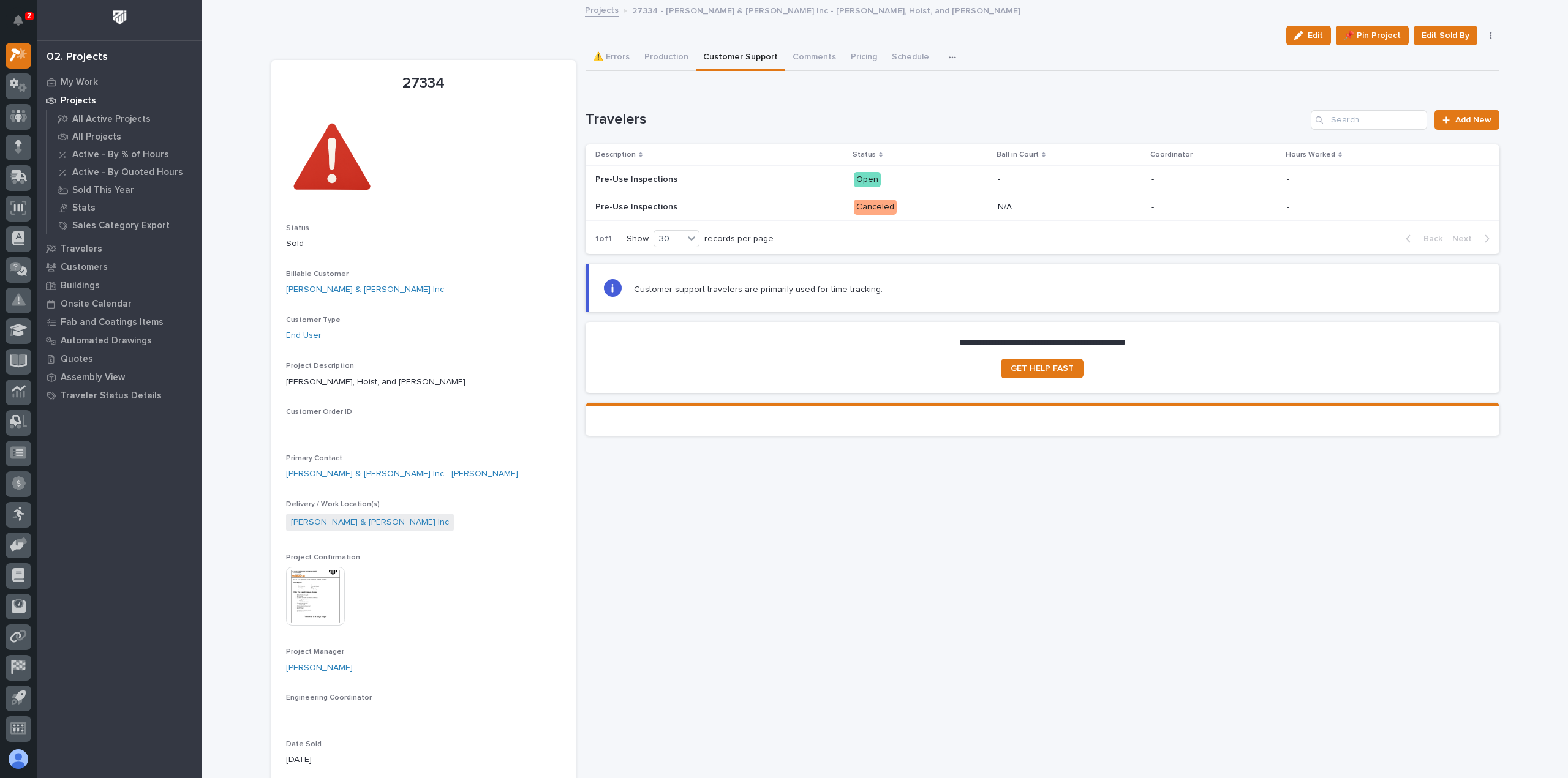
click at [639, 44] on div "Edit 📌 Pin Project Edit Sold By Cancel 🗑️ Delete" at bounding box center [886, 36] width 1228 height 20
click at [646, 52] on button "Production" at bounding box center [666, 58] width 59 height 26
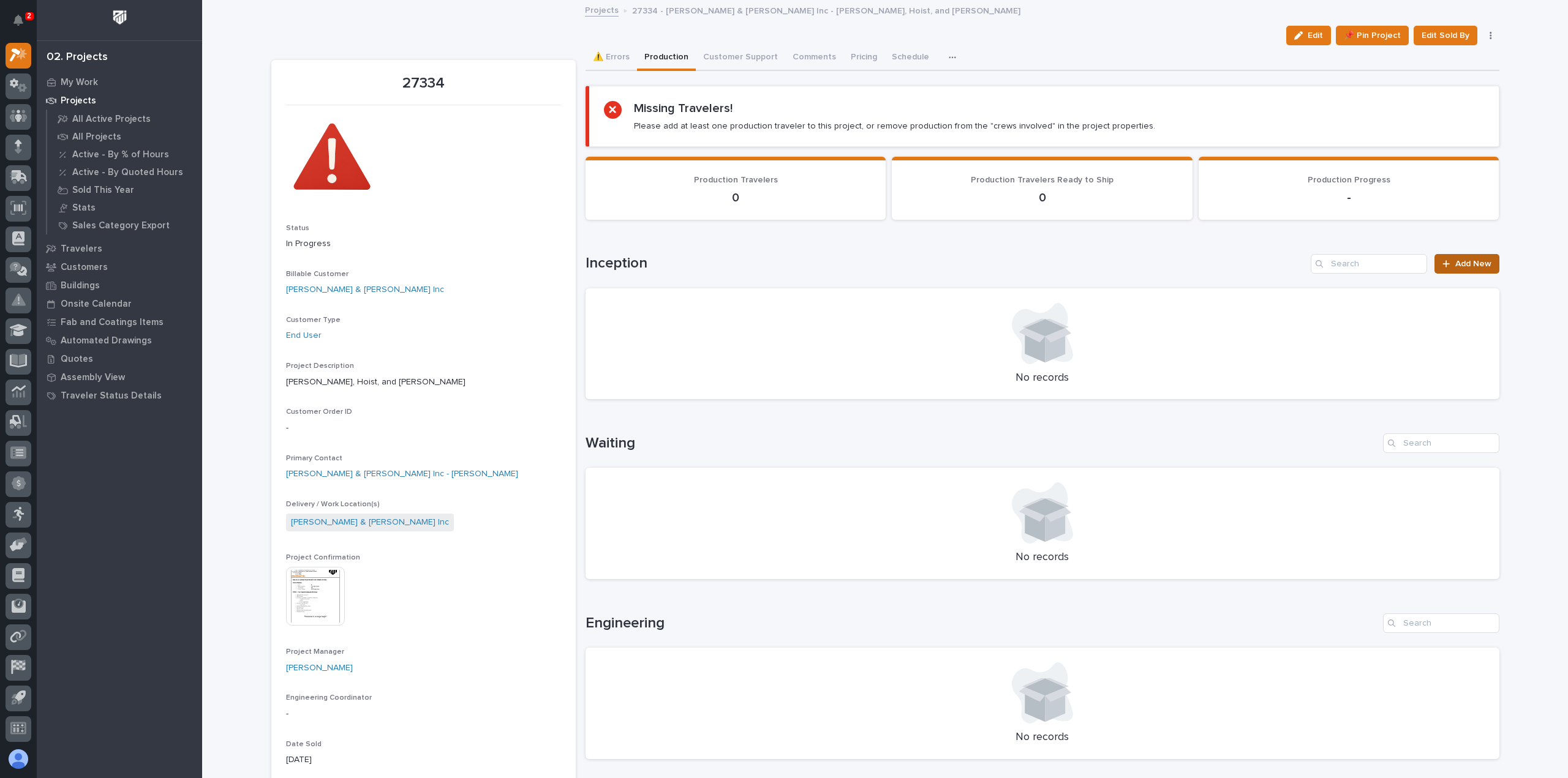
click at [1468, 264] on span "Add New" at bounding box center [1473, 264] width 36 height 9
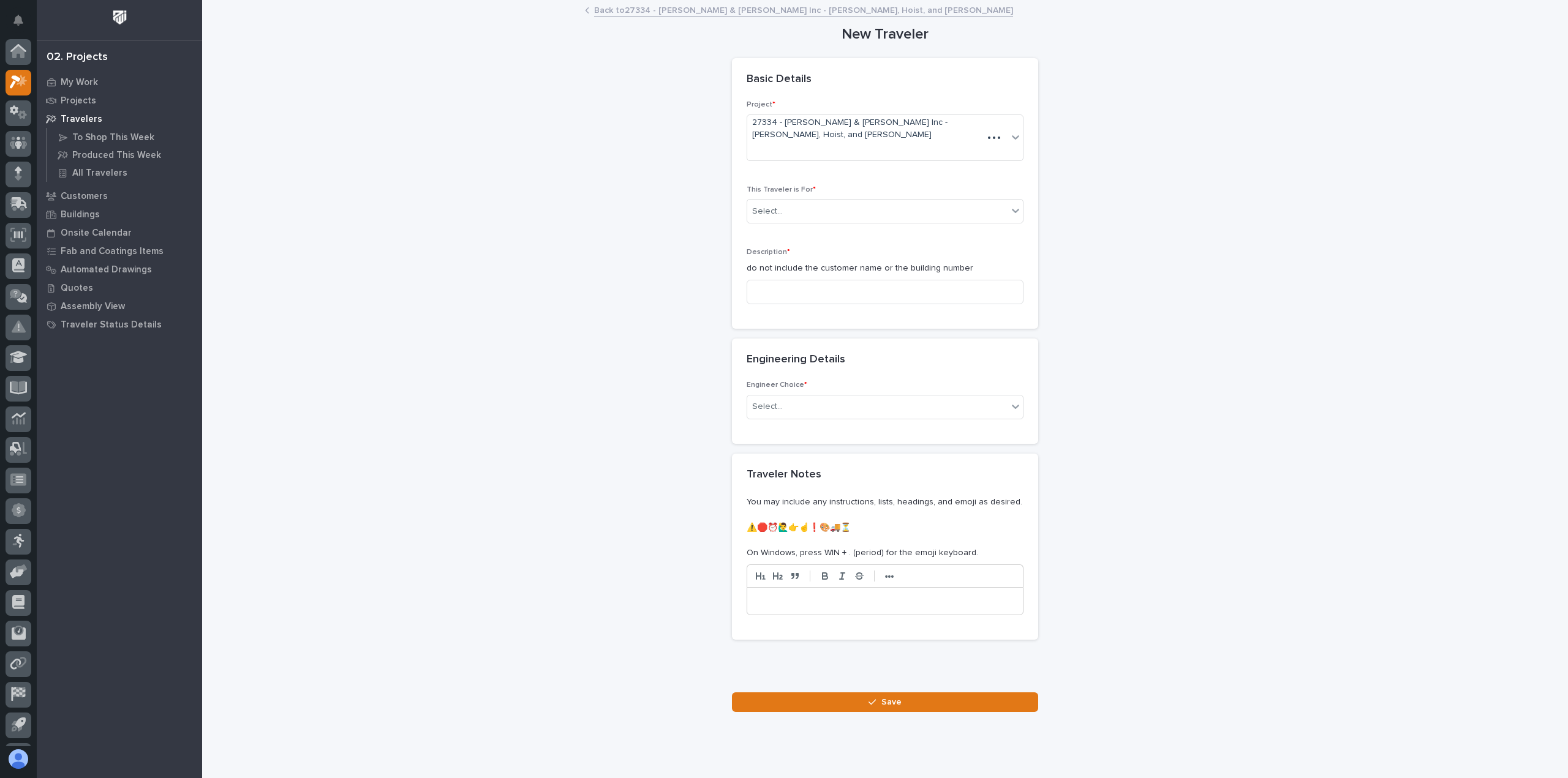
scroll to position [27, 0]
click at [839, 201] on div "Select..." at bounding box center [877, 211] width 260 height 21
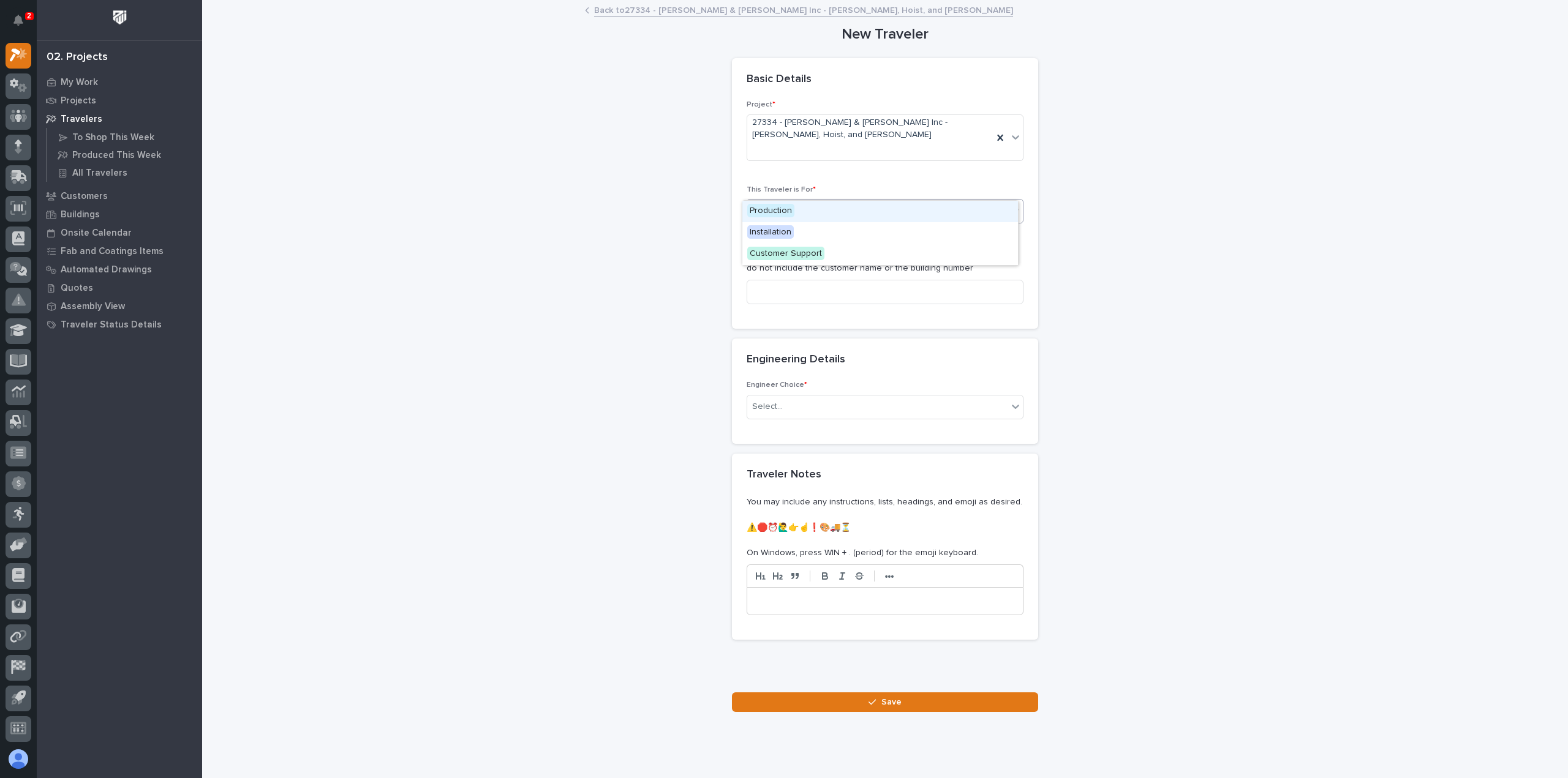
click at [817, 215] on div "Production" at bounding box center [880, 211] width 276 height 21
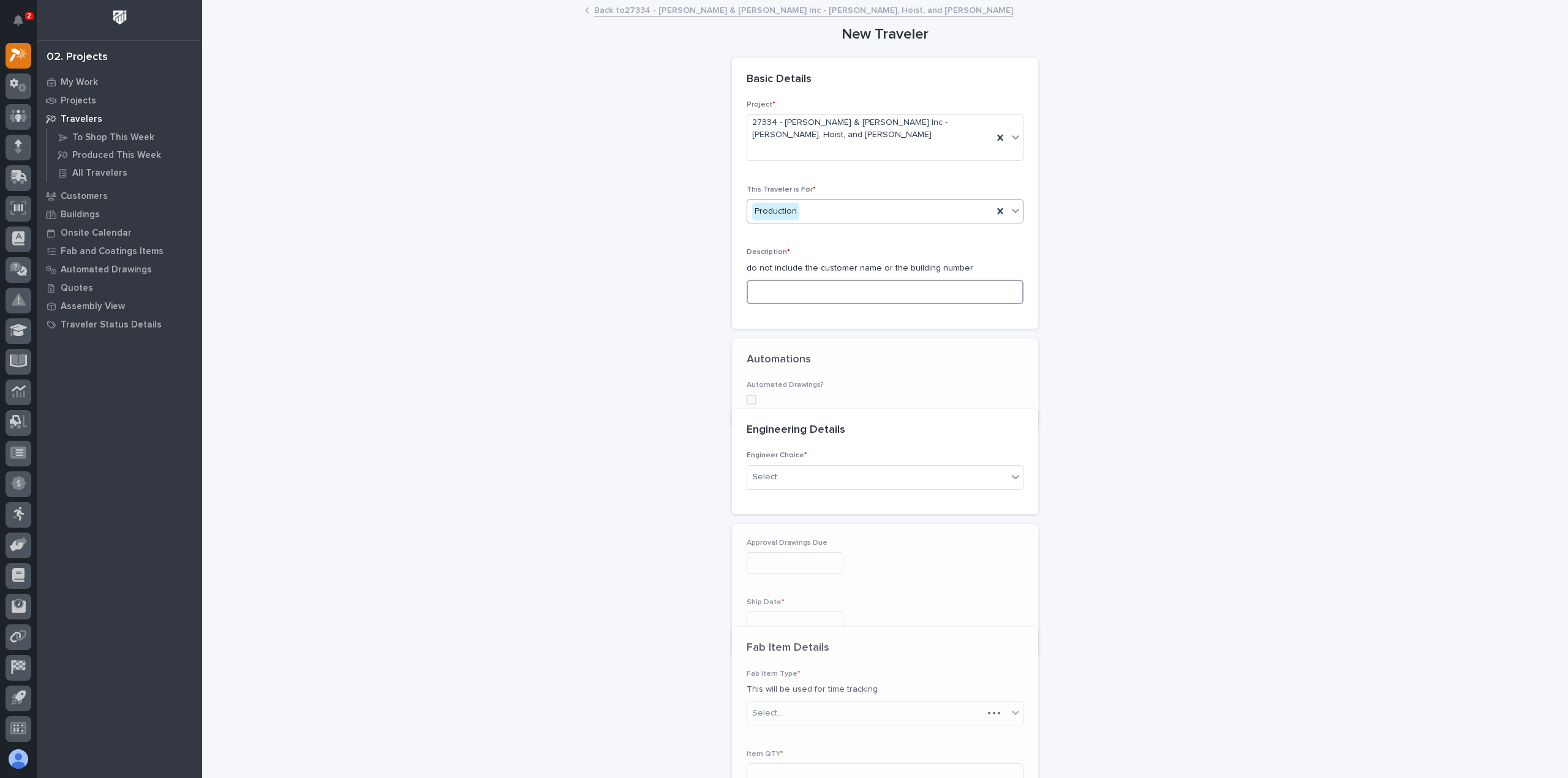
click at [780, 280] on input at bounding box center [885, 292] width 277 height 24
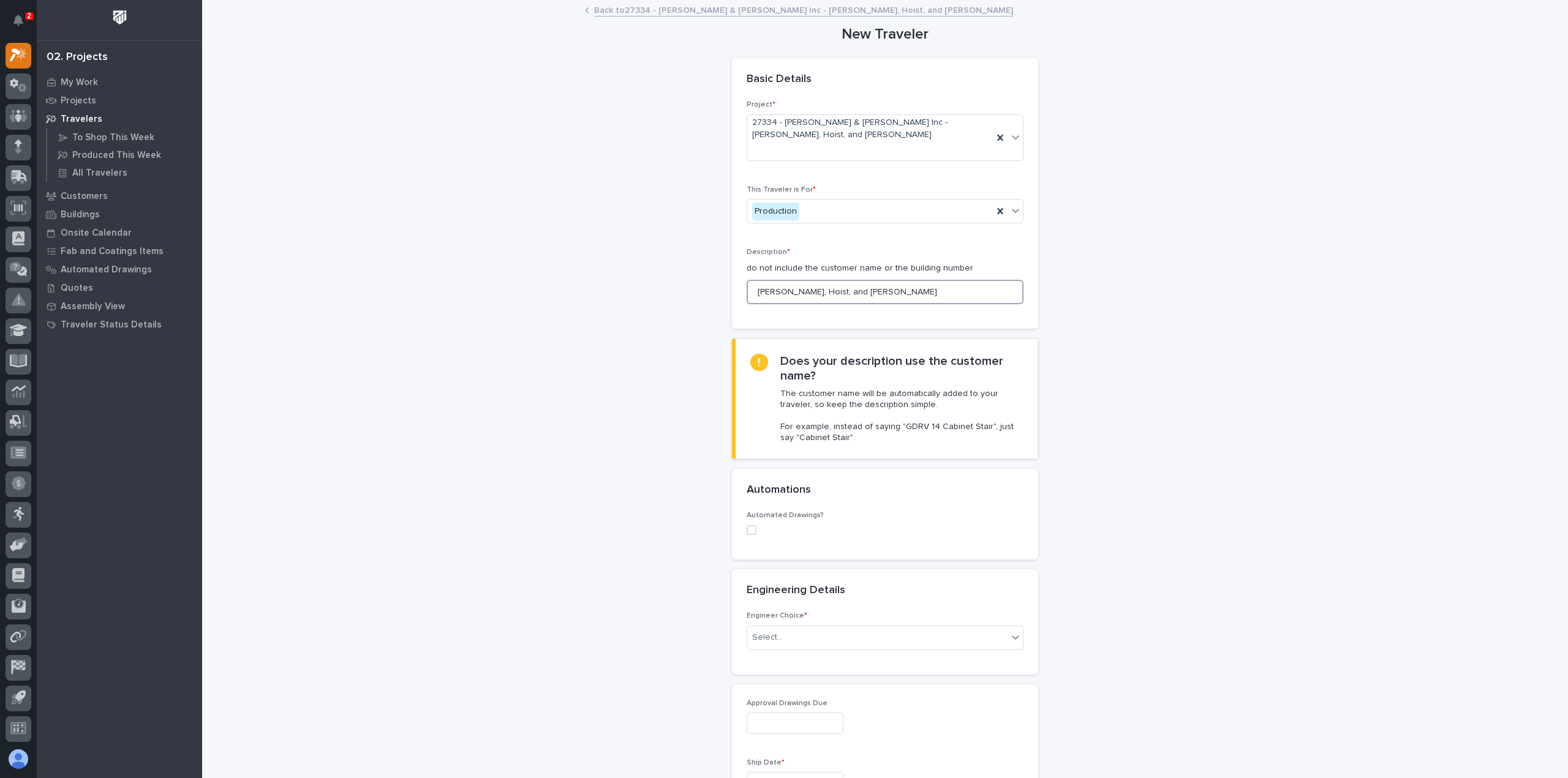
type input "[PERSON_NAME], Hoist, and [PERSON_NAME]"
click at [748, 511] on div "Automated Drawings?" at bounding box center [885, 528] width 277 height 33
click at [747, 525] on span at bounding box center [751, 530] width 10 height 10
click at [778, 598] on div "Select..." at bounding box center [885, 610] width 277 height 24
type input "*****"
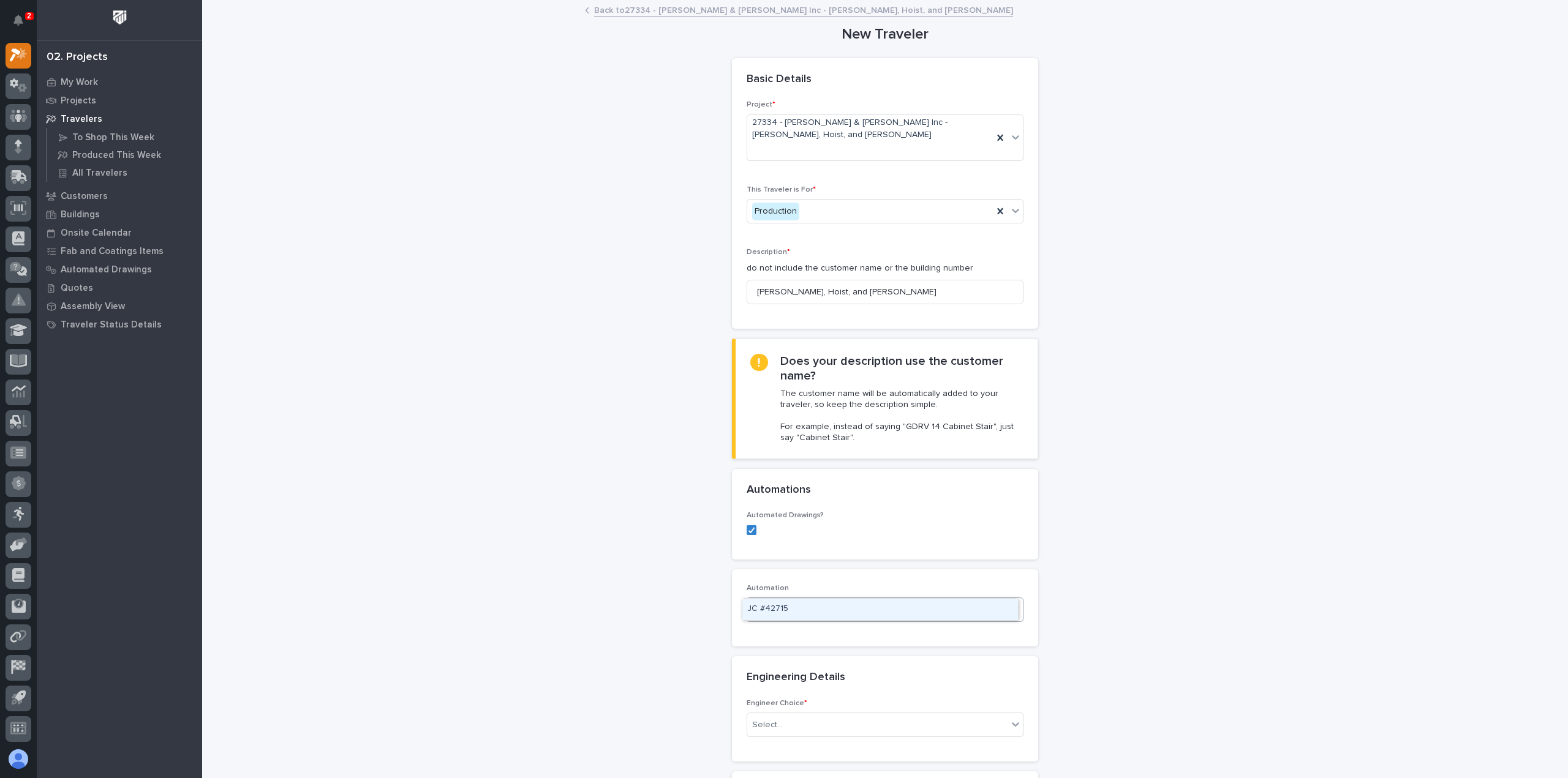
click at [785, 602] on div "JC #42715" at bounding box center [880, 609] width 276 height 21
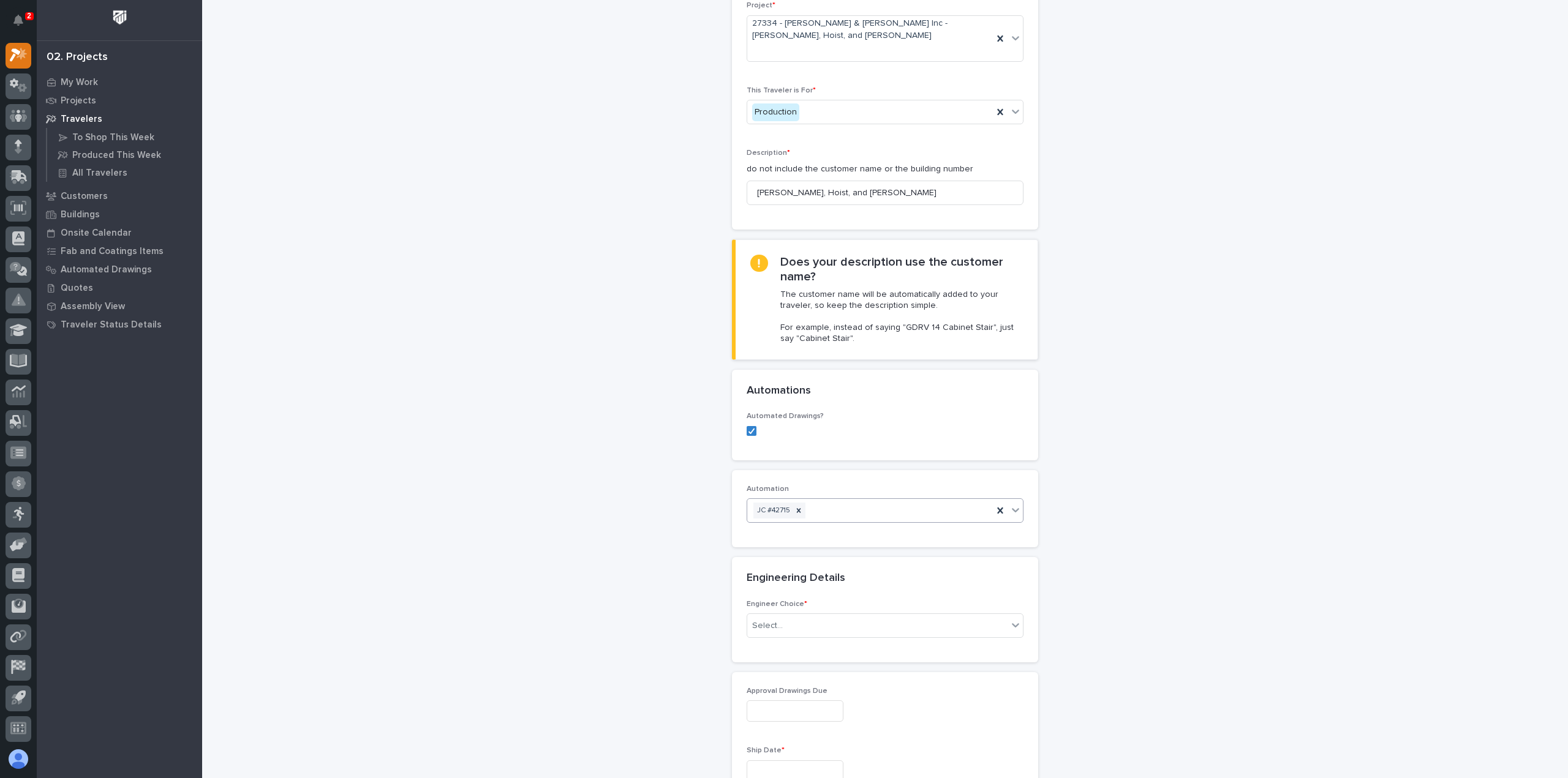
scroll to position [183, 0]
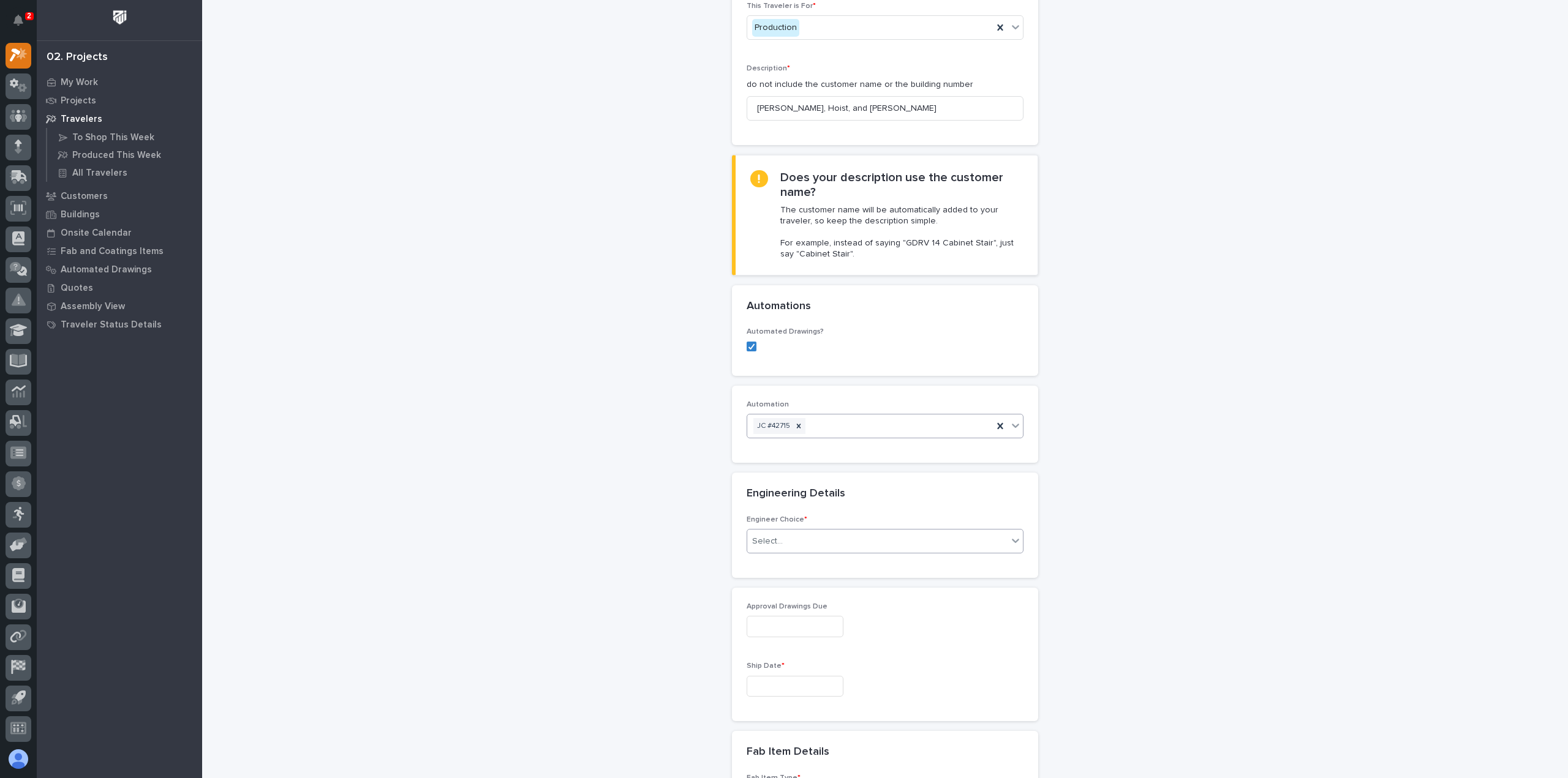
click at [790, 532] on div "Select..." at bounding box center [877, 542] width 260 height 21
click at [811, 579] on div "I know who will draw this" at bounding box center [880, 583] width 276 height 21
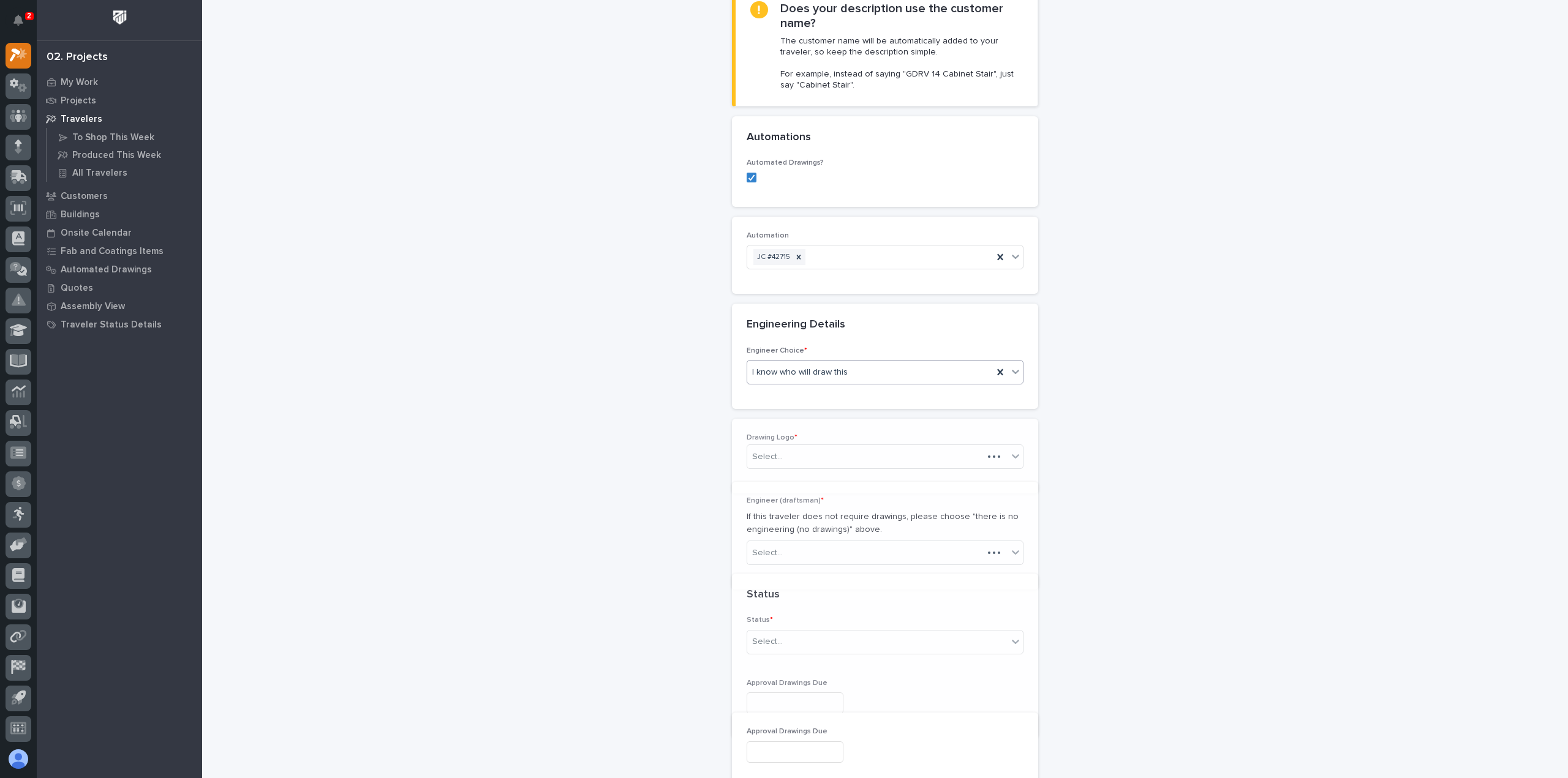
scroll to position [371, 0]
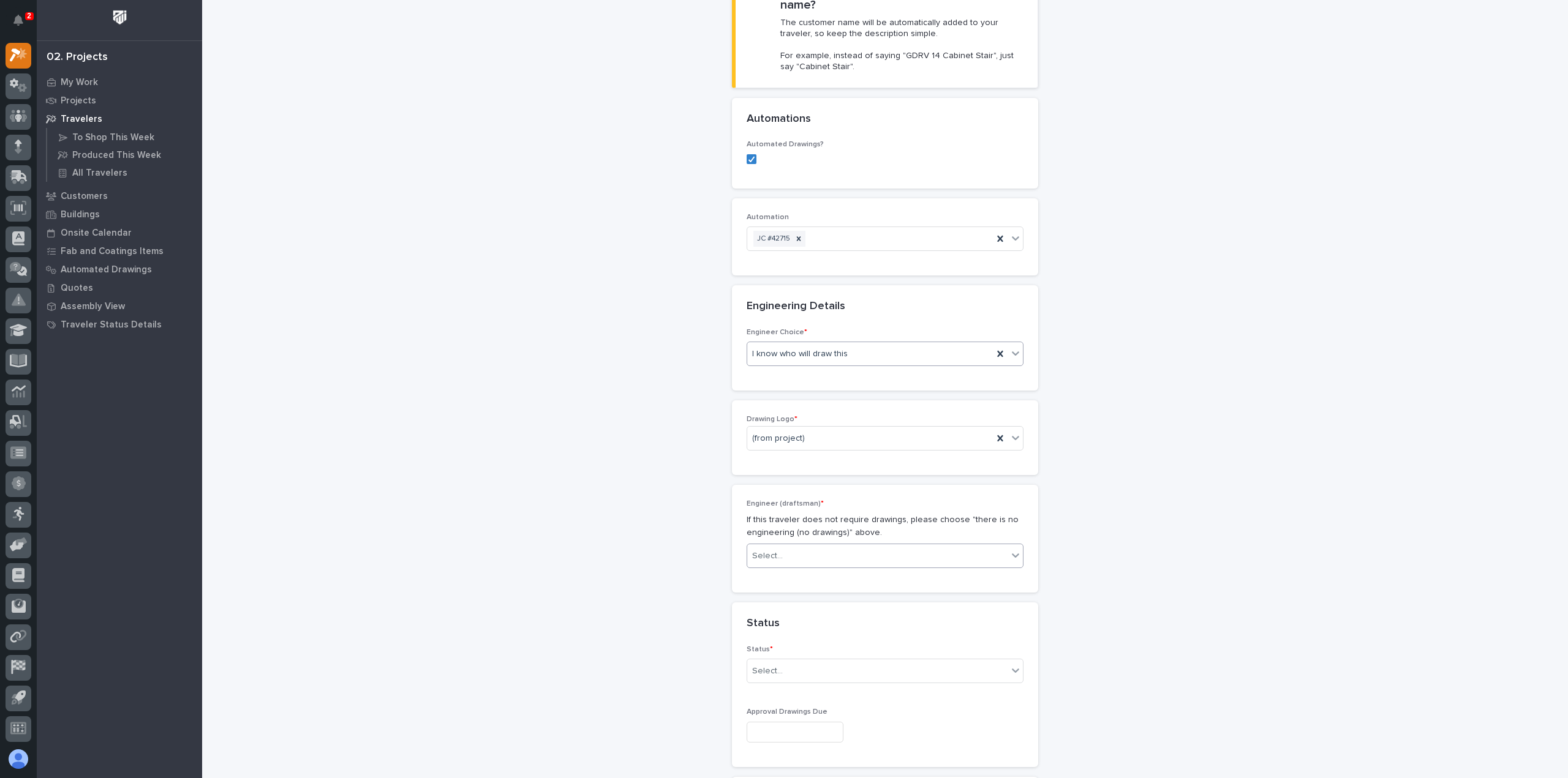
drag, startPoint x: 800, startPoint y: 528, endPoint x: 798, endPoint y: 541, distance: 13.2
click at [802, 546] on div "Select..." at bounding box center [877, 556] width 260 height 21
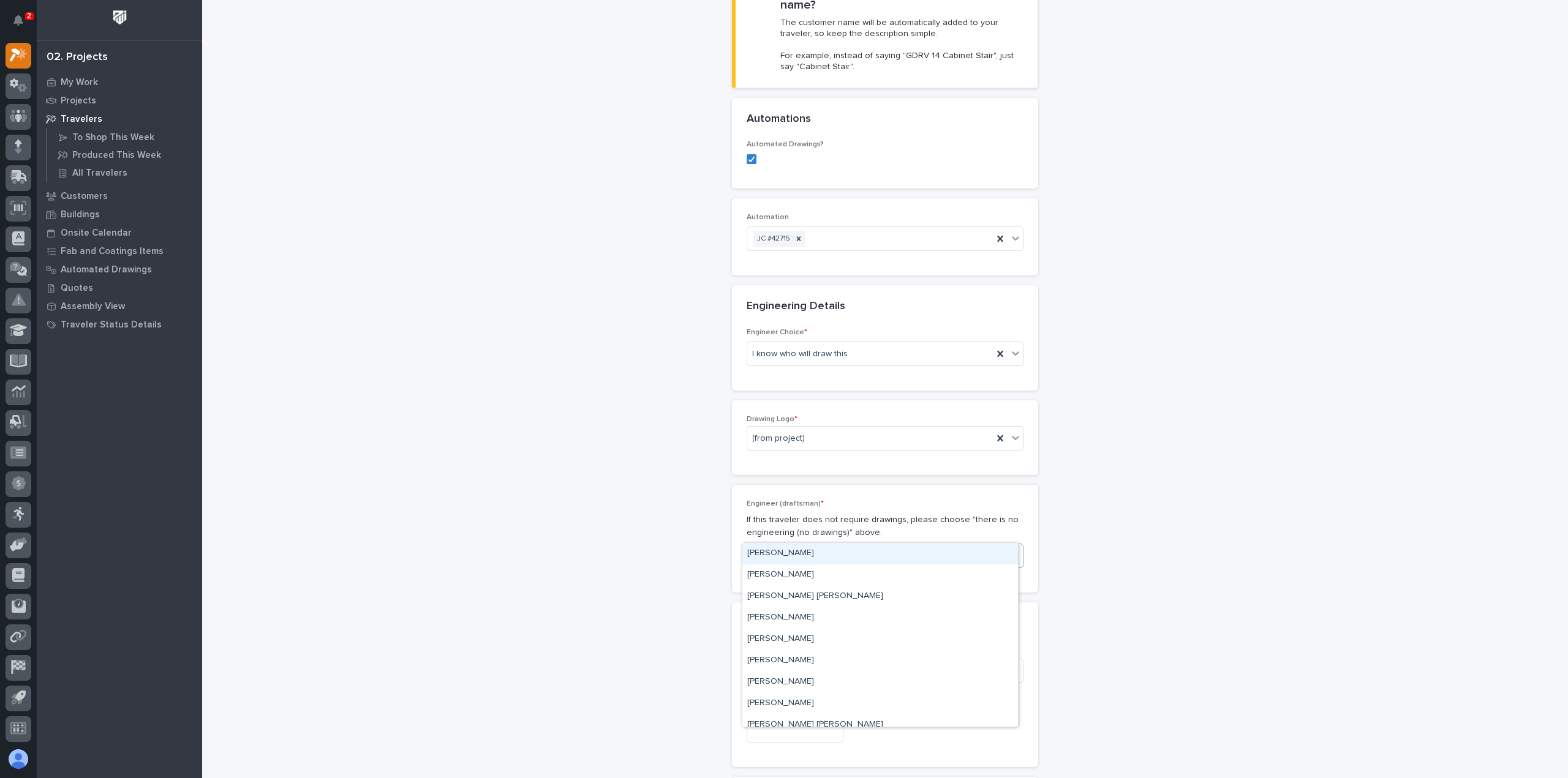
type input "***"
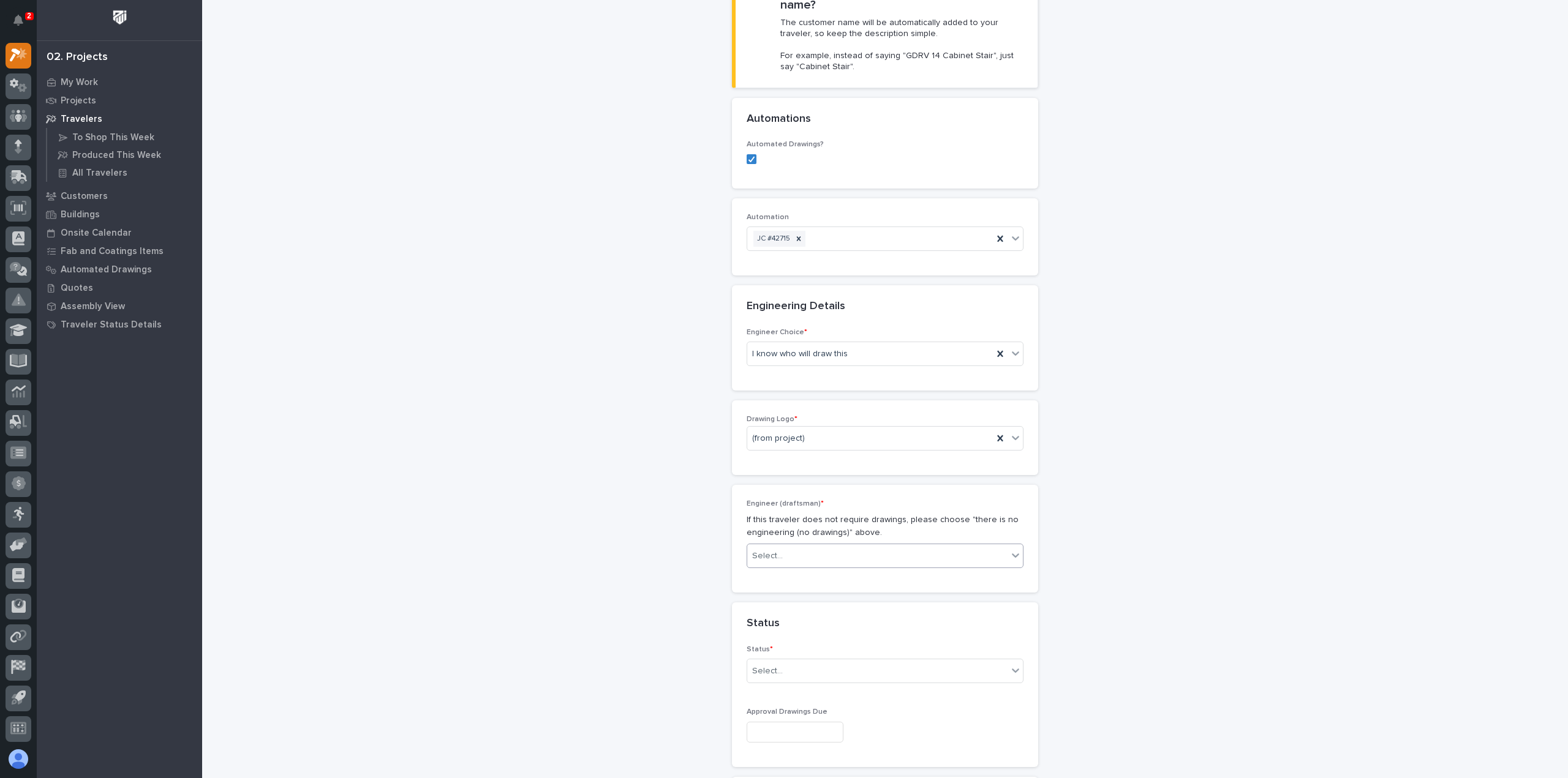
click at [798, 544] on div "Select..." at bounding box center [885, 556] width 277 height 24
click at [792, 546] on div "Select..." at bounding box center [877, 556] width 260 height 21
click at [801, 590] on div "[PERSON_NAME]" at bounding box center [880, 587] width 276 height 21
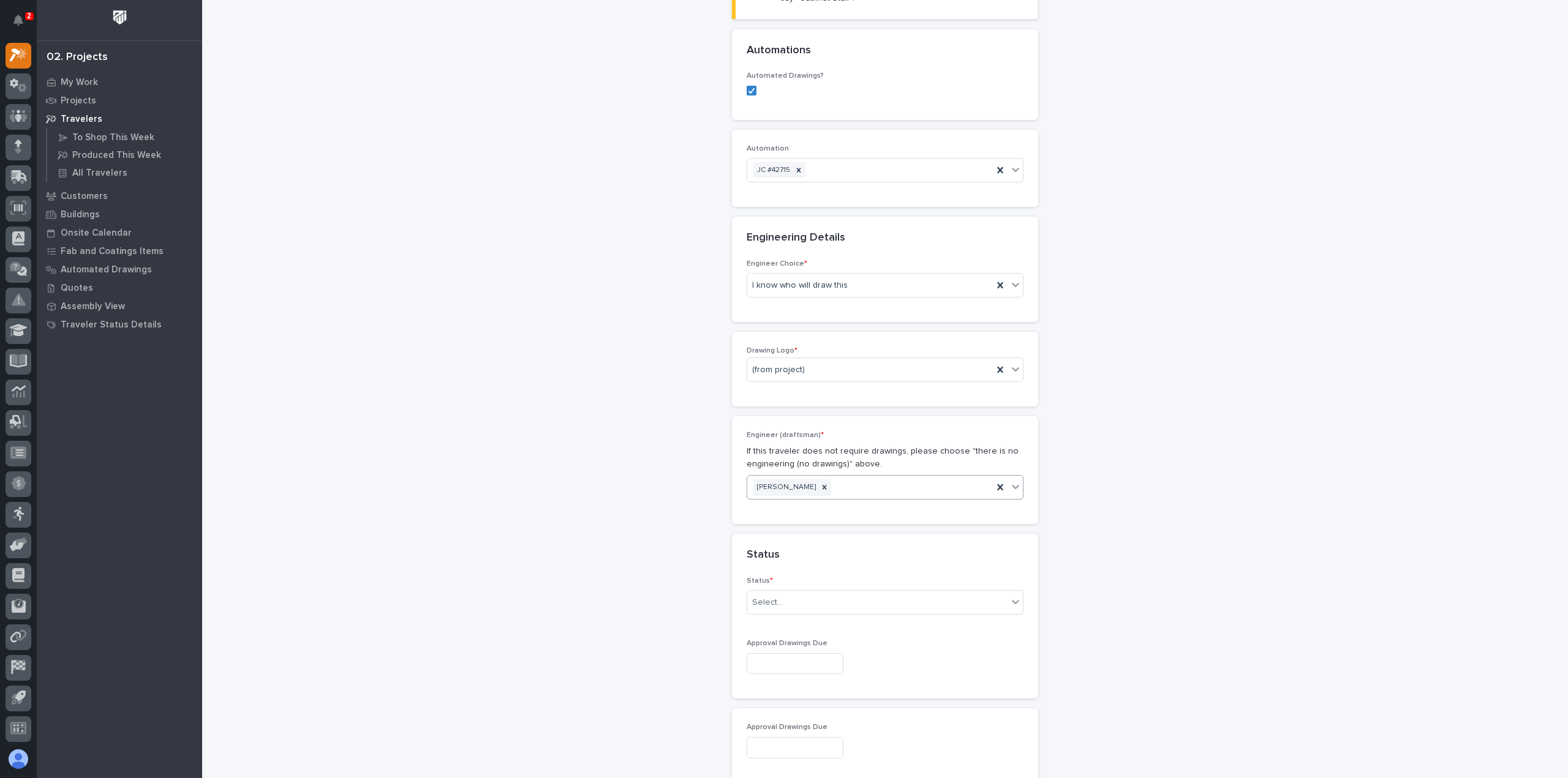
scroll to position [493, 0]
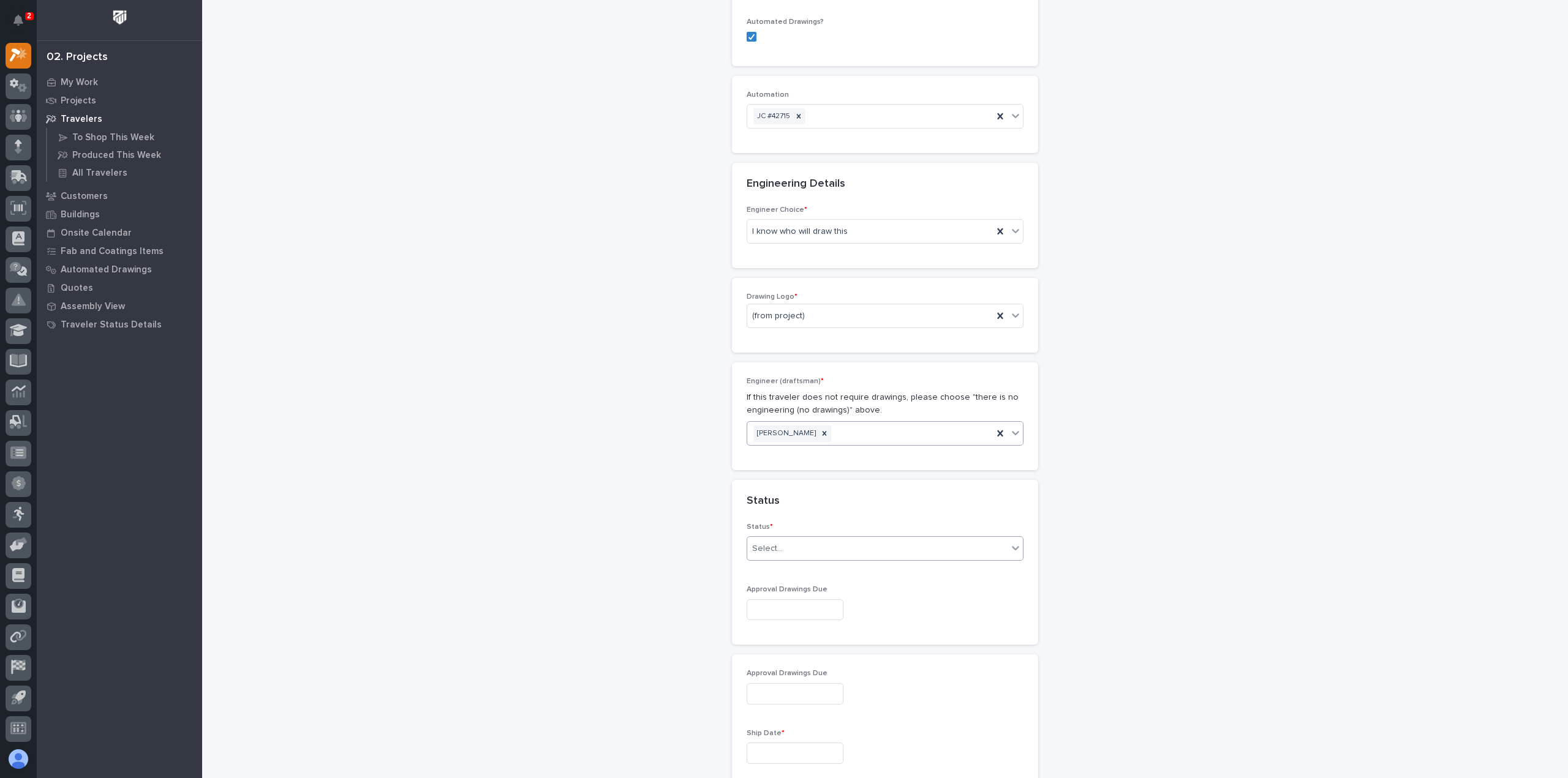
click at [776, 542] on div "Select..." at bounding box center [768, 548] width 30 height 13
click at [776, 546] on div "Sold (no traveler printed)" at bounding box center [880, 546] width 276 height 21
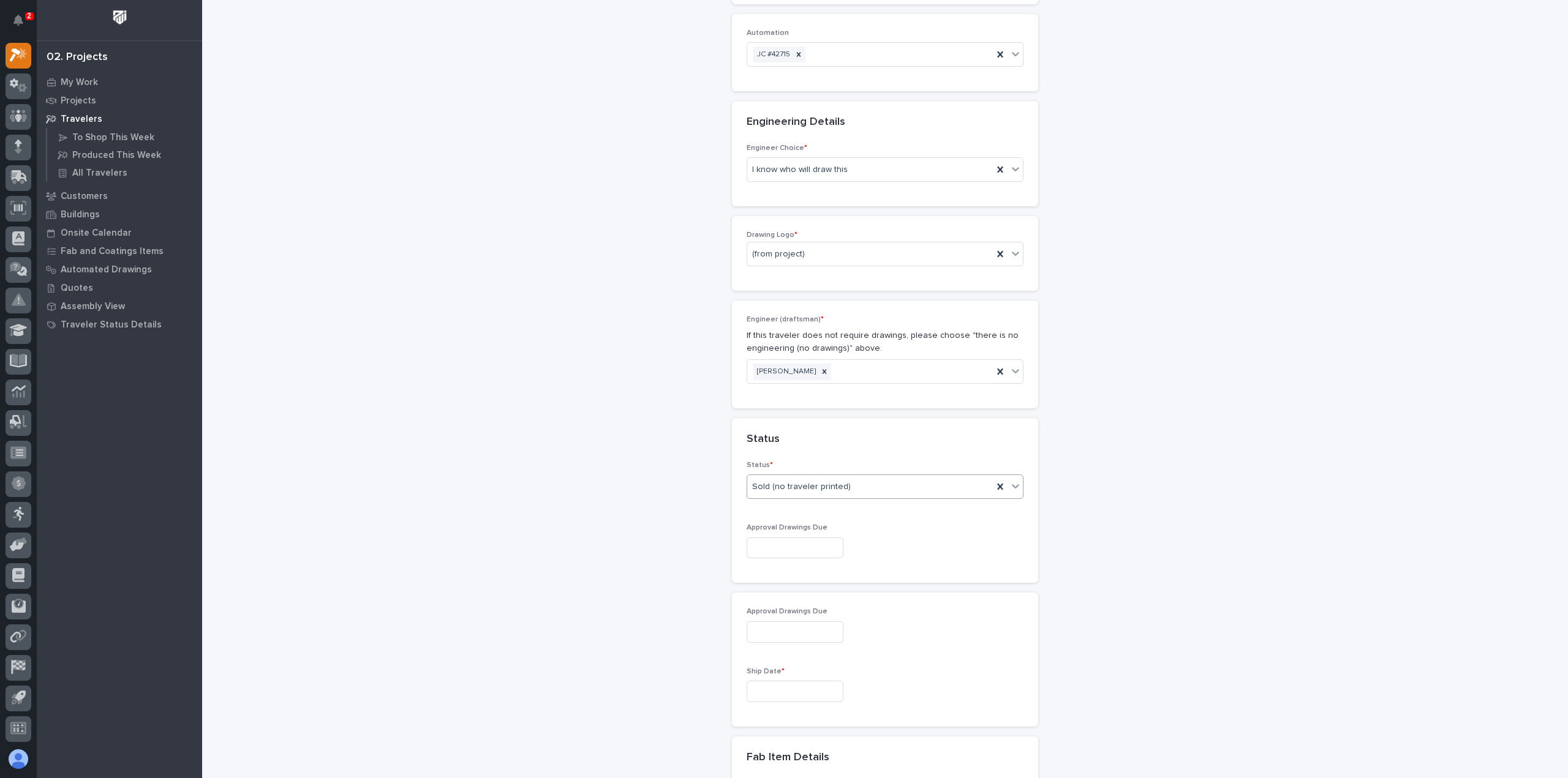
scroll to position [616, 0]
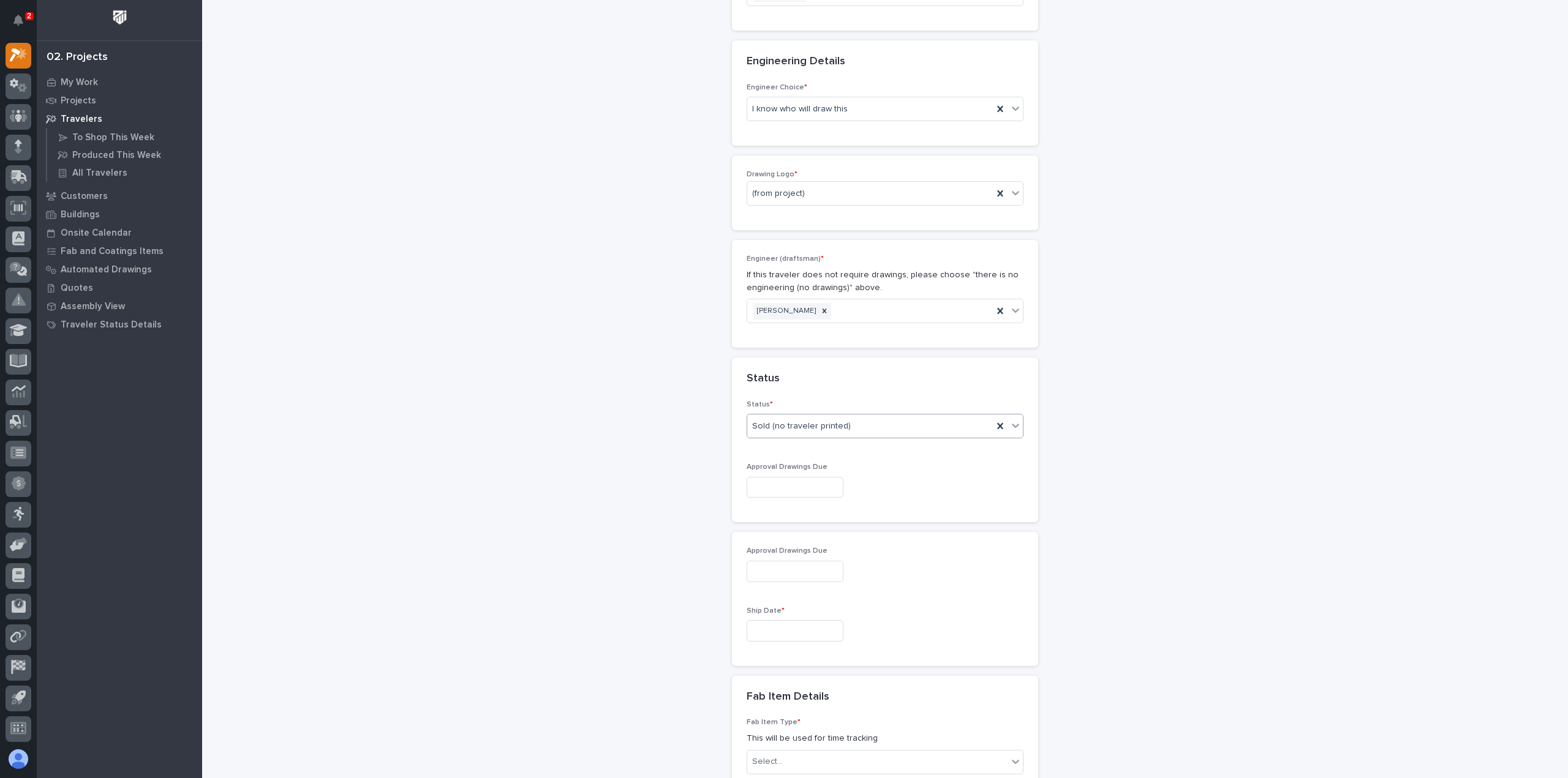
click at [785, 477] on input "text" at bounding box center [795, 487] width 97 height 21
click at [1239, 328] on div "New Traveler Loading... Saving… Loading... Saving… Basic Details Project * 2733…" at bounding box center [886, 410] width 1228 height 2049
click at [786, 477] on input "text" at bounding box center [795, 487] width 97 height 21
click at [538, 332] on div "New Traveler Loading... Saving… Loading... Saving… Basic Details Project * 2733…" at bounding box center [886, 410] width 1228 height 2049
click at [788, 620] on input "text" at bounding box center [795, 631] width 97 height 21
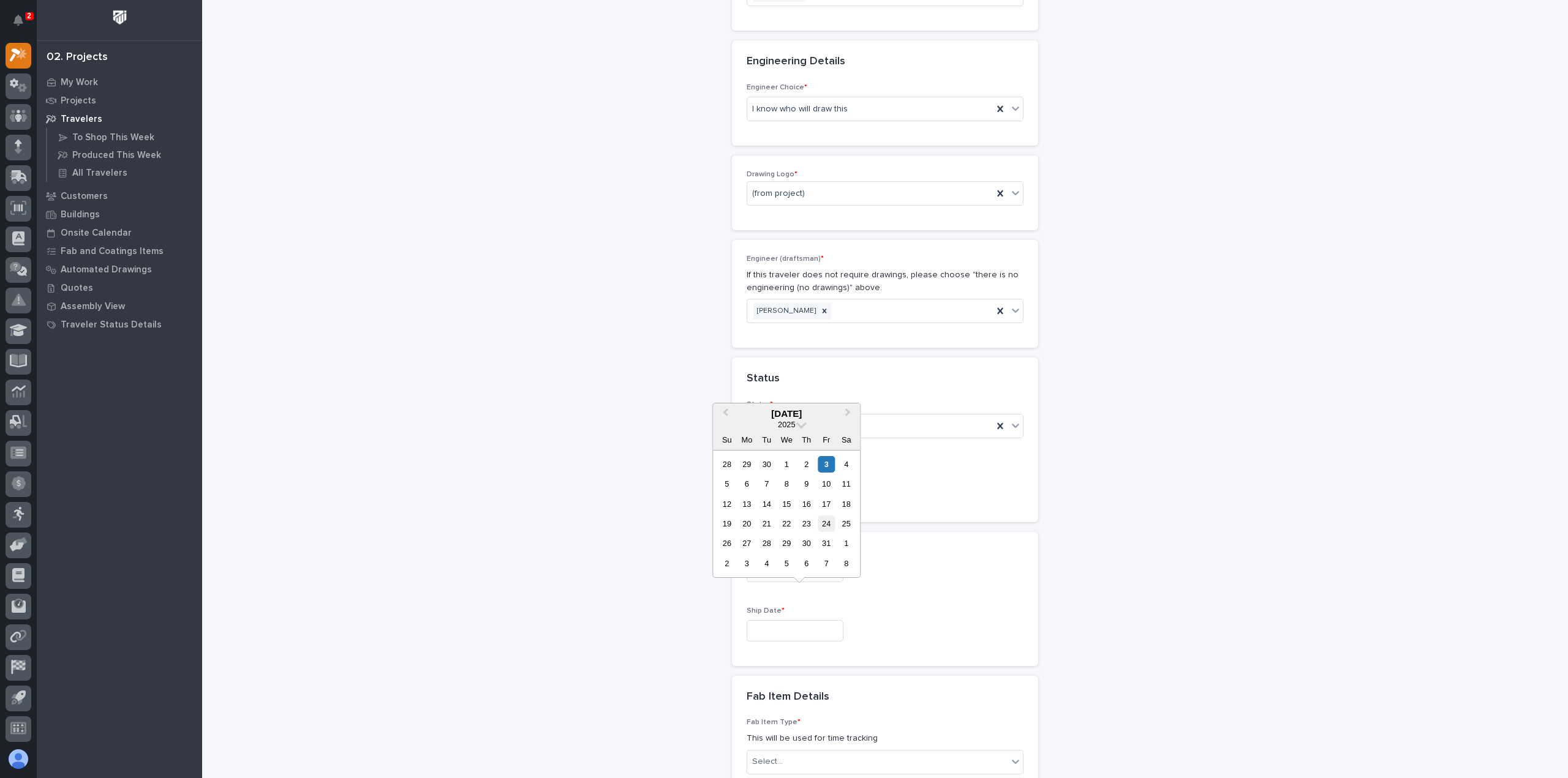
click at [826, 524] on div "24" at bounding box center [826, 524] width 17 height 17
type input "**********"
click at [1233, 529] on div "New Traveler Loading... Saving… Loading... Saving… Basic Details Project * 2733…" at bounding box center [886, 410] width 1228 height 2049
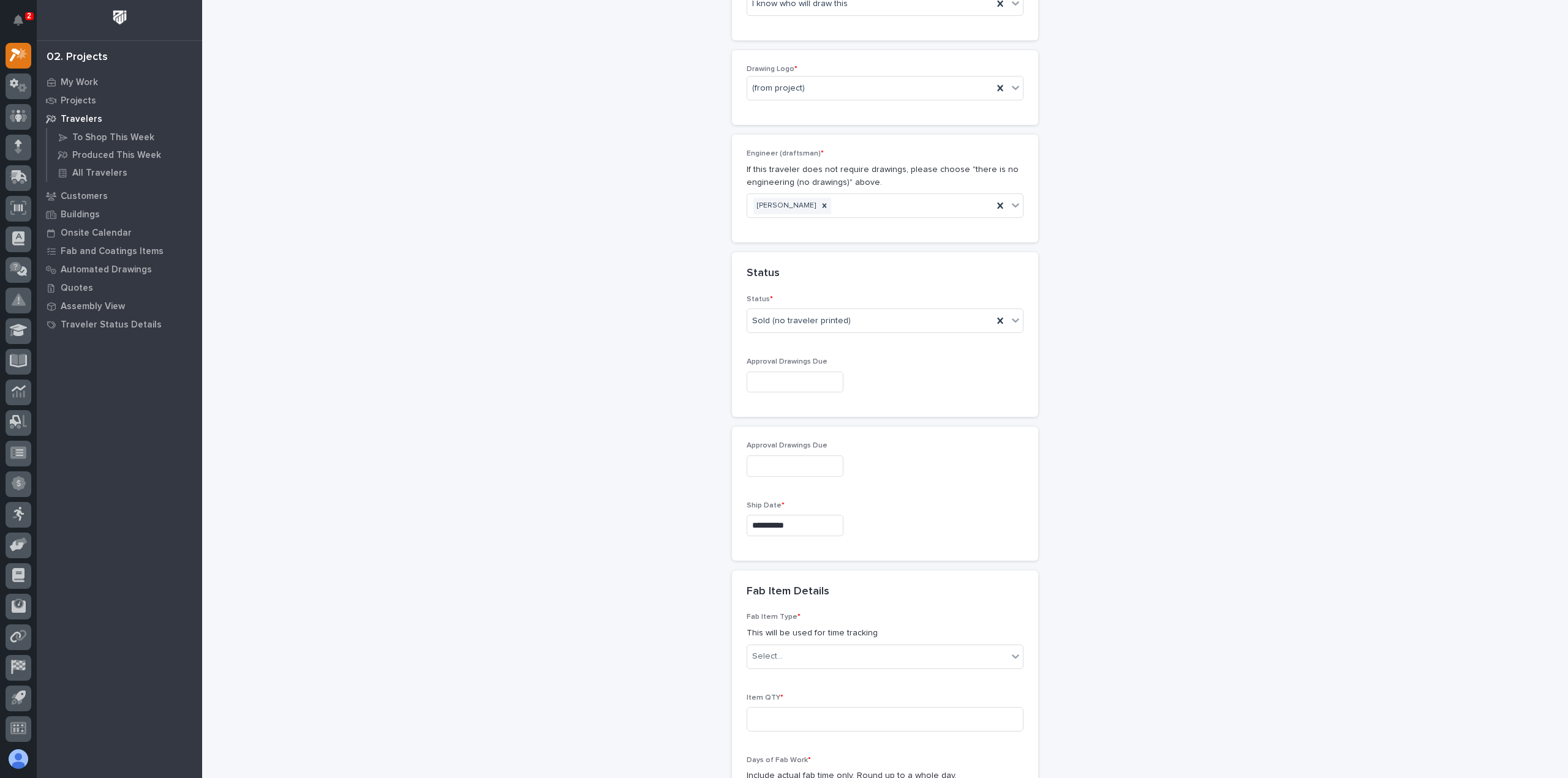
scroll to position [800, 0]
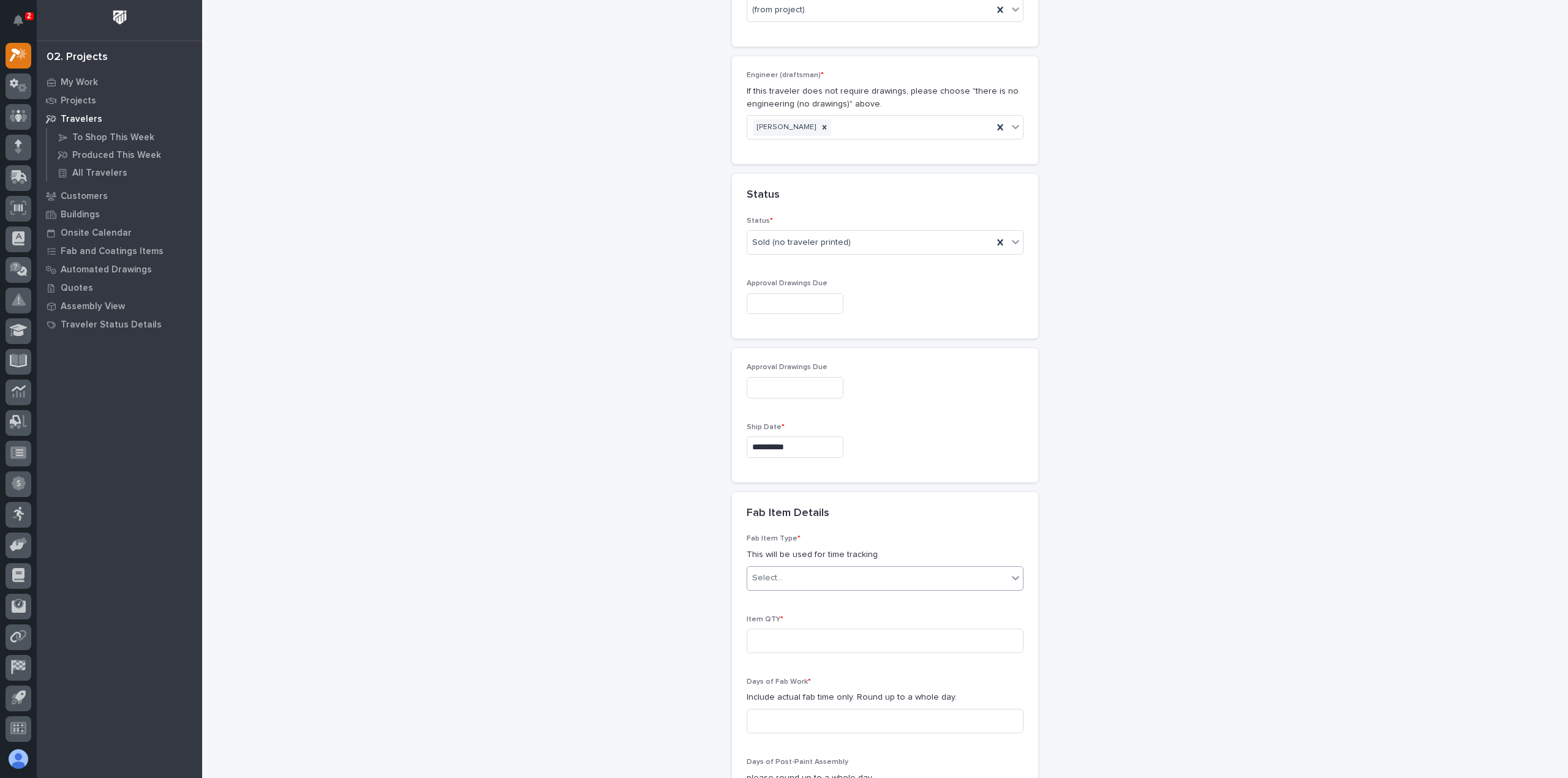
click at [844, 568] on div "Select..." at bounding box center [877, 578] width 260 height 21
type input "***"
click at [773, 596] on div "Jib Crane - Wall Mounted" at bounding box center [880, 595] width 276 height 21
click at [776, 629] on input at bounding box center [885, 641] width 277 height 24
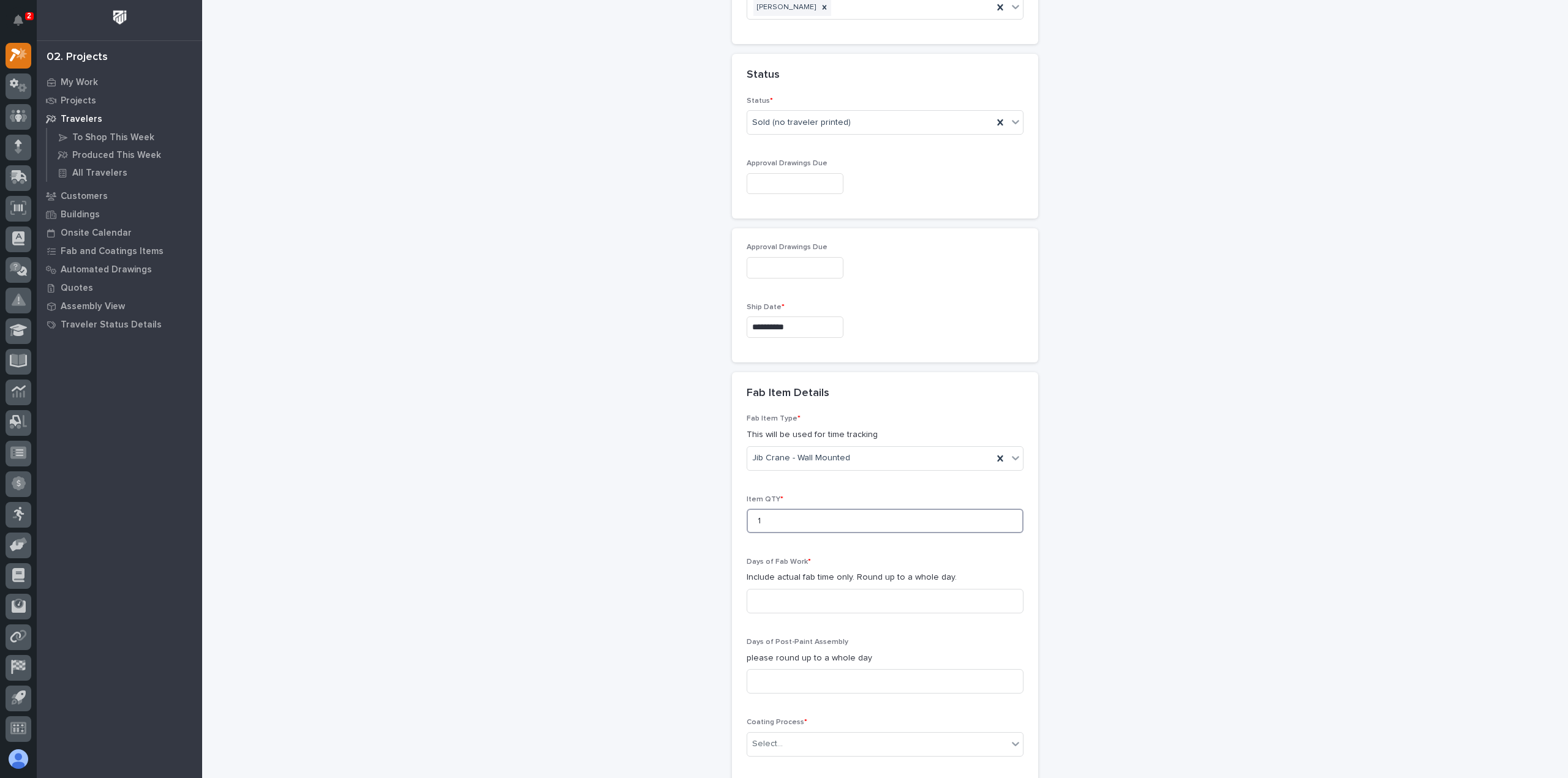
scroll to position [922, 0]
type input "1"
click at [801, 587] on input at bounding box center [885, 599] width 277 height 24
type input "1"
click at [790, 667] on input at bounding box center [885, 679] width 277 height 24
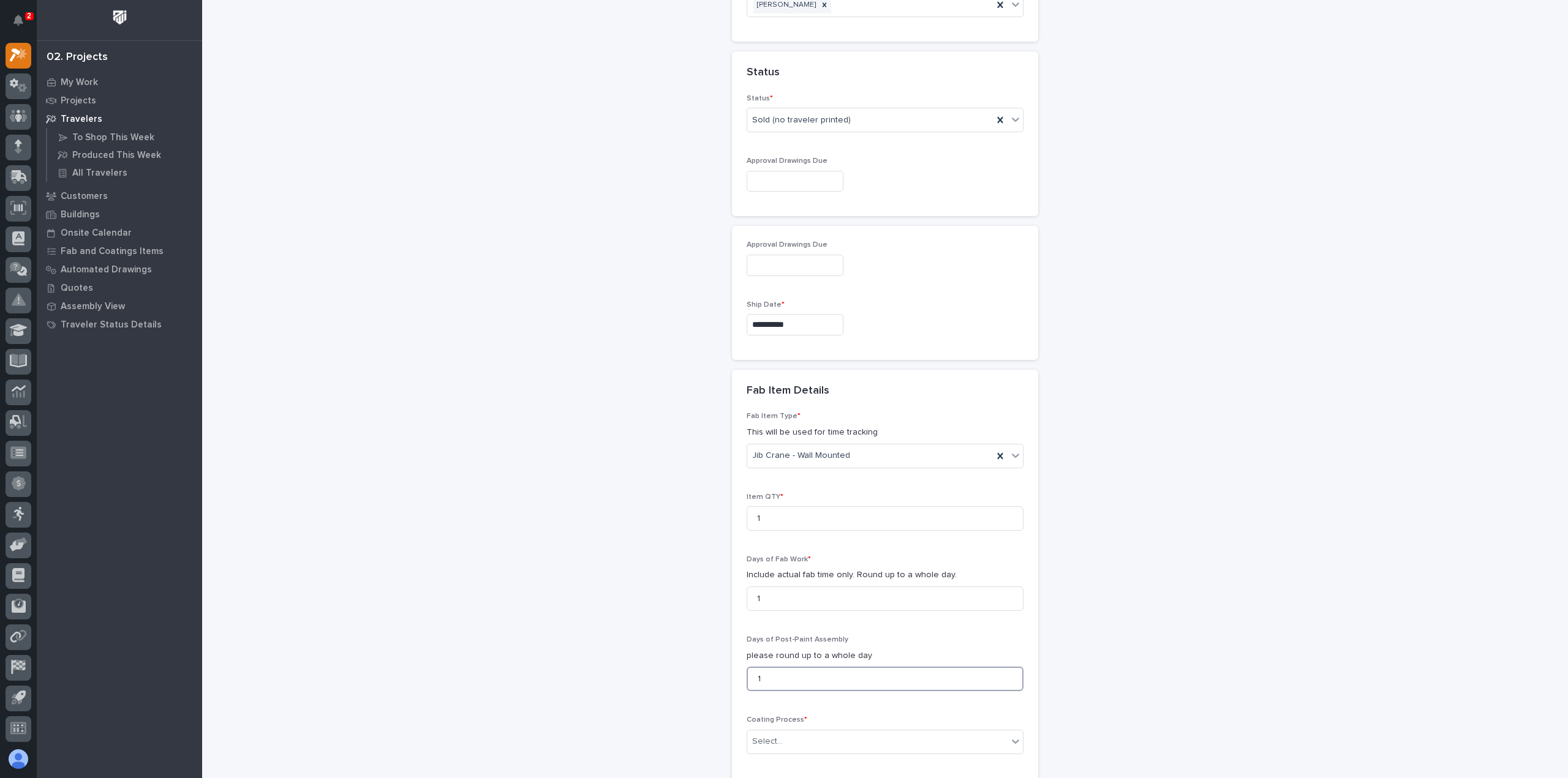
type input "1"
click at [619, 594] on div "New Traveler Loading... Saving… Loading... Saving… Basic Details Project * 2733…" at bounding box center [886, 103] width 1228 height 2049
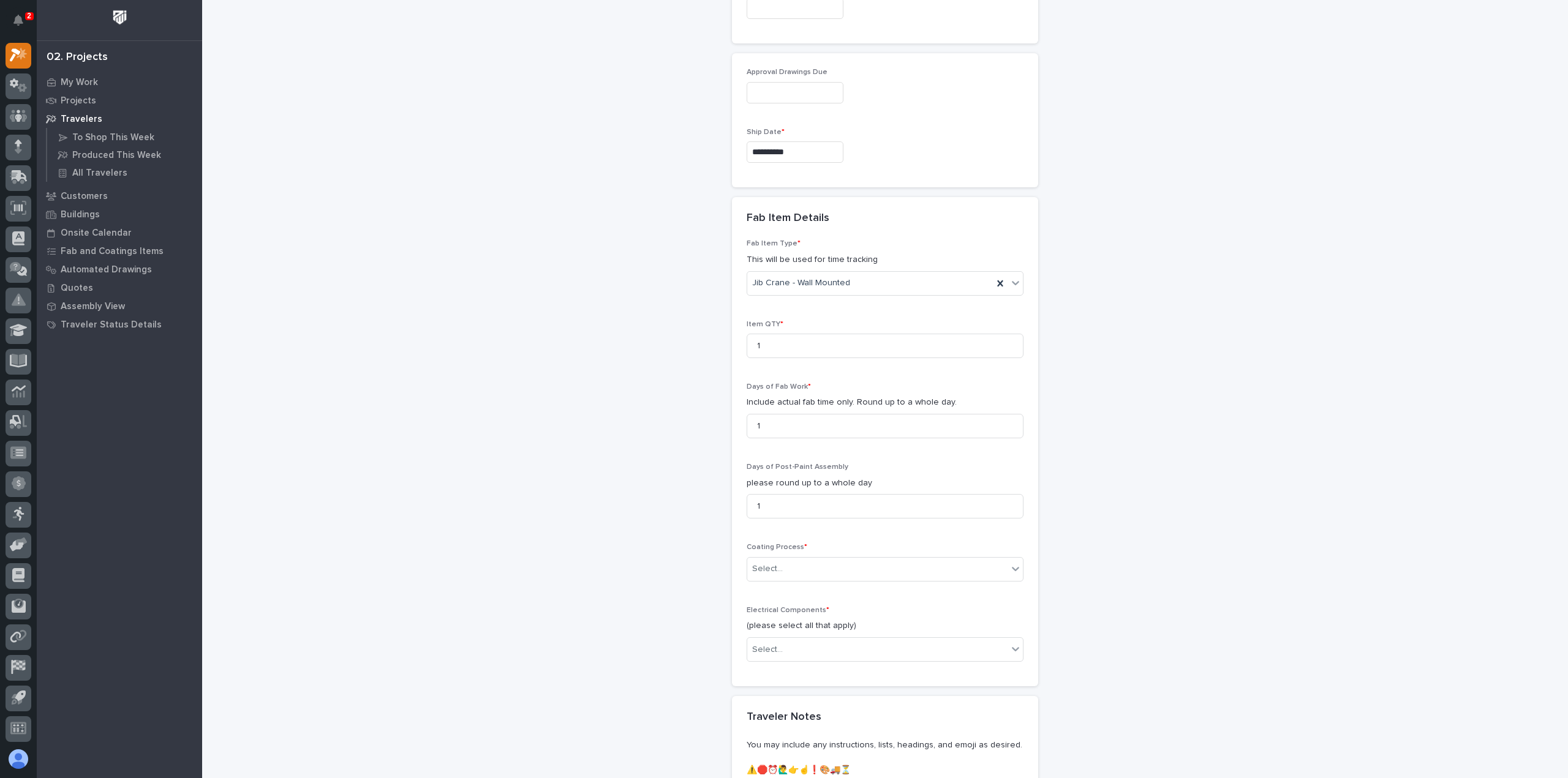
scroll to position [1106, 0]
click at [760, 546] on div "Select..." at bounding box center [885, 558] width 277 height 24
click at [792, 580] on div "In-House Paint/Powder" at bounding box center [880, 575] width 276 height 21
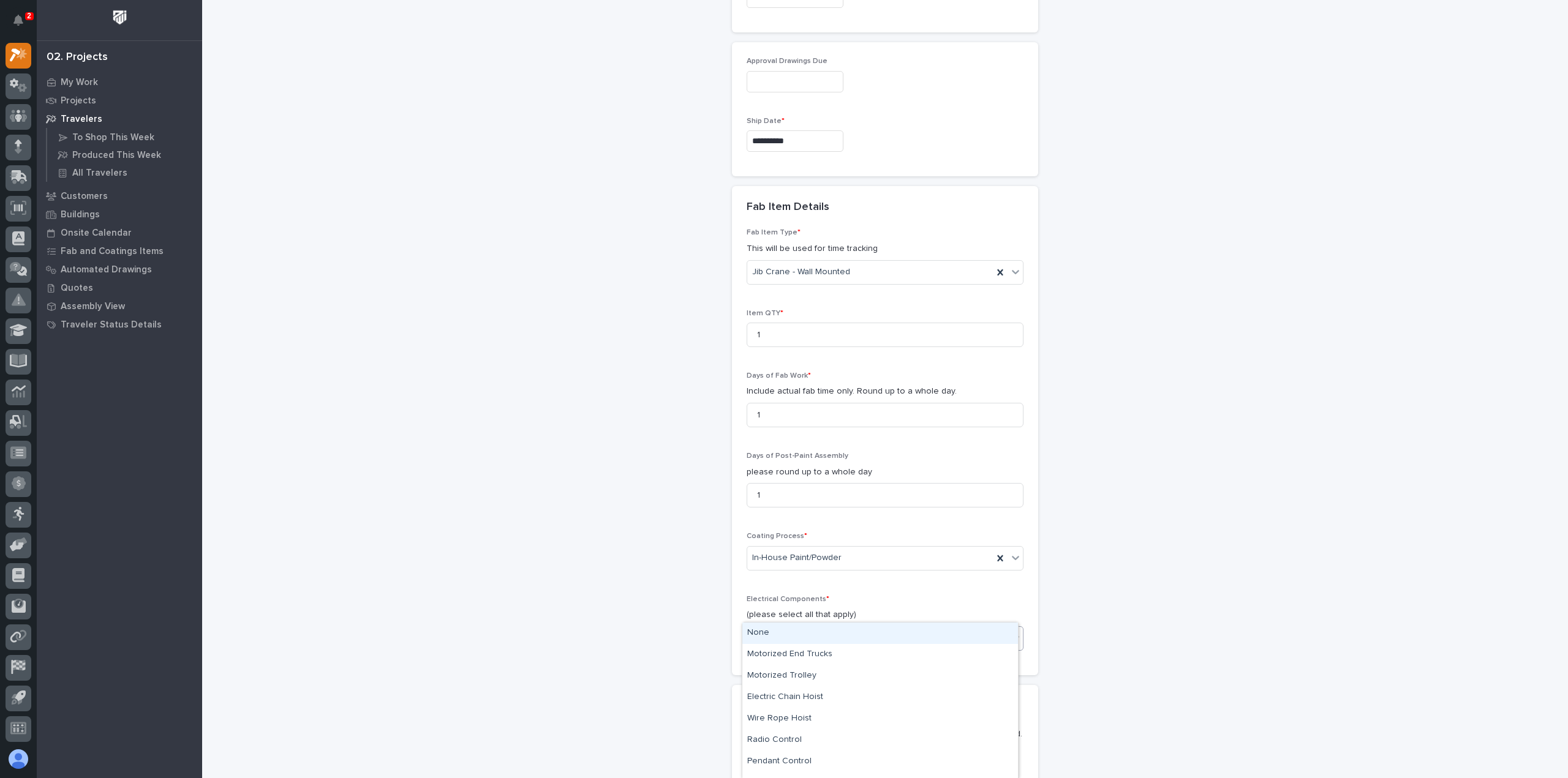
click at [789, 629] on div "Select..." at bounding box center [877, 639] width 260 height 21
click at [805, 691] on div "Electric Chain Hoist" at bounding box center [880, 698] width 276 height 21
click at [859, 628] on div "Electric Chain Hoist" at bounding box center [870, 639] width 246 height 21
click at [817, 730] on div "Pendant Control" at bounding box center [880, 740] width 276 height 21
click at [930, 628] on div "Electric Chain Hoist Pendant Control" at bounding box center [870, 639] width 246 height 21
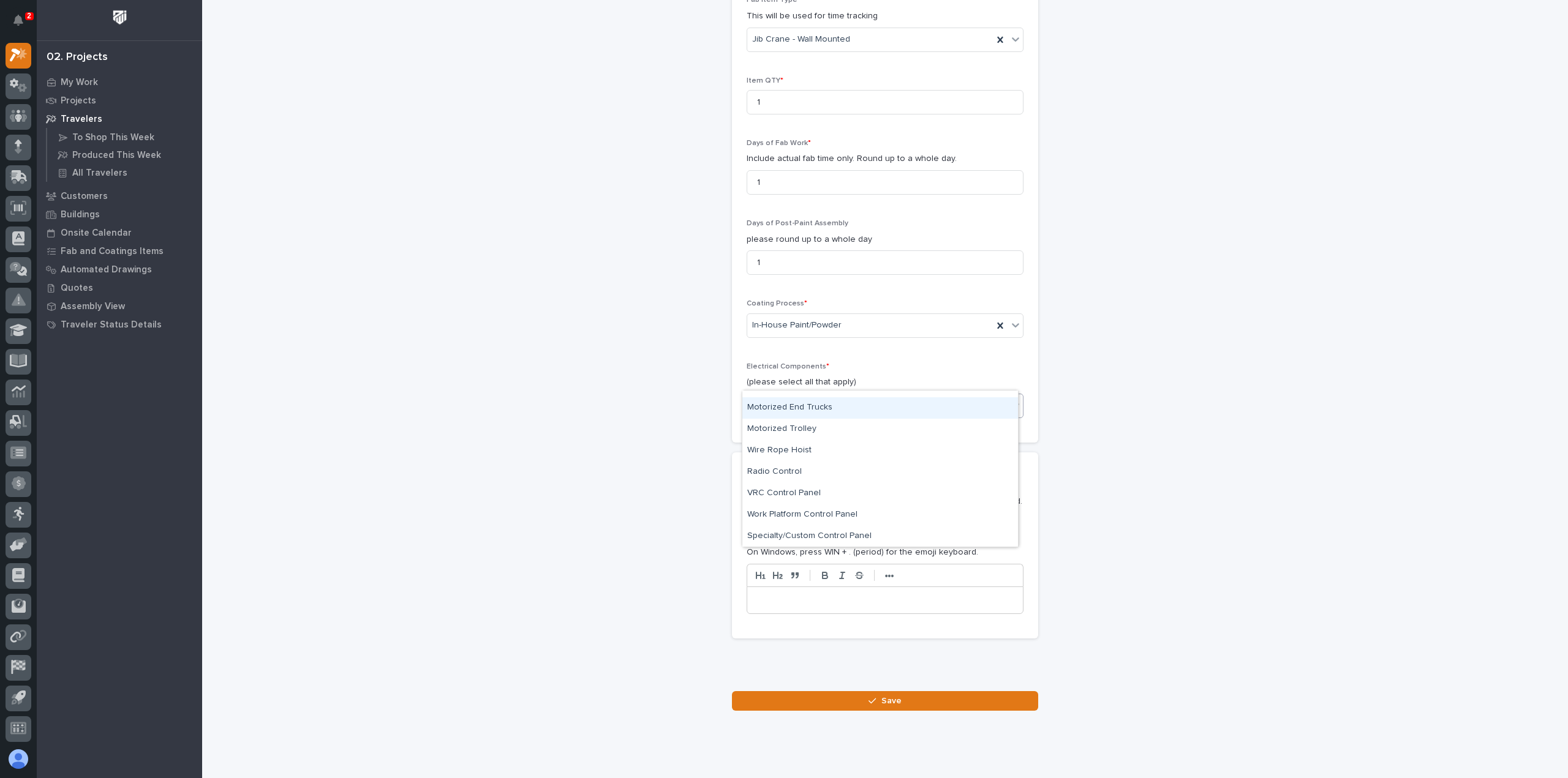
scroll to position [0, 0]
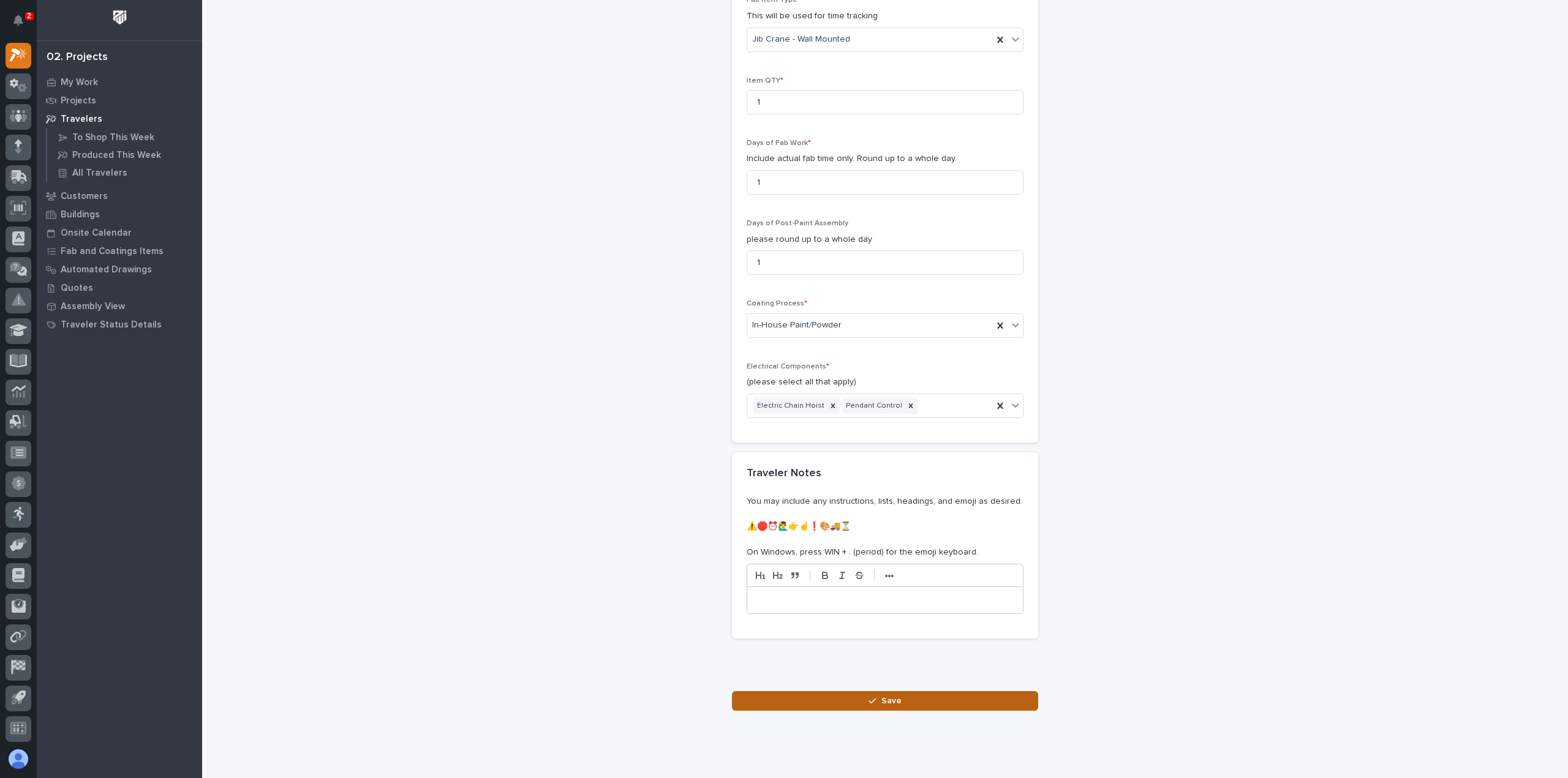
click at [821, 691] on button "Save" at bounding box center [885, 701] width 306 height 20
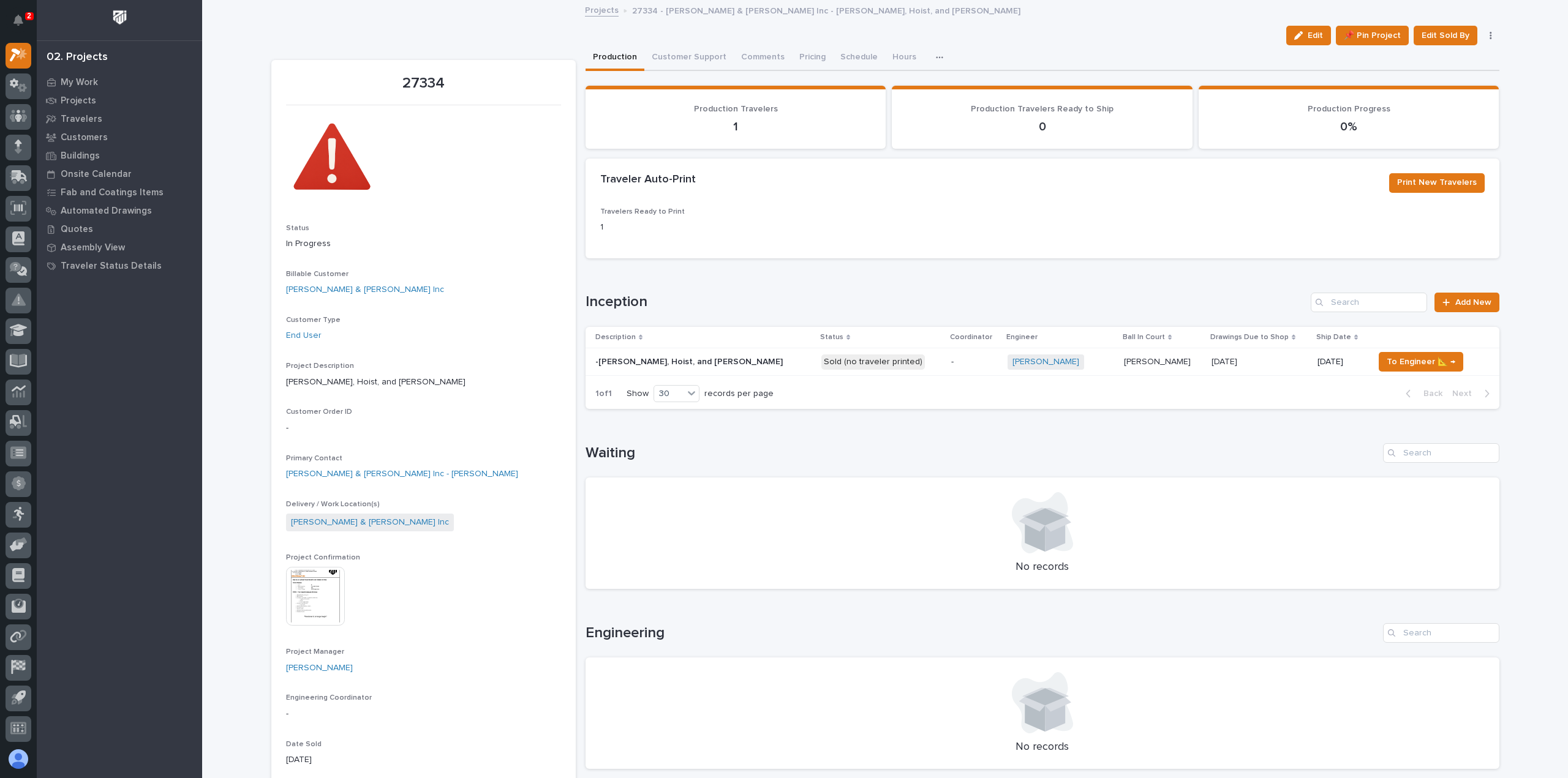
click at [716, 362] on p at bounding box center [703, 362] width 215 height 11
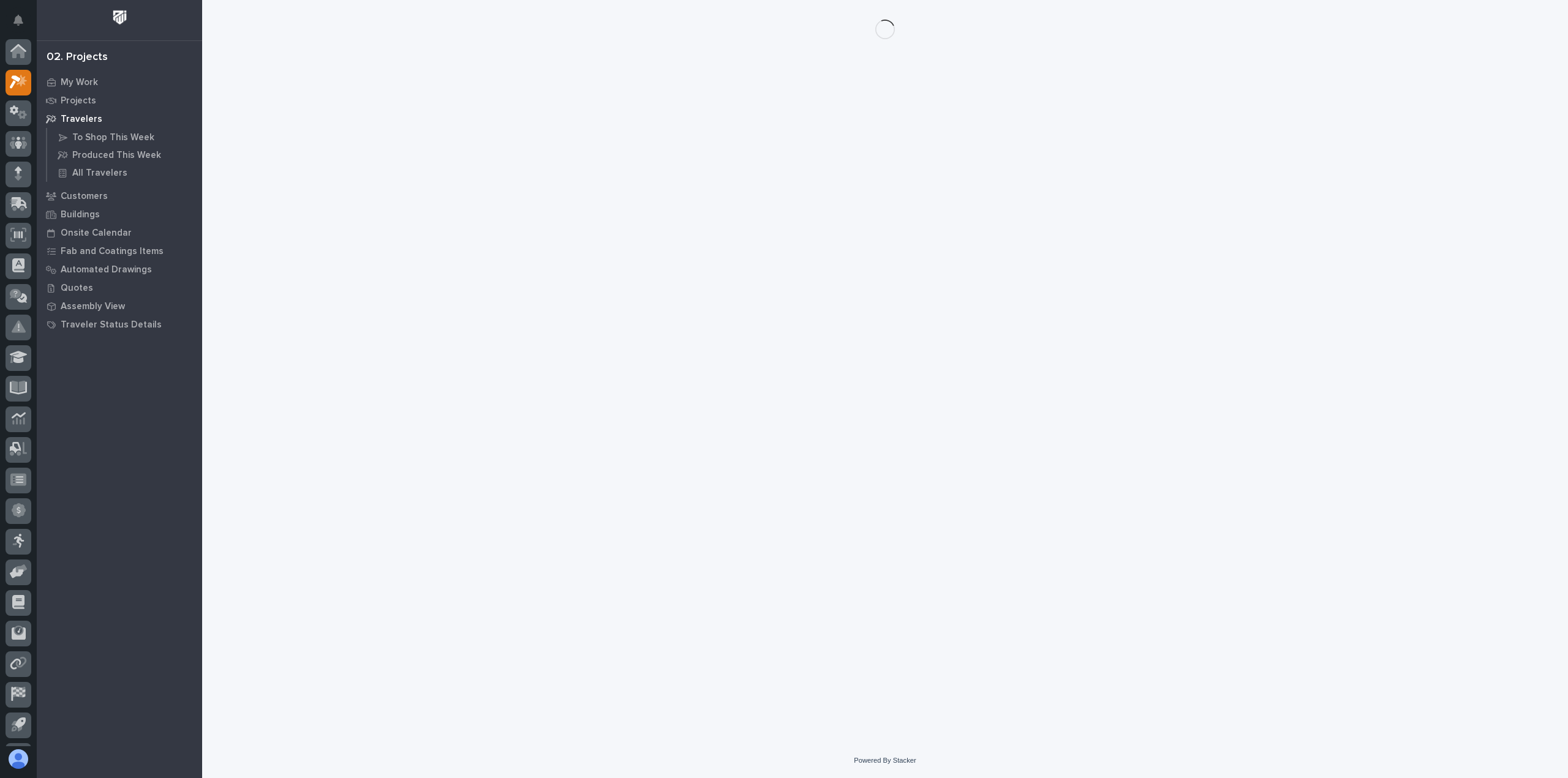
scroll to position [27, 0]
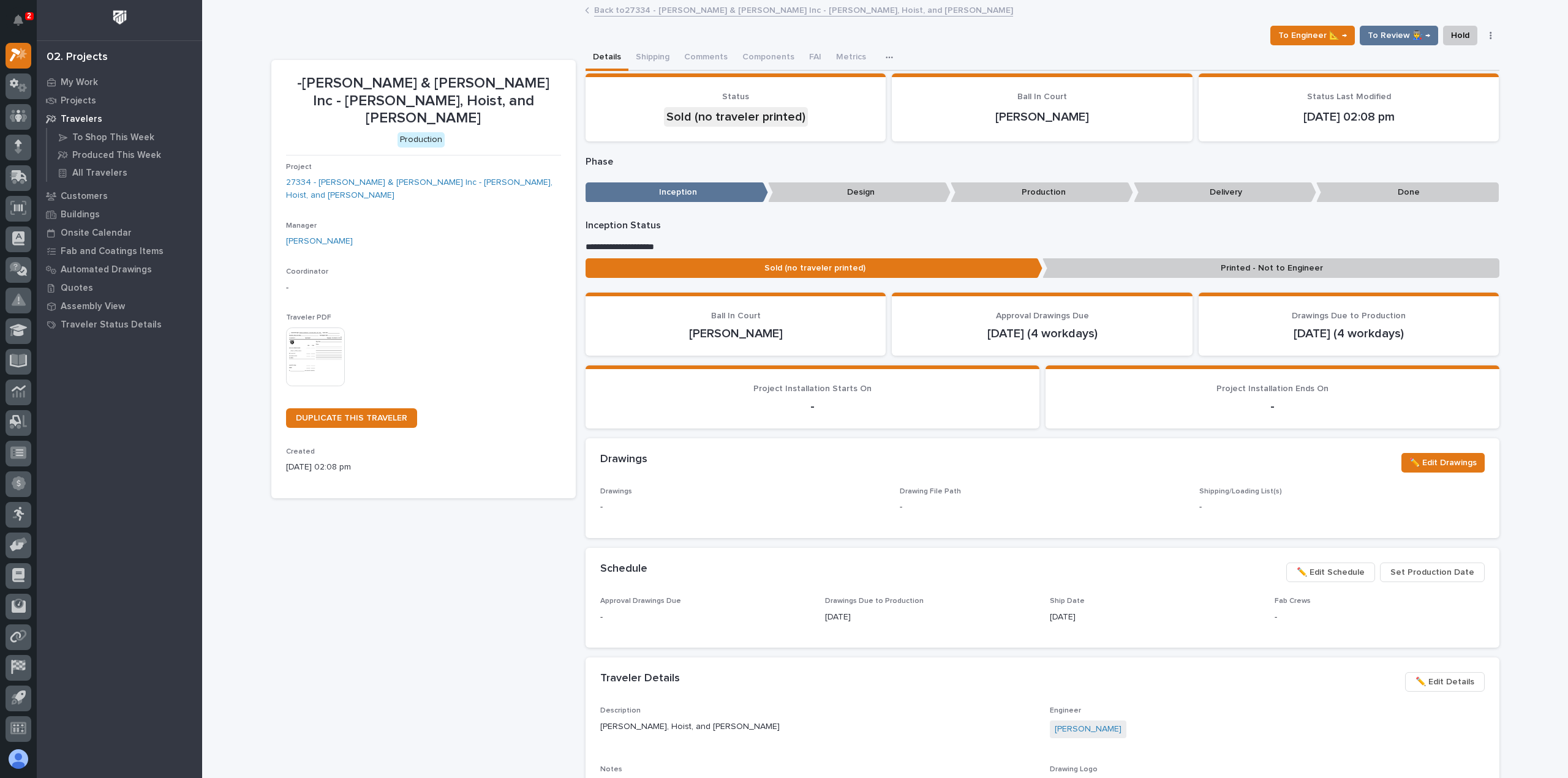
click at [620, 4] on link "Back to 27334 - [PERSON_NAME] & [PERSON_NAME] Inc - [PERSON_NAME], Hoist, and T…" at bounding box center [804, 9] width 419 height 14
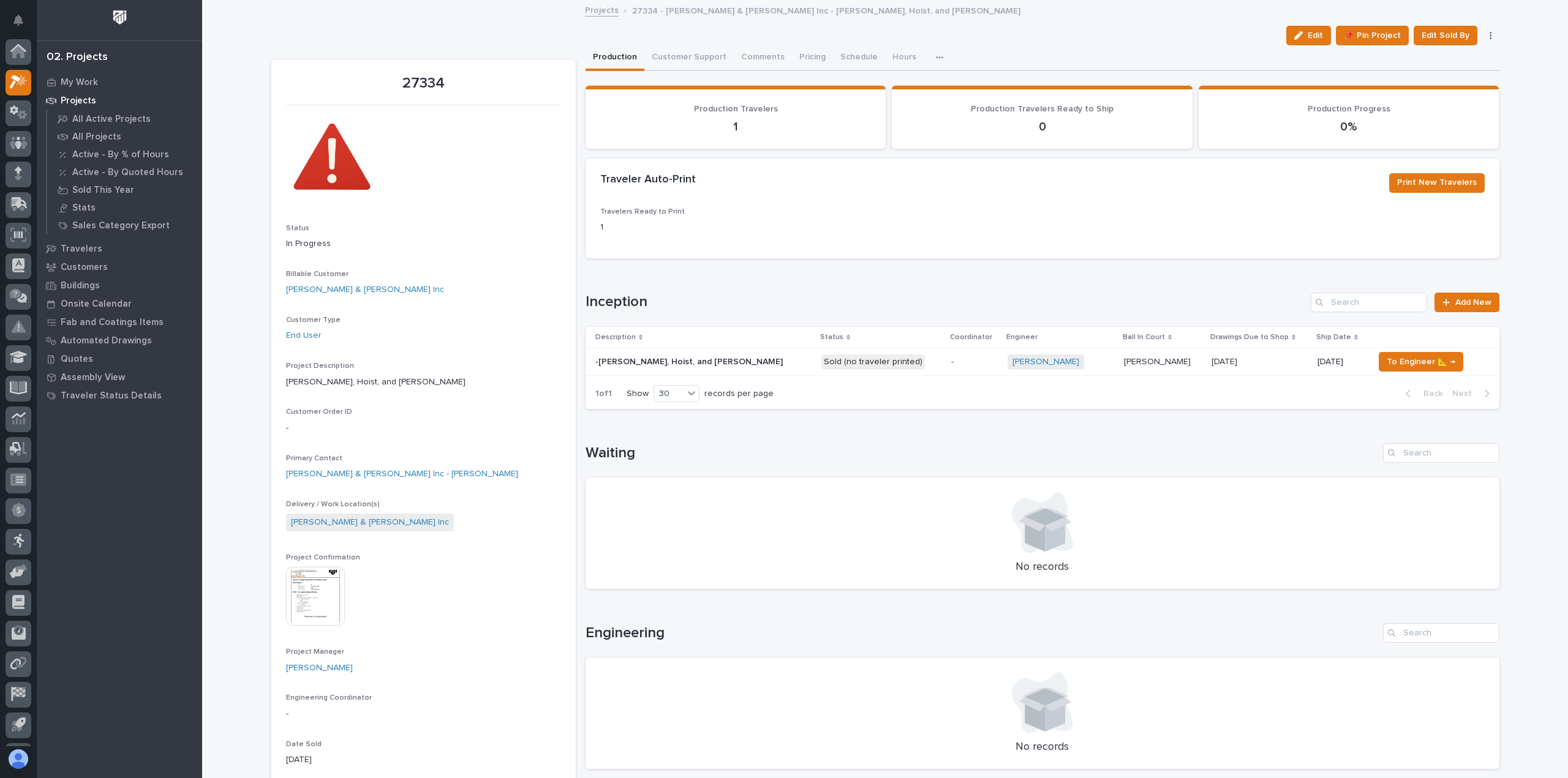
scroll to position [27, 0]
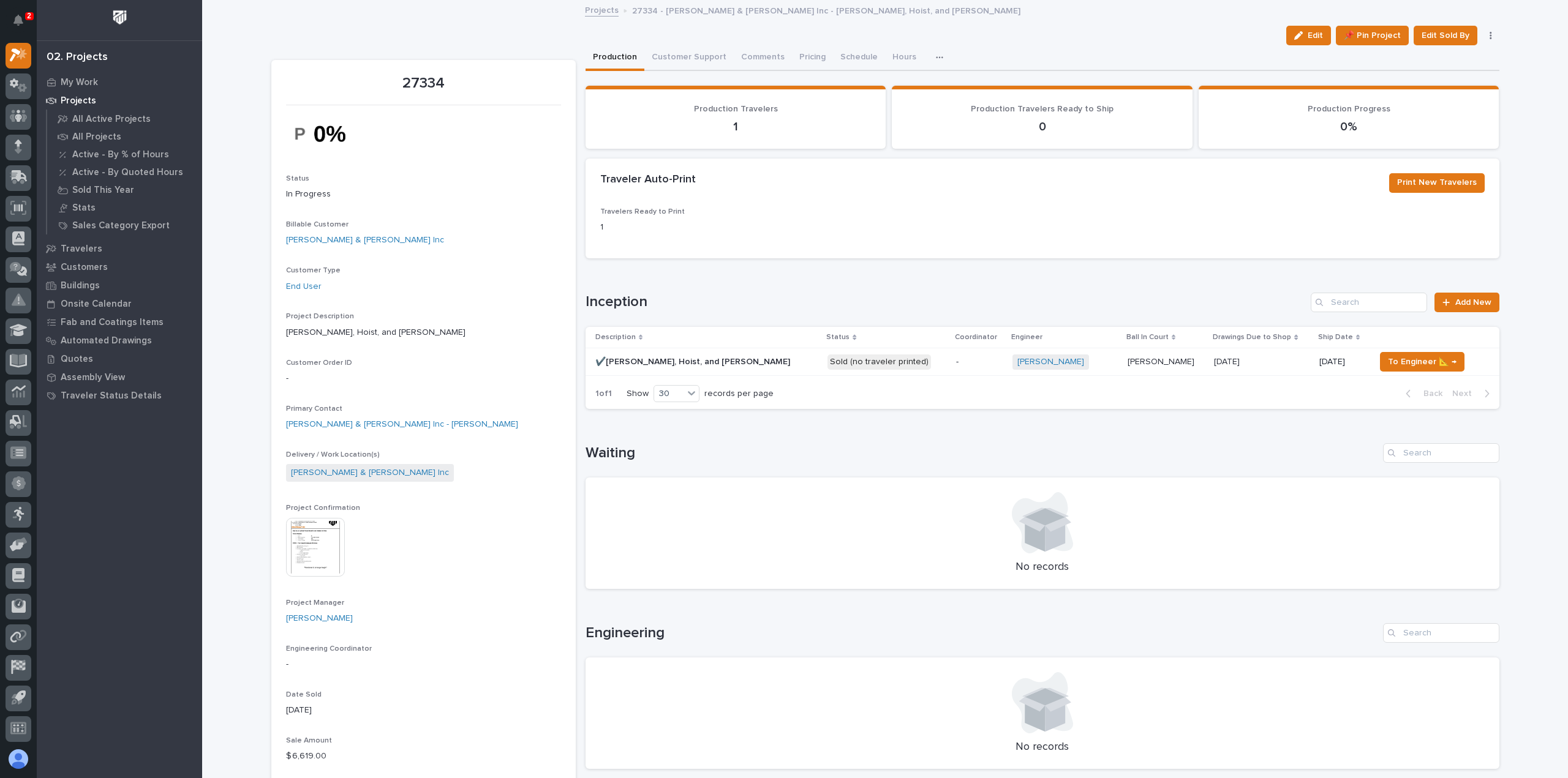
click at [4, 53] on div at bounding box center [18, 393] width 36 height 707
click at [15, 54] on icon at bounding box center [19, 54] width 18 height 14
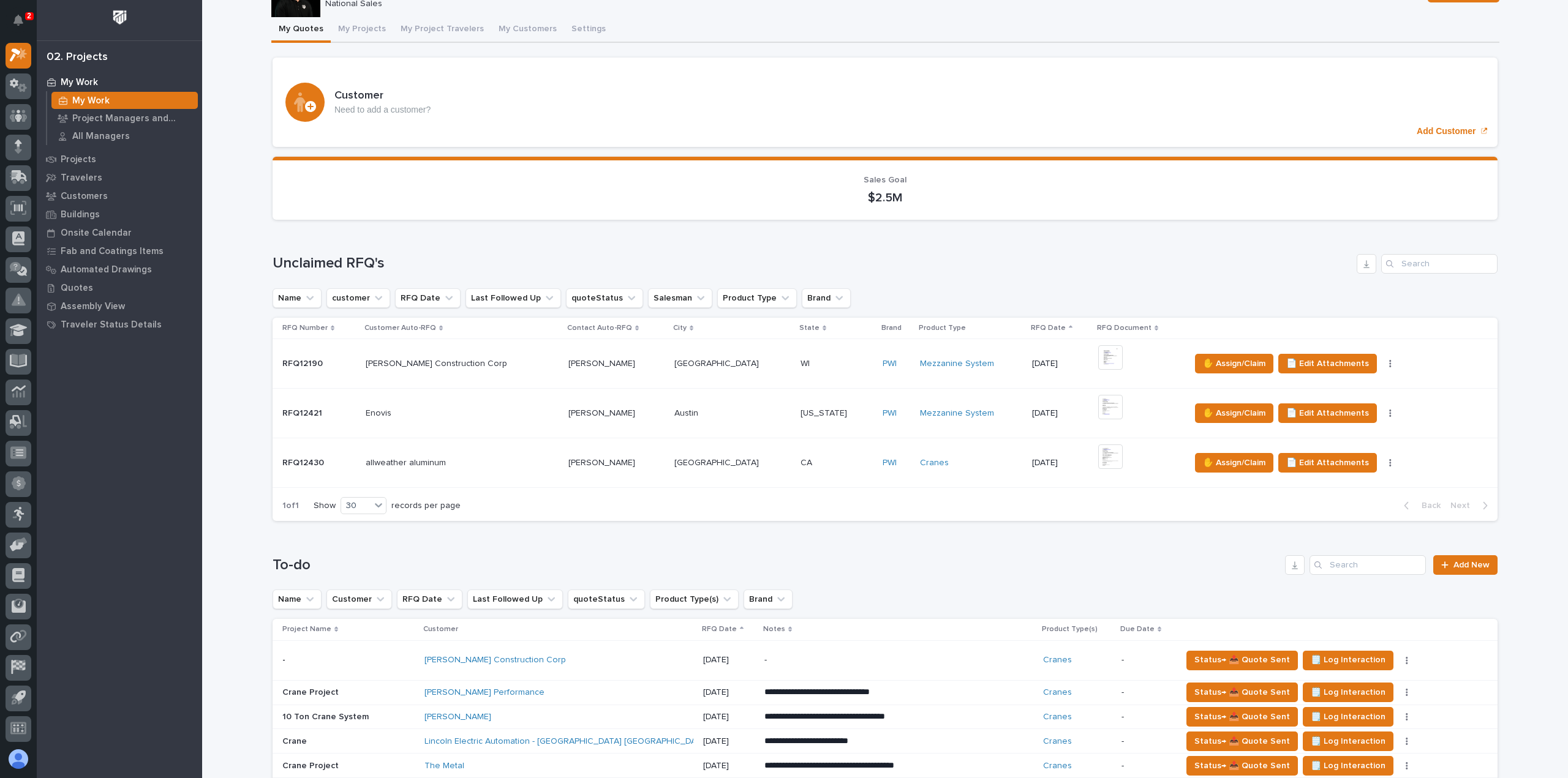
scroll to position [183, 0]
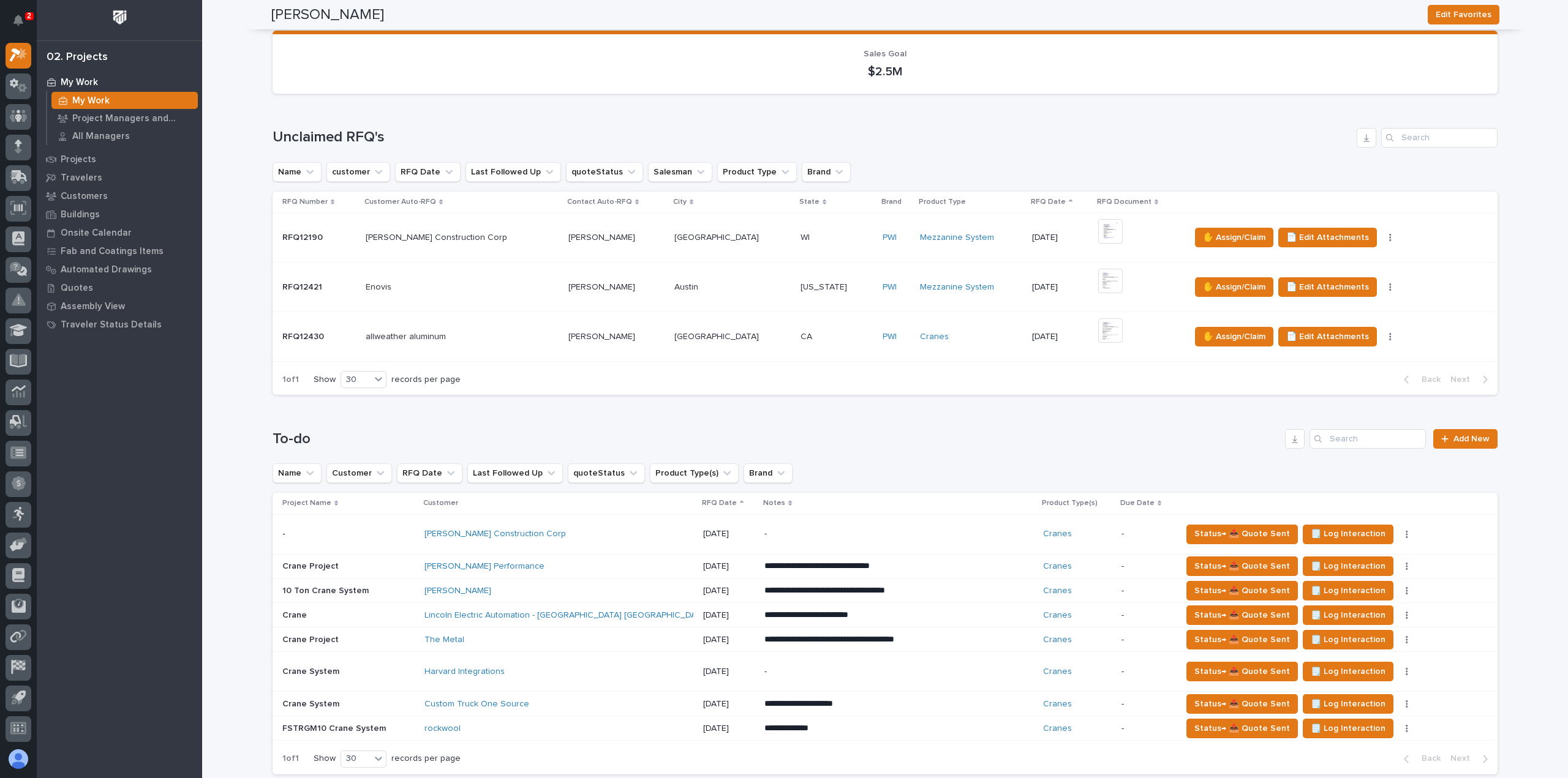
click at [630, 607] on div "Lincoln Electric Automation - [GEOGRAPHIC_DATA] [GEOGRAPHIC_DATA]" at bounding box center [559, 616] width 269 height 21
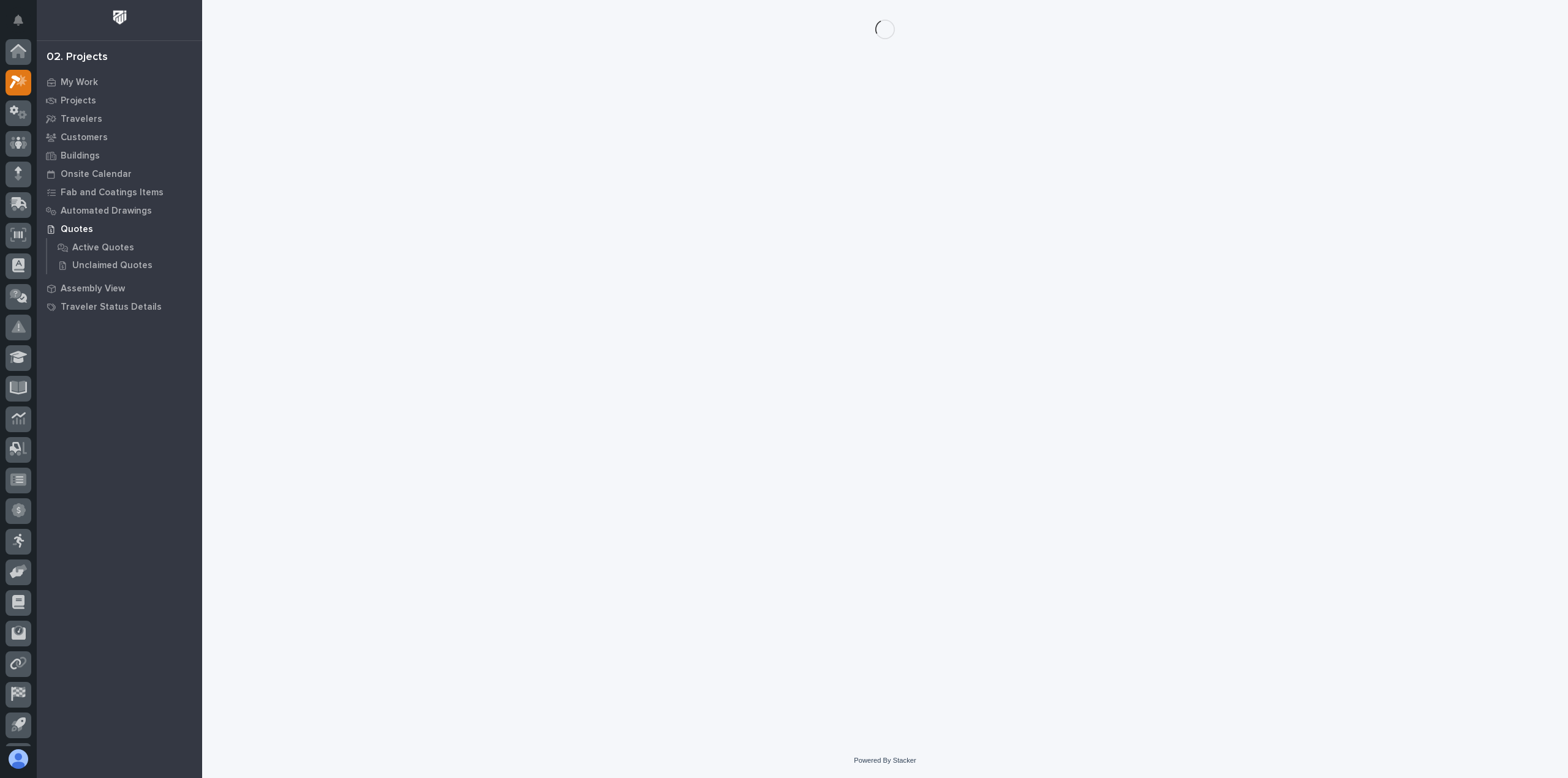
scroll to position [27, 0]
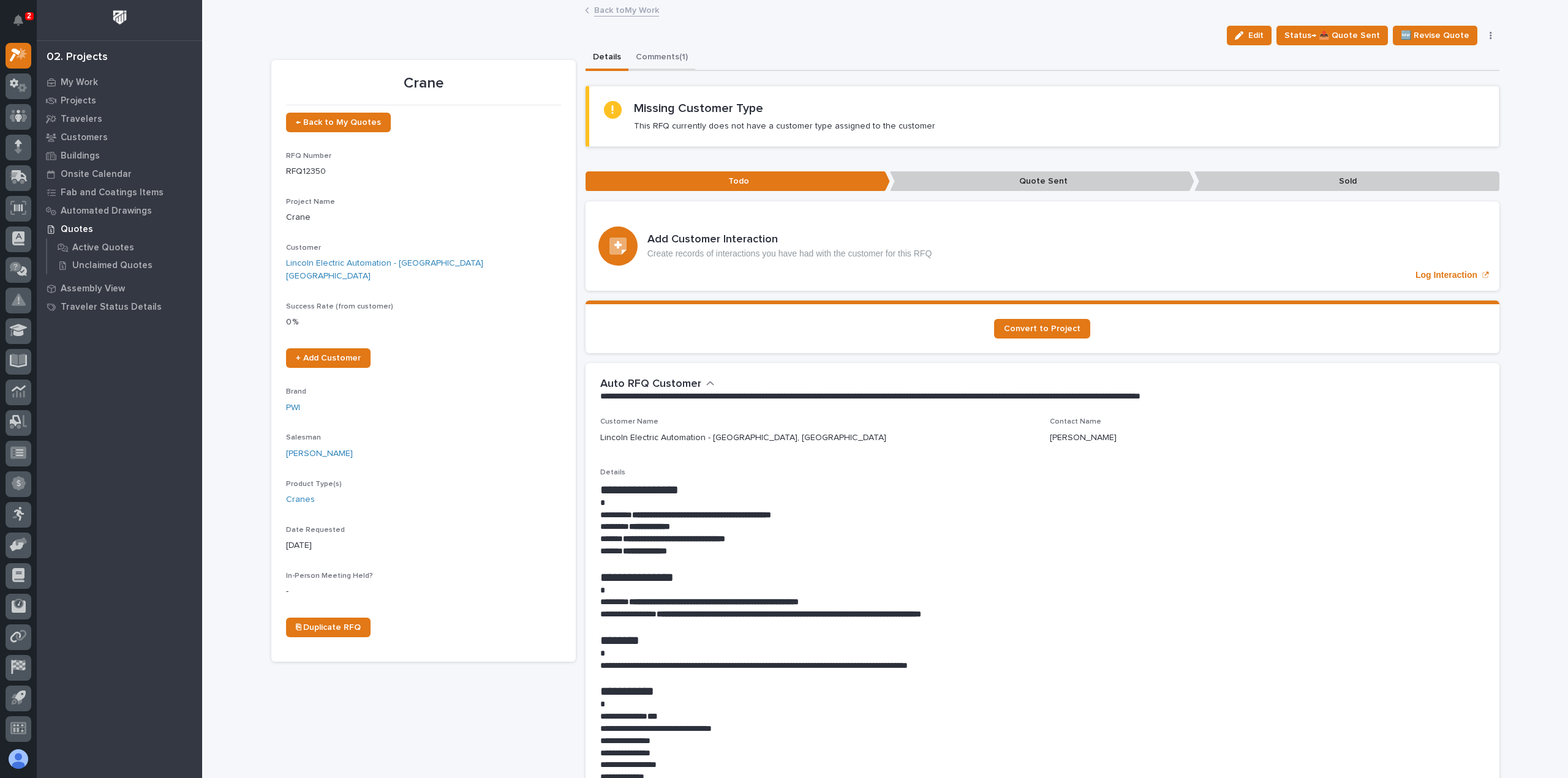
click at [639, 54] on button "Comments (1)" at bounding box center [662, 58] width 67 height 26
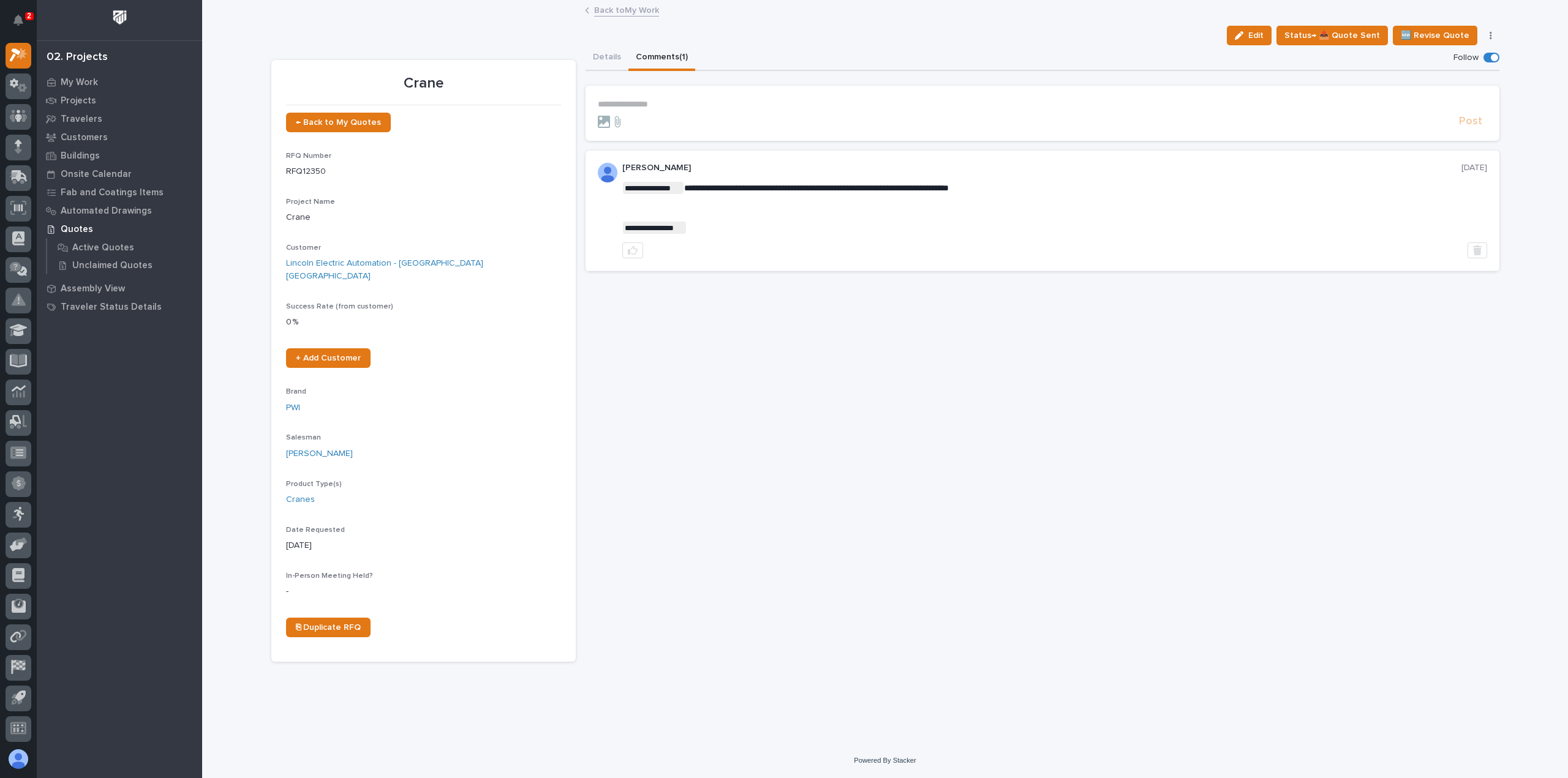
click at [700, 115] on div "Post" at bounding box center [1043, 121] width 890 height 14
click at [698, 109] on div "**********" at bounding box center [1043, 105] width 890 height 11
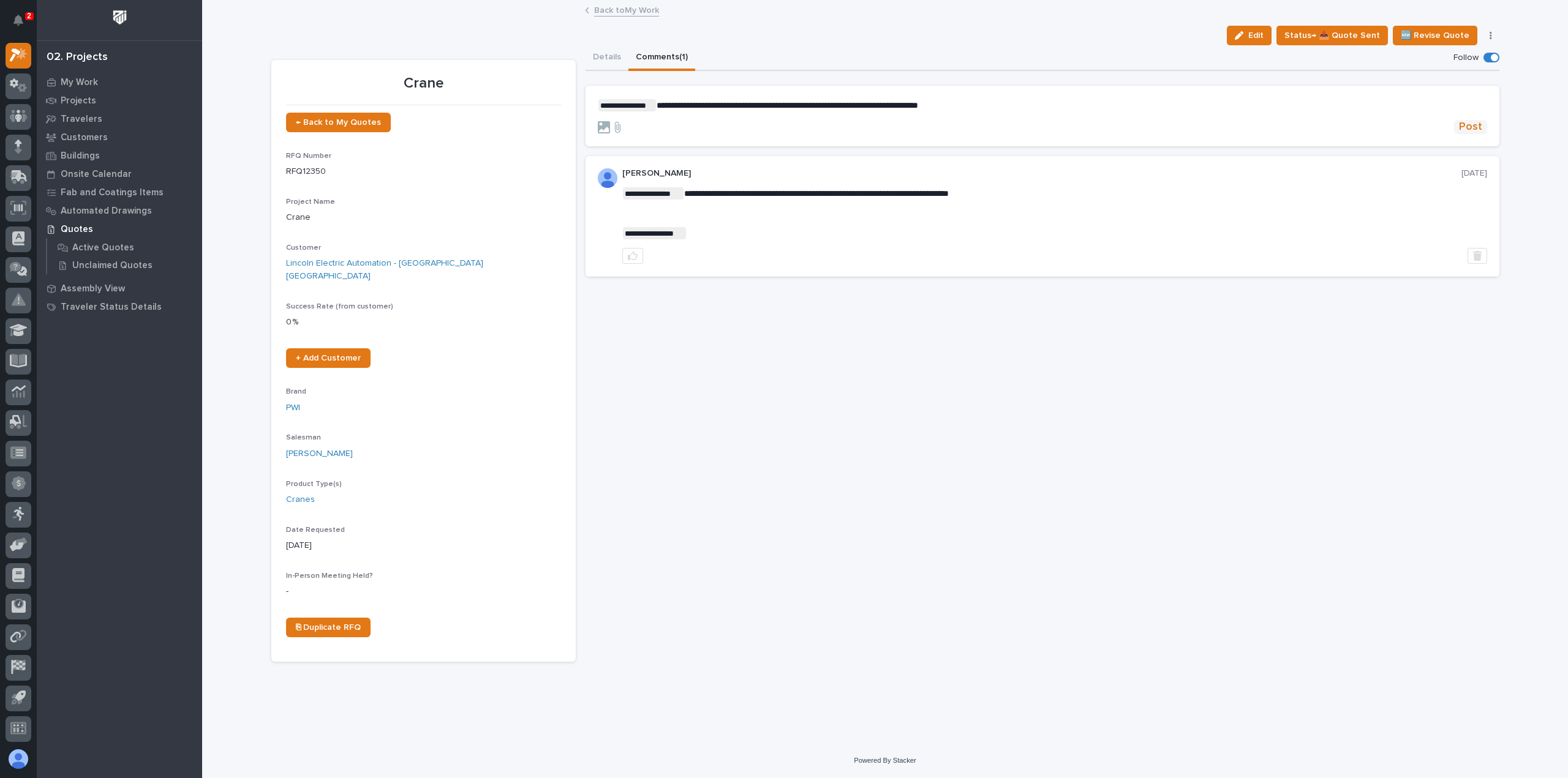
click at [1473, 121] on span "Post" at bounding box center [1471, 126] width 23 height 14
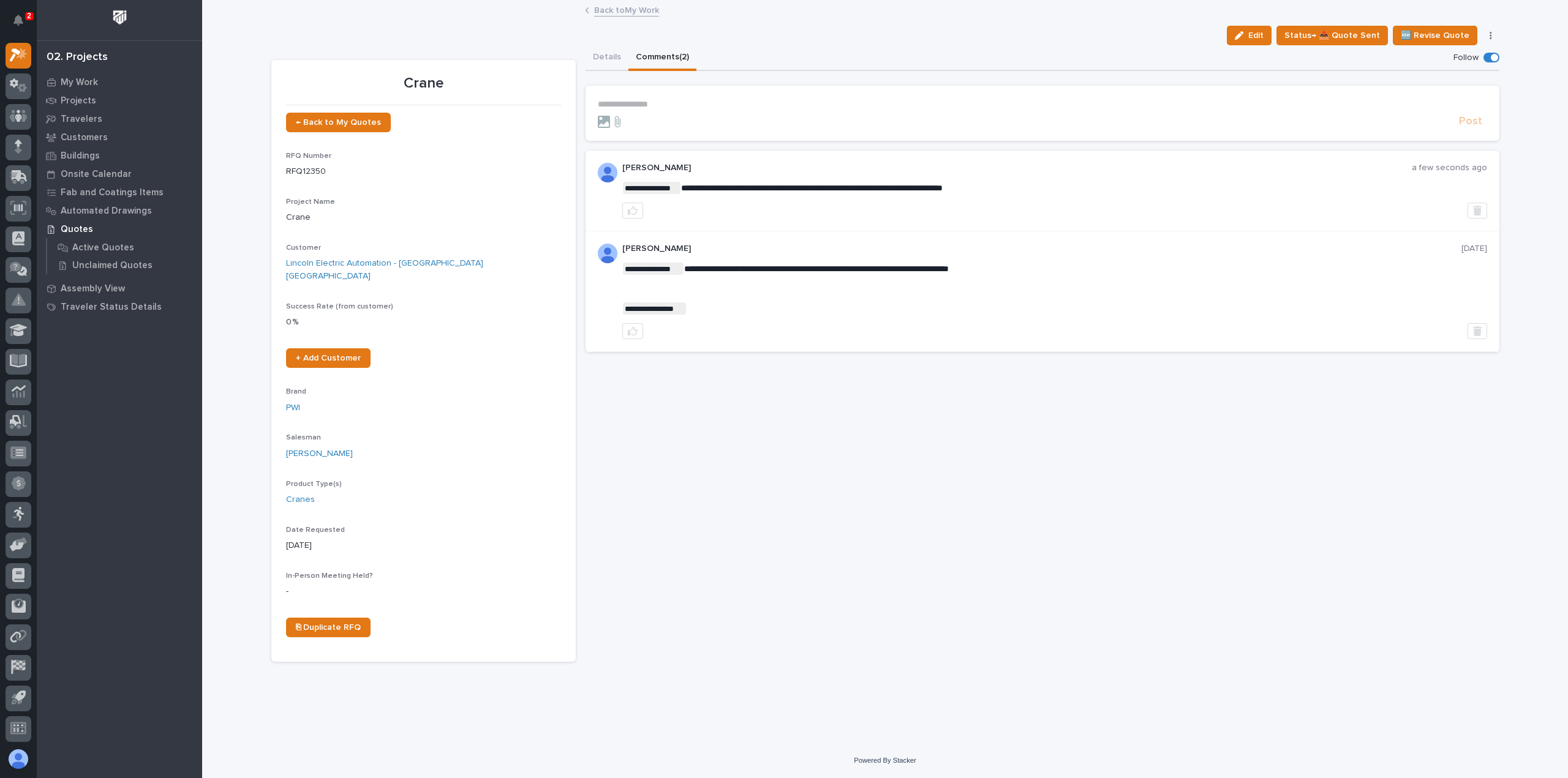
click at [606, 5] on link "Back to My Work" at bounding box center [627, 9] width 65 height 14
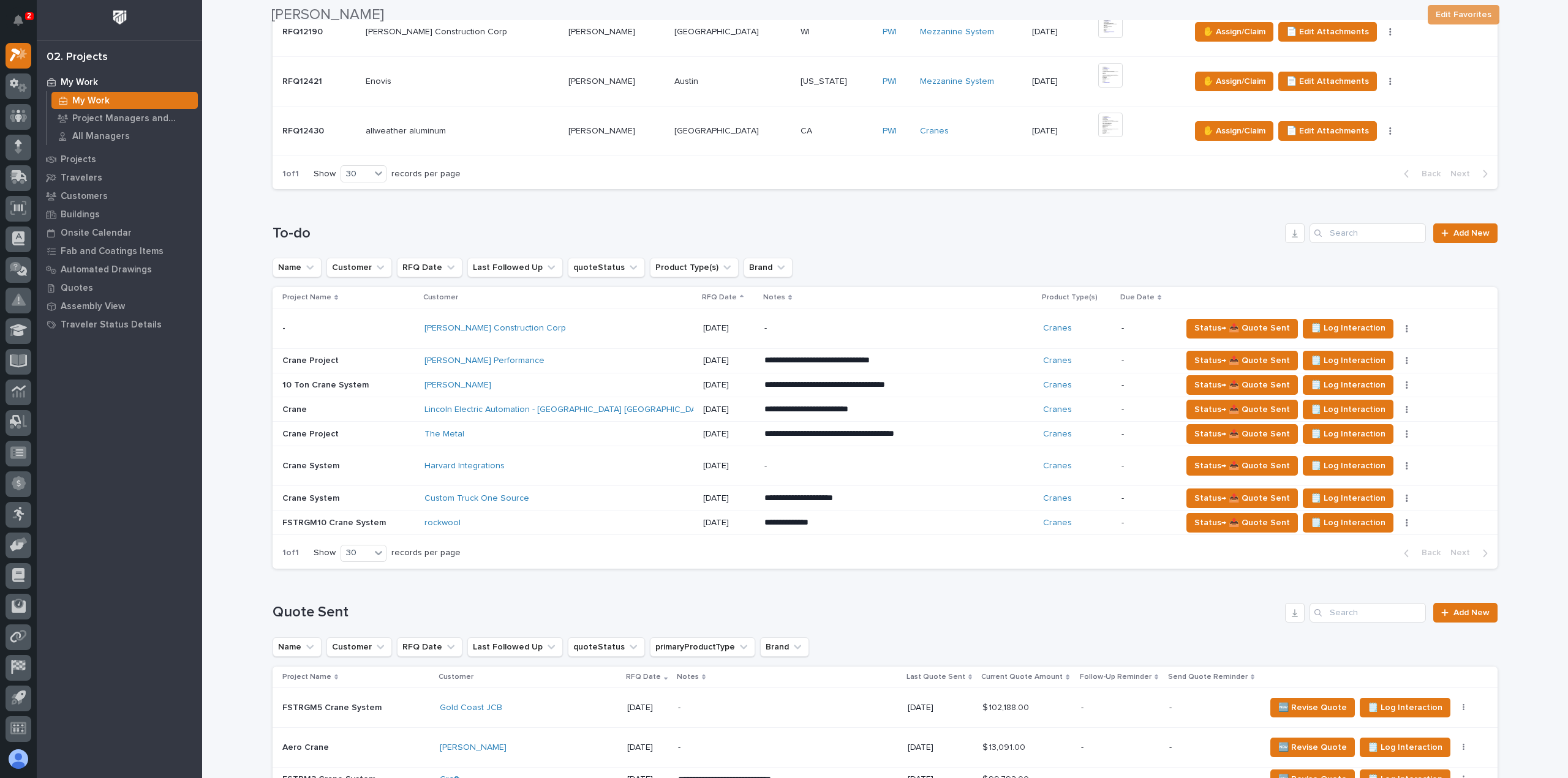
scroll to position [428, 0]
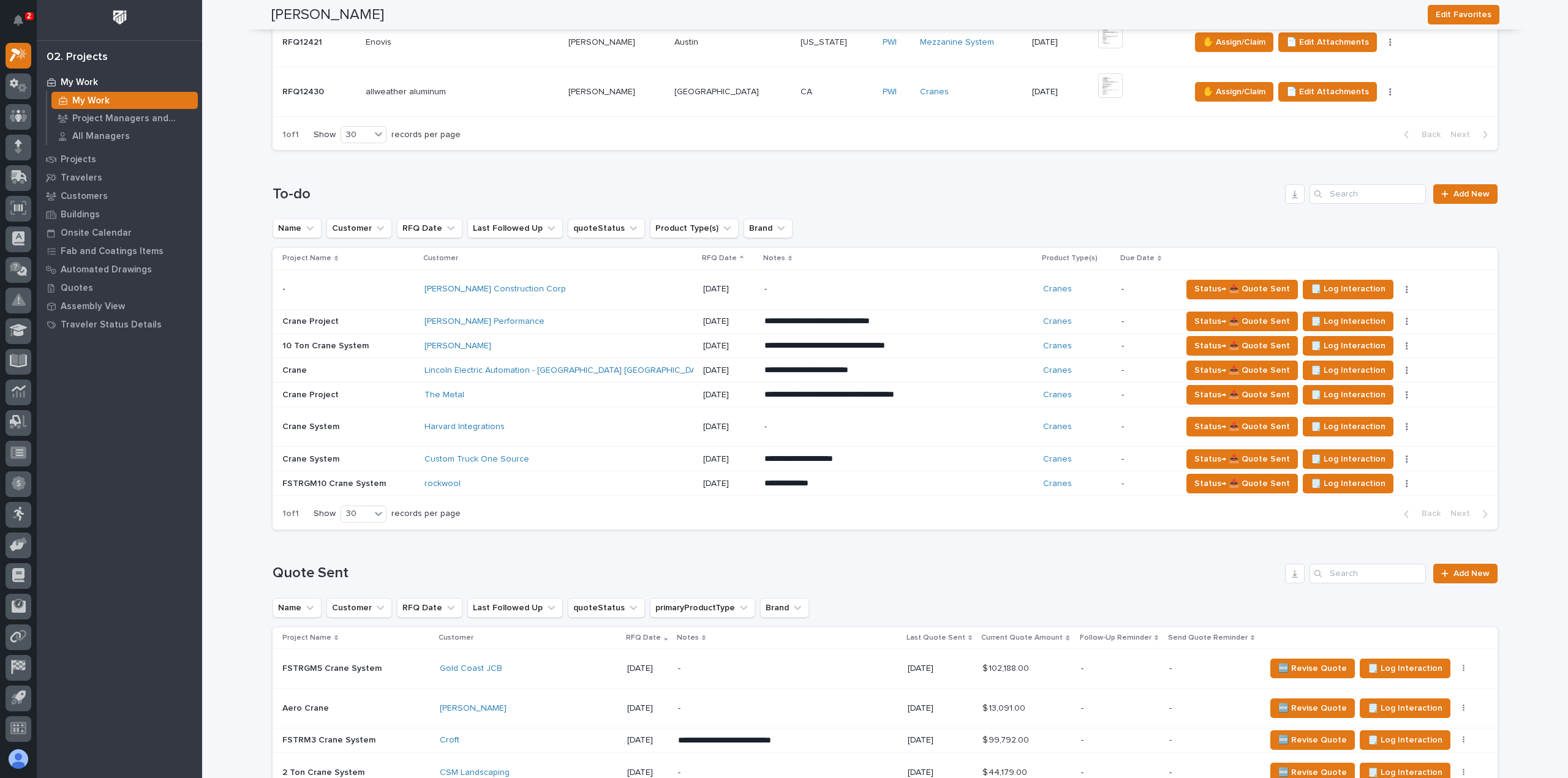
click at [598, 316] on div "[PERSON_NAME] Performance" at bounding box center [532, 322] width 215 height 11
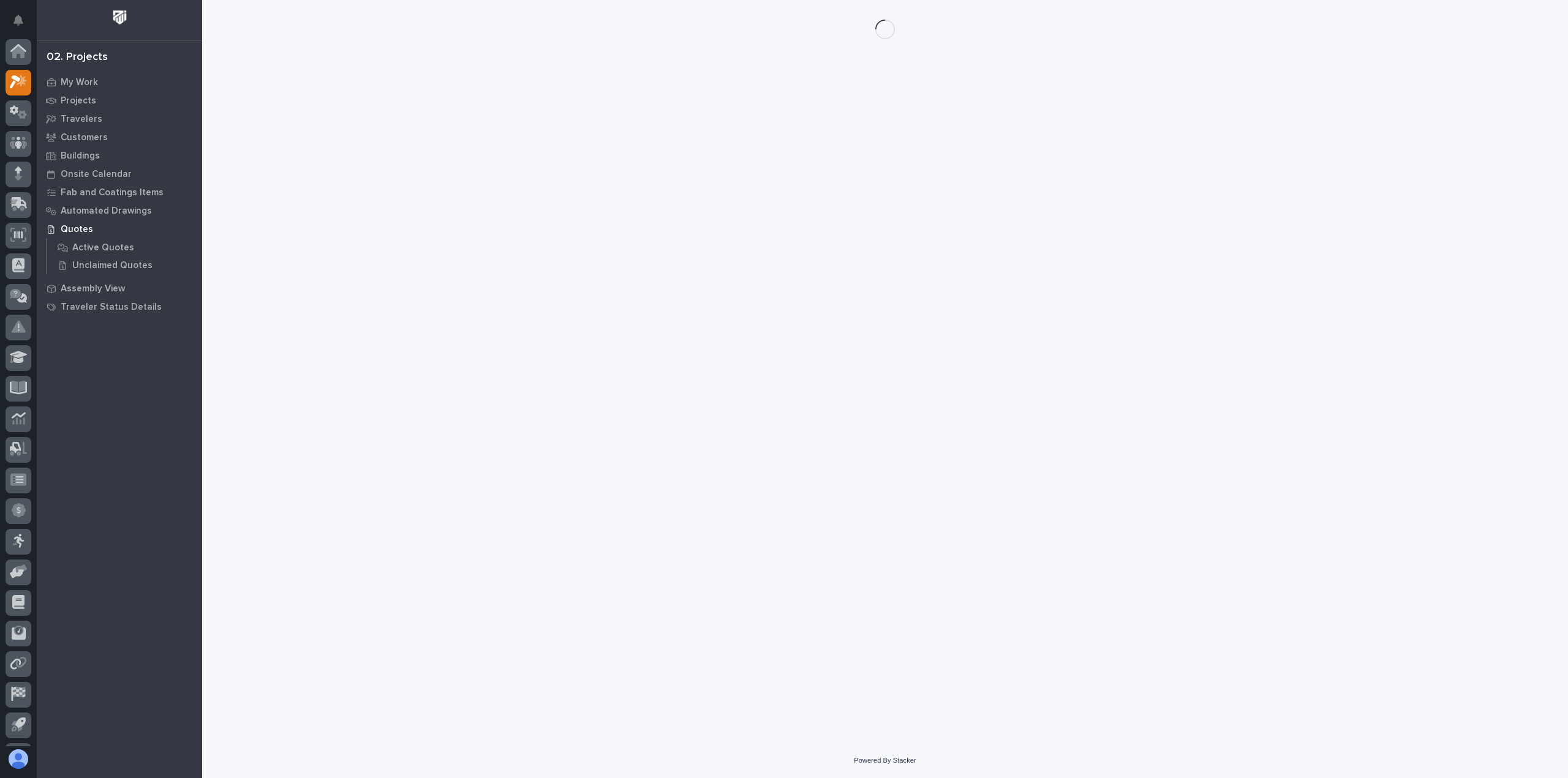
scroll to position [27, 0]
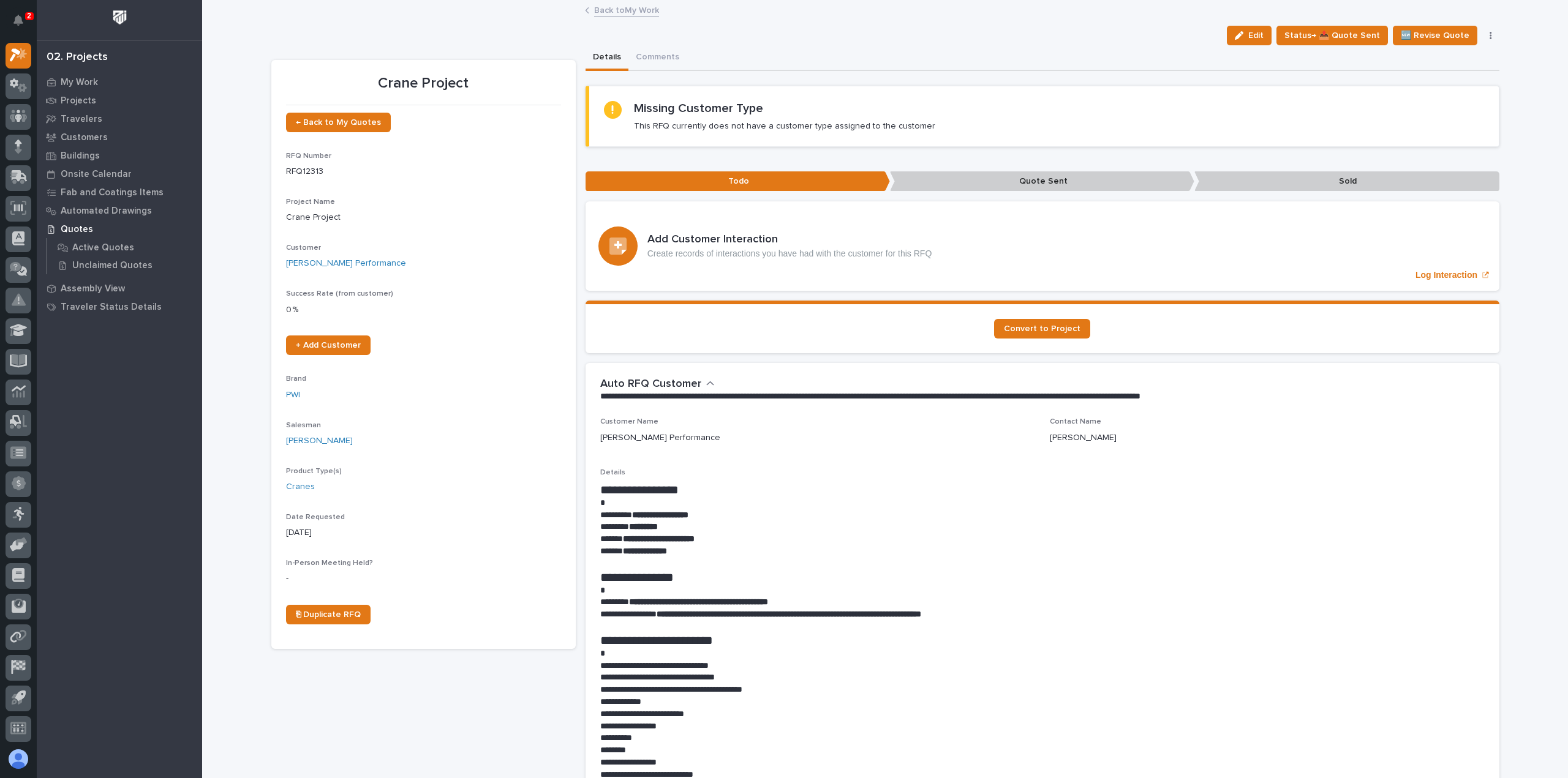
click at [614, 8] on link "Back to My Work" at bounding box center [627, 9] width 65 height 14
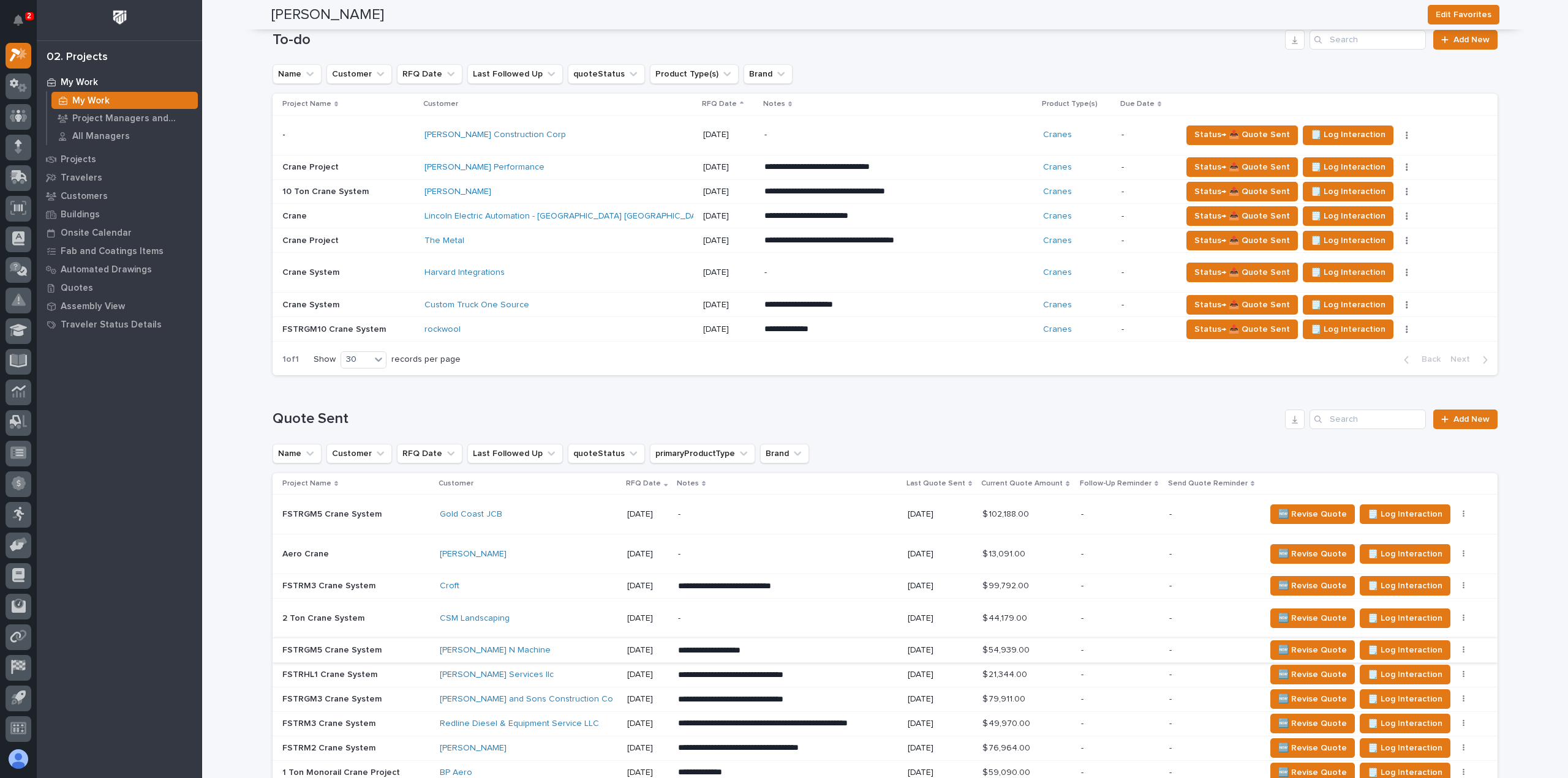
scroll to position [673, 0]
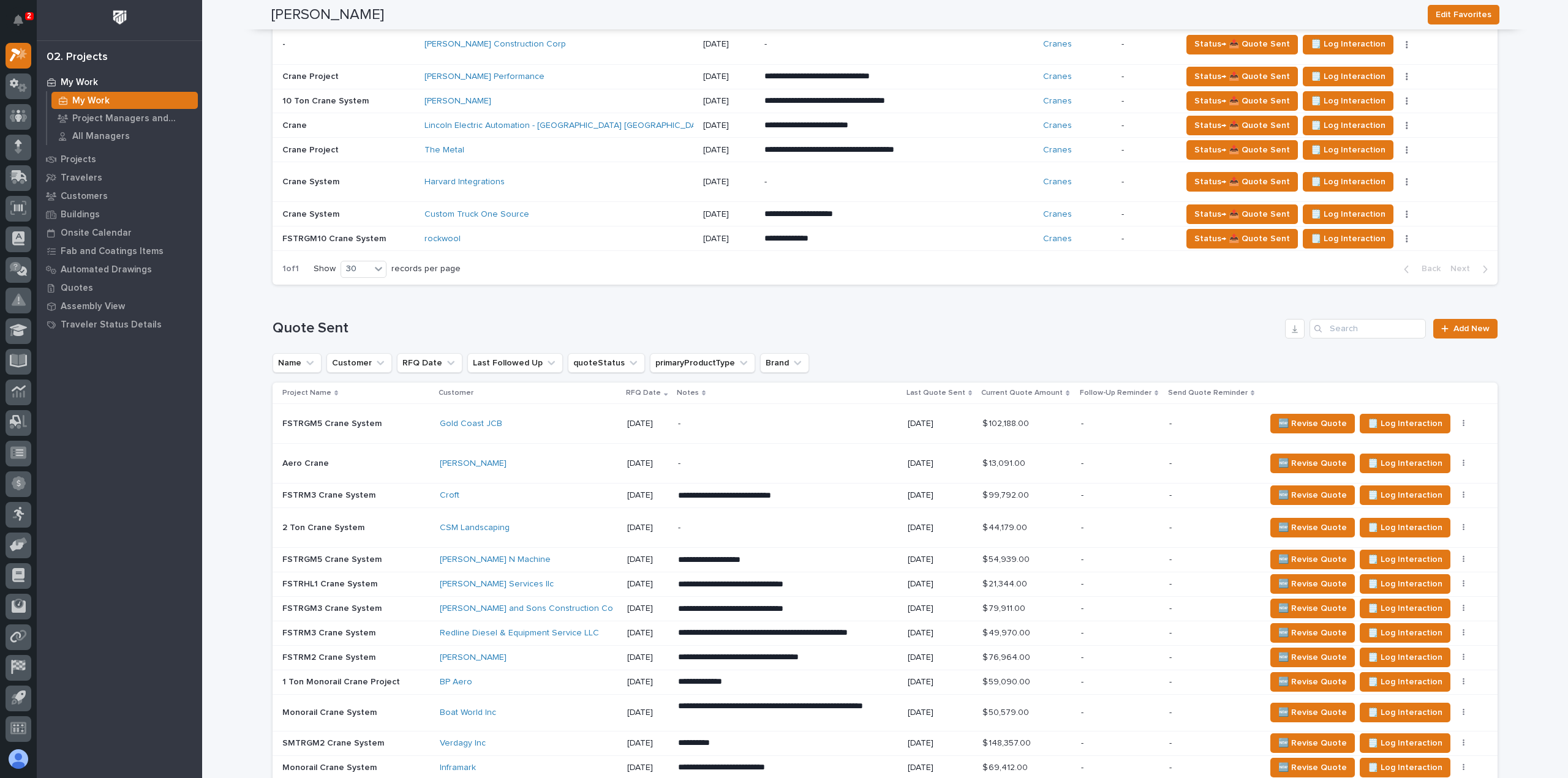
click at [380, 460] on p at bounding box center [356, 464] width 148 height 11
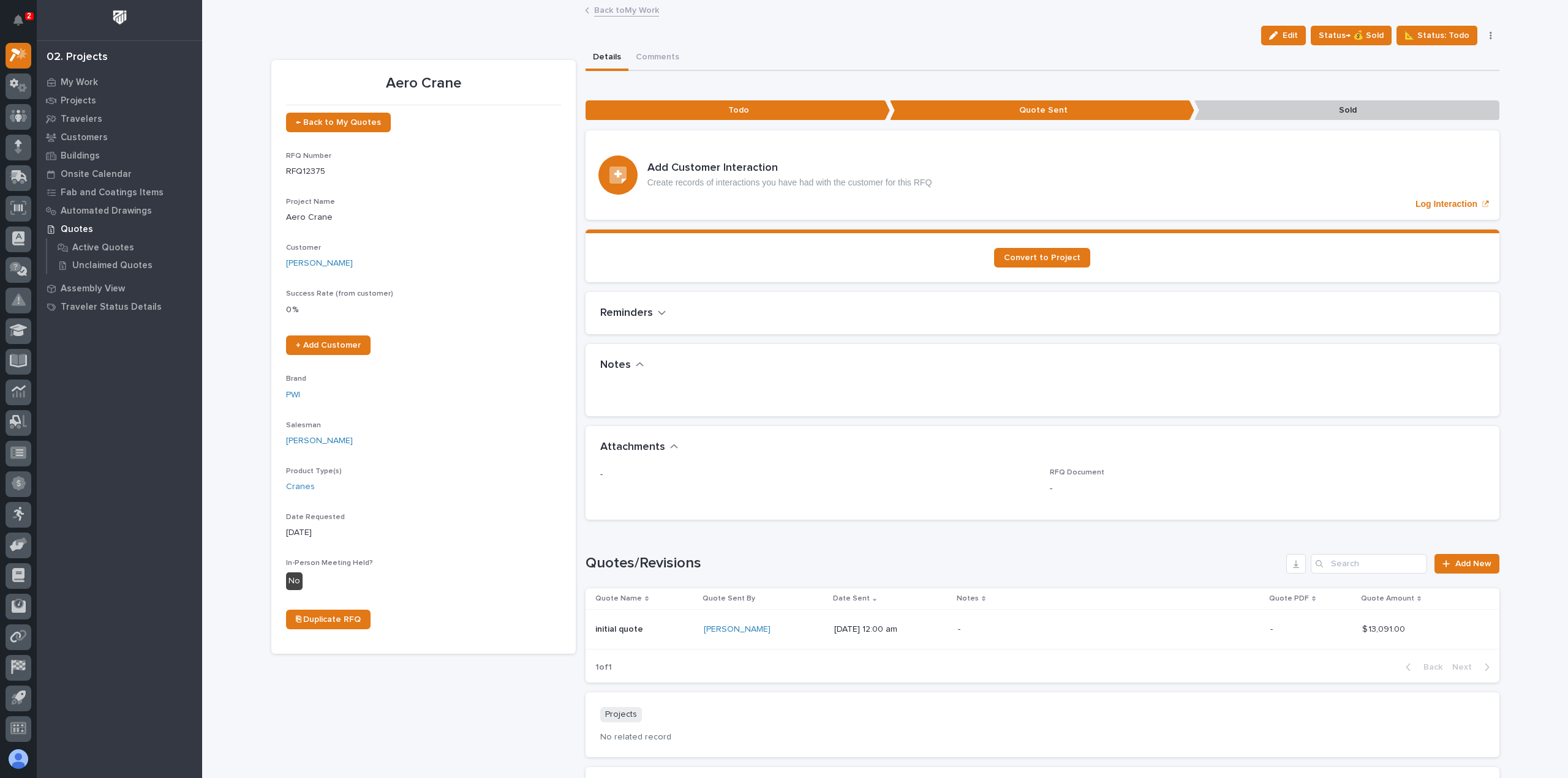
click at [606, 9] on link "Back to My Work" at bounding box center [627, 9] width 65 height 14
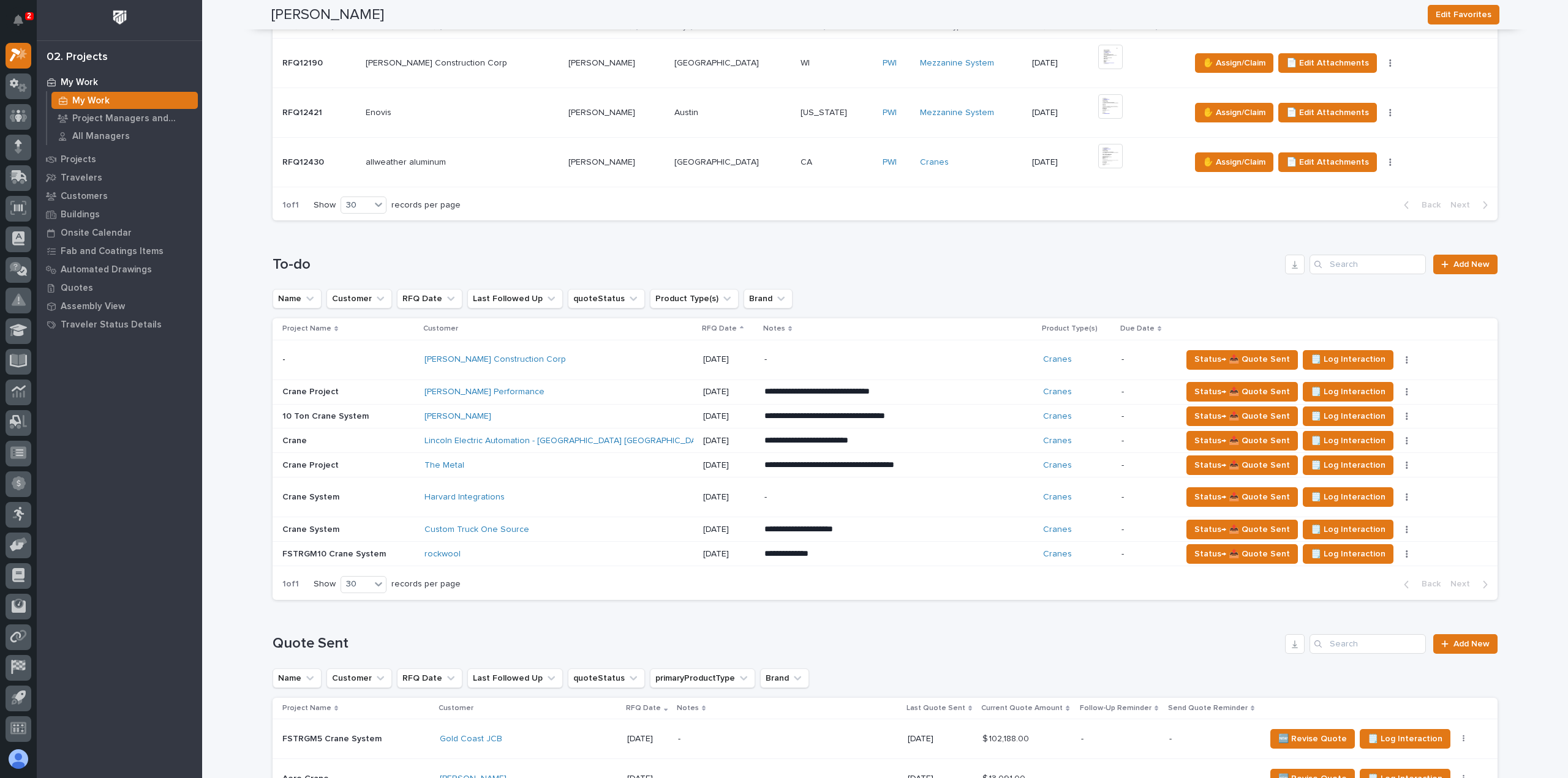
scroll to position [61, 0]
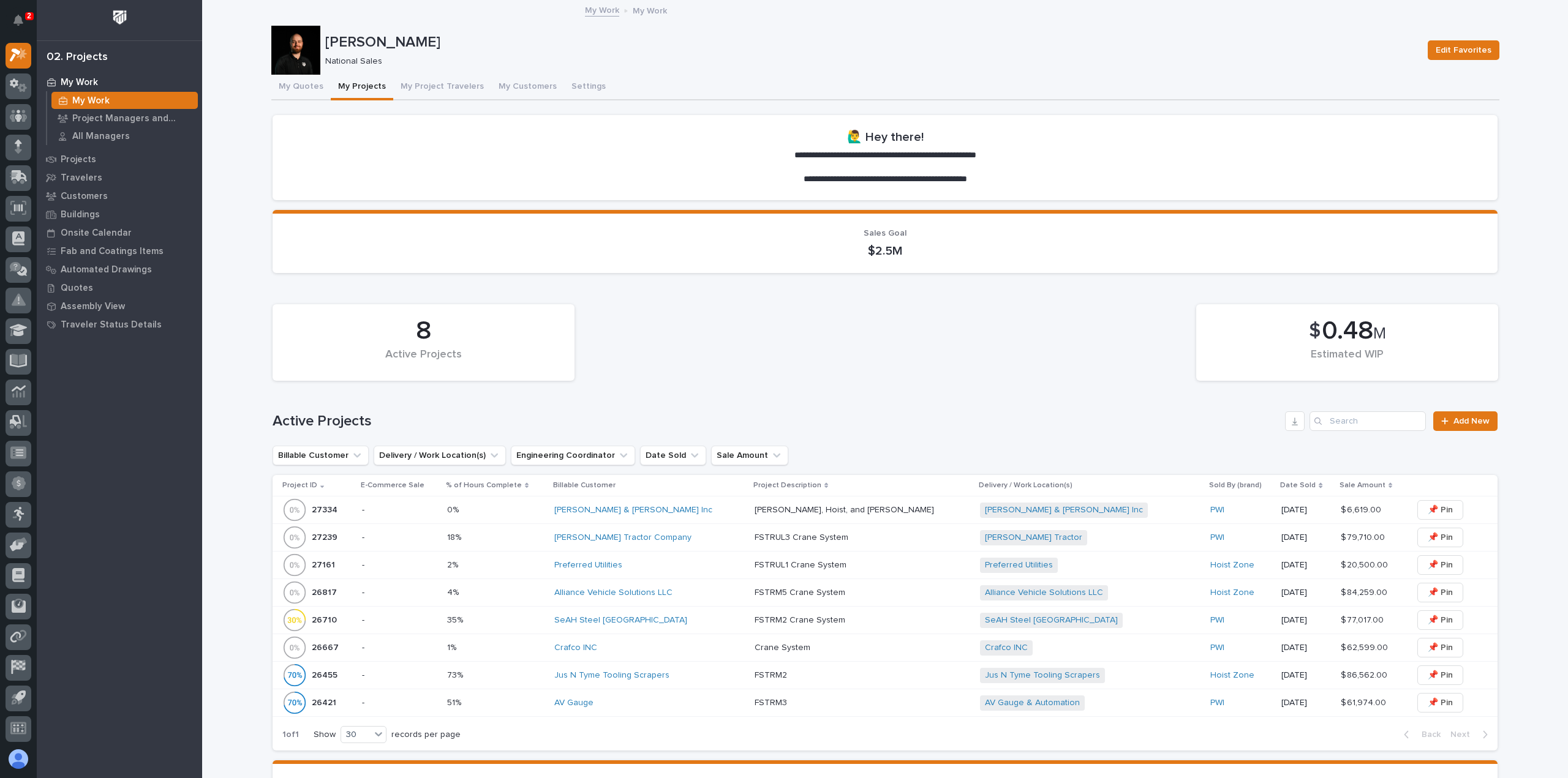
click at [545, 536] on p at bounding box center [496, 538] width 98 height 11
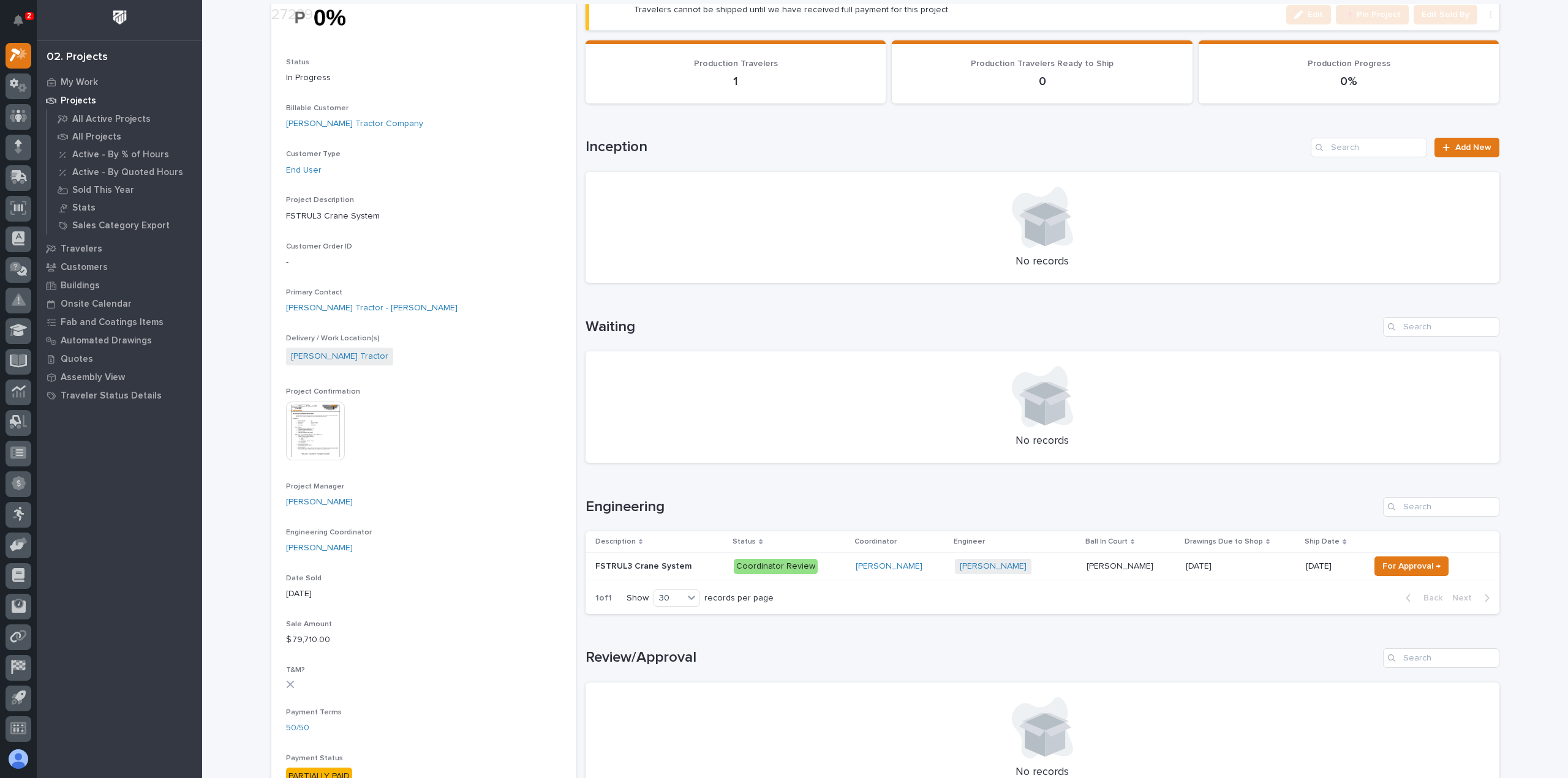
scroll to position [306, 0]
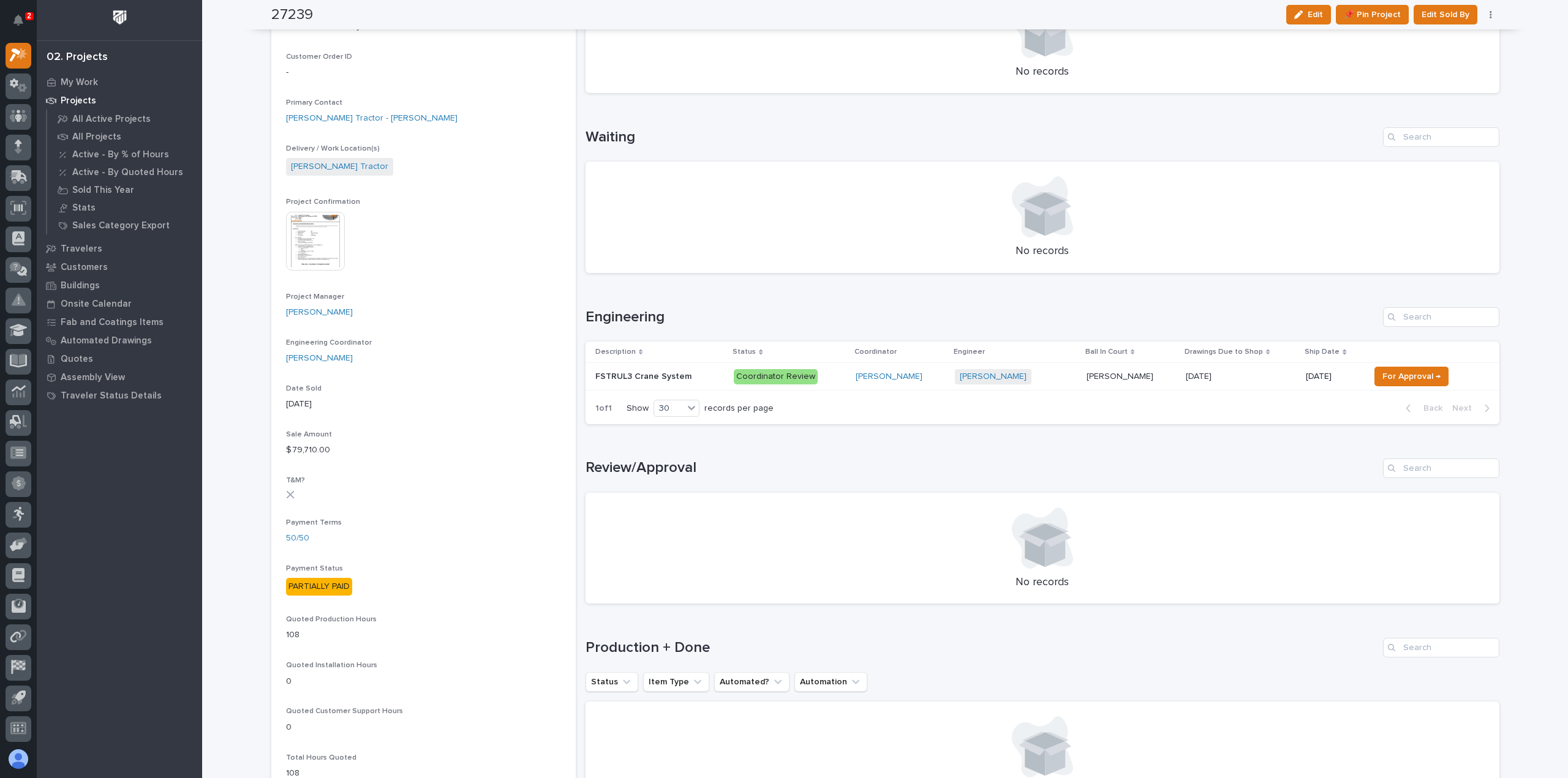
click at [825, 379] on p "Coordinator Review" at bounding box center [790, 377] width 111 height 15
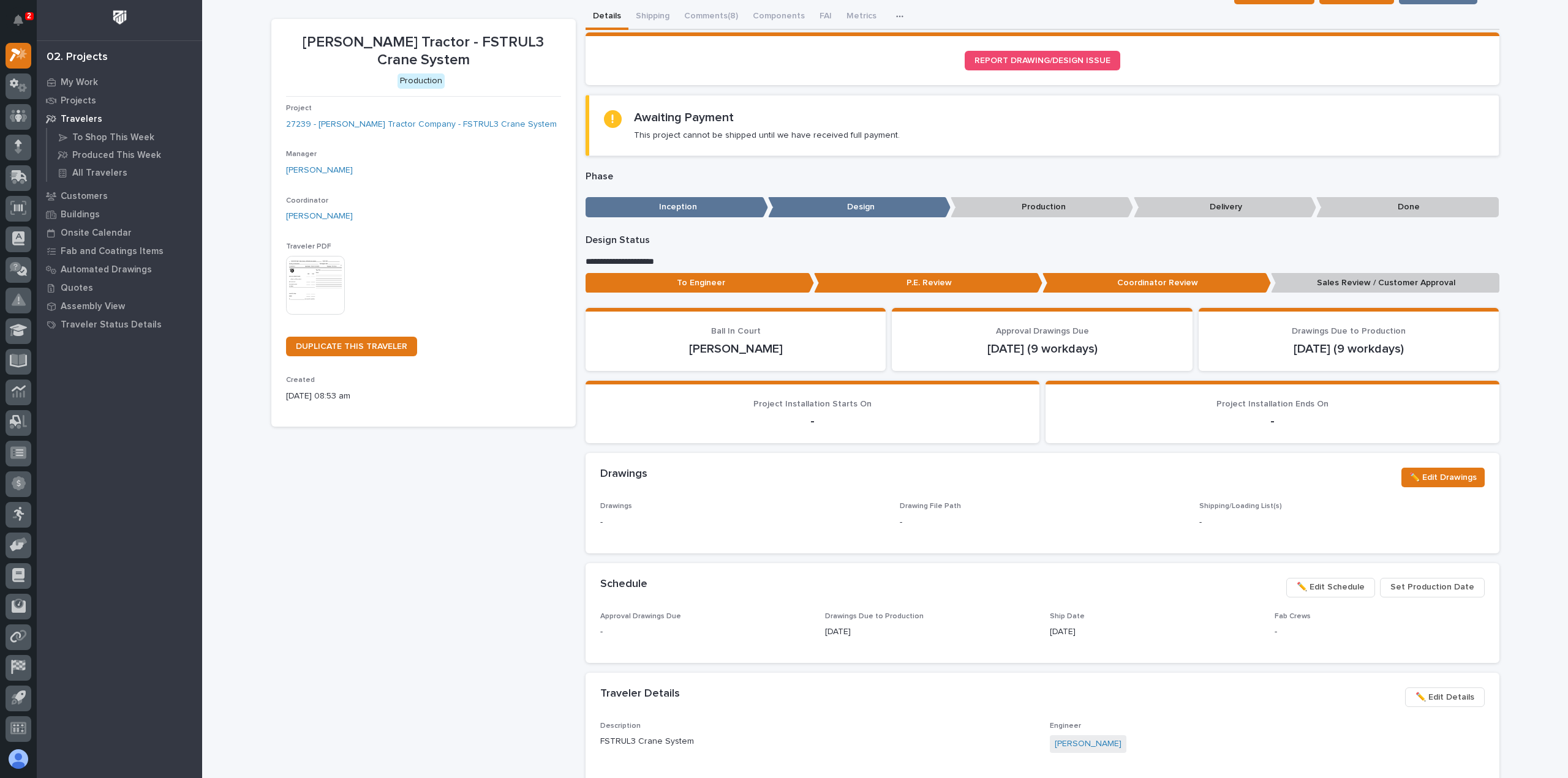
scroll to position [245, 0]
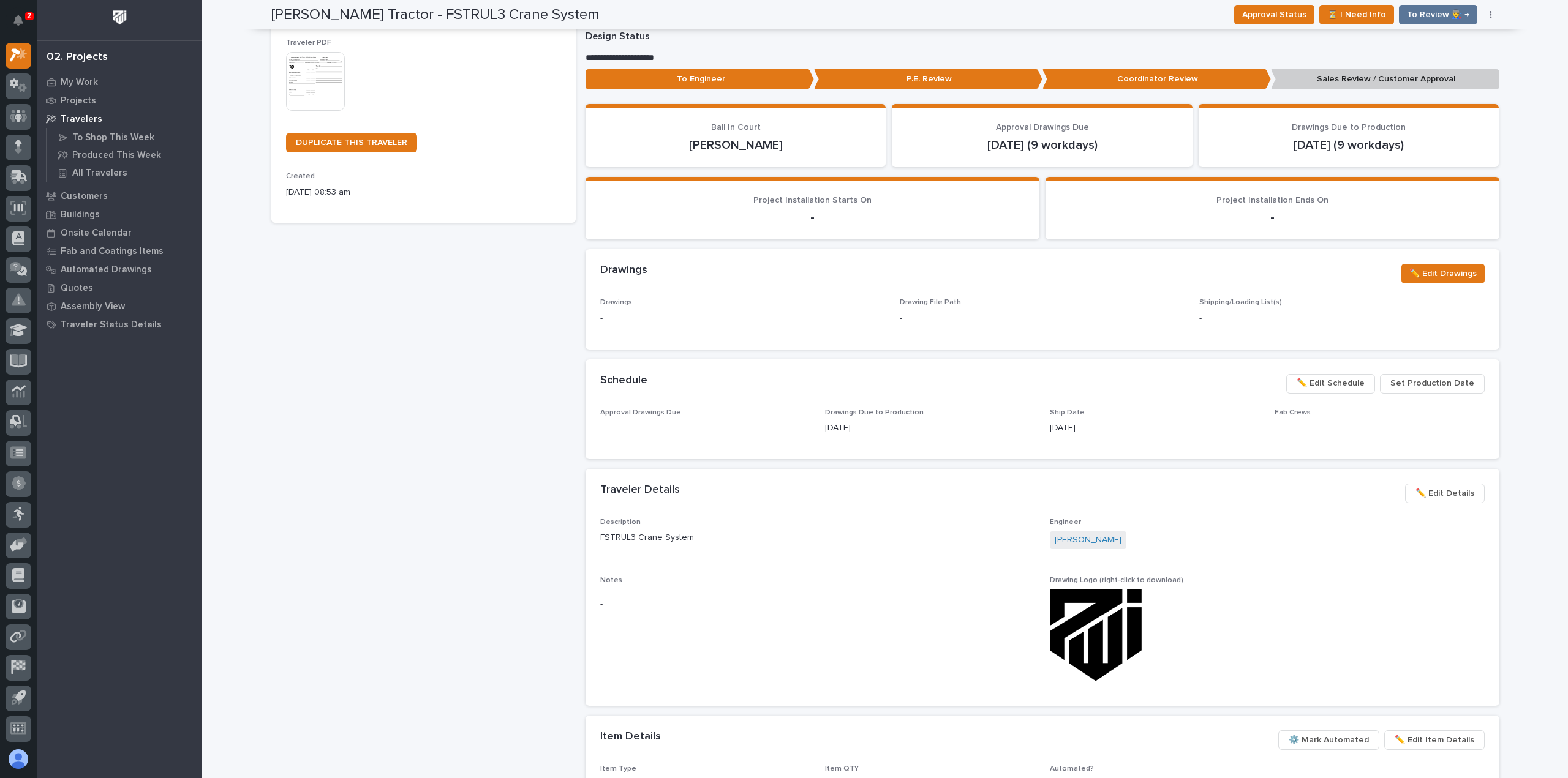
click at [1339, 382] on span "✏️ Edit Schedule" at bounding box center [1331, 383] width 68 height 15
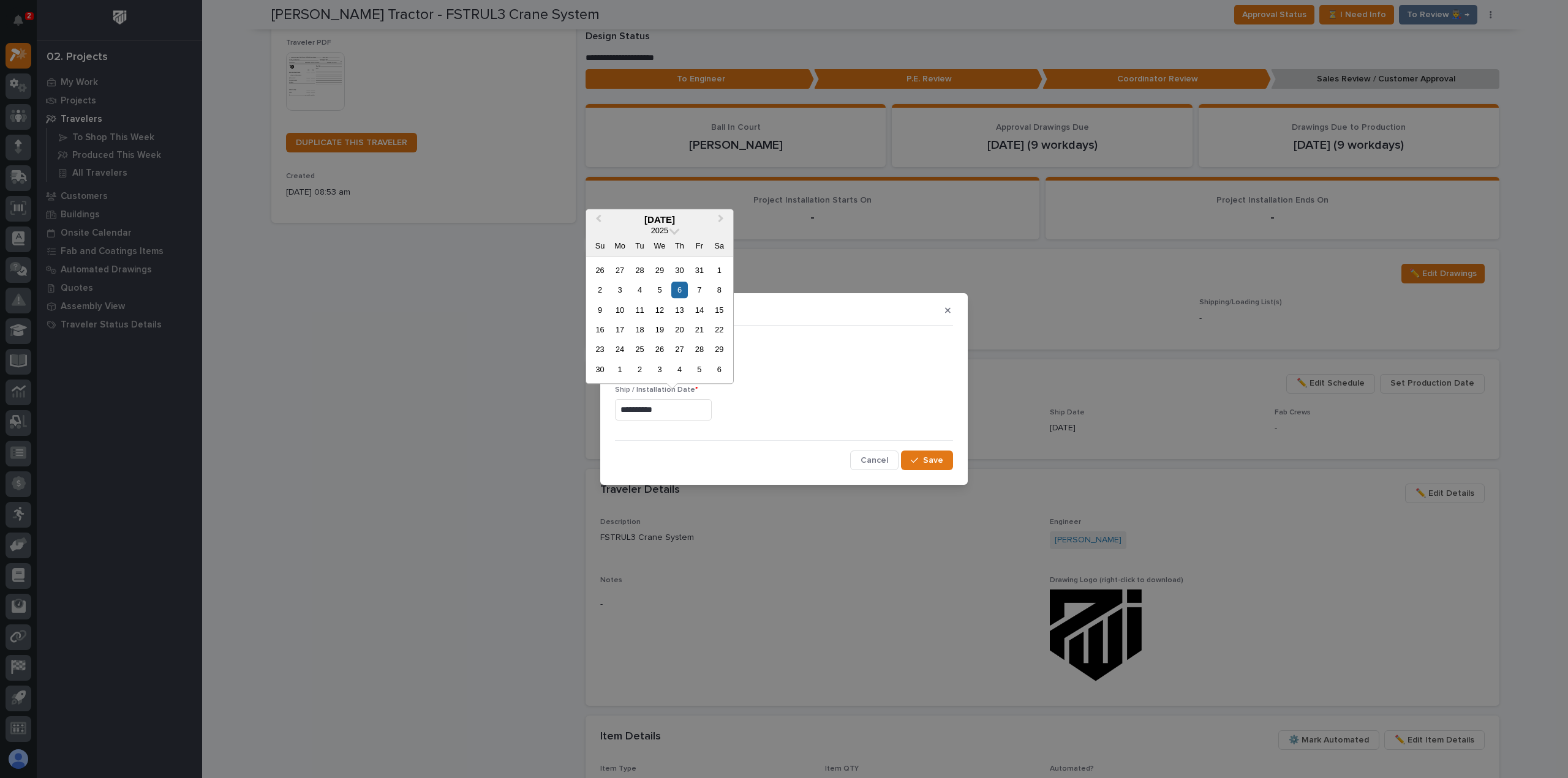
click at [686, 411] on input "**********" at bounding box center [663, 410] width 97 height 21
click at [934, 416] on div "**********" at bounding box center [784, 410] width 338 height 21
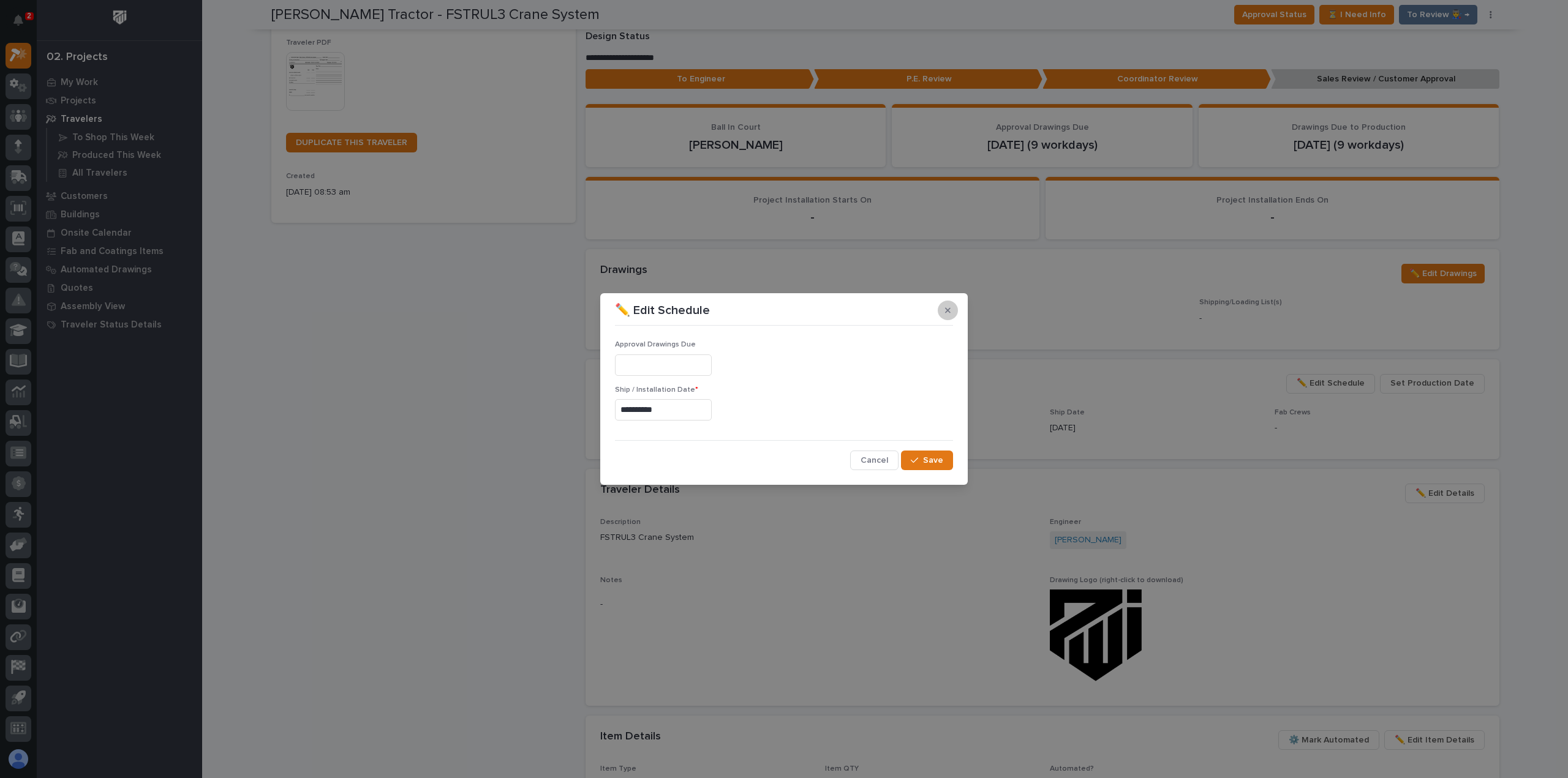
click at [951, 313] on button "button" at bounding box center [948, 311] width 21 height 20
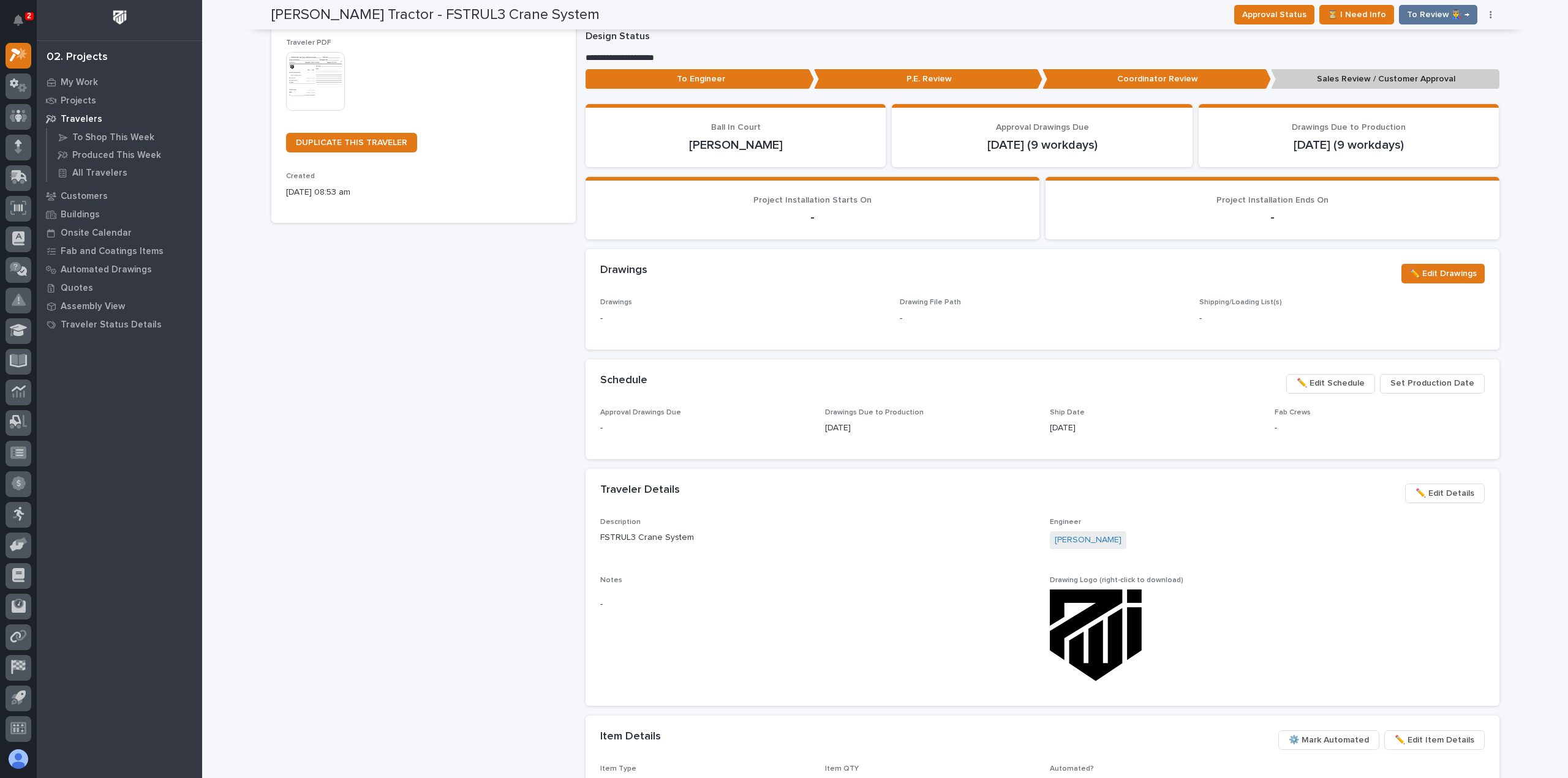
click at [1414, 383] on span "Set Production Date" at bounding box center [1432, 383] width 84 height 15
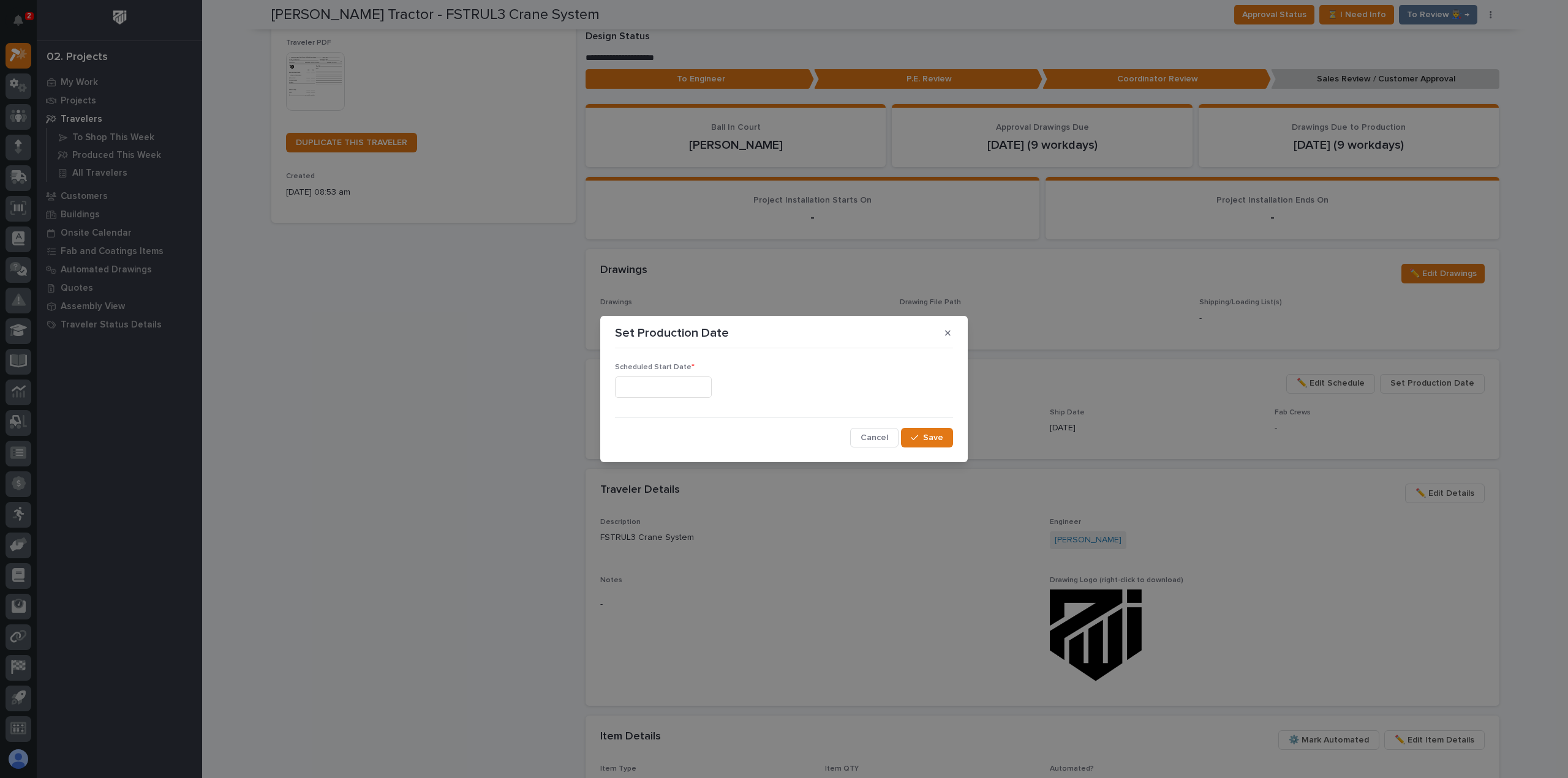
click at [704, 390] on input "text" at bounding box center [663, 387] width 97 height 21
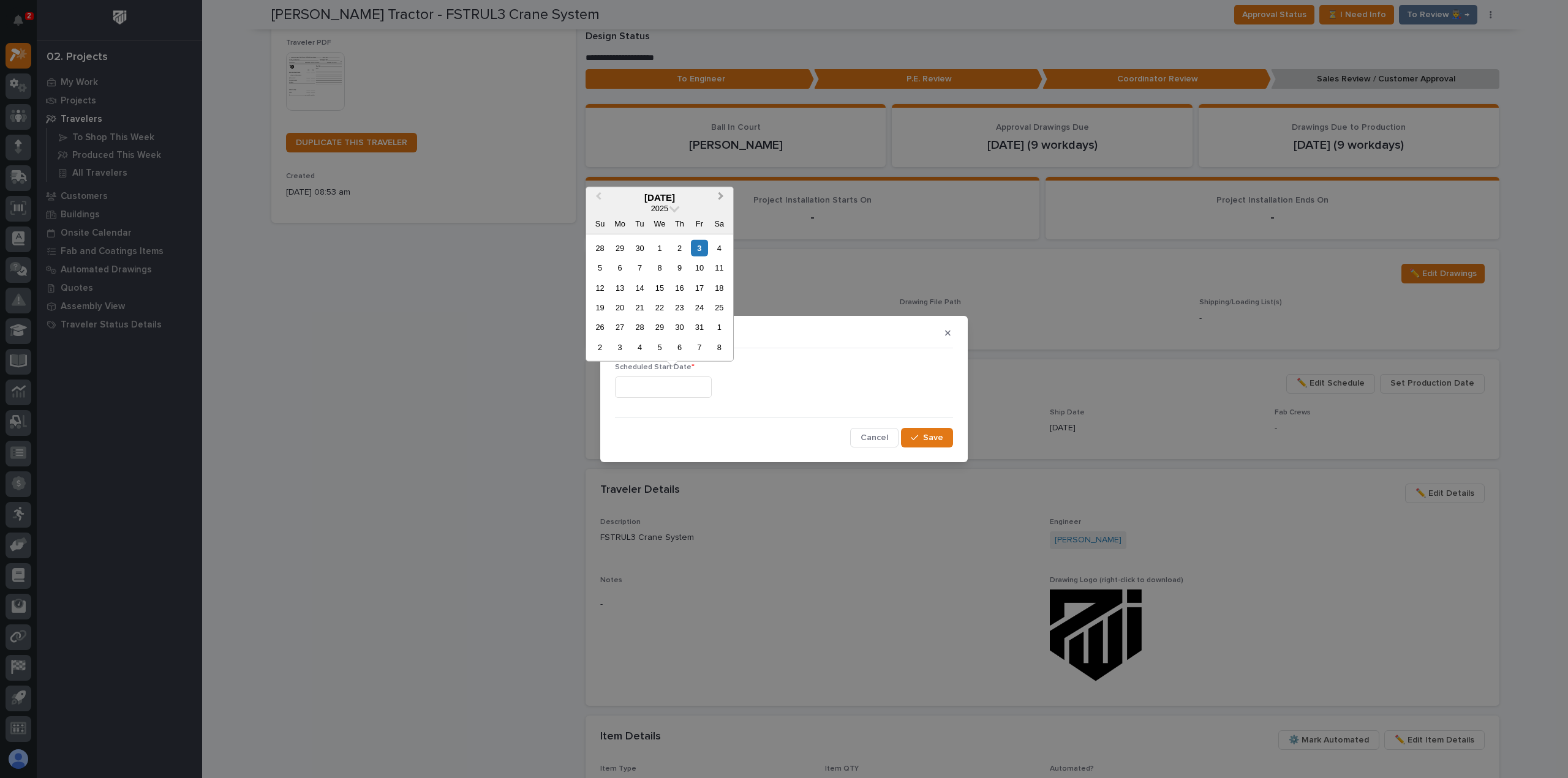
click at [723, 198] on button "Next Month" at bounding box center [722, 198] width 20 height 20
click at [659, 285] on div "12" at bounding box center [659, 287] width 17 height 17
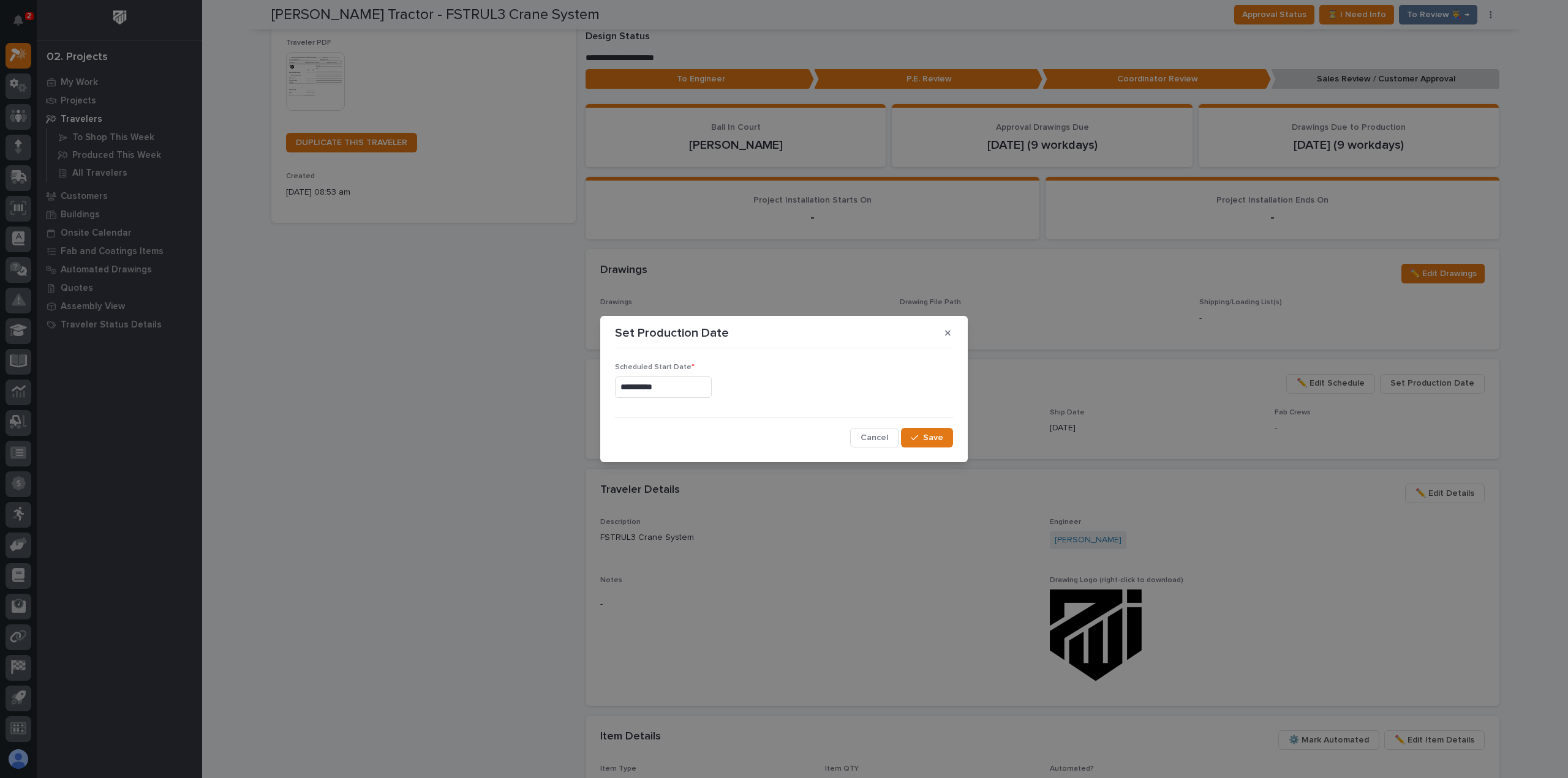
click at [697, 396] on input "**********" at bounding box center [663, 387] width 97 height 21
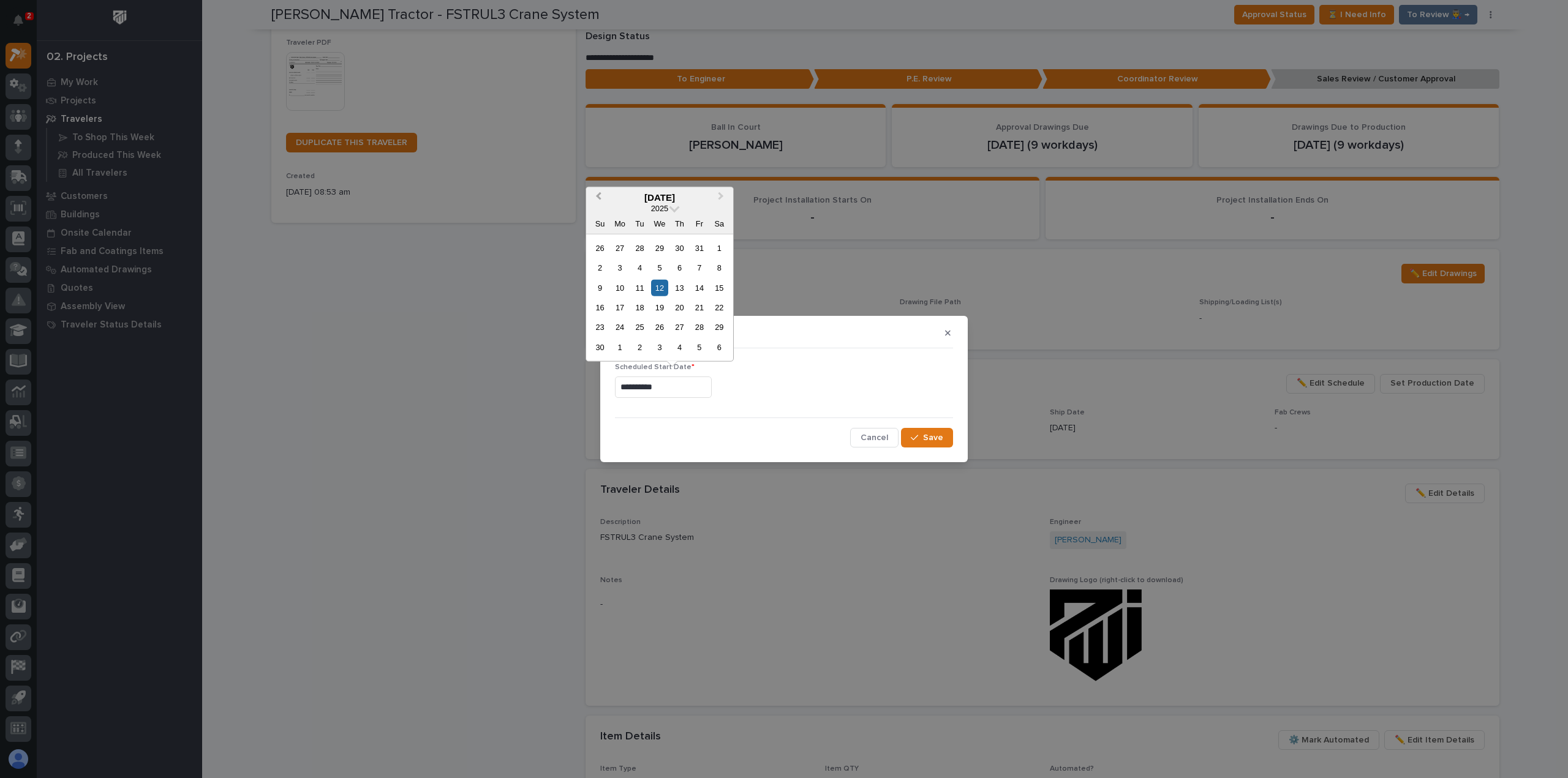
click at [598, 199] on span "Previous Month" at bounding box center [598, 197] width 0 height 16
click at [654, 268] on div "8" at bounding box center [659, 267] width 17 height 17
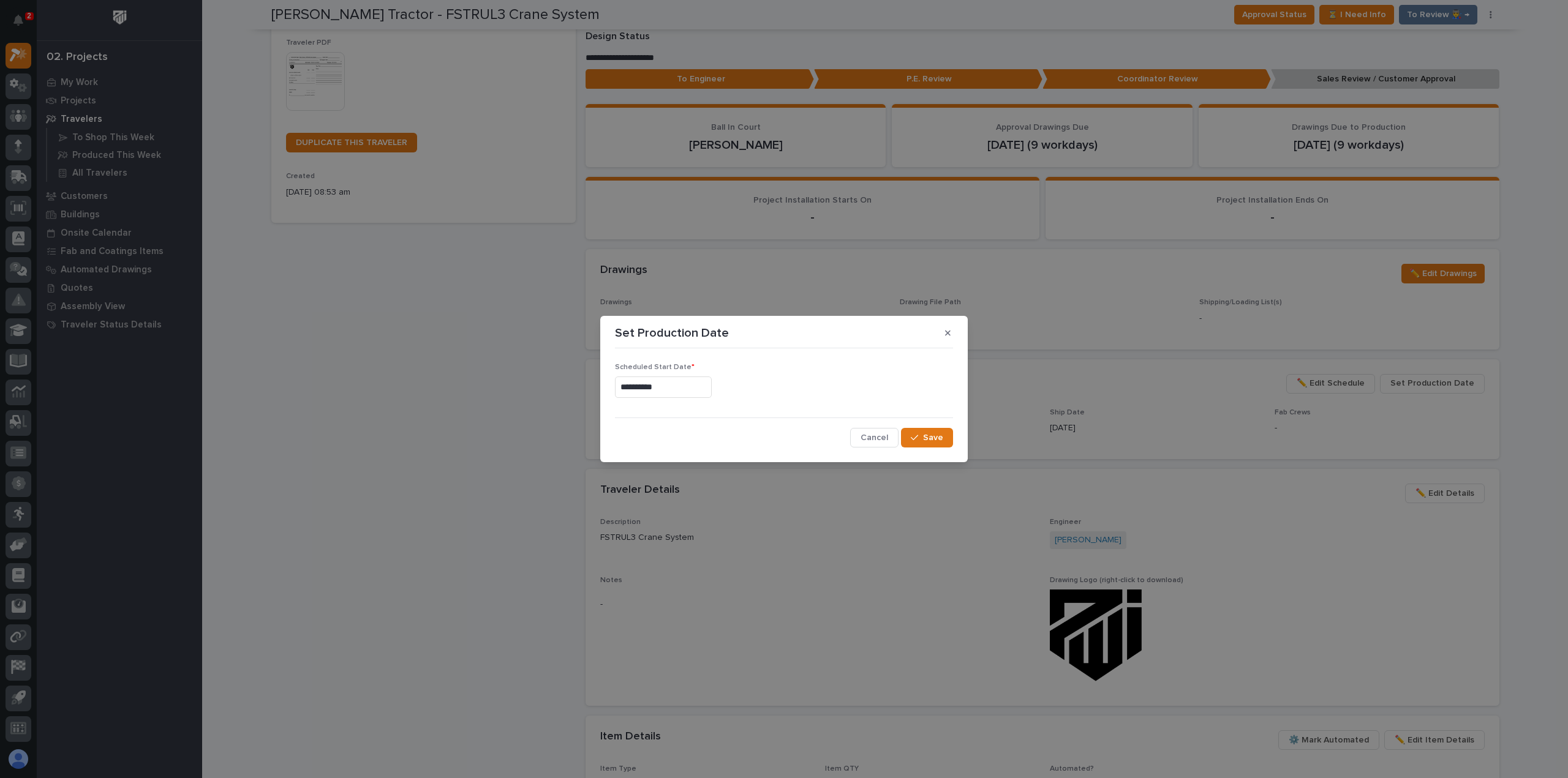
type input "**********"
click at [927, 442] on span "Save" at bounding box center [933, 438] width 21 height 11
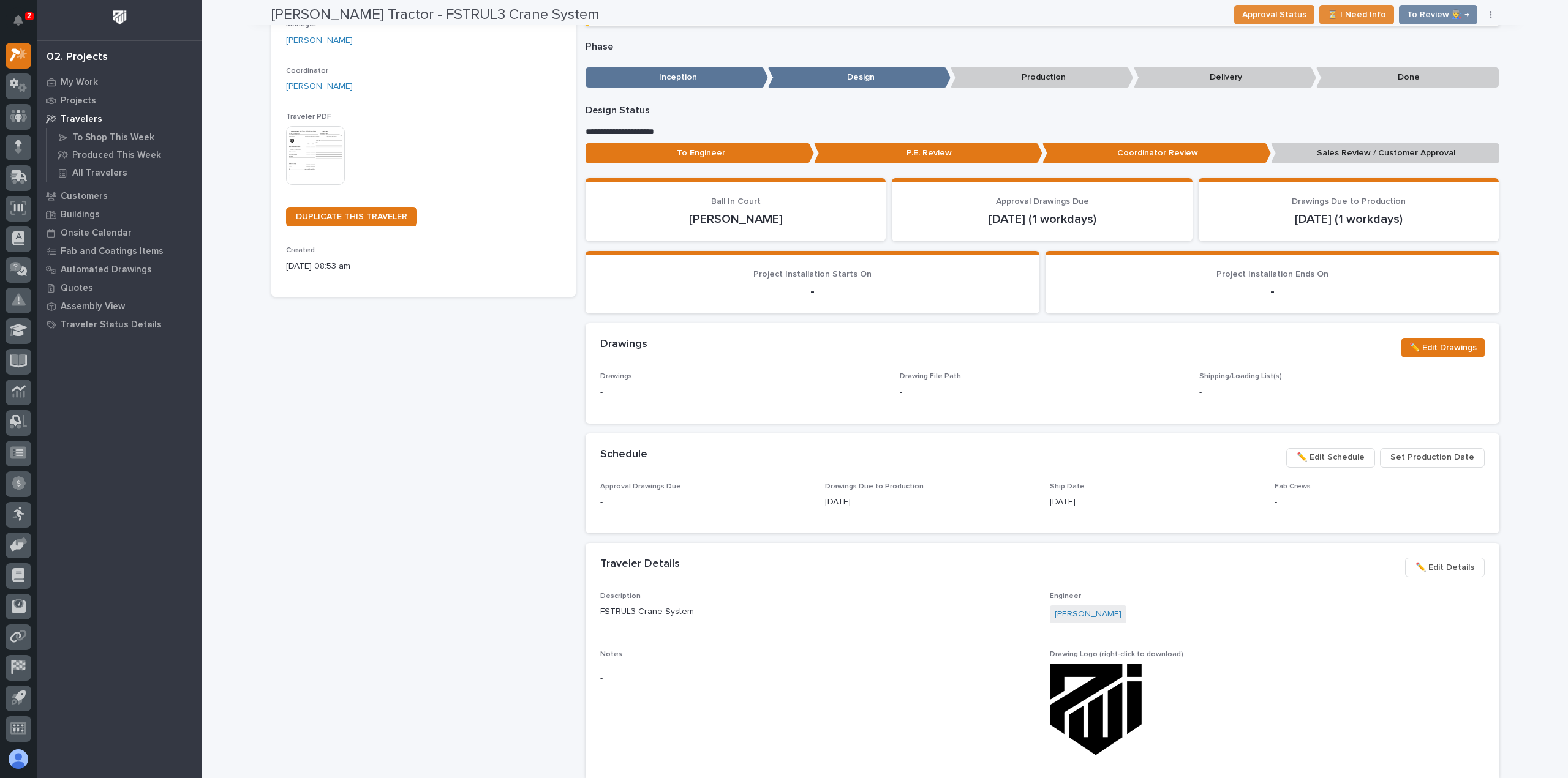
scroll to position [183, 0]
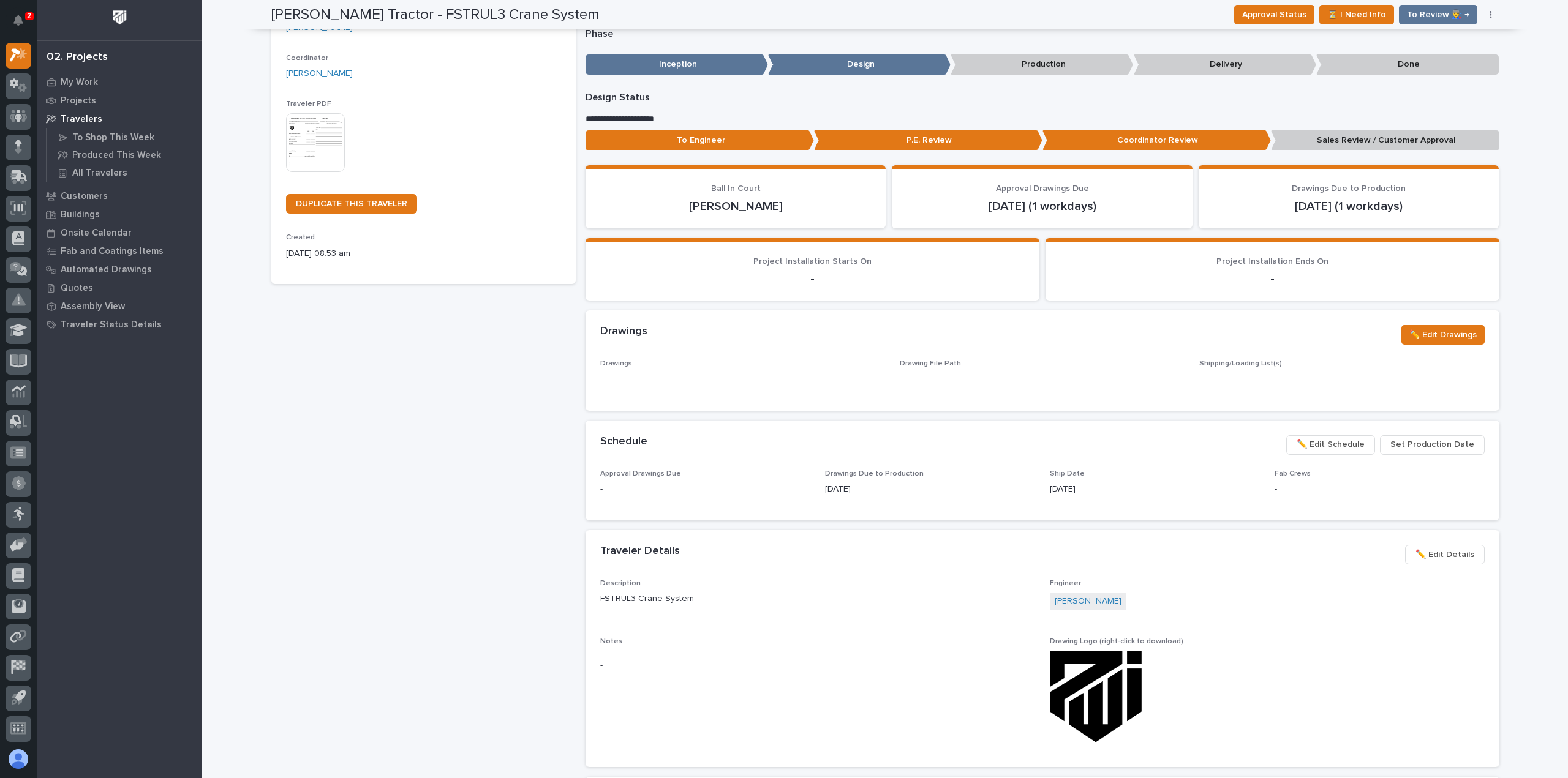
click at [1425, 445] on span "Set Production Date" at bounding box center [1432, 444] width 84 height 15
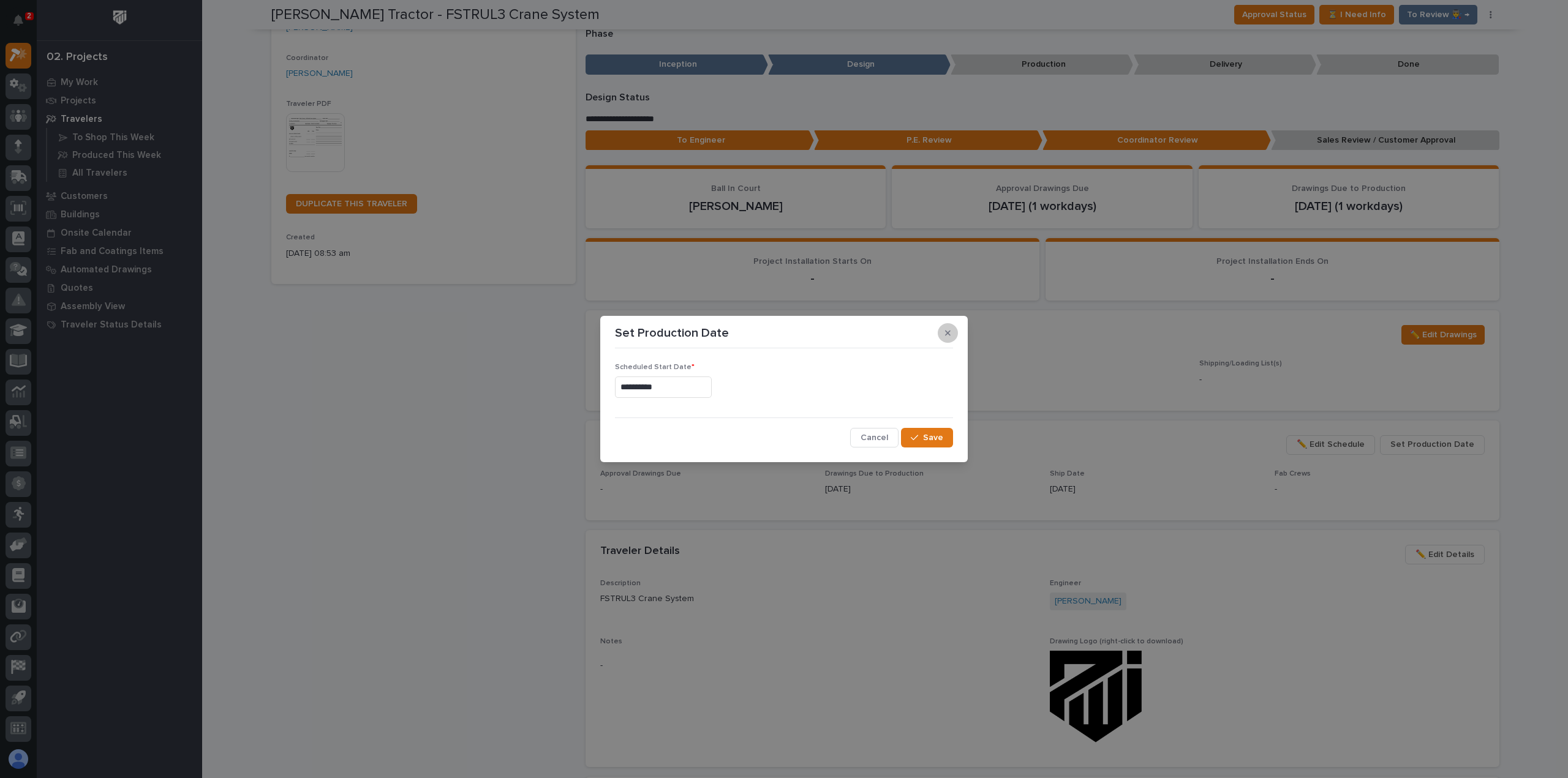
click at [941, 333] on button "button" at bounding box center [948, 333] width 21 height 20
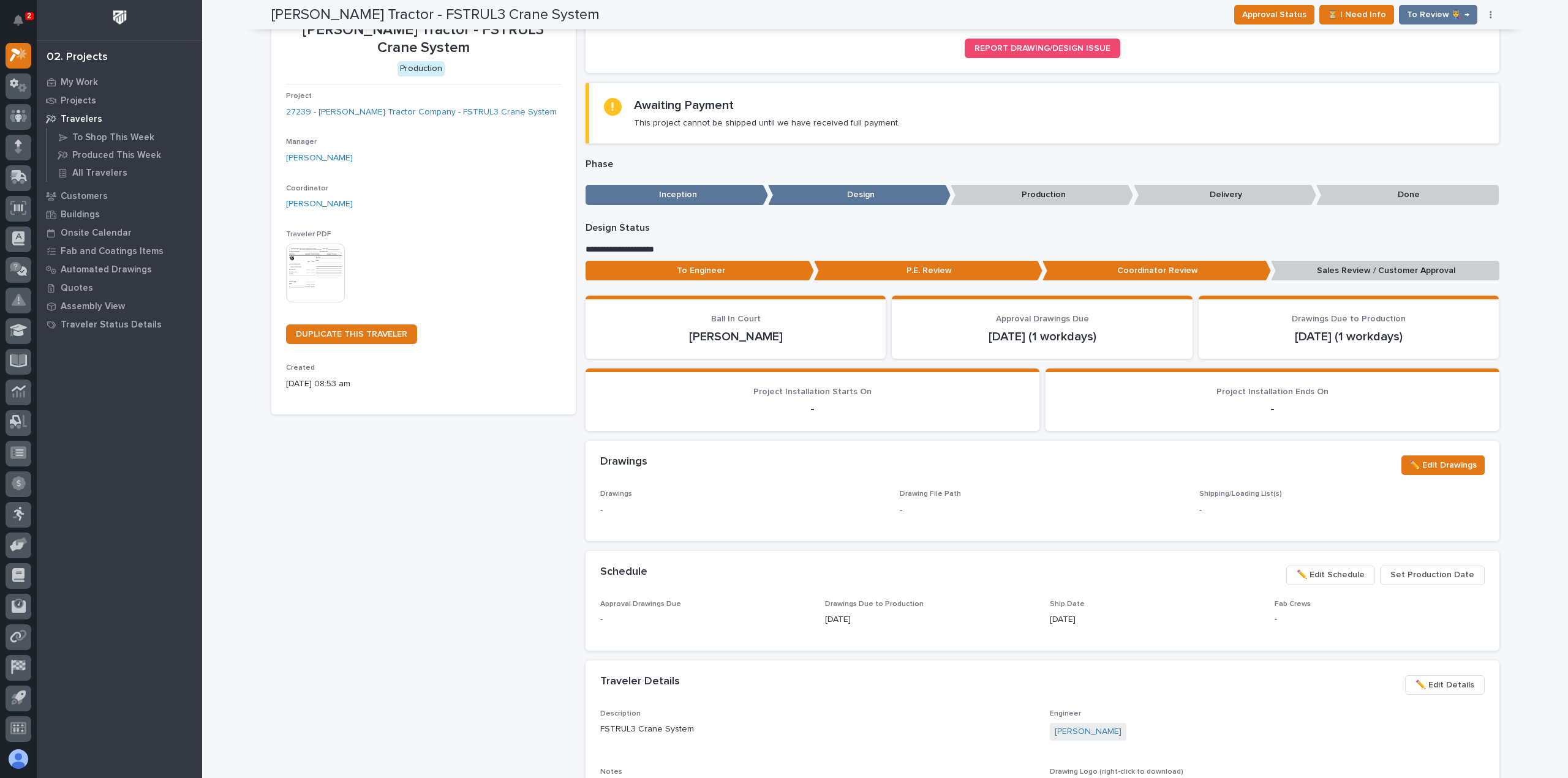
scroll to position [0, 0]
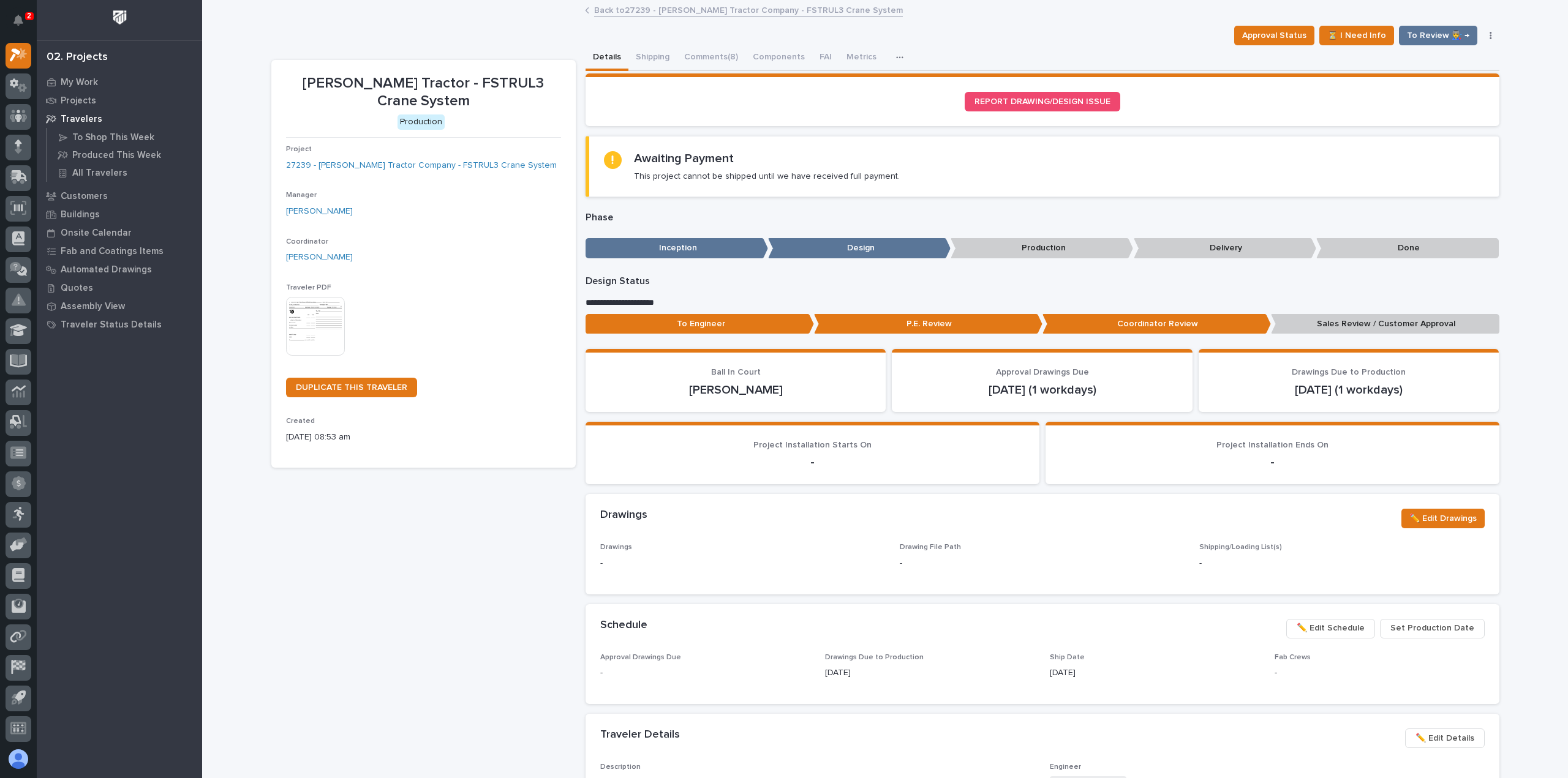
click at [639, 6] on link "Back to 27239 - [PERSON_NAME] Tractor Company - FSTRUL3 Crane System" at bounding box center [749, 9] width 309 height 14
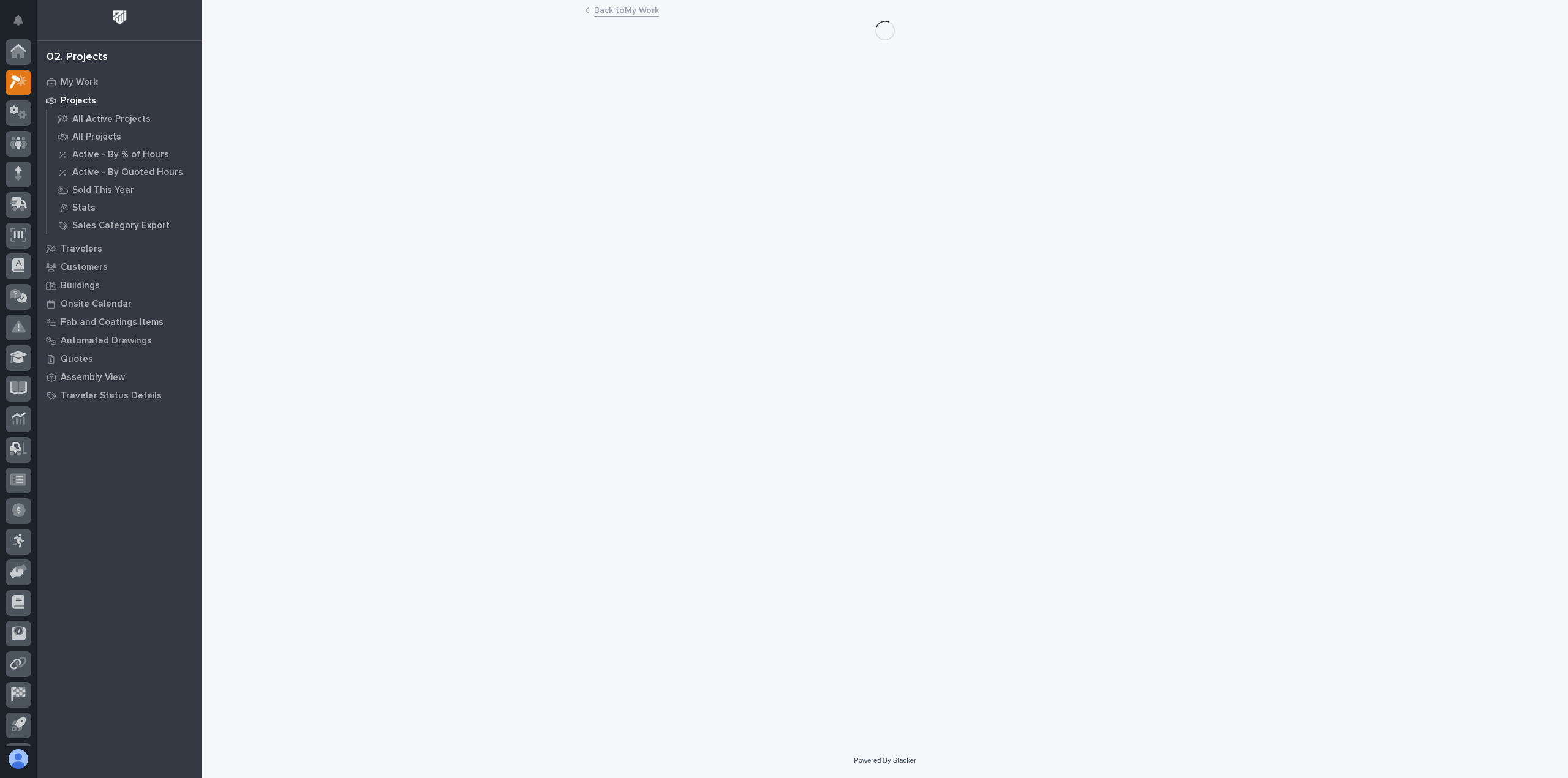
scroll to position [27, 0]
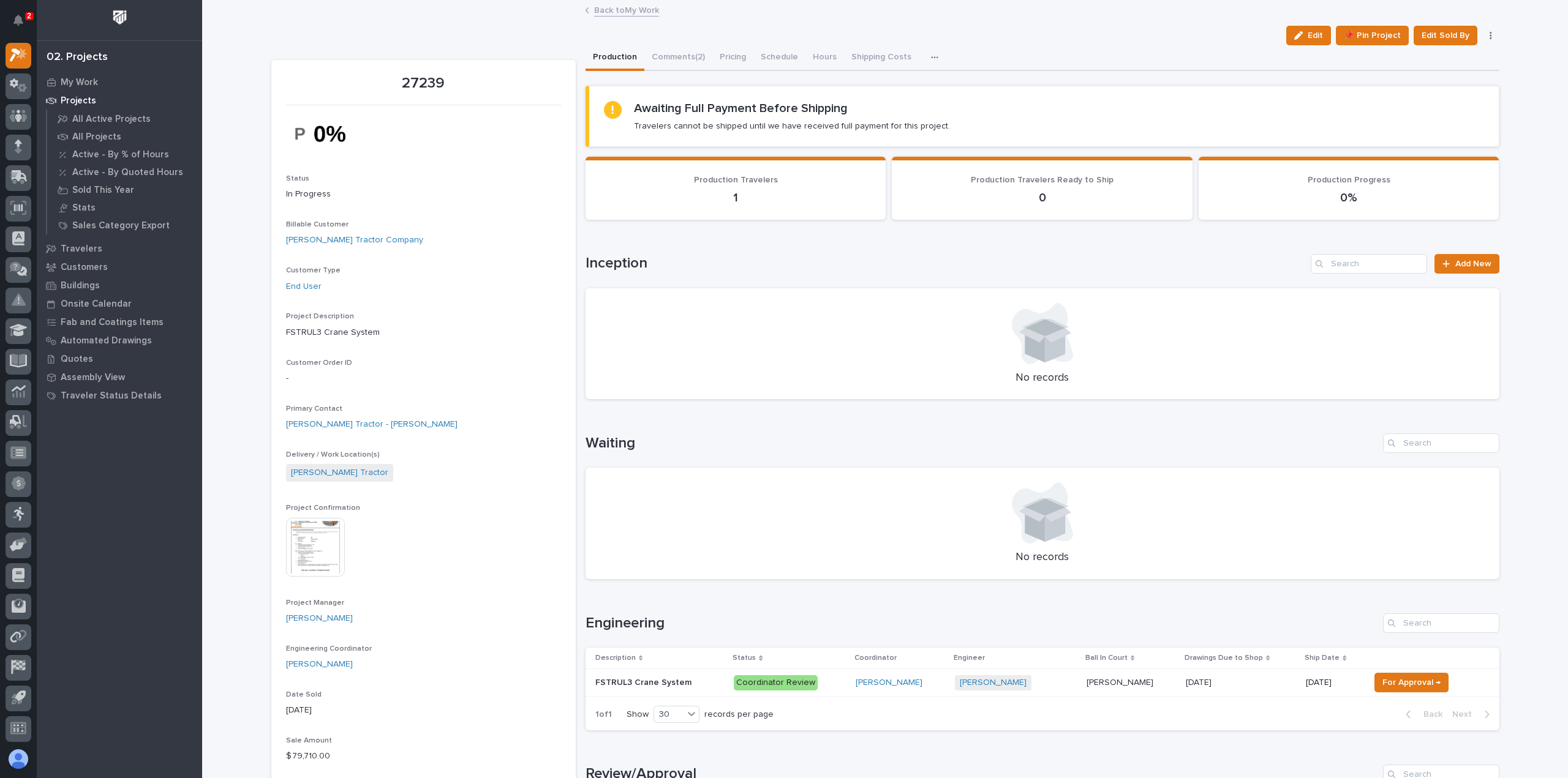
click at [649, 11] on link "Back to My Work" at bounding box center [627, 9] width 65 height 14
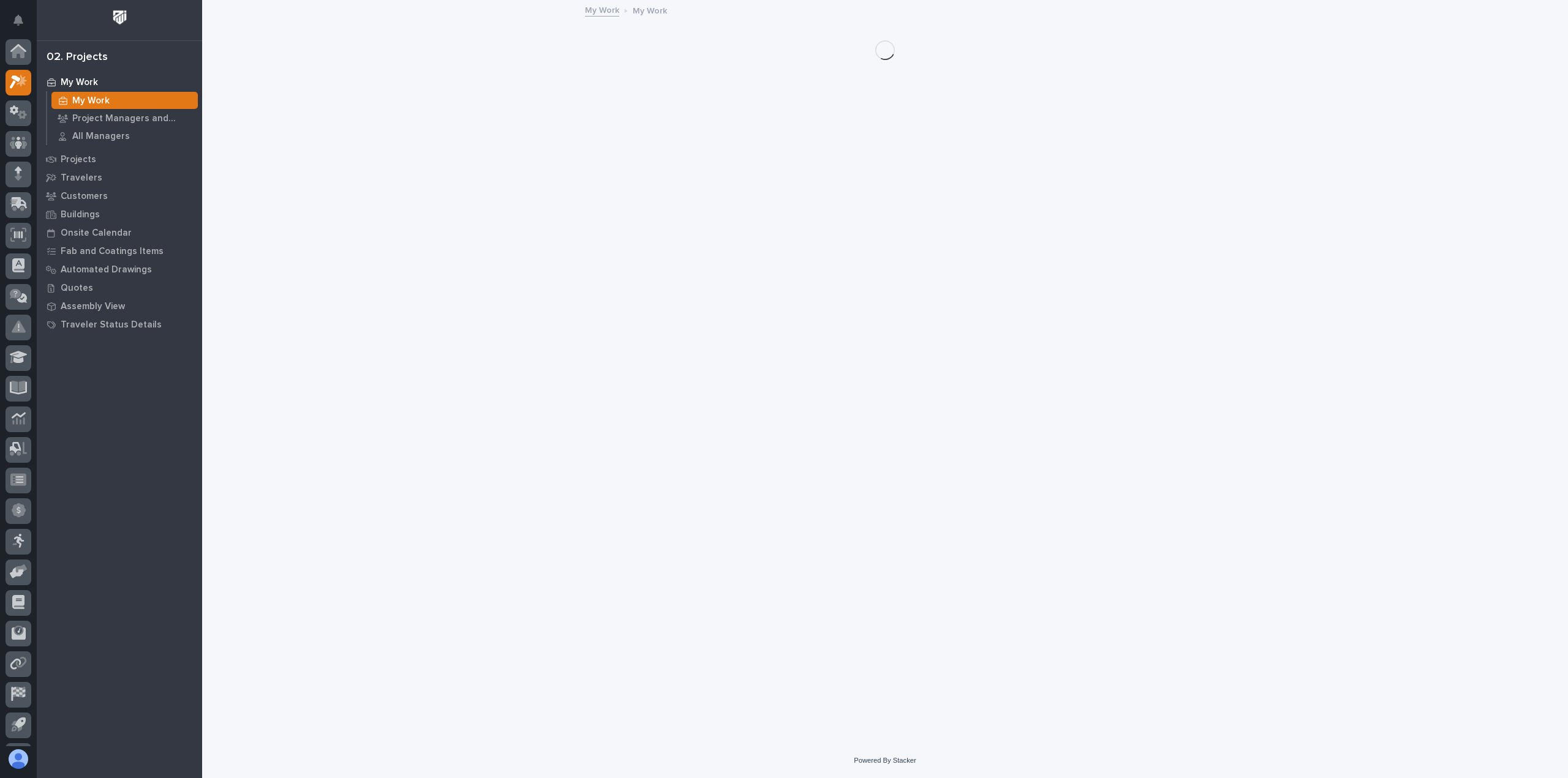
scroll to position [27, 0]
